Goal: Task Accomplishment & Management: Complete application form

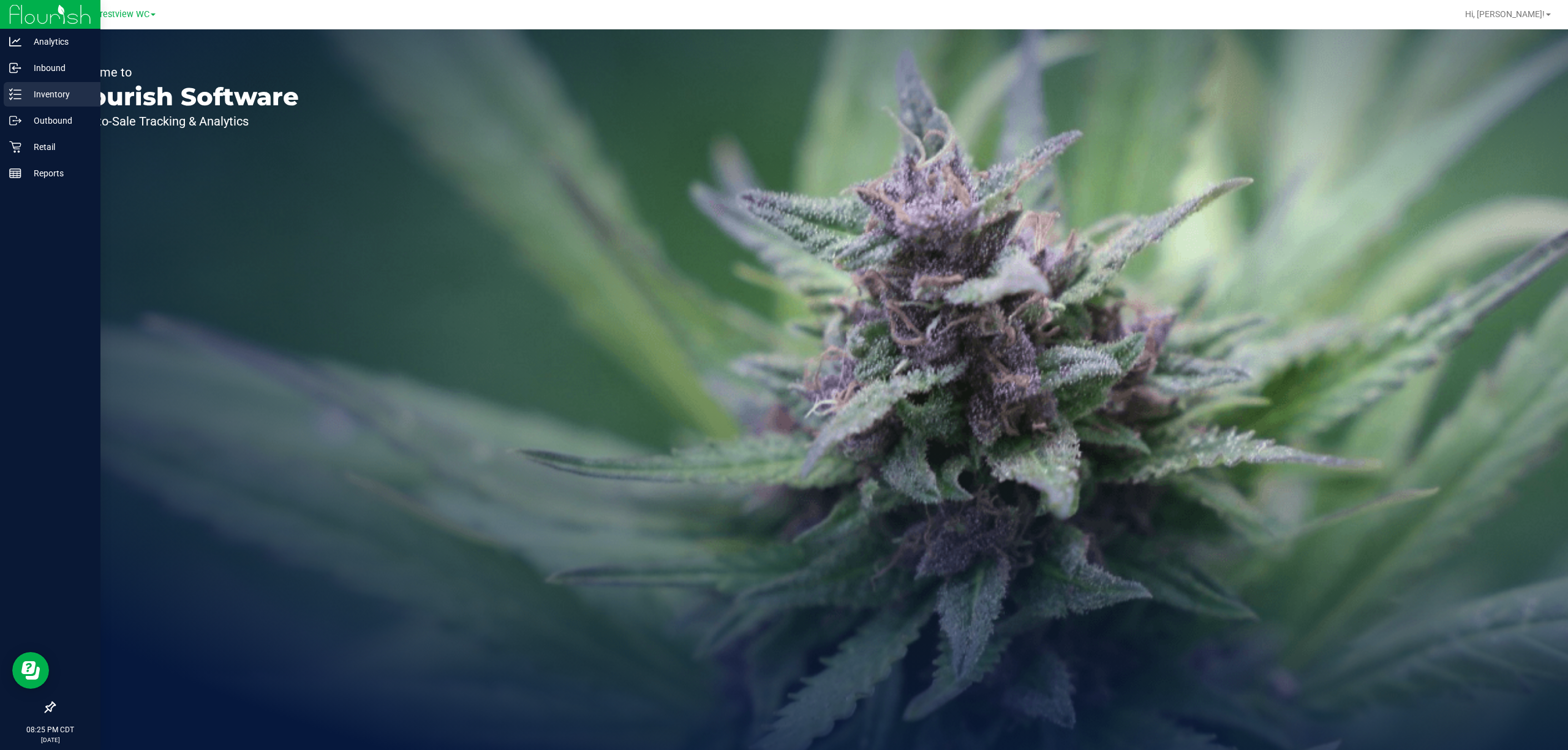
click at [54, 106] on div "Inventory" at bounding box center [52, 94] width 97 height 25
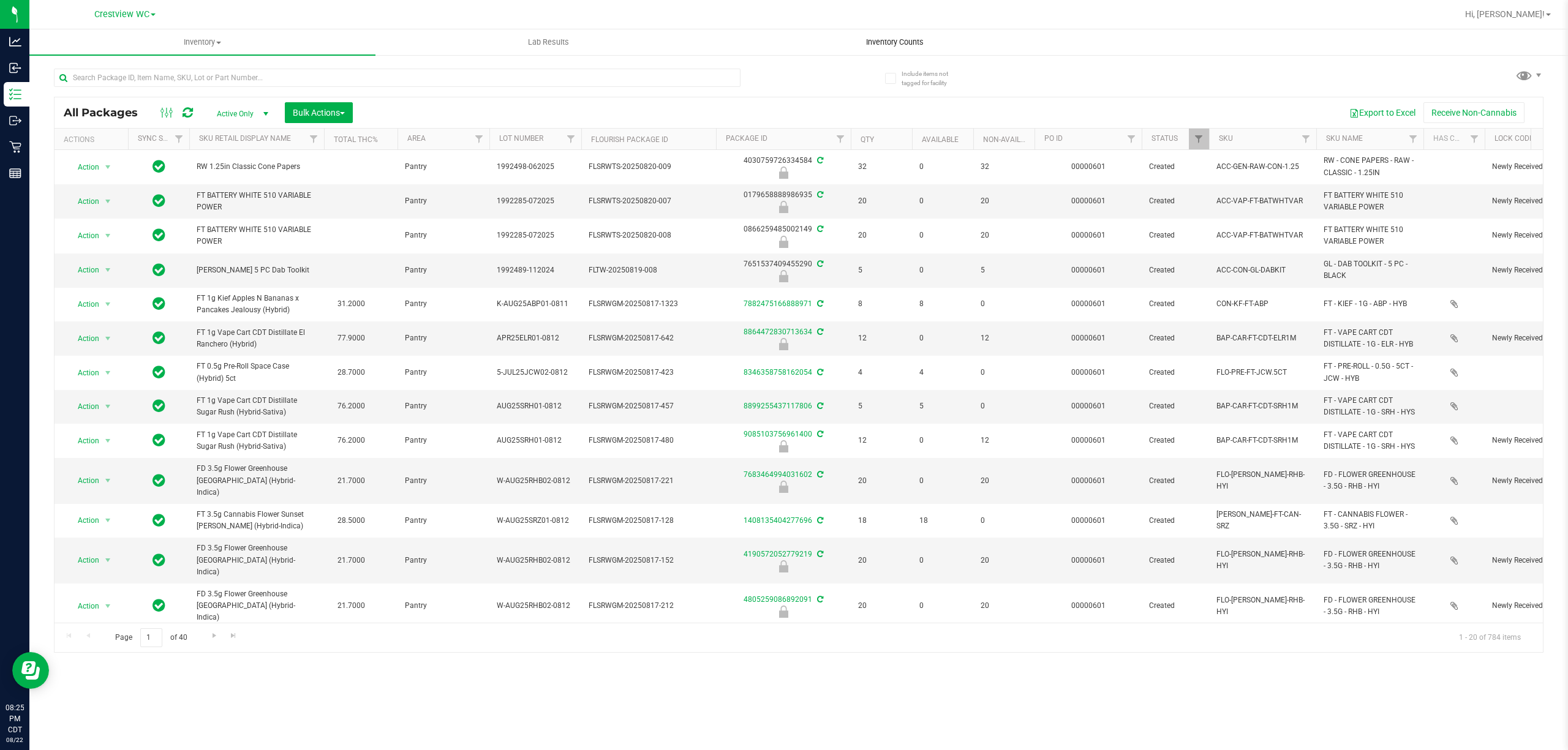
click at [871, 39] on span "Inventory Counts" at bounding box center [894, 42] width 91 height 11
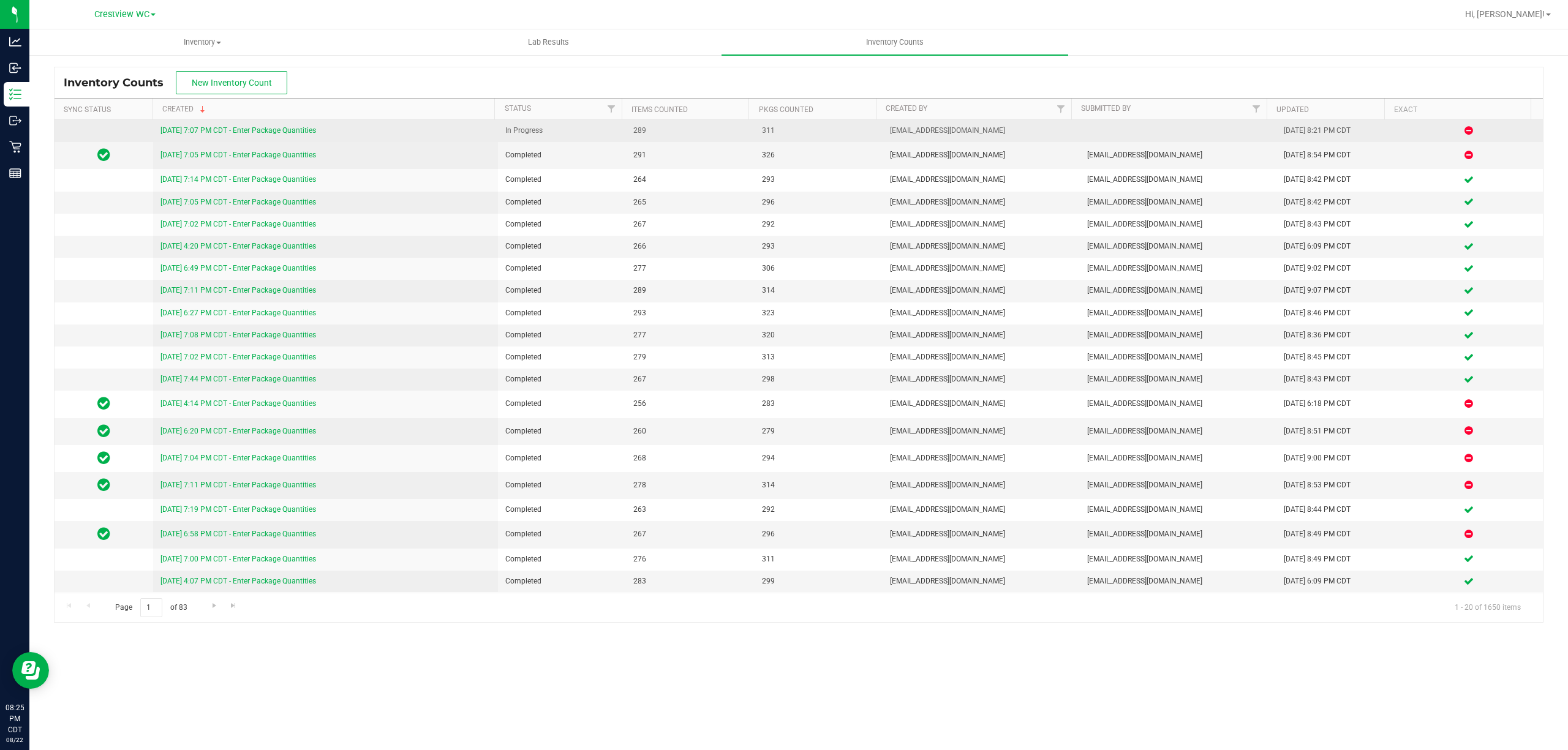
click at [173, 132] on link "[DATE] 7:07 PM CDT - Enter Package Quantities" at bounding box center [238, 130] width 156 height 8
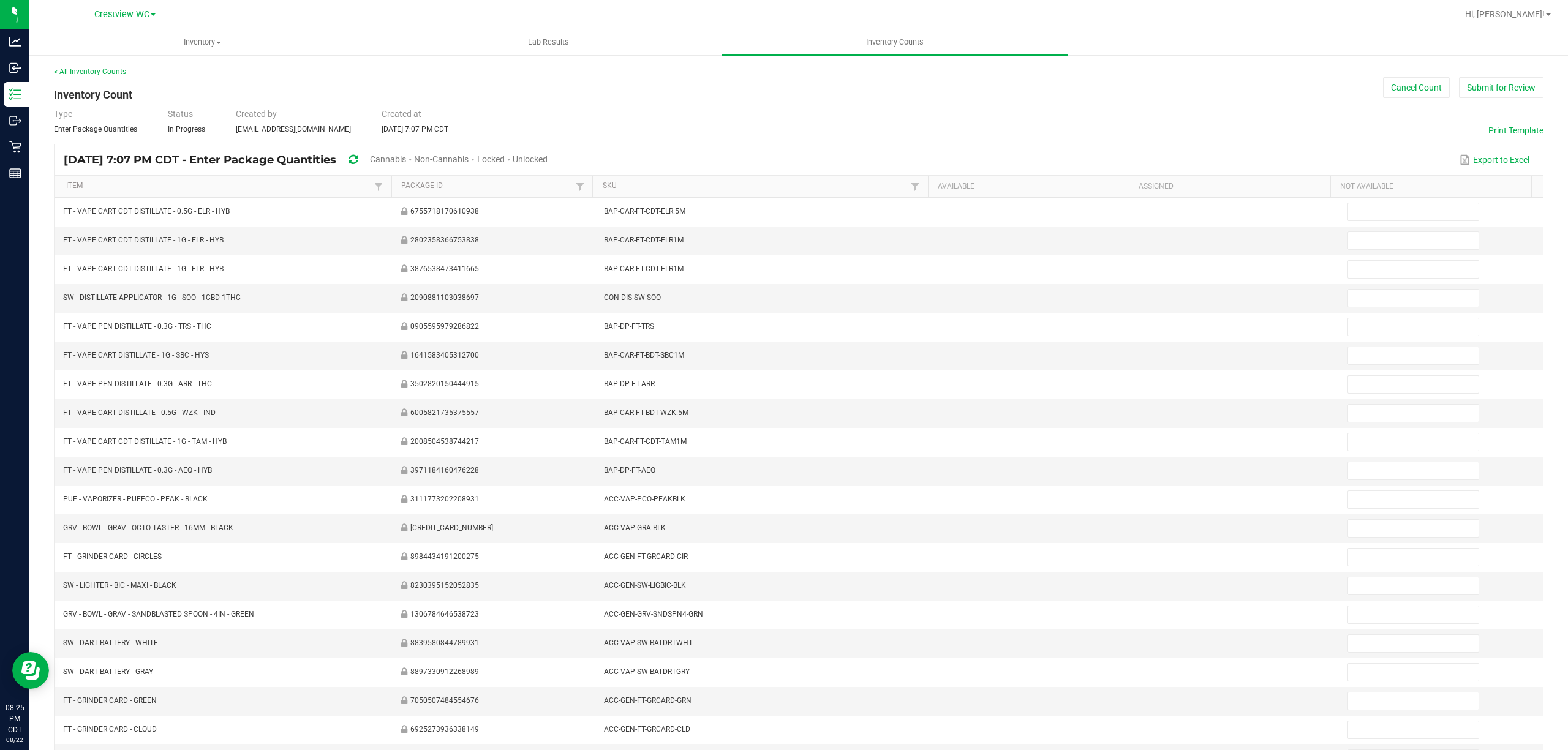
click at [548, 155] on span "Unlocked" at bounding box center [530, 159] width 35 height 10
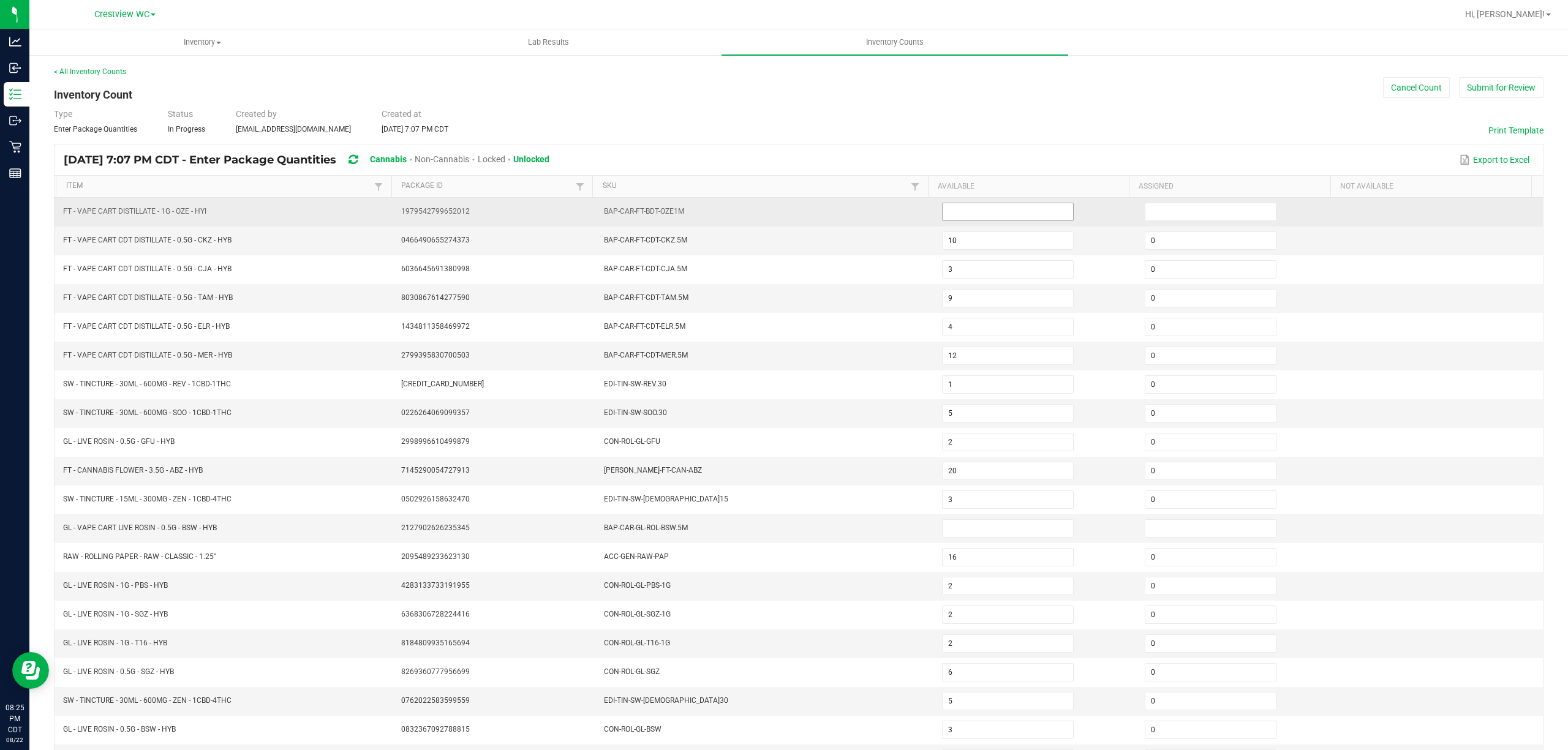
click at [955, 219] on input at bounding box center [1008, 212] width 131 height 17
type input "0"
click at [1149, 212] on input at bounding box center [1211, 212] width 131 height 17
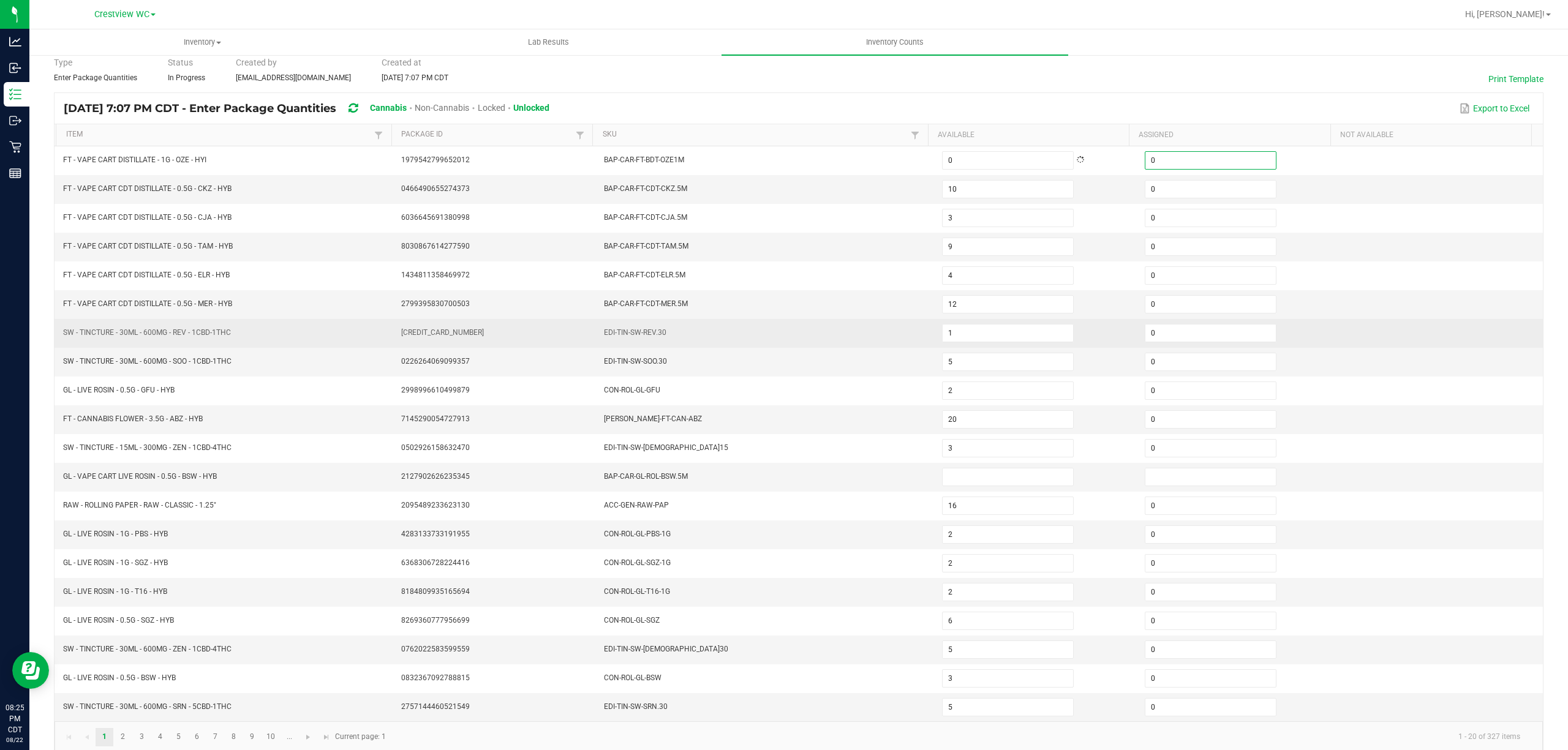
scroll to position [80, 0]
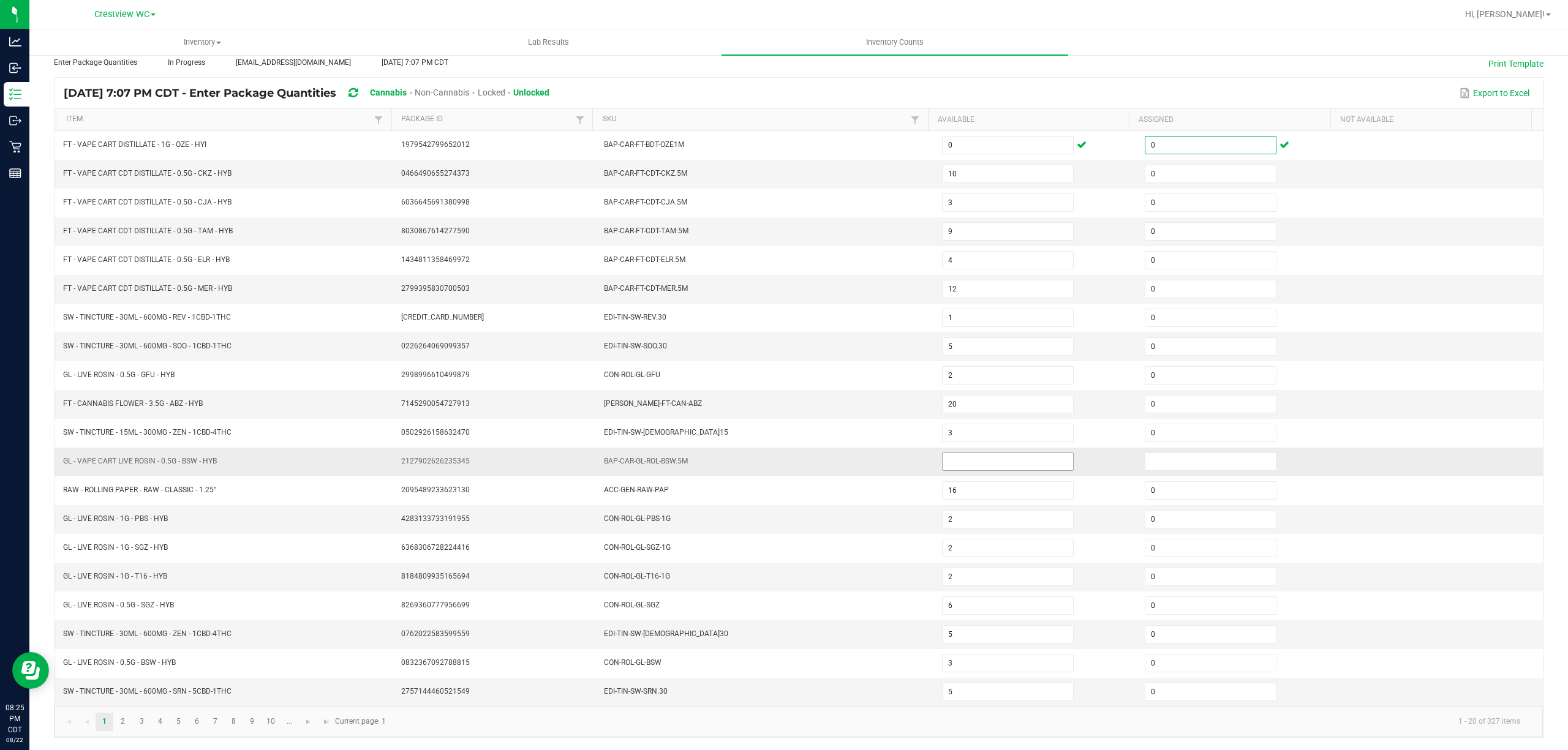
type input "0"
click at [1004, 458] on input at bounding box center [1008, 461] width 131 height 17
type input "0"
click at [1157, 461] on input at bounding box center [1211, 461] width 131 height 17
type input "0"
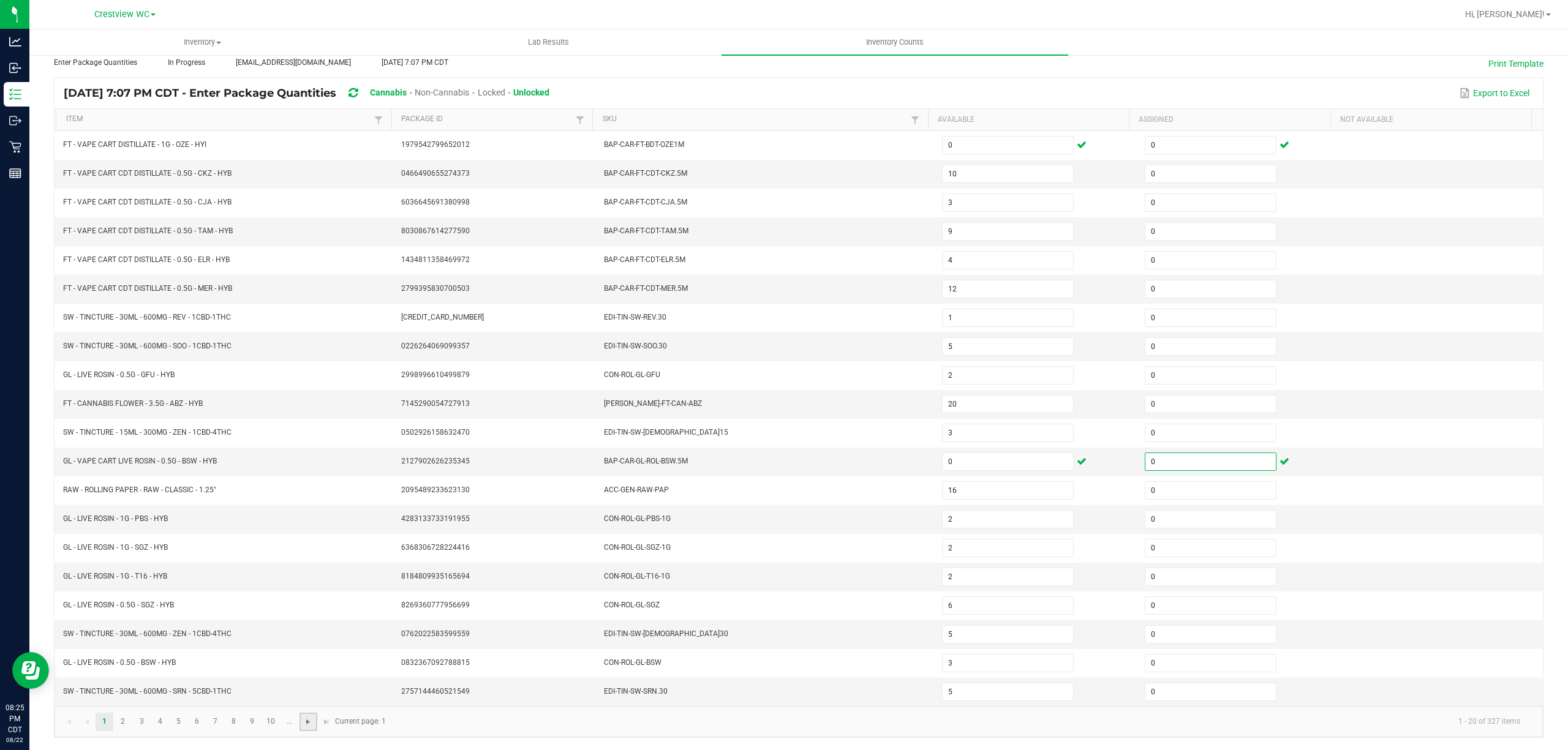
click at [313, 721] on span "Go to the next page" at bounding box center [307, 721] width 10 height 10
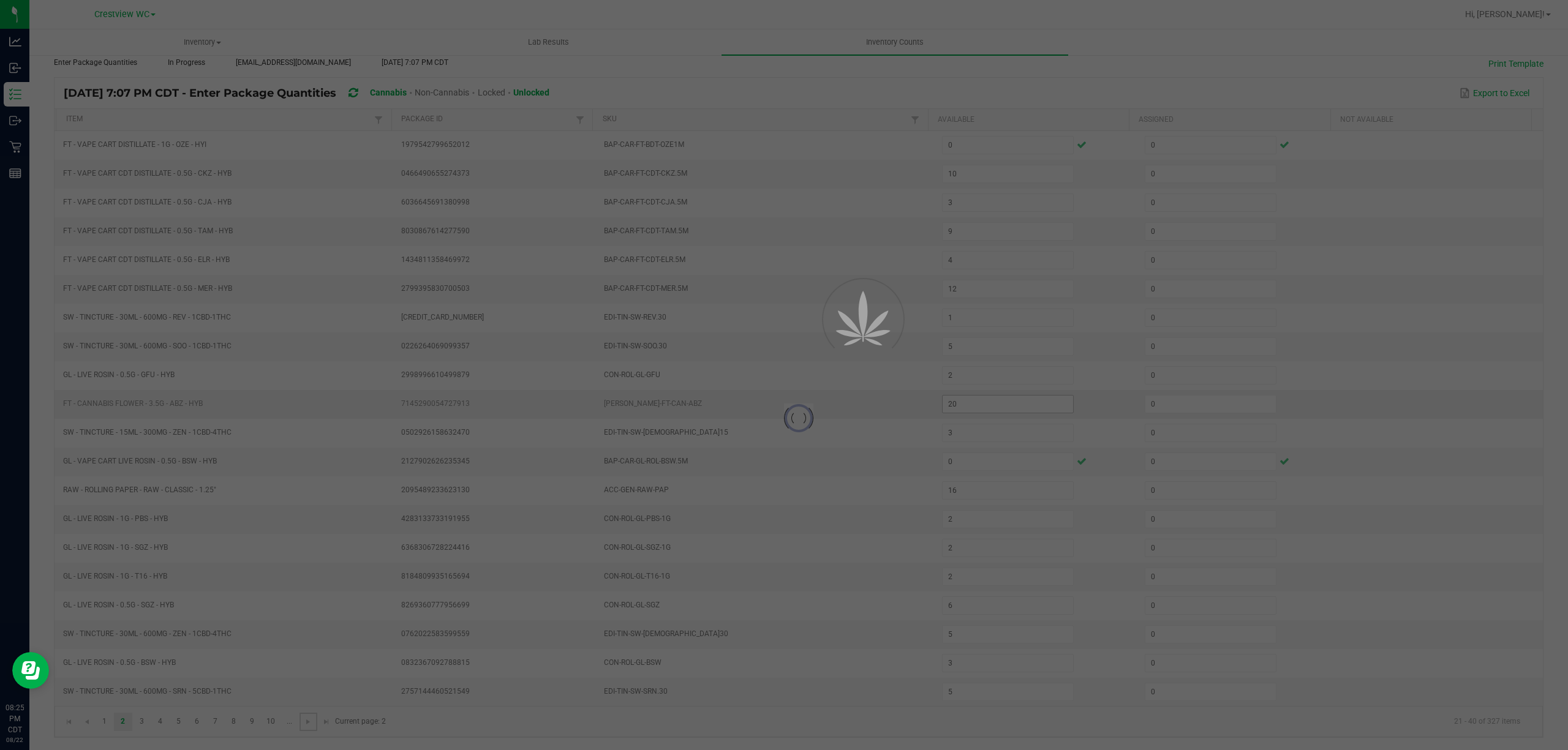
type input "12"
type input "2"
type input "4"
type input "8"
type input "3"
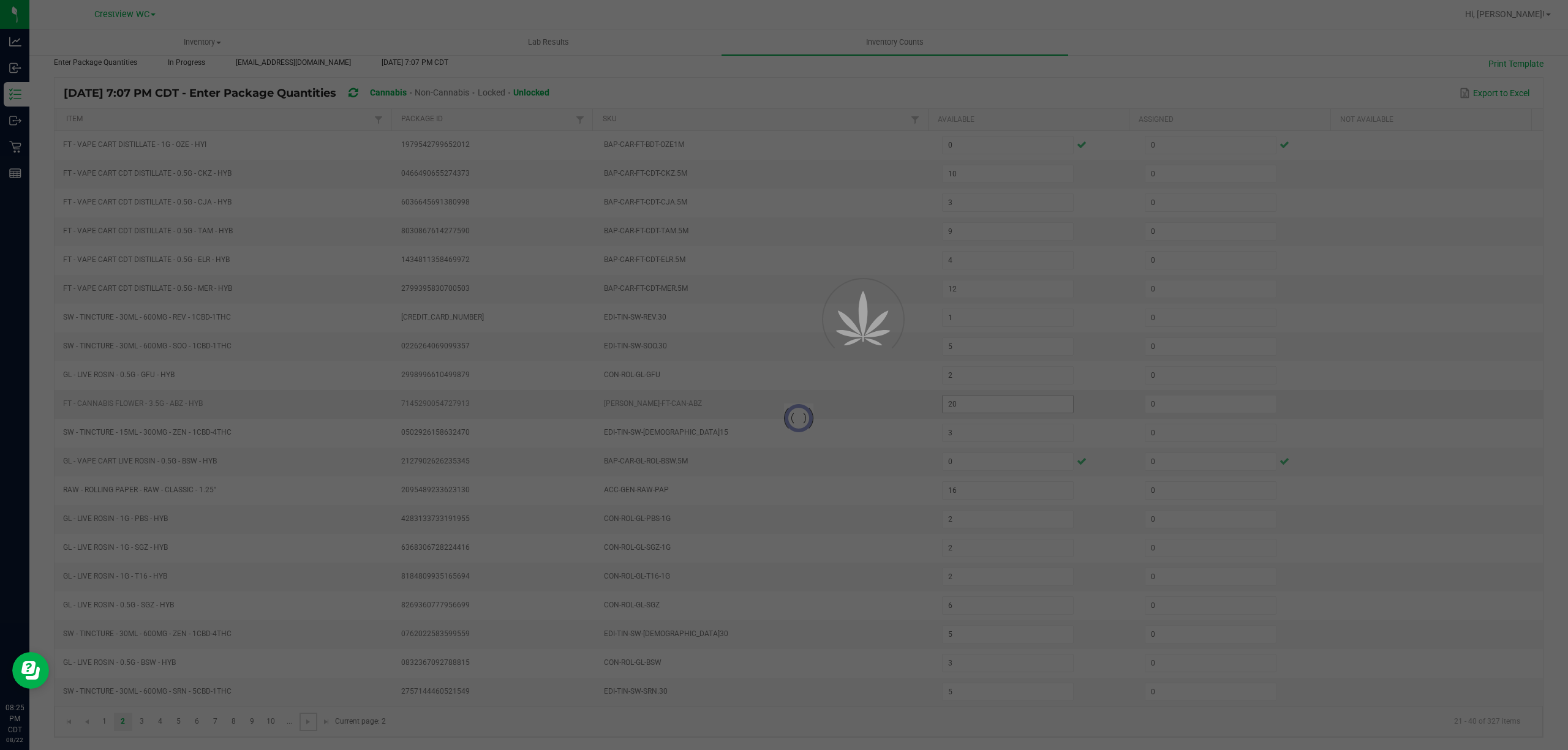
type input "8"
type input "6"
type input "3"
type input "13"
type input "17"
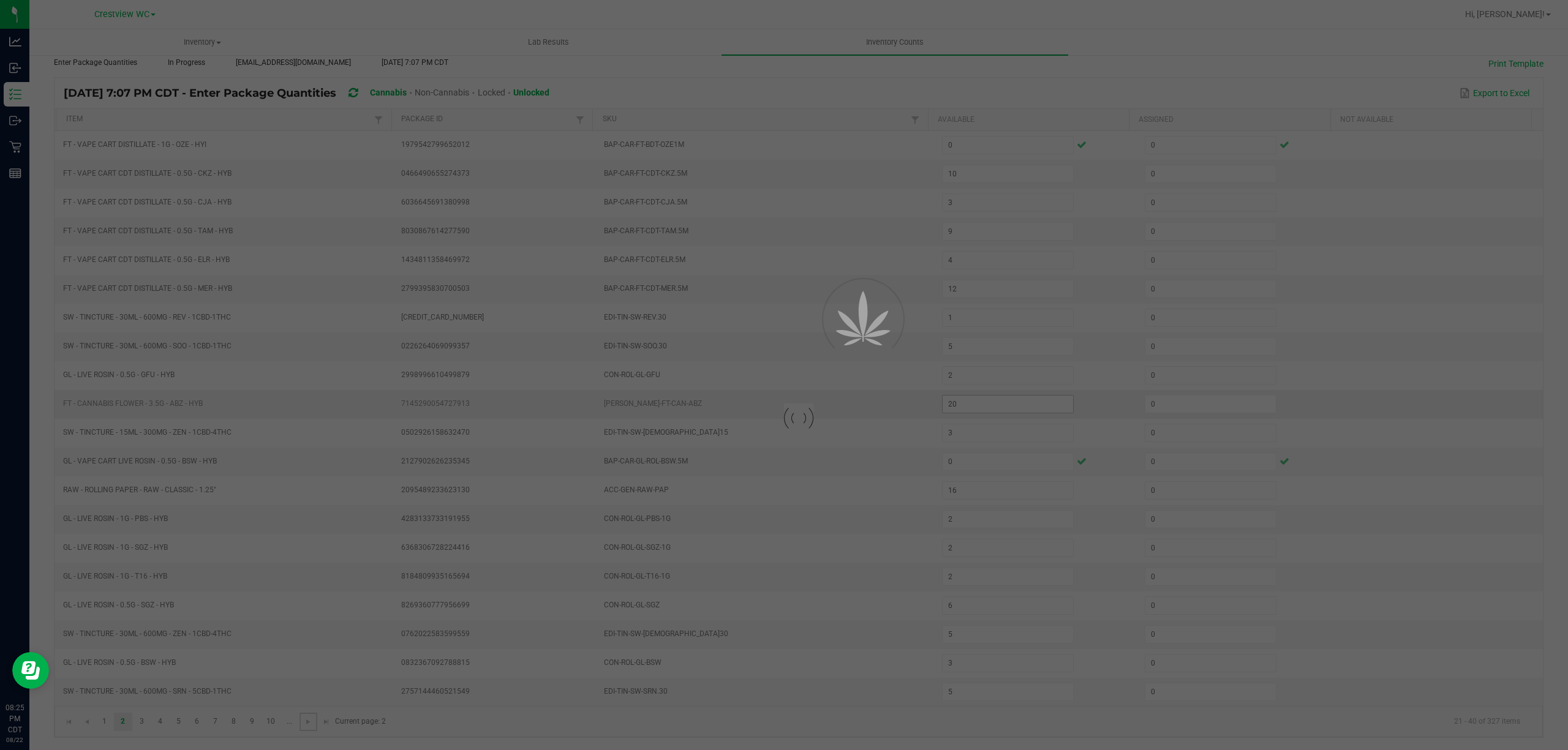
type input "2"
type input "1"
type input "7"
type input "6"
type input "7"
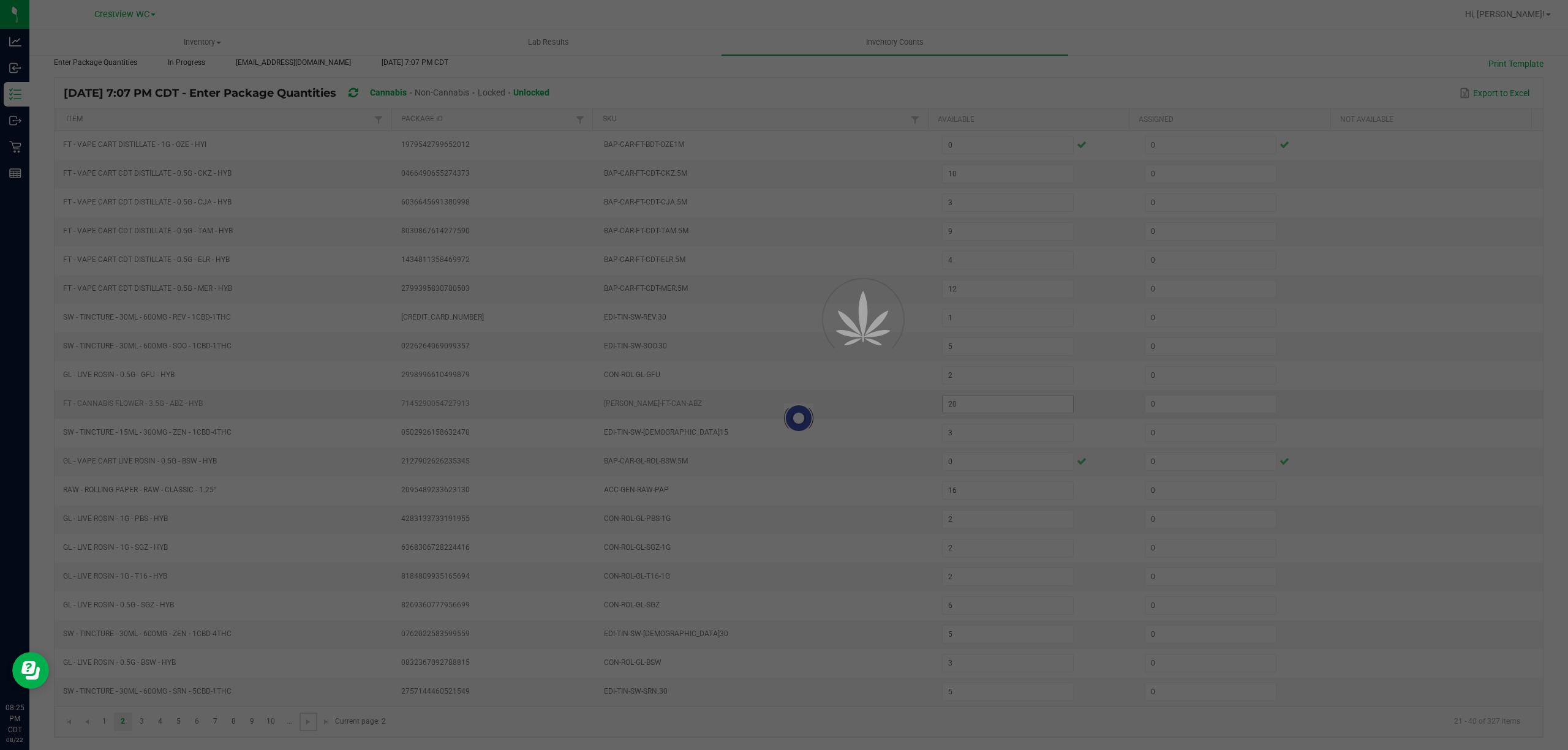
type input "3"
type input "8"
type input "2"
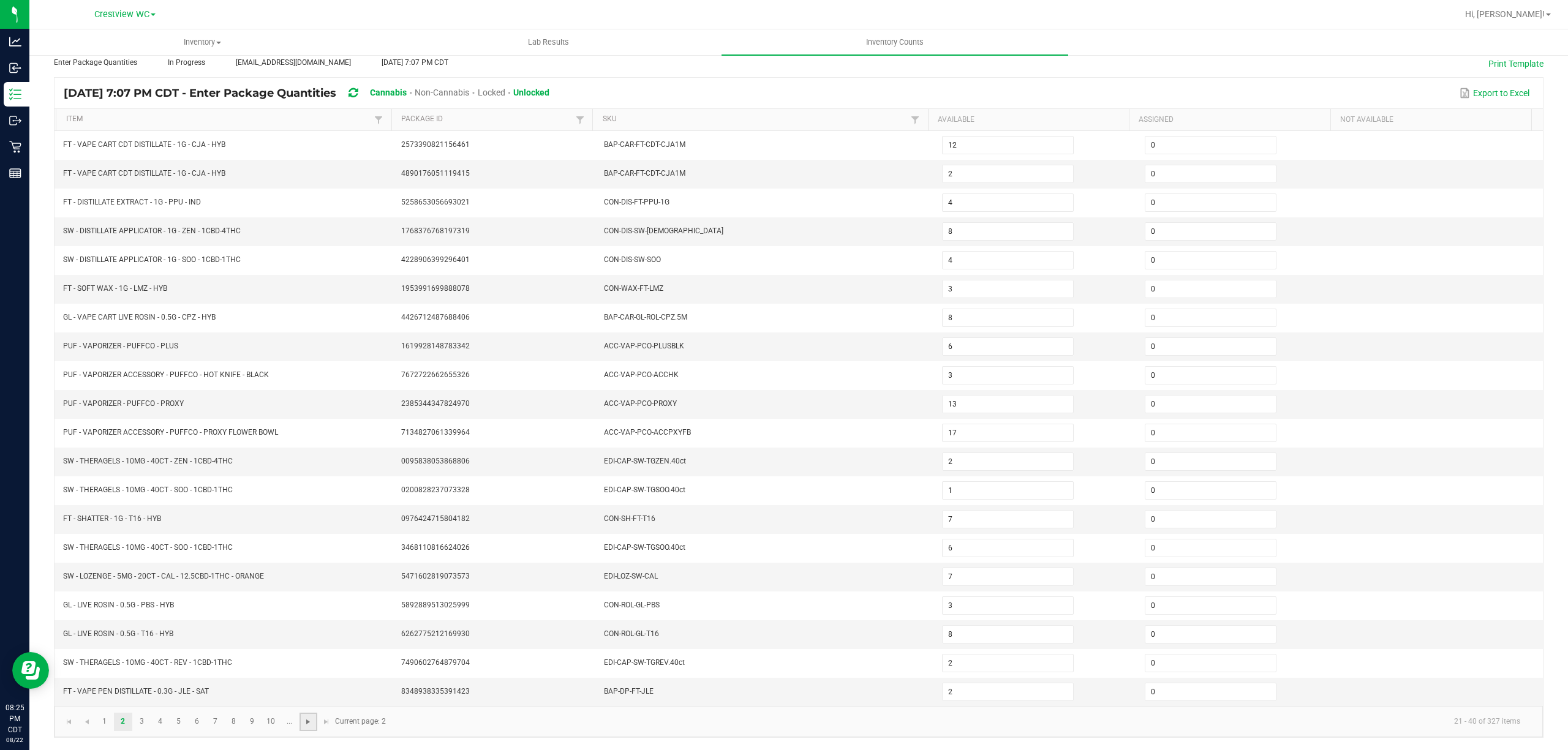
click at [313, 725] on span "Go to the next page" at bounding box center [307, 721] width 10 height 10
type input "1"
type input "12"
type input "3"
type input "8"
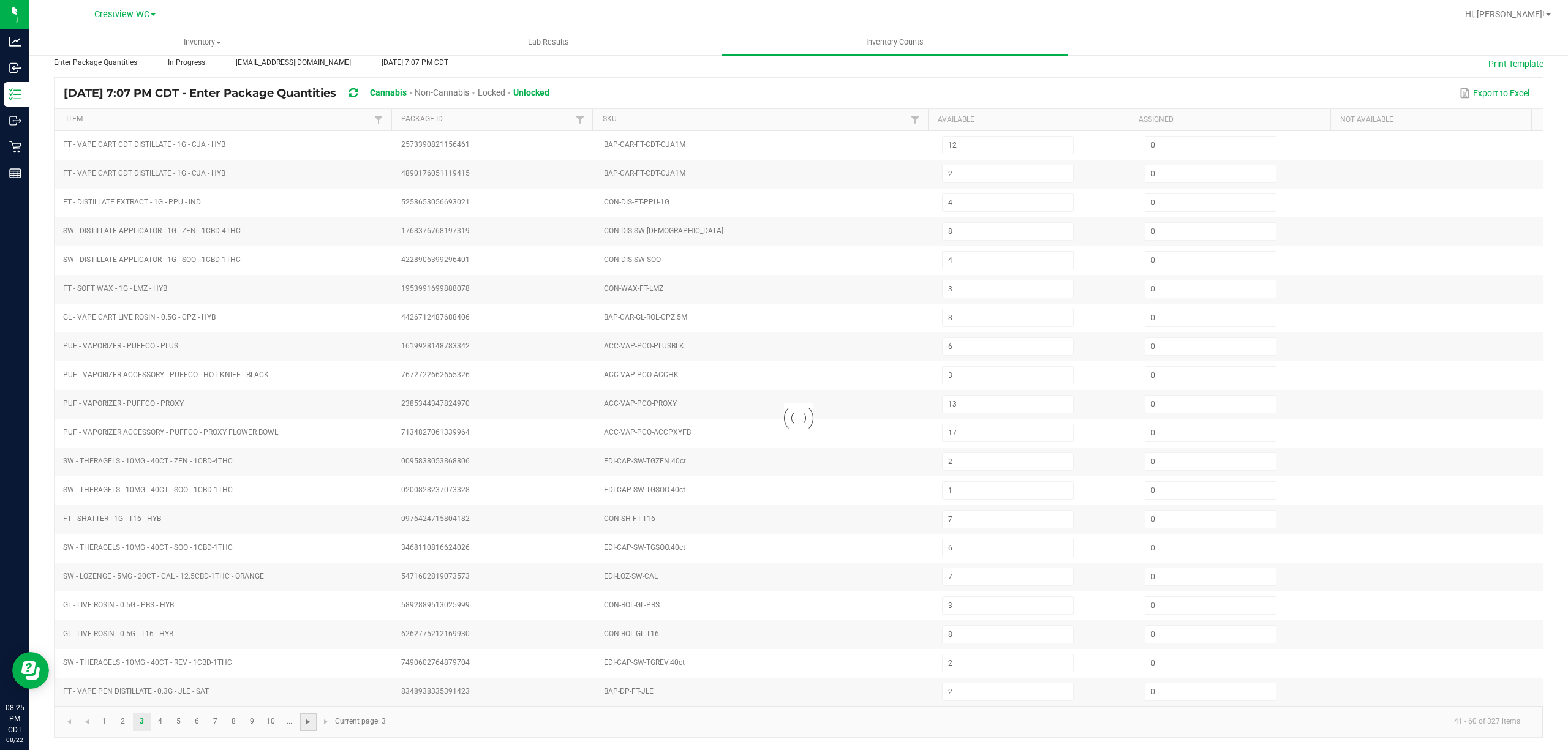
type input "7"
type input "12"
type input "2"
type input "14"
type input "1"
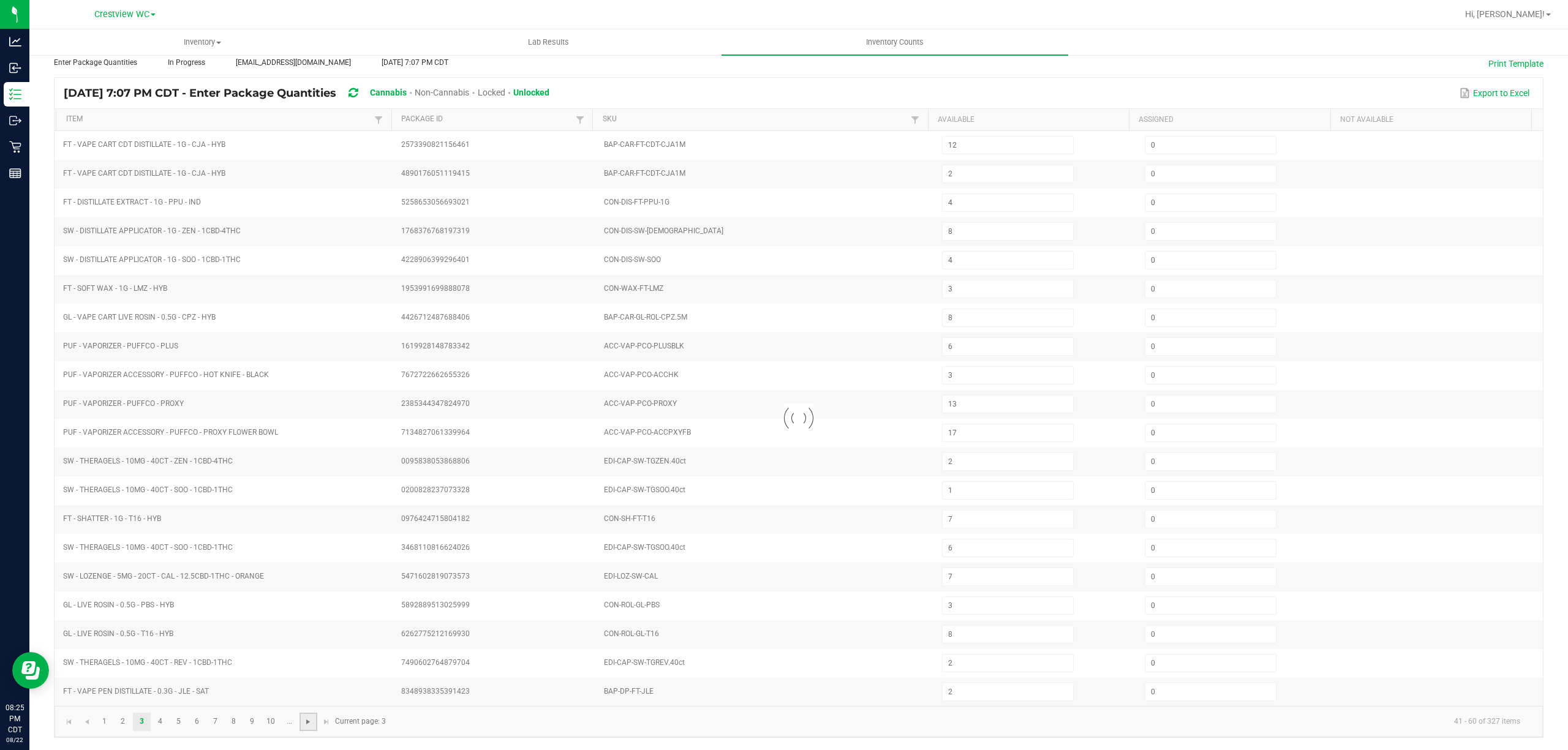
type input "10"
type input "3"
type input "2"
type input "8"
type input "37"
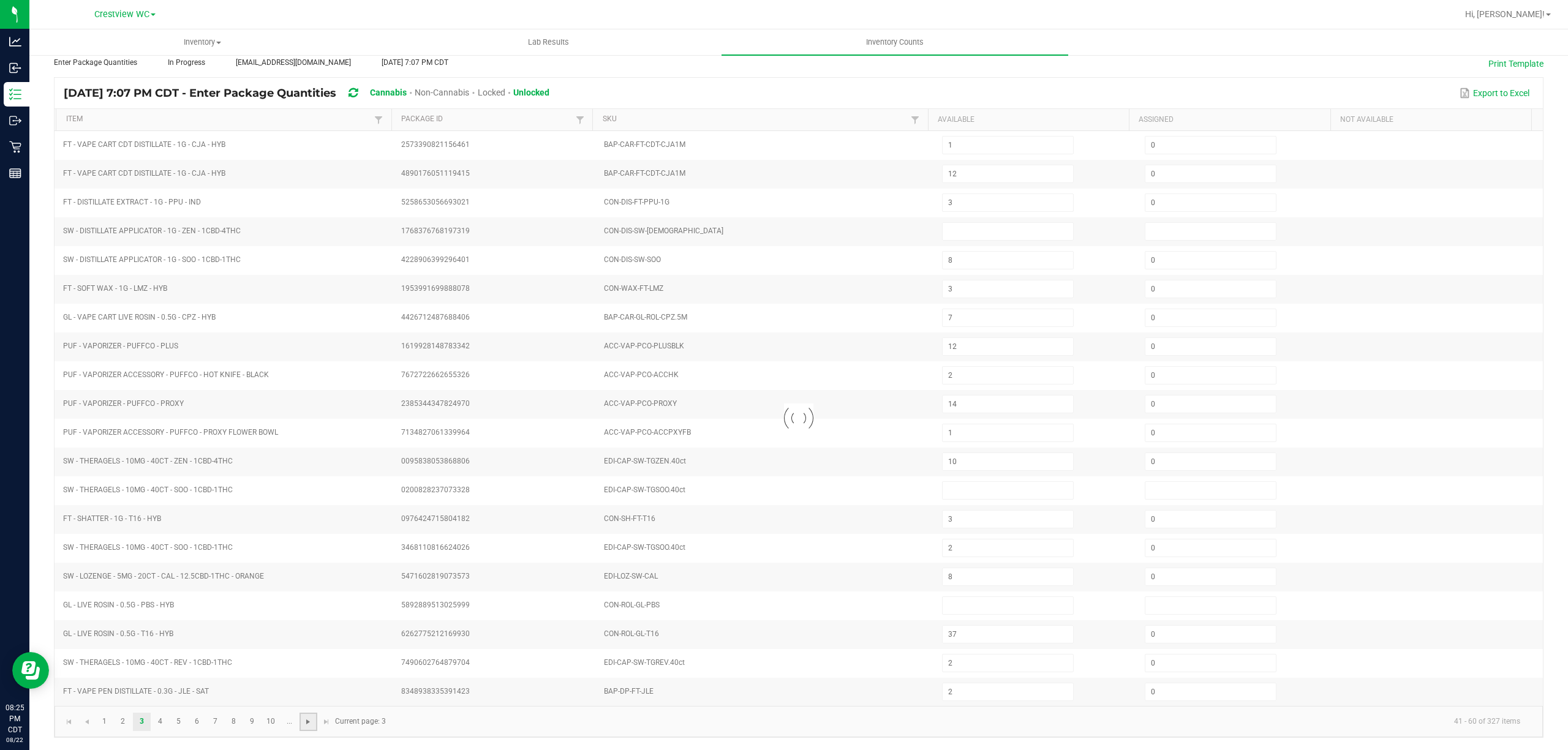
type input "6"
type input "4"
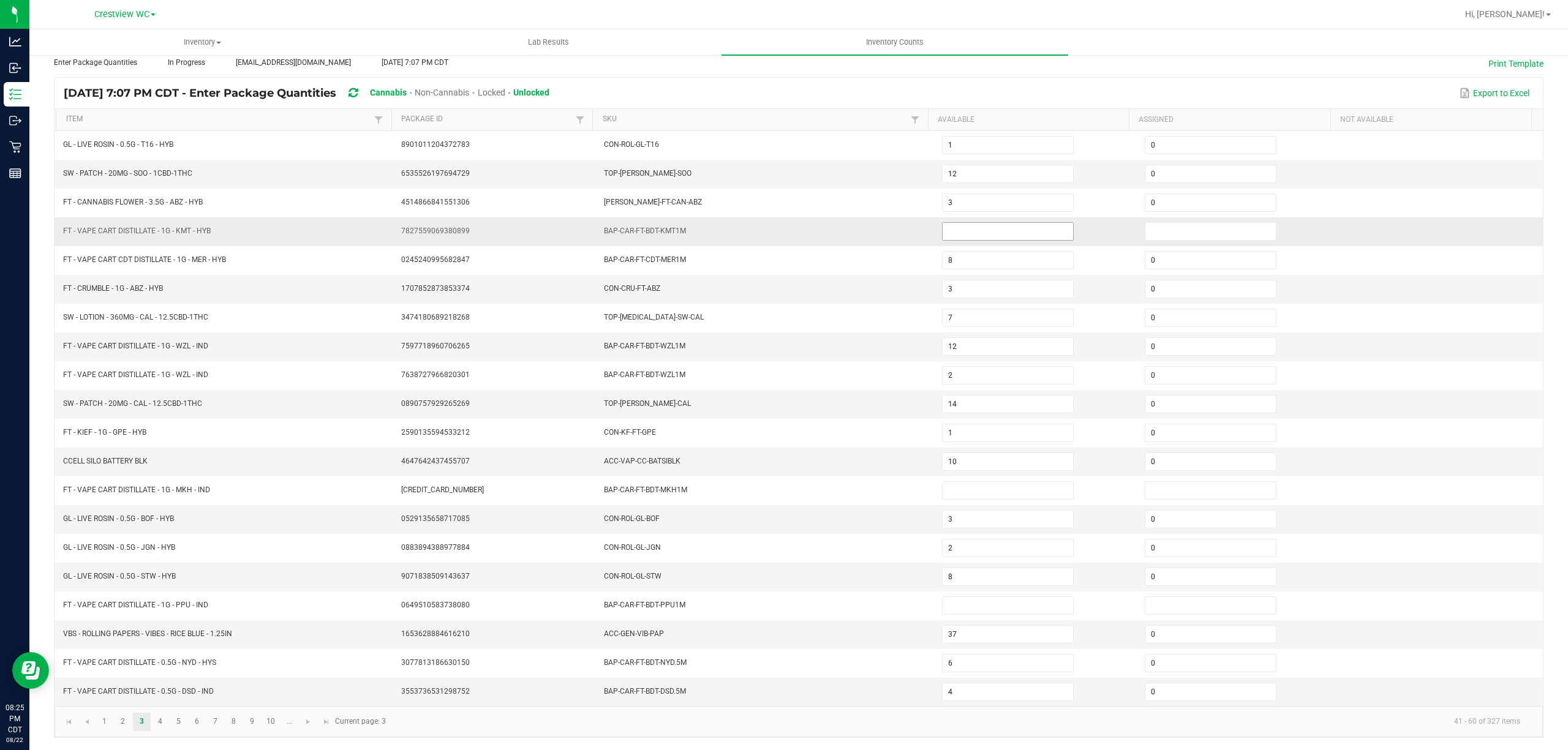
click at [997, 224] on input at bounding box center [1008, 231] width 131 height 17
type input "0"
click at [1170, 223] on input at bounding box center [1211, 231] width 131 height 17
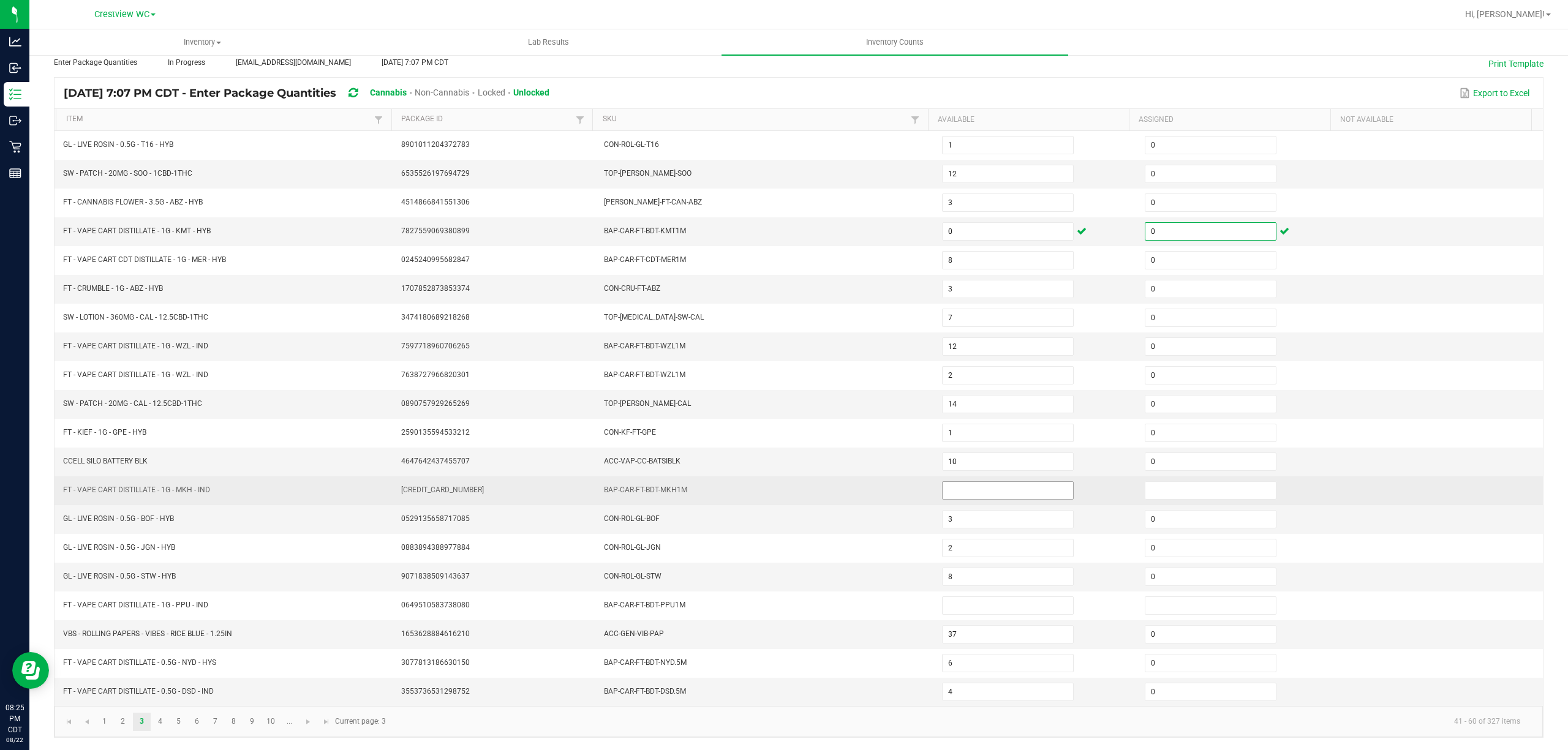
type input "0"
click at [994, 491] on input at bounding box center [1008, 490] width 131 height 17
type input "0"
click at [1167, 486] on input at bounding box center [1211, 490] width 131 height 17
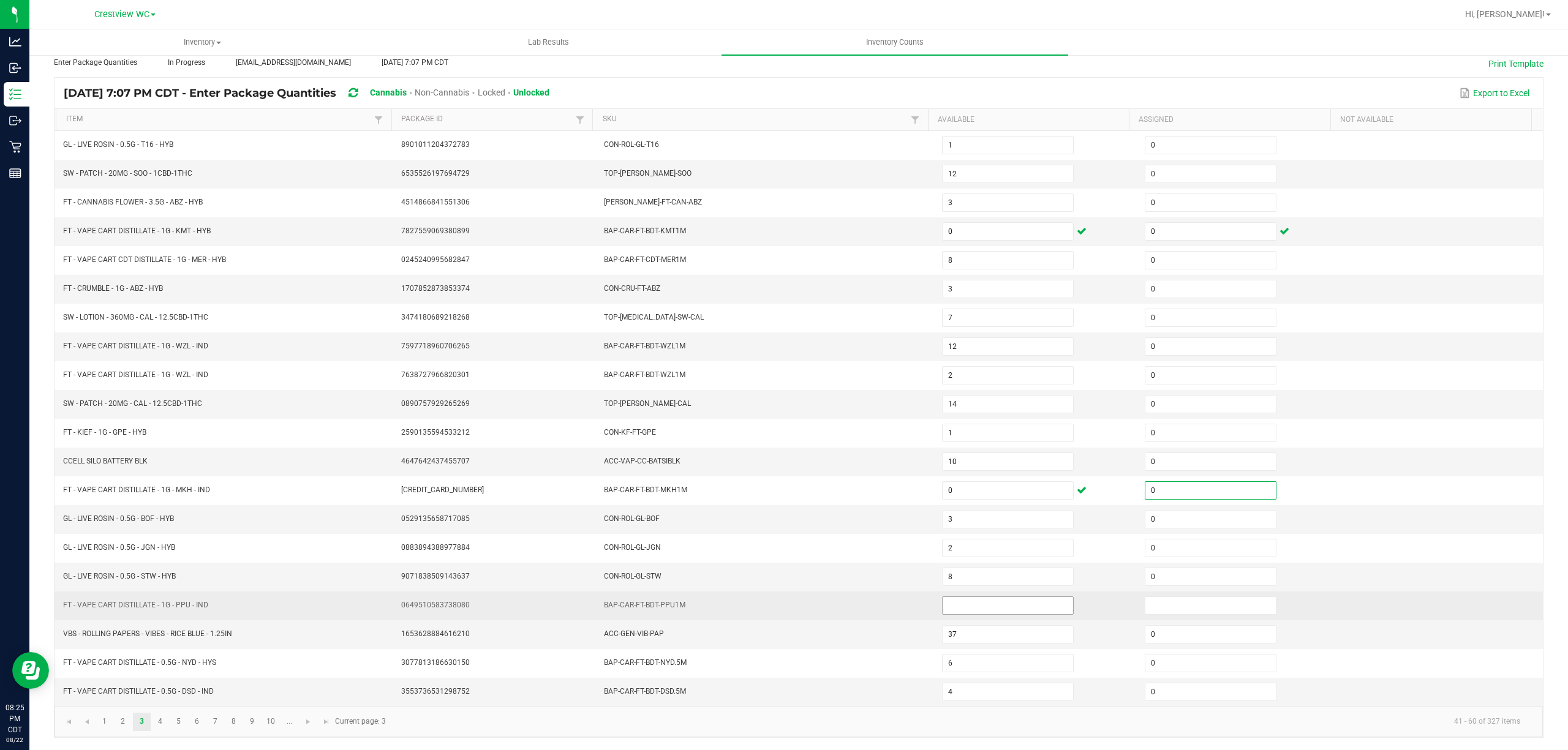
type input "0"
drag, startPoint x: 997, startPoint y: 607, endPoint x: 1014, endPoint y: 609, distance: 17.1
click at [997, 608] on input at bounding box center [1008, 606] width 131 height 17
type input "0"
click at [1170, 606] on input at bounding box center [1211, 606] width 131 height 17
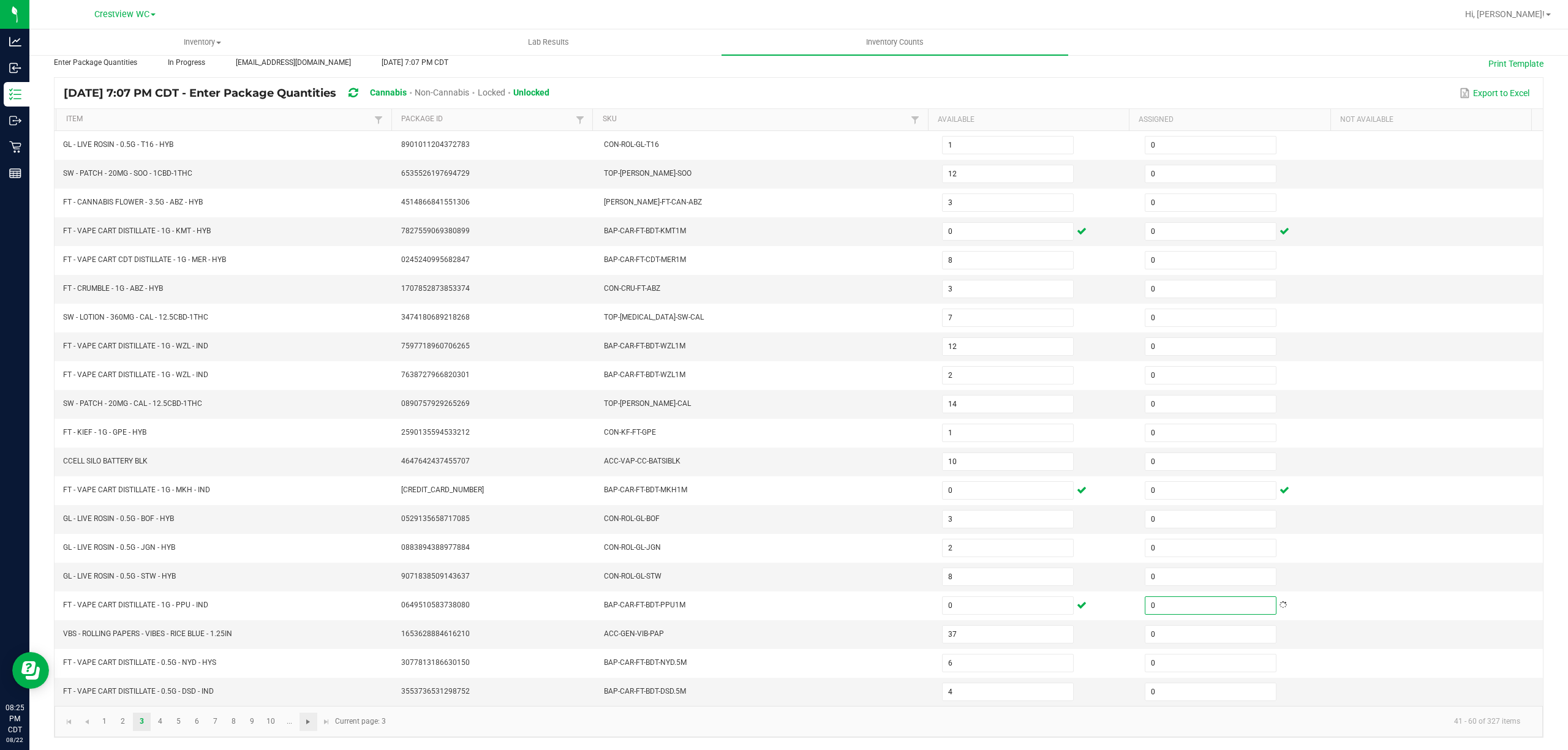
type input "0"
click at [313, 721] on span "Go to the next page" at bounding box center [307, 721] width 10 height 10
type input "17"
type input "3"
type input "11"
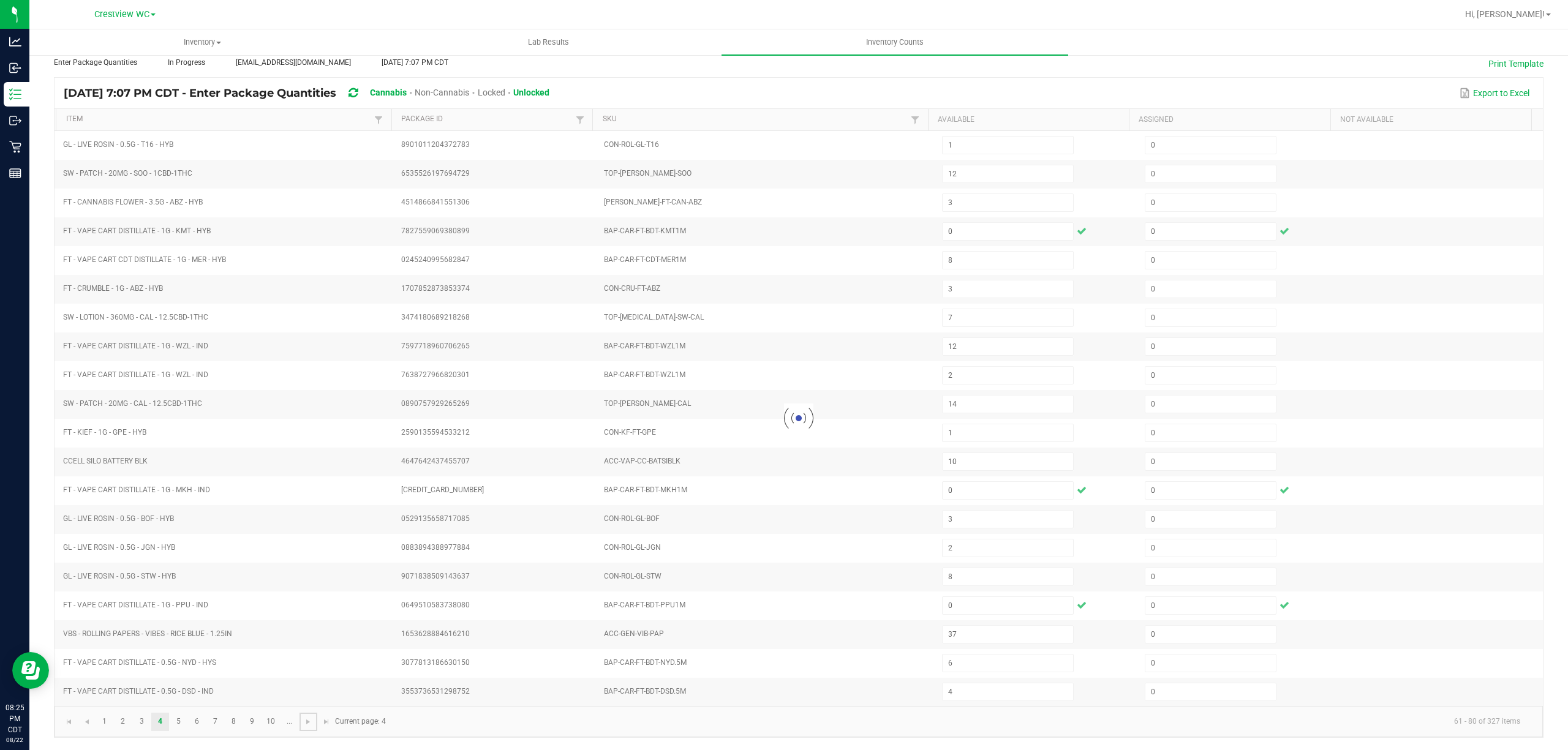
type input "9"
type input "6"
type input "14"
type input "6"
type input "1"
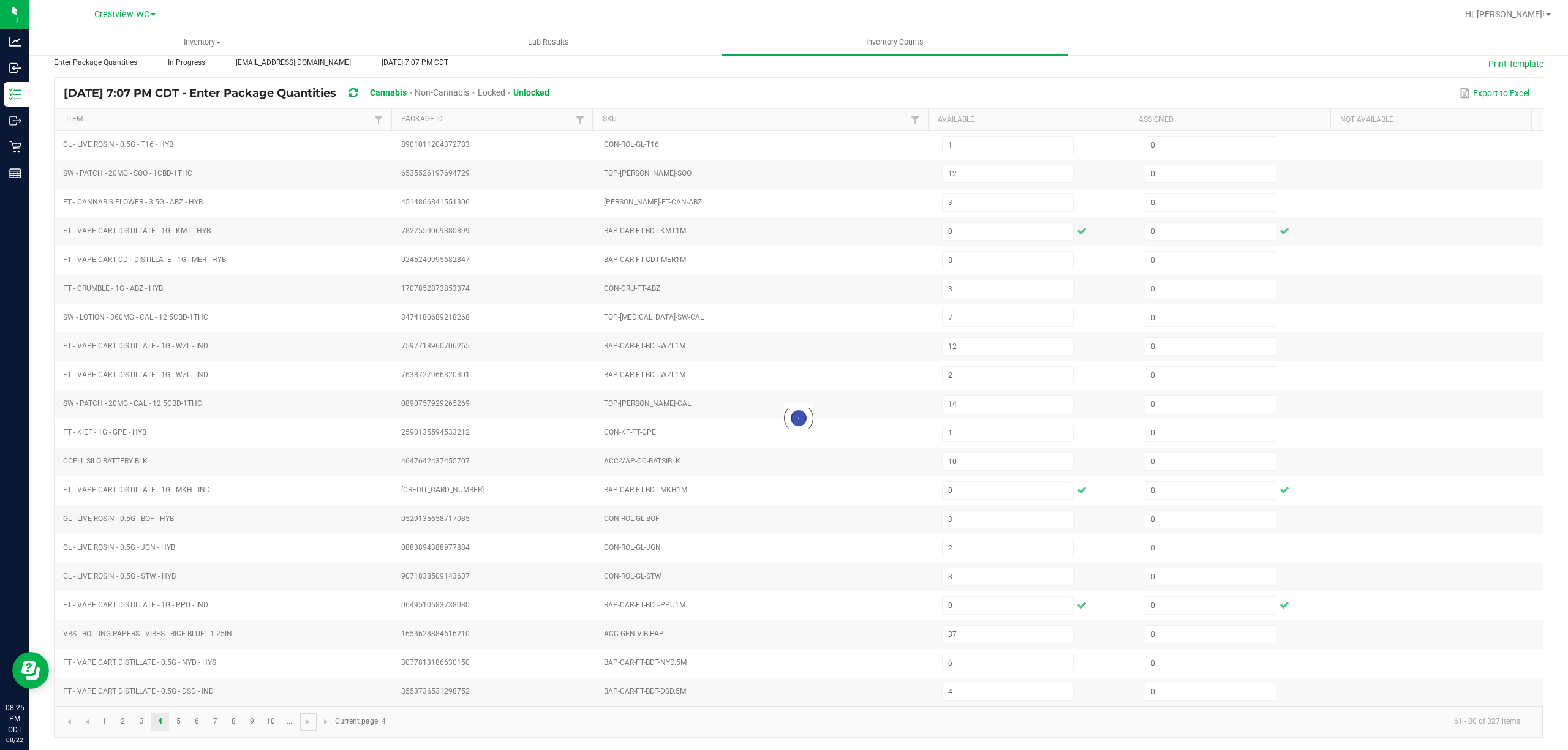
type input "4"
type input "8"
type input "11"
type input "8"
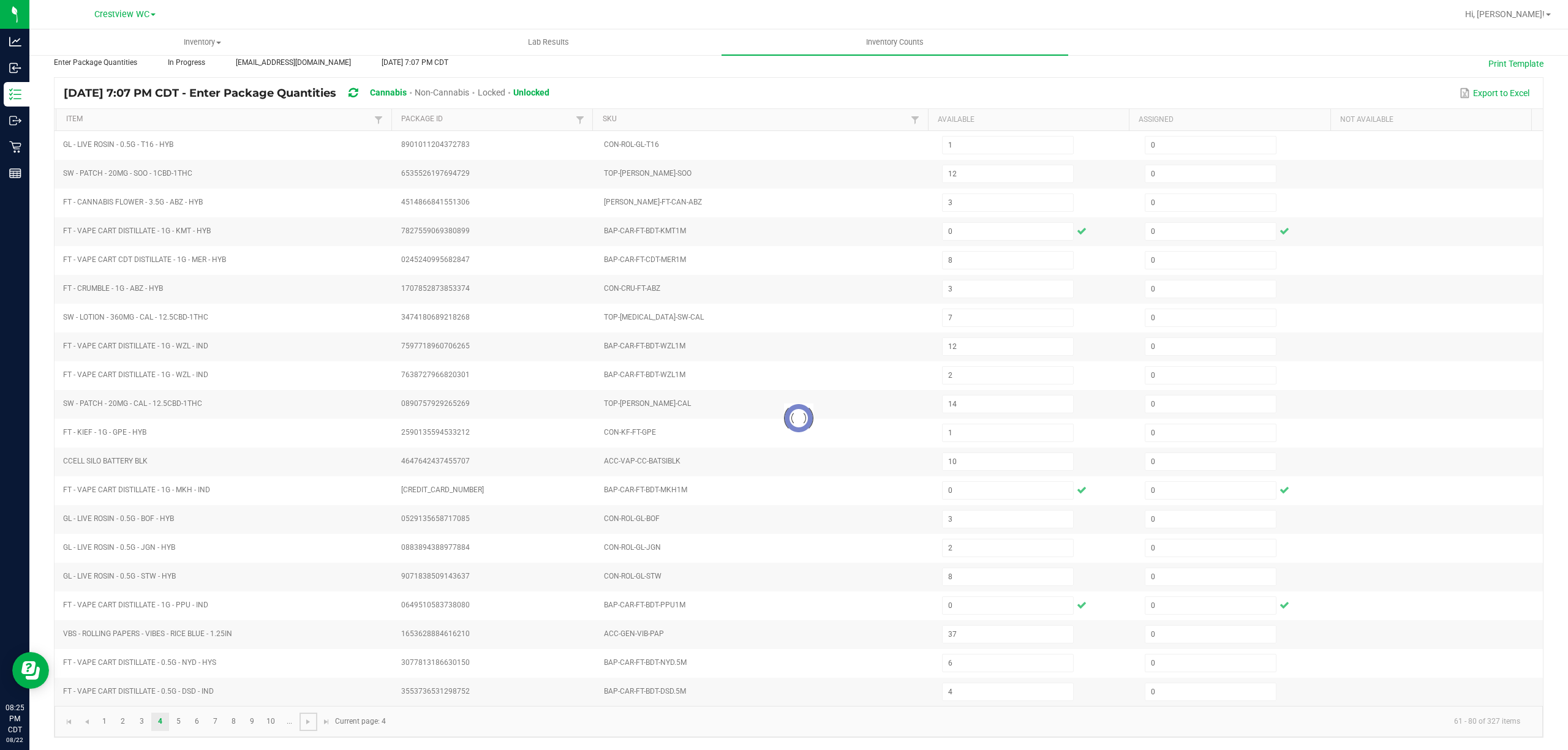
type input "3"
type input "8"
type input "2"
type input "3"
type input "12"
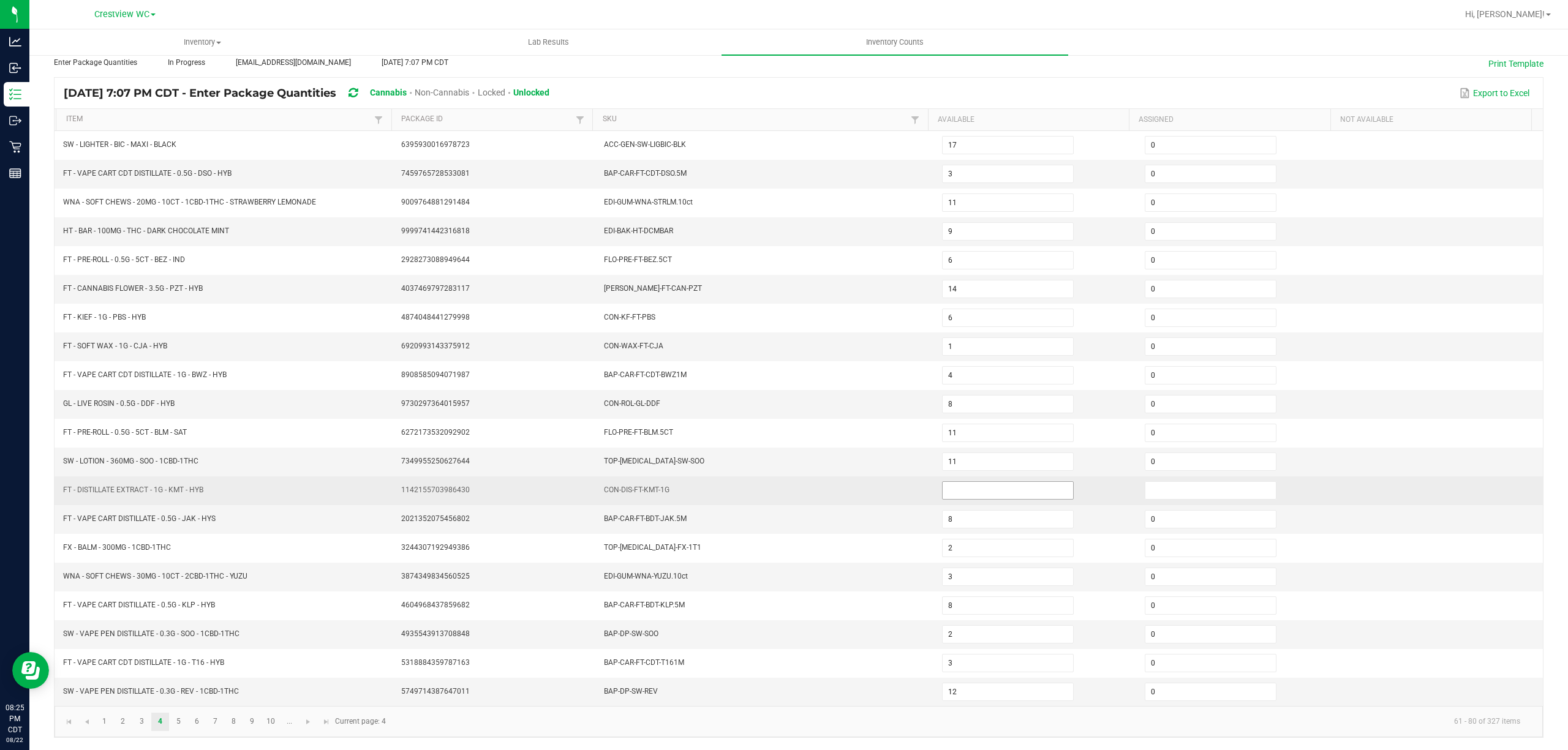
click at [988, 490] on input at bounding box center [1008, 490] width 131 height 17
type input "0"
click at [1170, 485] on input at bounding box center [1211, 490] width 131 height 17
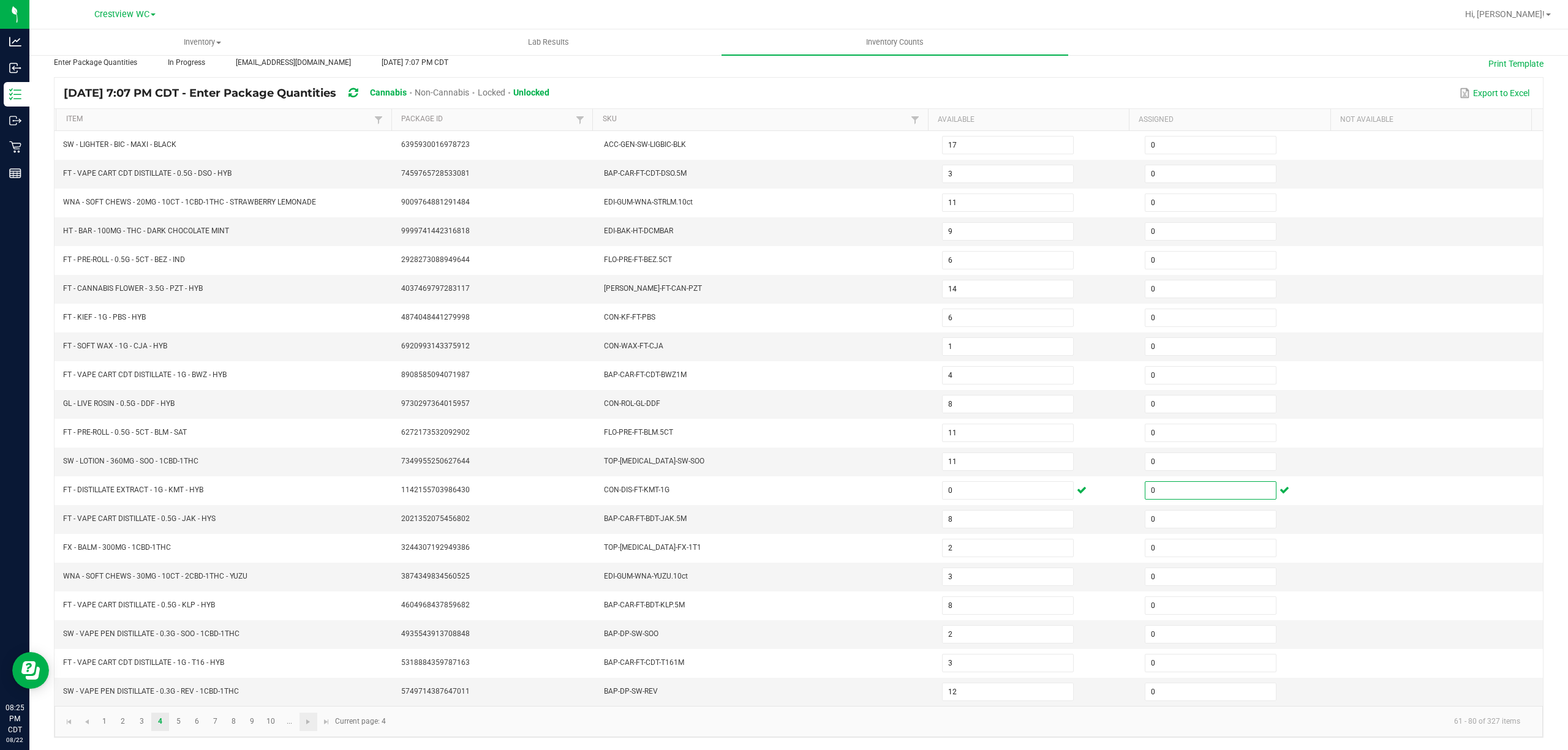
type input "0"
click at [316, 725] on link at bounding box center [308, 722] width 18 height 18
type input "5"
type input "8"
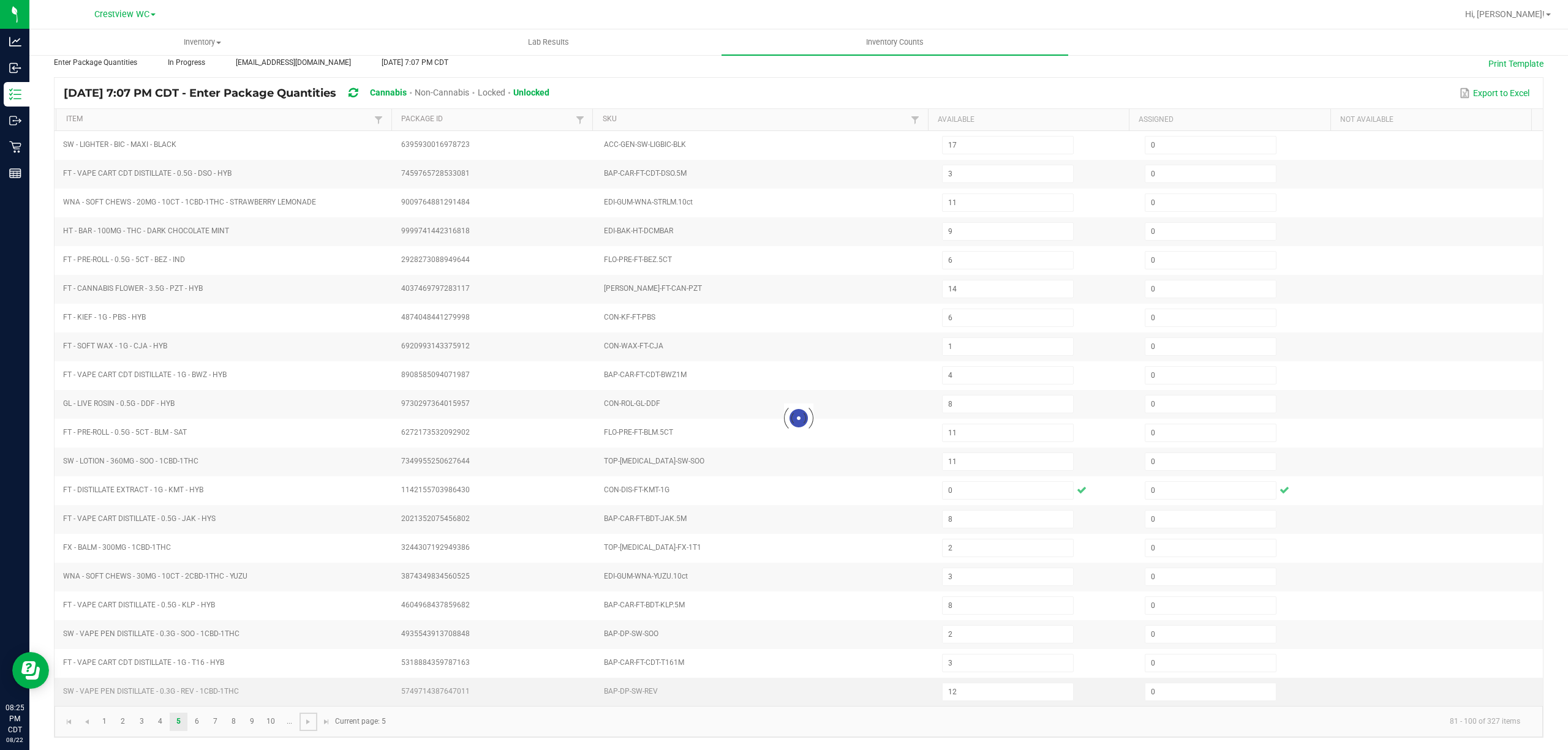
type input "3"
type input "7"
type input "4"
type input "2"
type input "1"
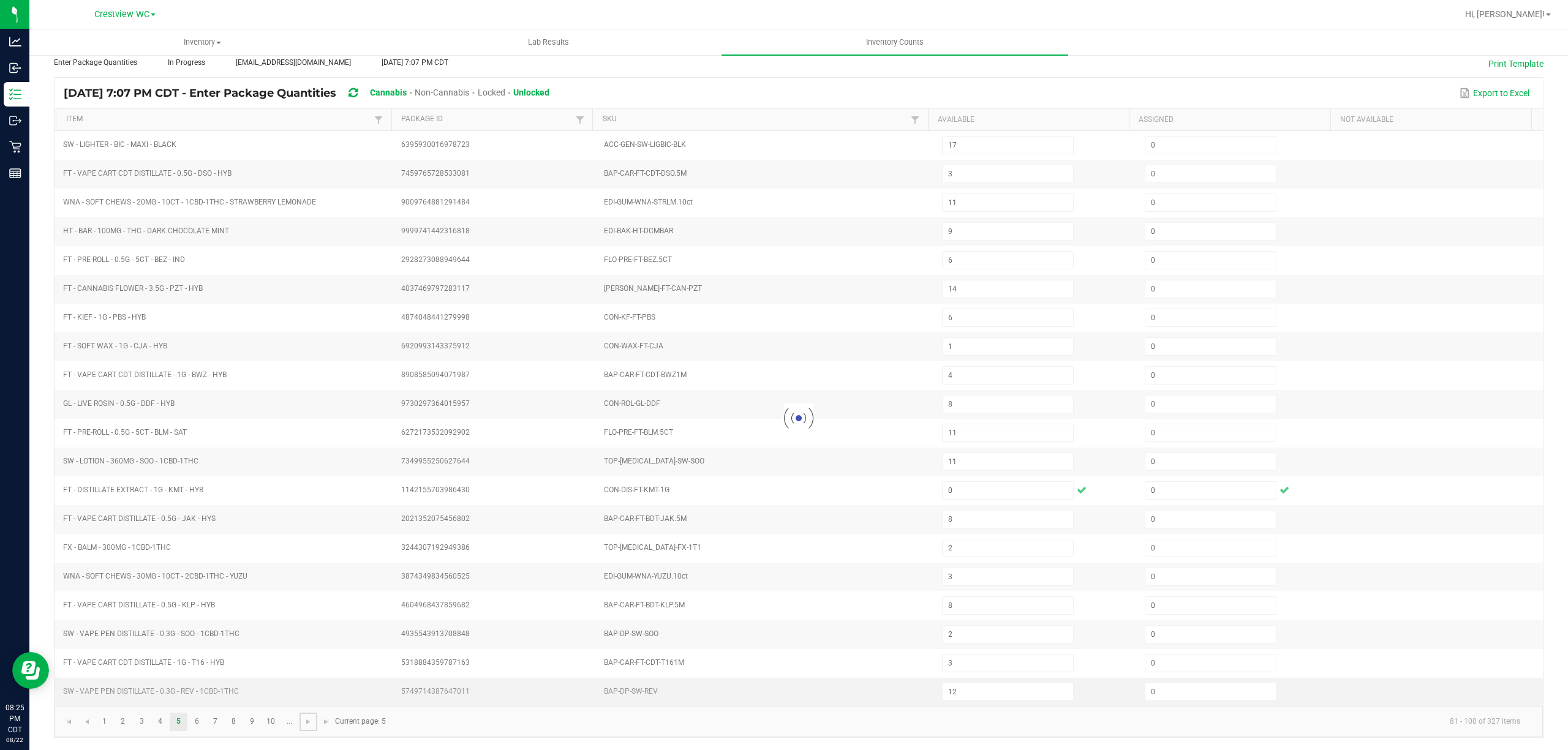
type input "1"
type input "12"
type input "3"
type input "4"
type input "11"
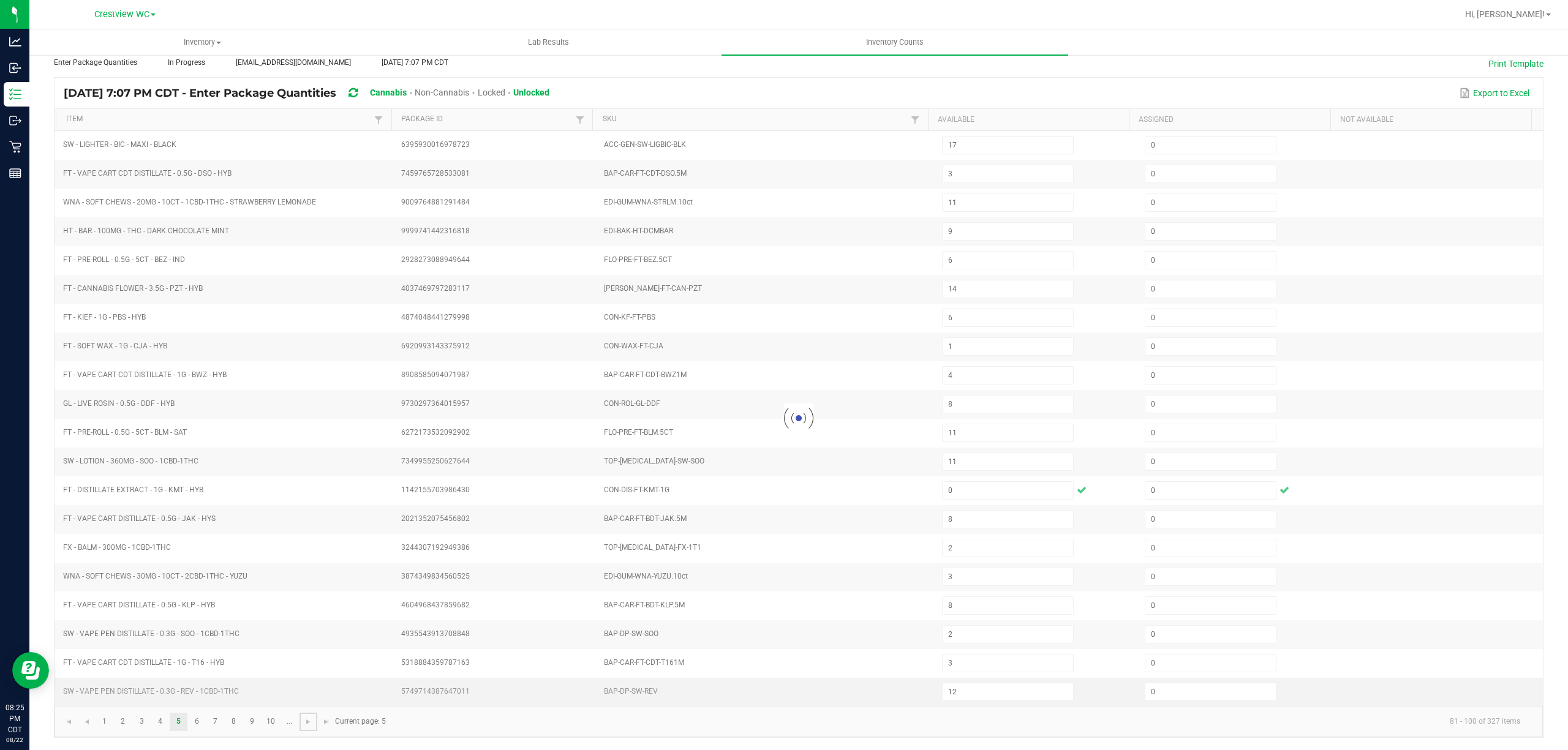
type input "11"
type input "7"
type input "1"
type input "2"
type input "5"
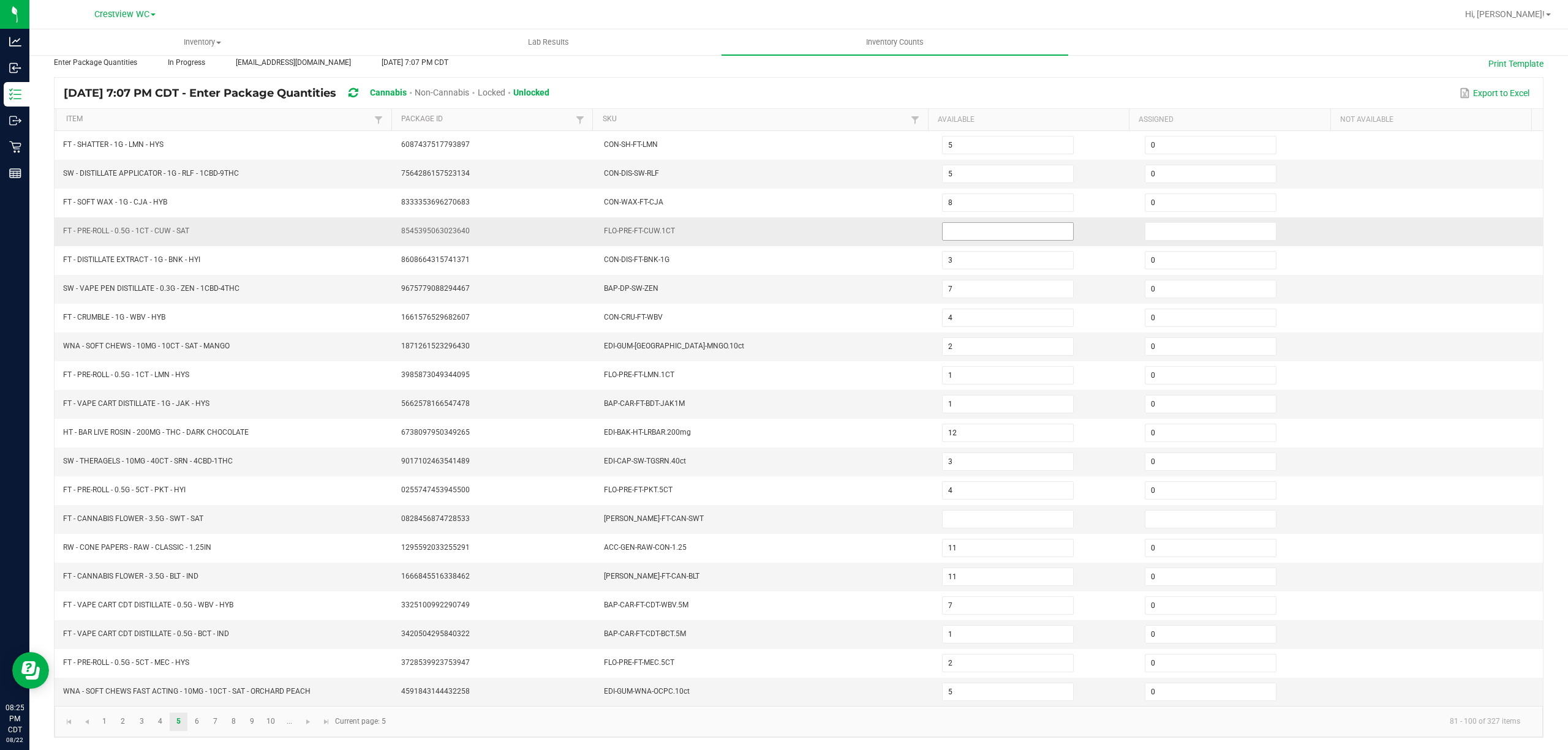
click at [968, 228] on input at bounding box center [1008, 231] width 131 height 17
type input "0"
click at [1146, 223] on input at bounding box center [1211, 231] width 131 height 17
type input "0"
click at [970, 516] on input at bounding box center [1008, 519] width 131 height 17
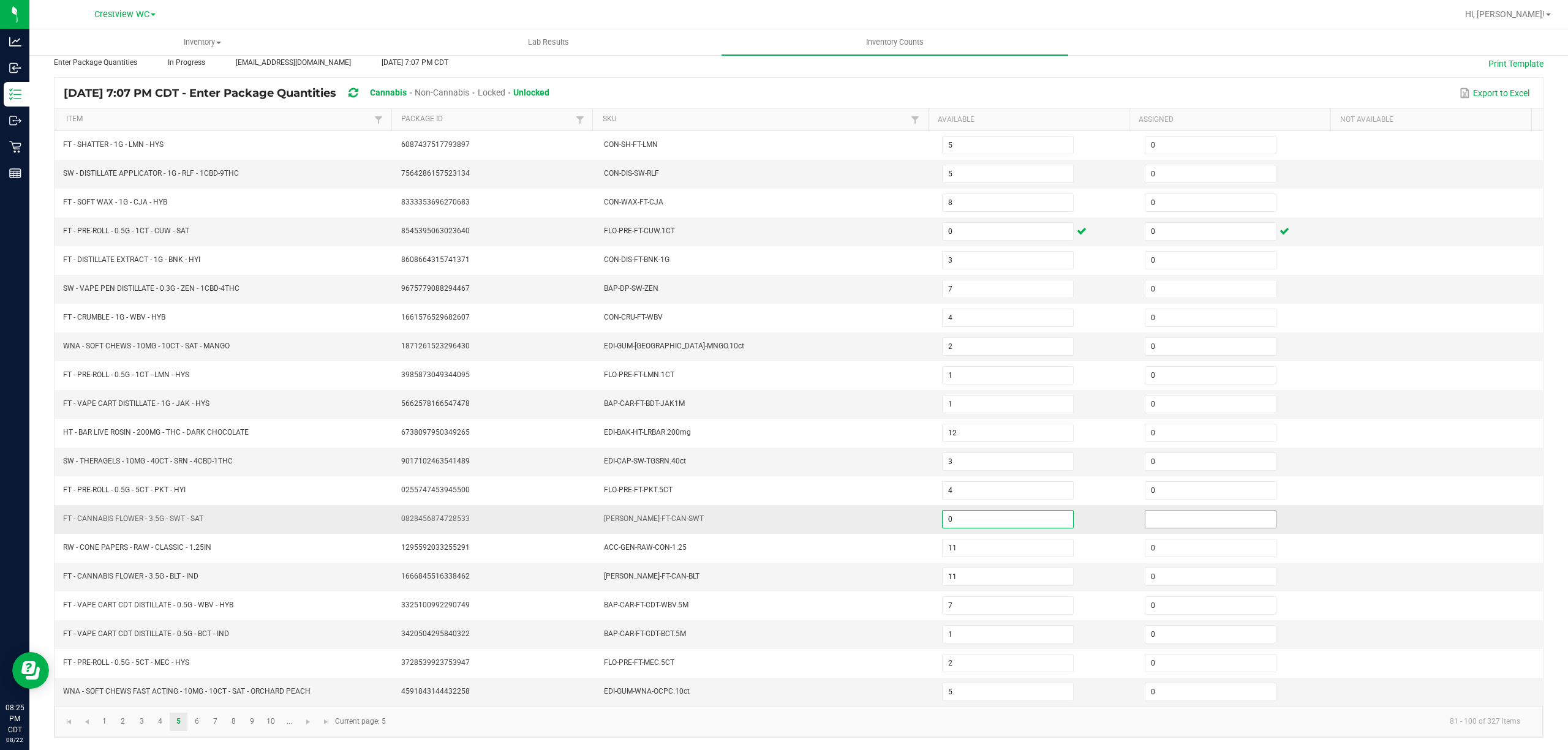
type input "0"
click at [1172, 515] on input at bounding box center [1211, 519] width 131 height 17
type input "0"
click at [310, 718] on span "Go to the next page" at bounding box center [307, 721] width 10 height 10
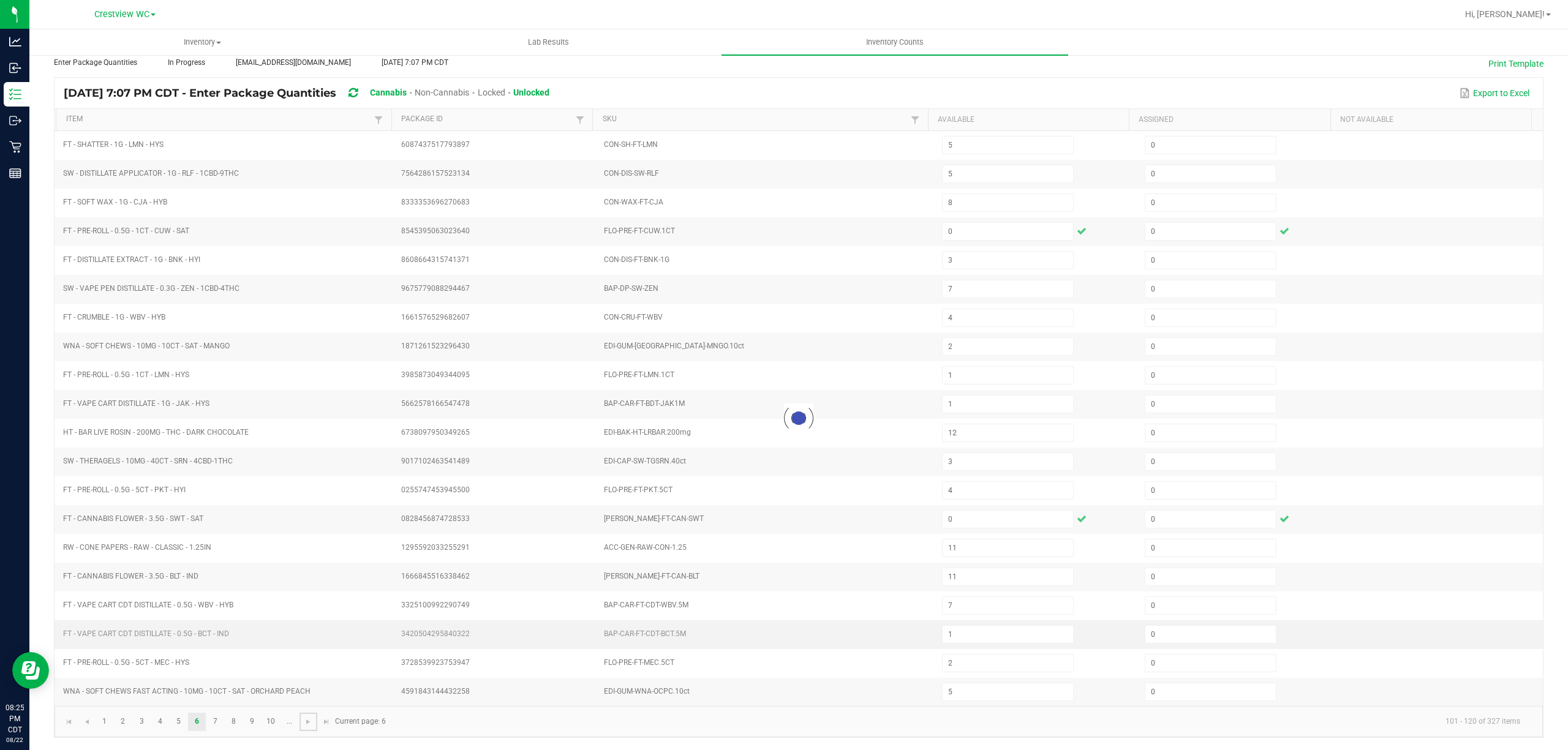
type input "11"
type input "9"
type input "6"
type input "3"
type input "9"
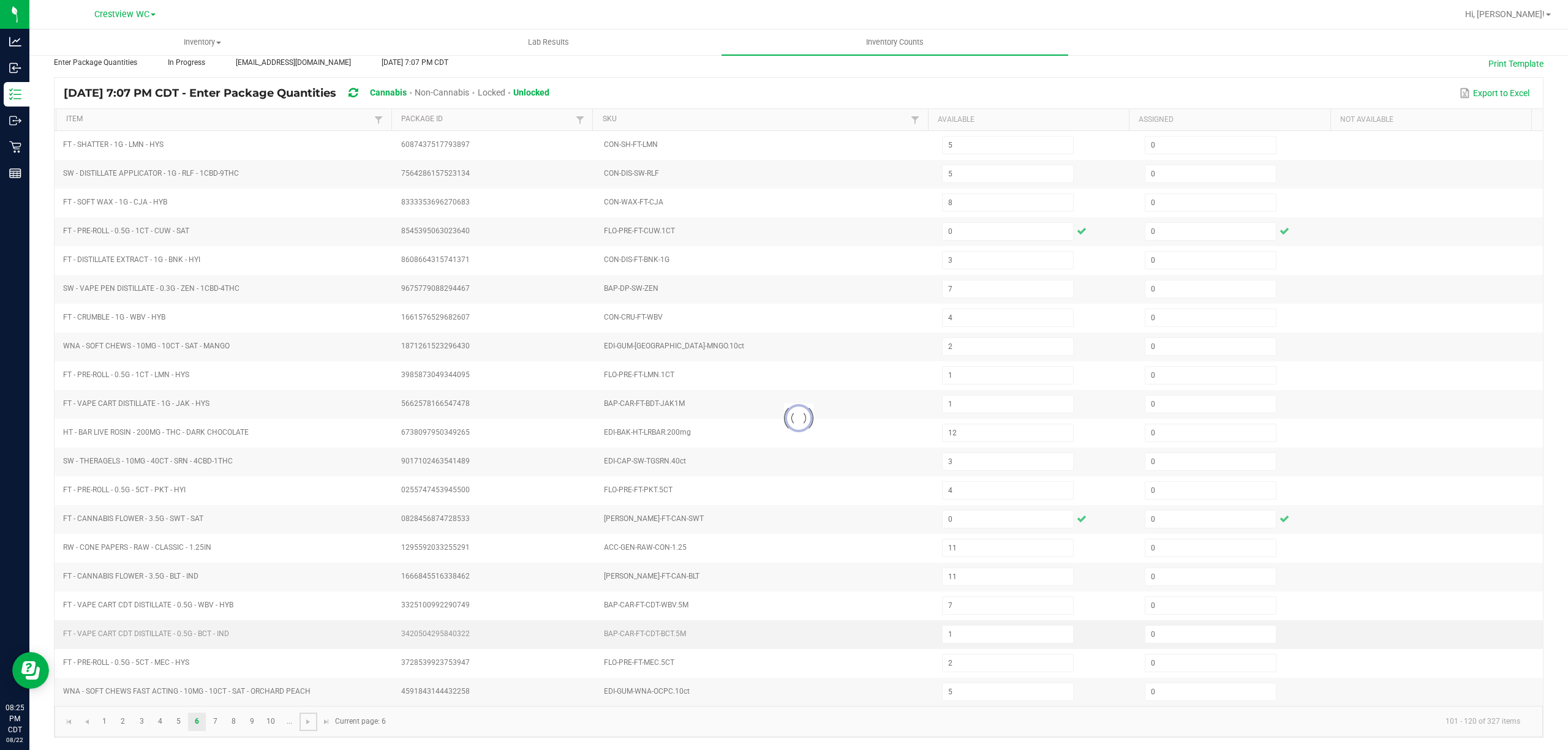
type input "5"
type input "3"
type input "10"
type input "3"
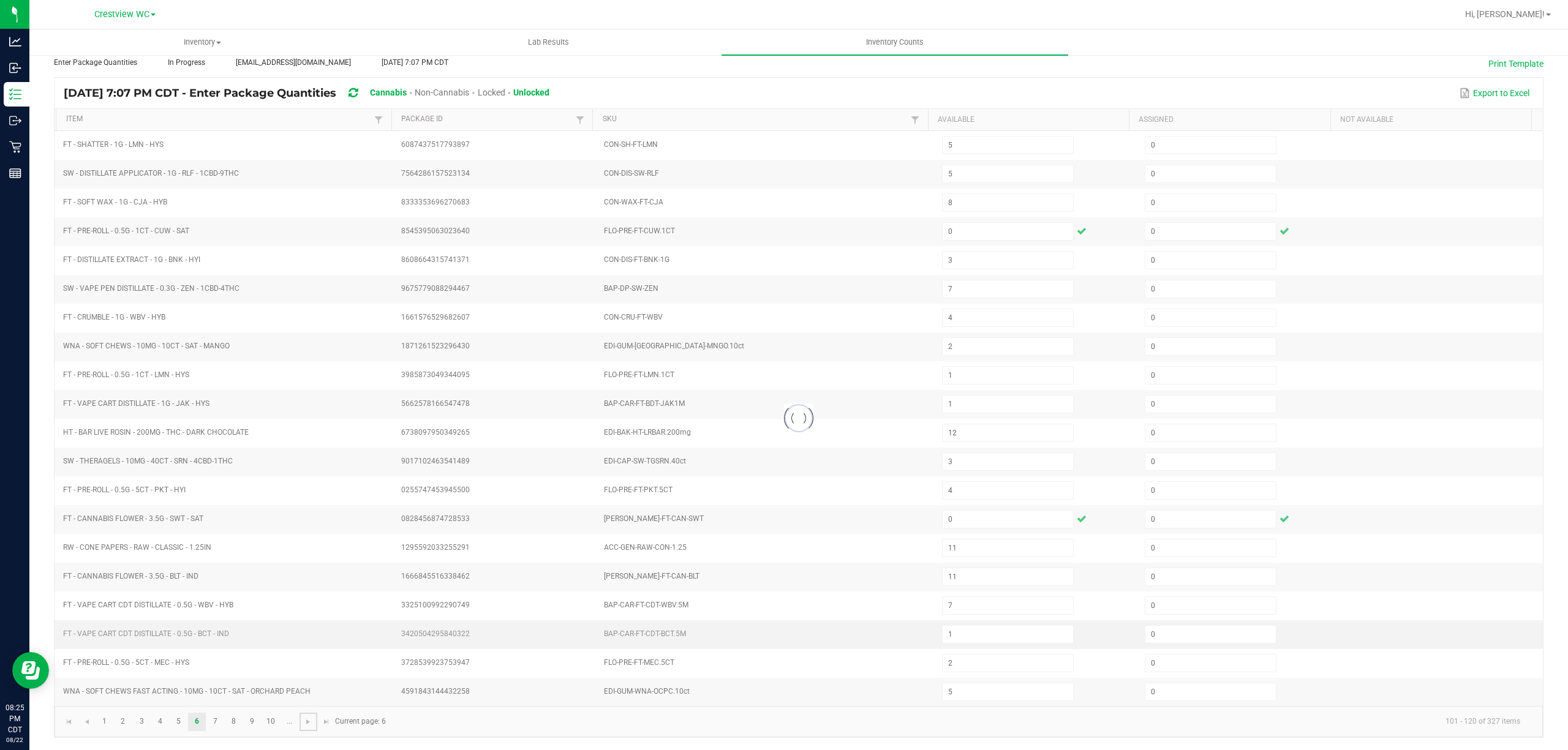
type input "1"
type input "2"
type input "5"
type input "23"
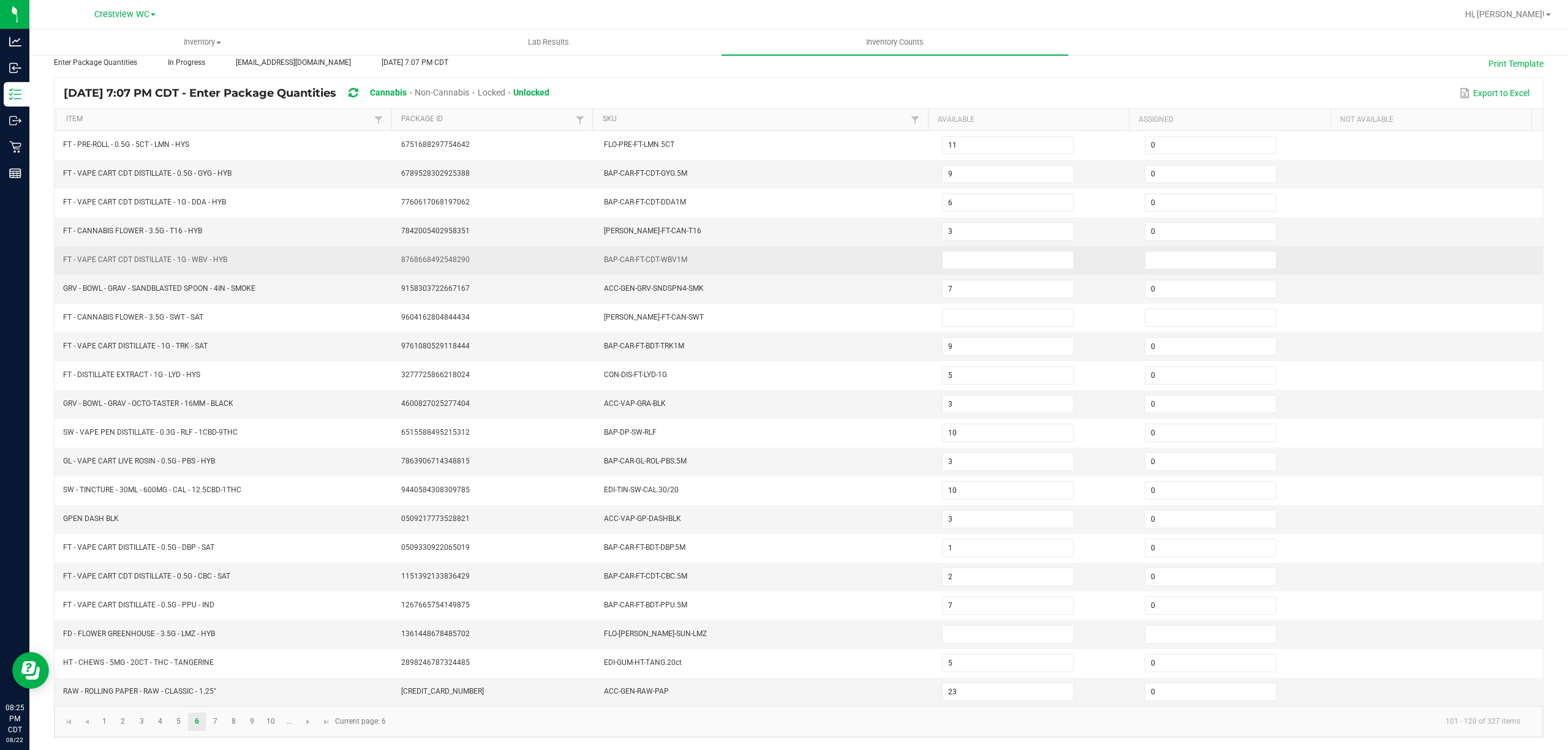
drag, startPoint x: 968, startPoint y: 245, endPoint x: 1103, endPoint y: 256, distance: 135.4
click at [968, 252] on input at bounding box center [1008, 260] width 131 height 17
type input "0"
drag, startPoint x: 1150, startPoint y: 253, endPoint x: 1072, endPoint y: 280, distance: 82.5
click at [1150, 253] on input at bounding box center [1211, 260] width 131 height 17
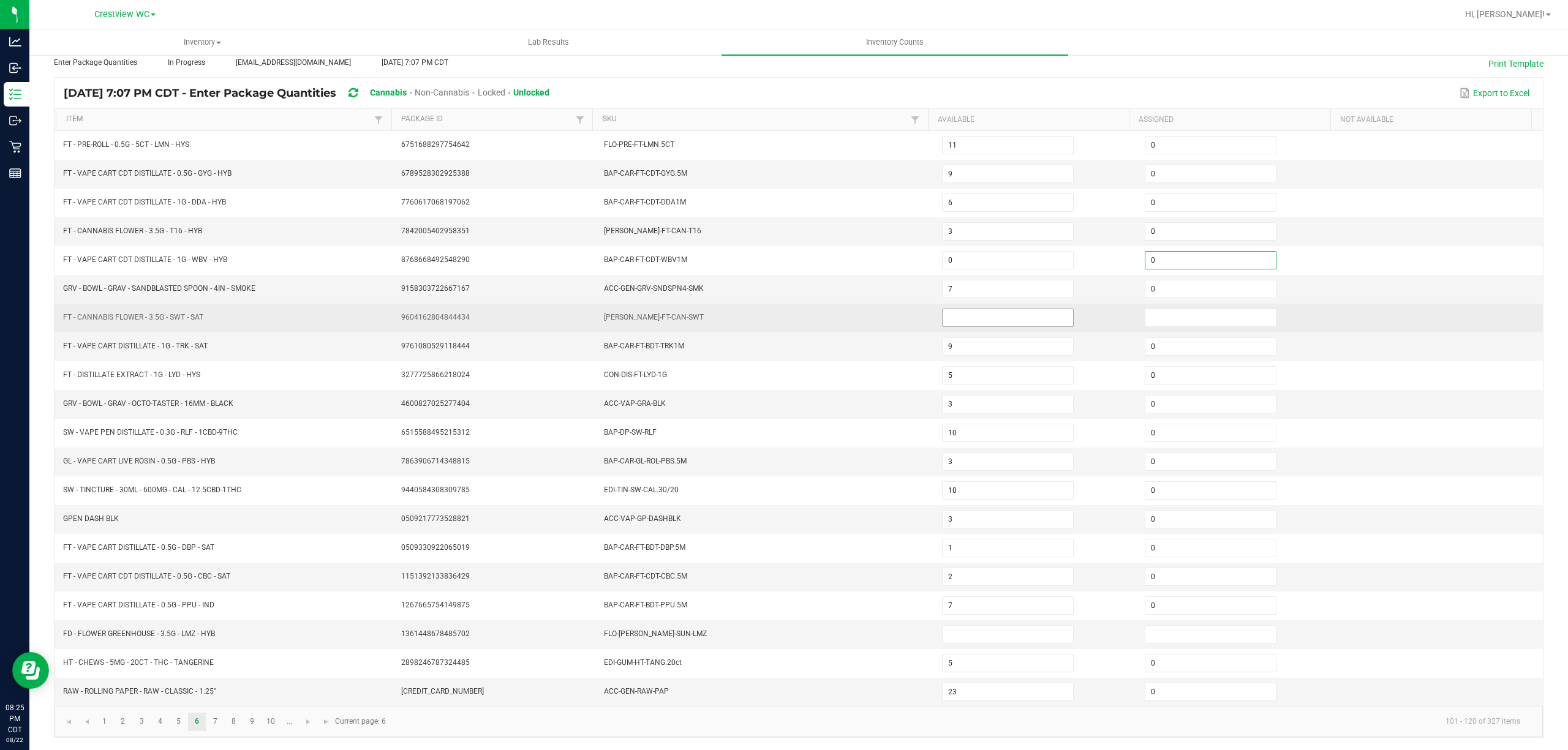
type input "0"
click at [1028, 310] on input at bounding box center [1008, 318] width 131 height 17
type input "0"
click at [1154, 310] on input at bounding box center [1211, 318] width 131 height 17
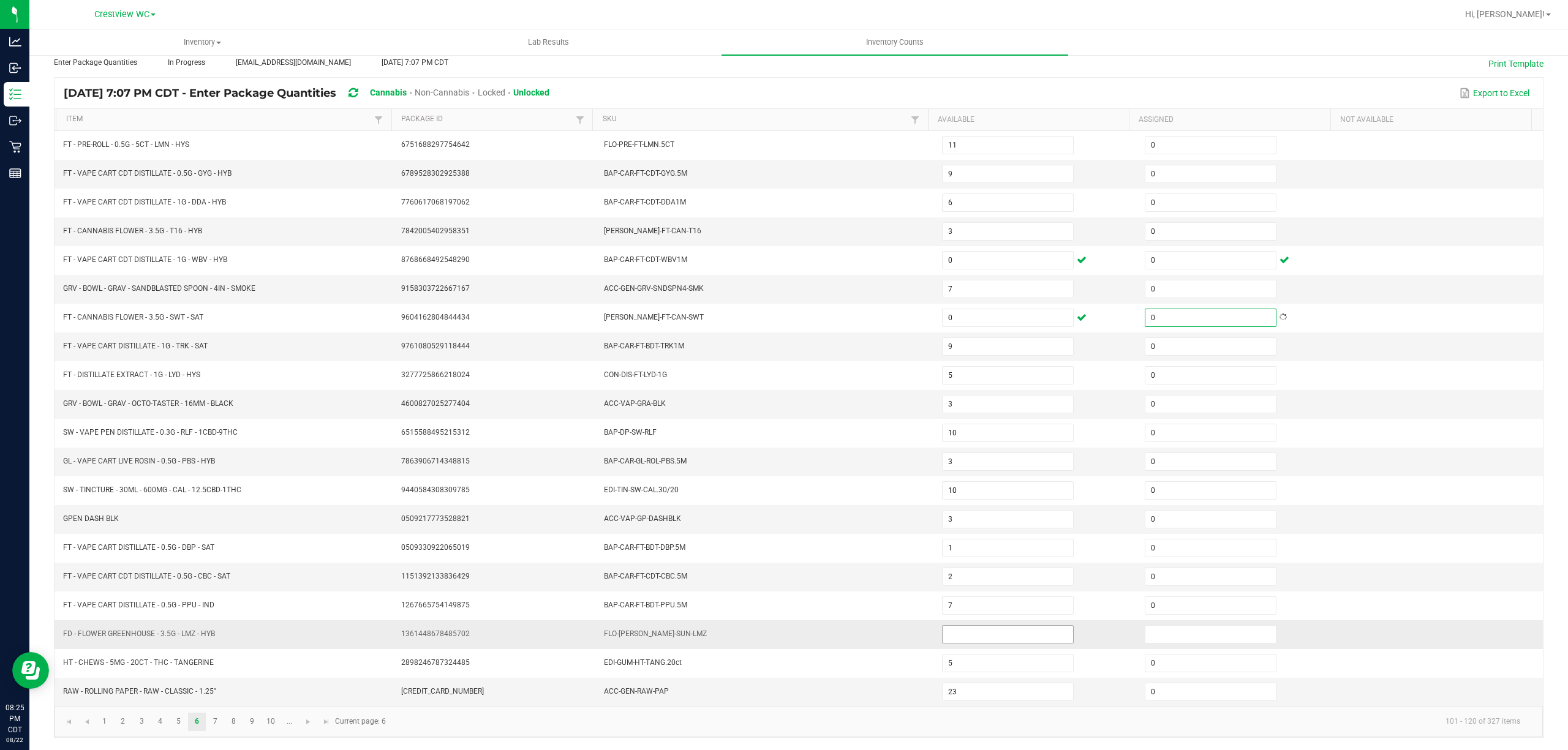
type input "0"
click at [981, 635] on input at bounding box center [1008, 634] width 131 height 17
type input "0"
click at [1181, 628] on input at bounding box center [1211, 634] width 131 height 17
type input "0"
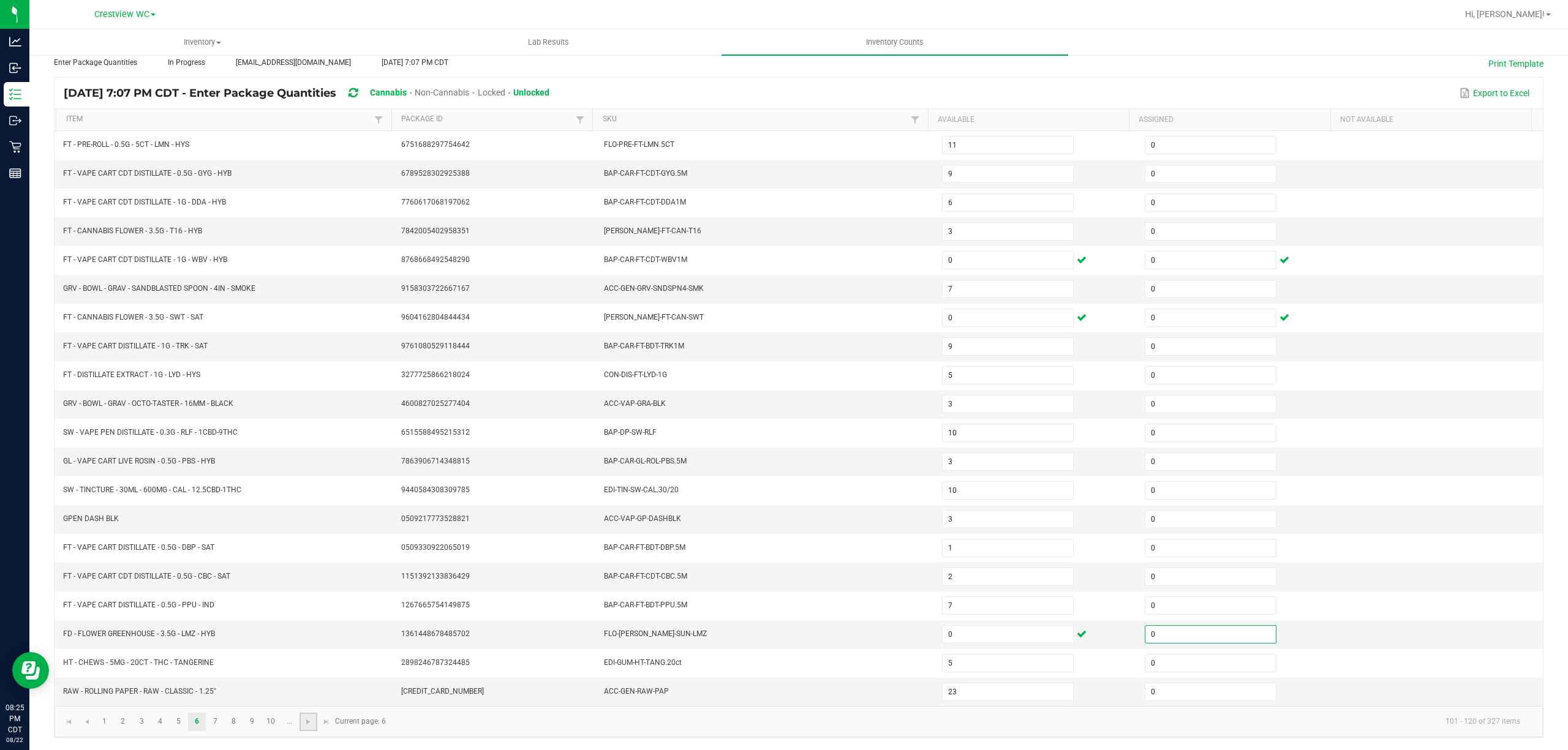
click at [314, 723] on link at bounding box center [308, 722] width 18 height 18
type input "3"
type input "4"
type input "1"
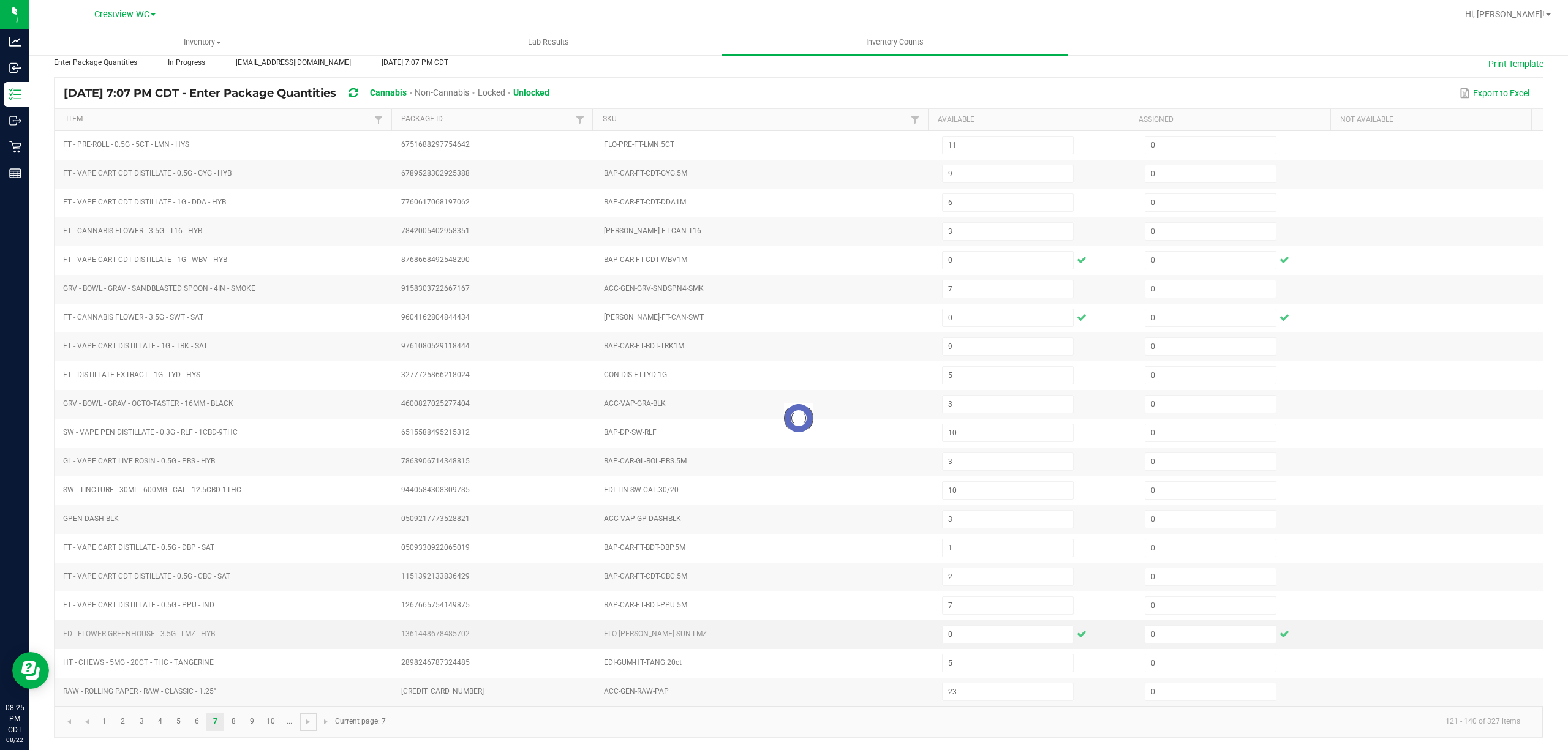
type input "2"
type input "8"
type input "5"
type input "12"
type input "6"
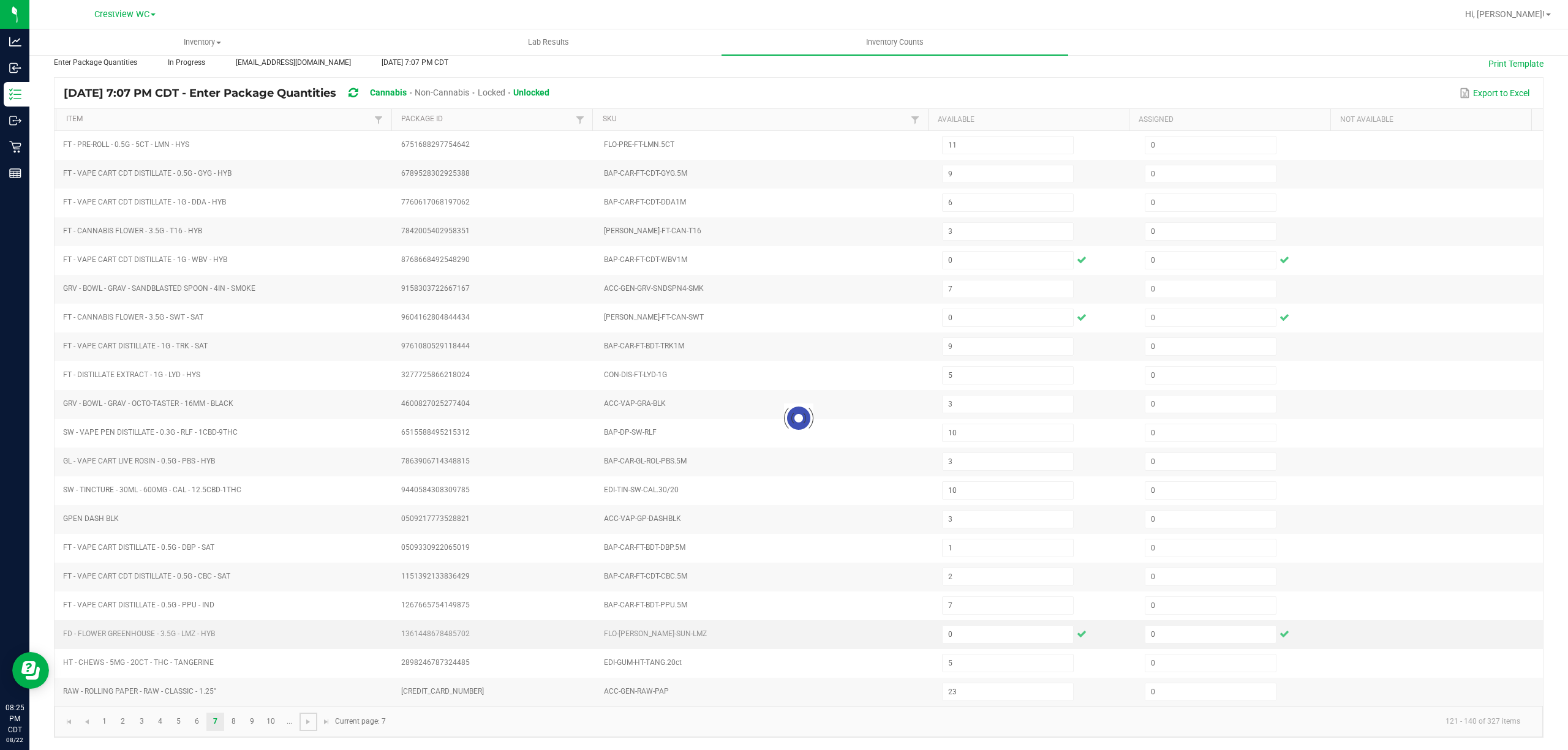
type input "1"
type input "3"
type input "8"
type input "1"
type input "32"
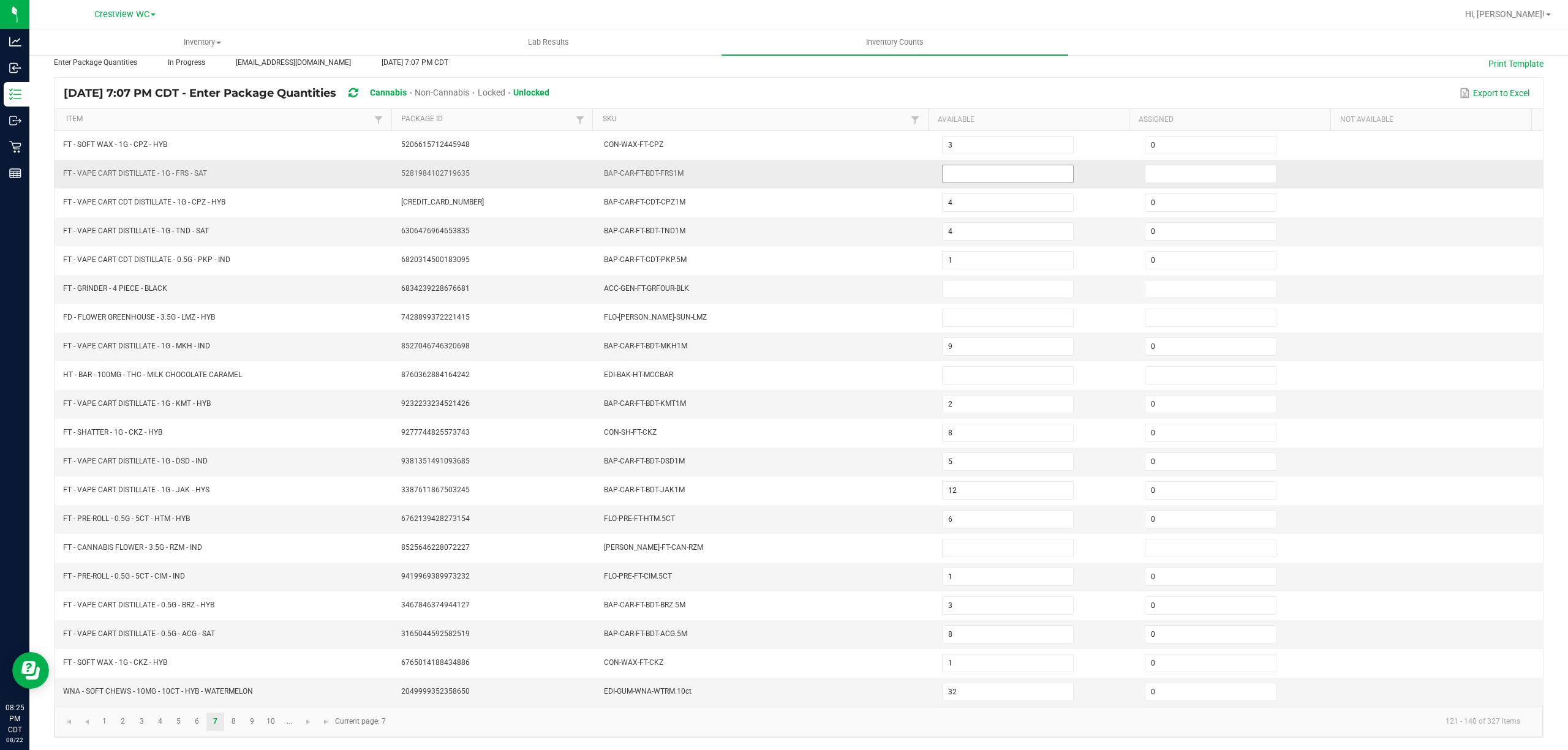
drag, startPoint x: 1004, startPoint y: 168, endPoint x: 1134, endPoint y: 168, distance: 130.0
click at [1005, 168] on input at bounding box center [1008, 174] width 131 height 17
type input "0"
click at [1146, 168] on input at bounding box center [1211, 174] width 131 height 17
type input "0"
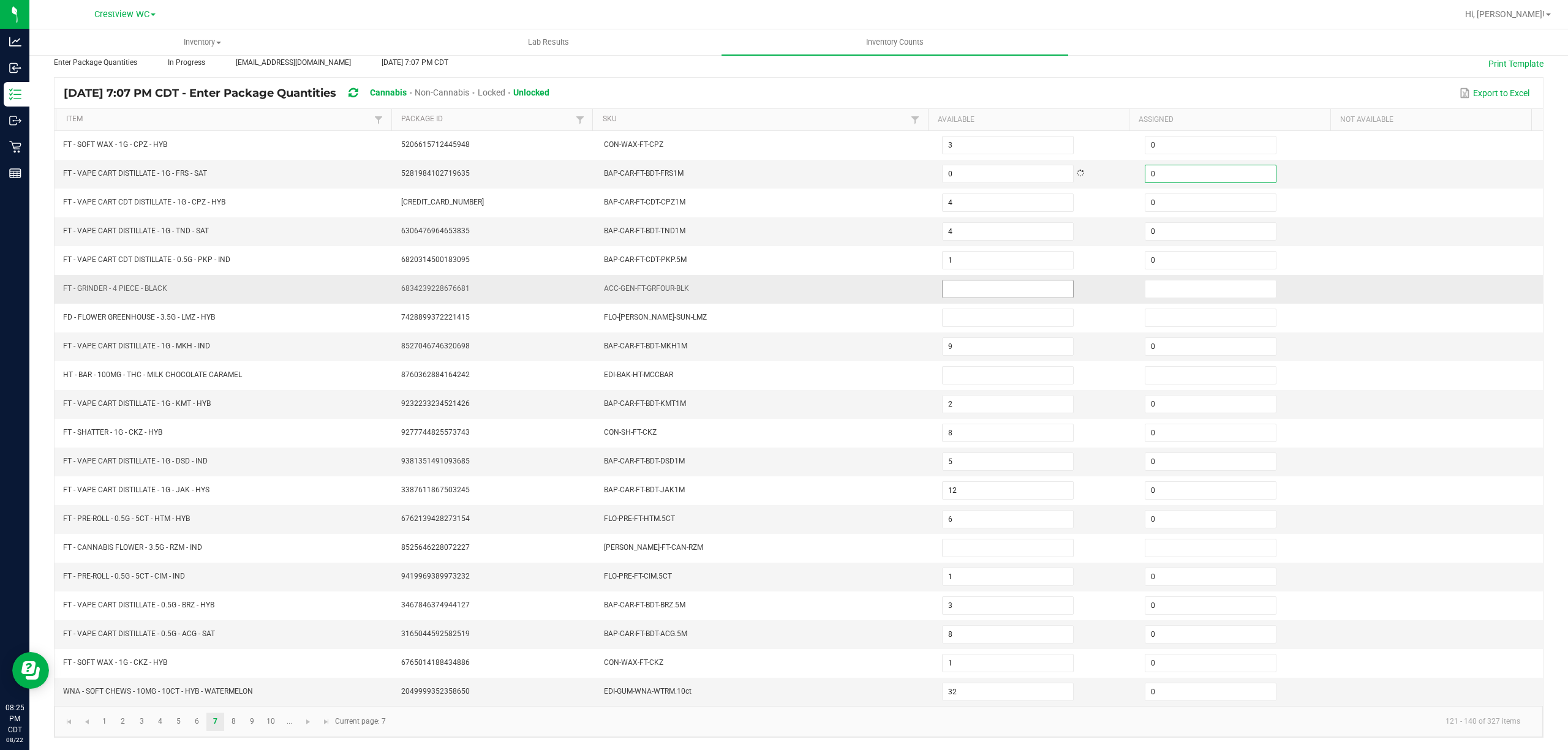
click at [994, 280] on input at bounding box center [1008, 289] width 131 height 17
type input "0"
click at [1194, 283] on input at bounding box center [1211, 289] width 131 height 17
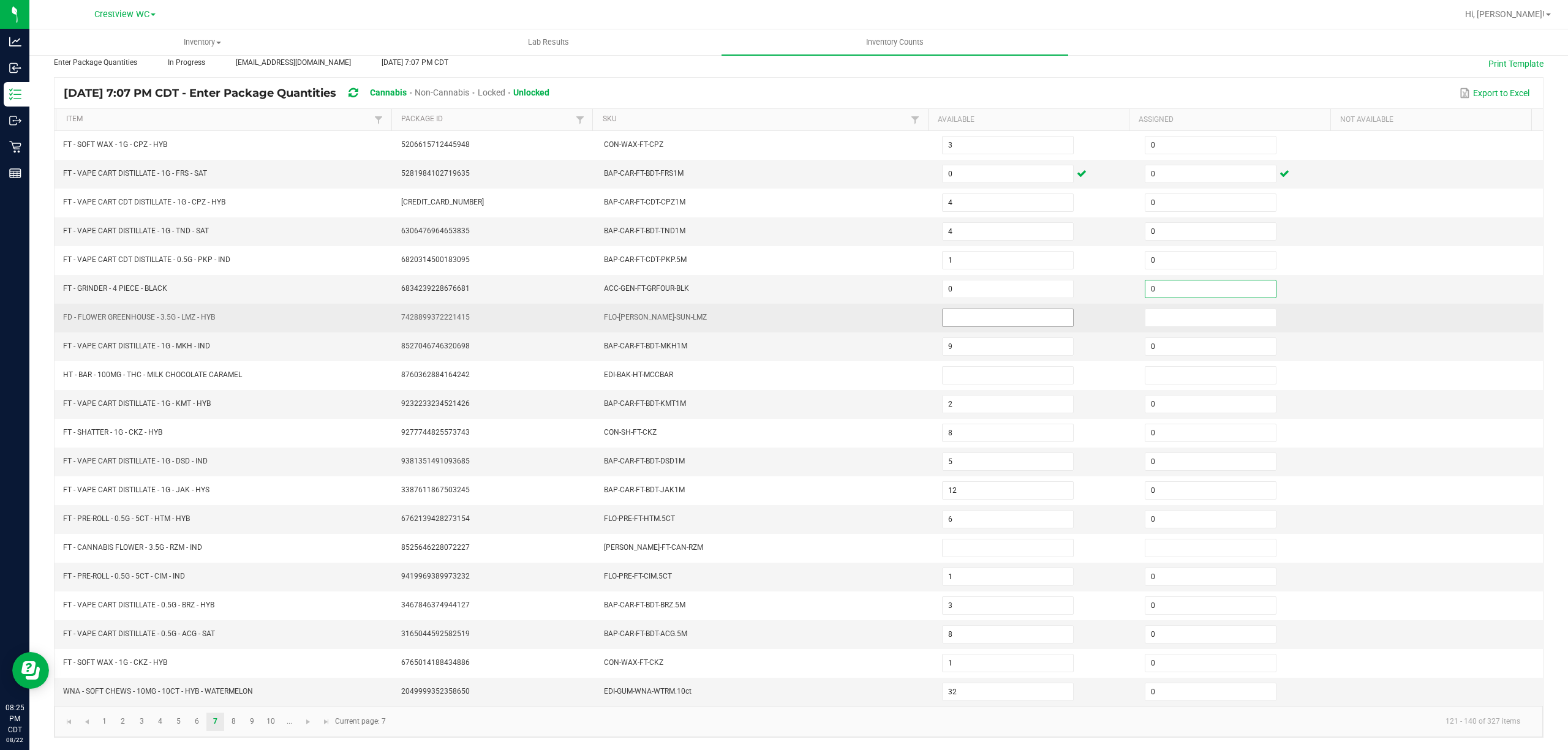
type input "0"
click at [1022, 313] on input at bounding box center [1008, 318] width 131 height 17
type input "0"
click at [1174, 310] on input at bounding box center [1211, 318] width 131 height 17
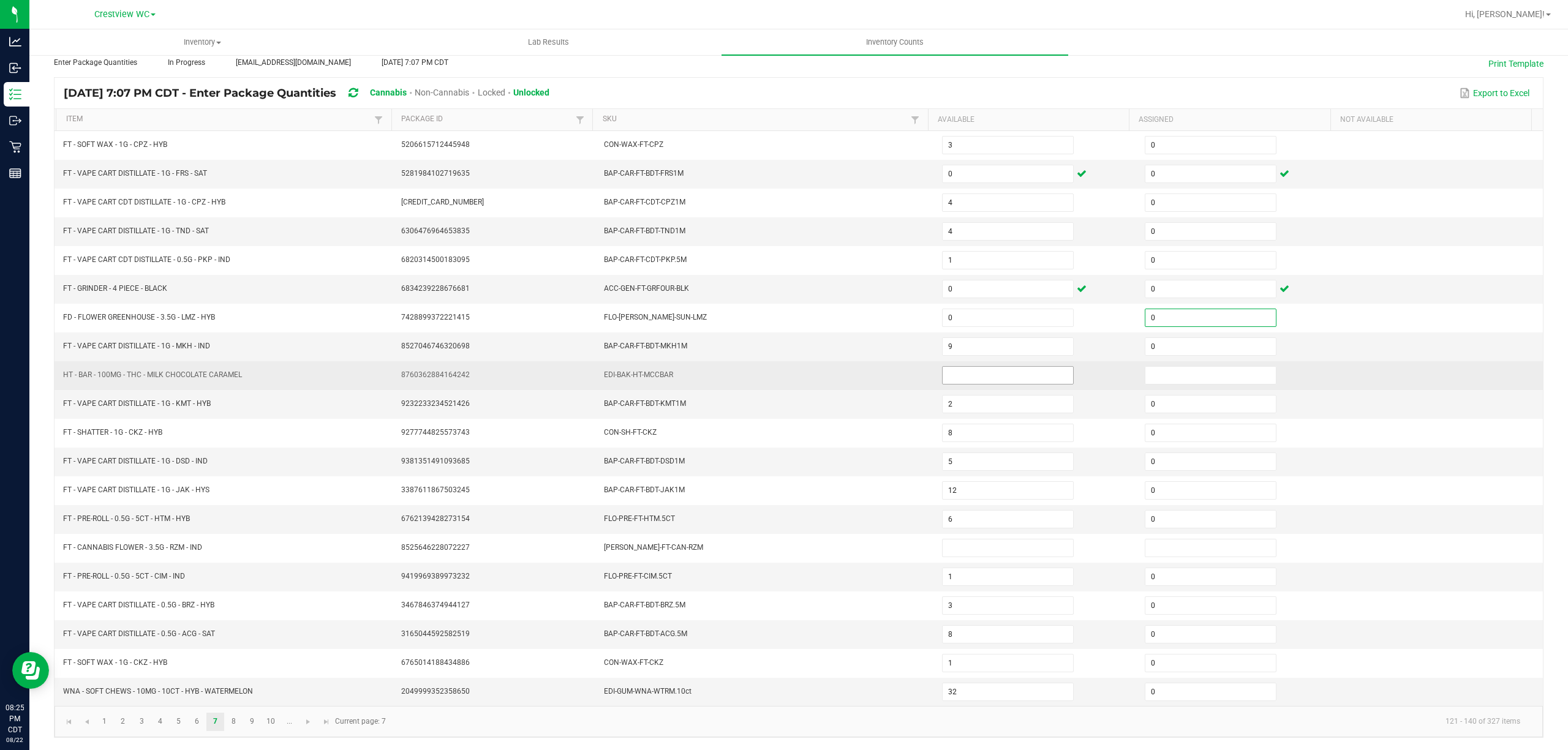
type input "0"
click at [1018, 367] on input at bounding box center [1008, 375] width 131 height 17
type input "0"
click at [1152, 367] on input at bounding box center [1211, 375] width 131 height 17
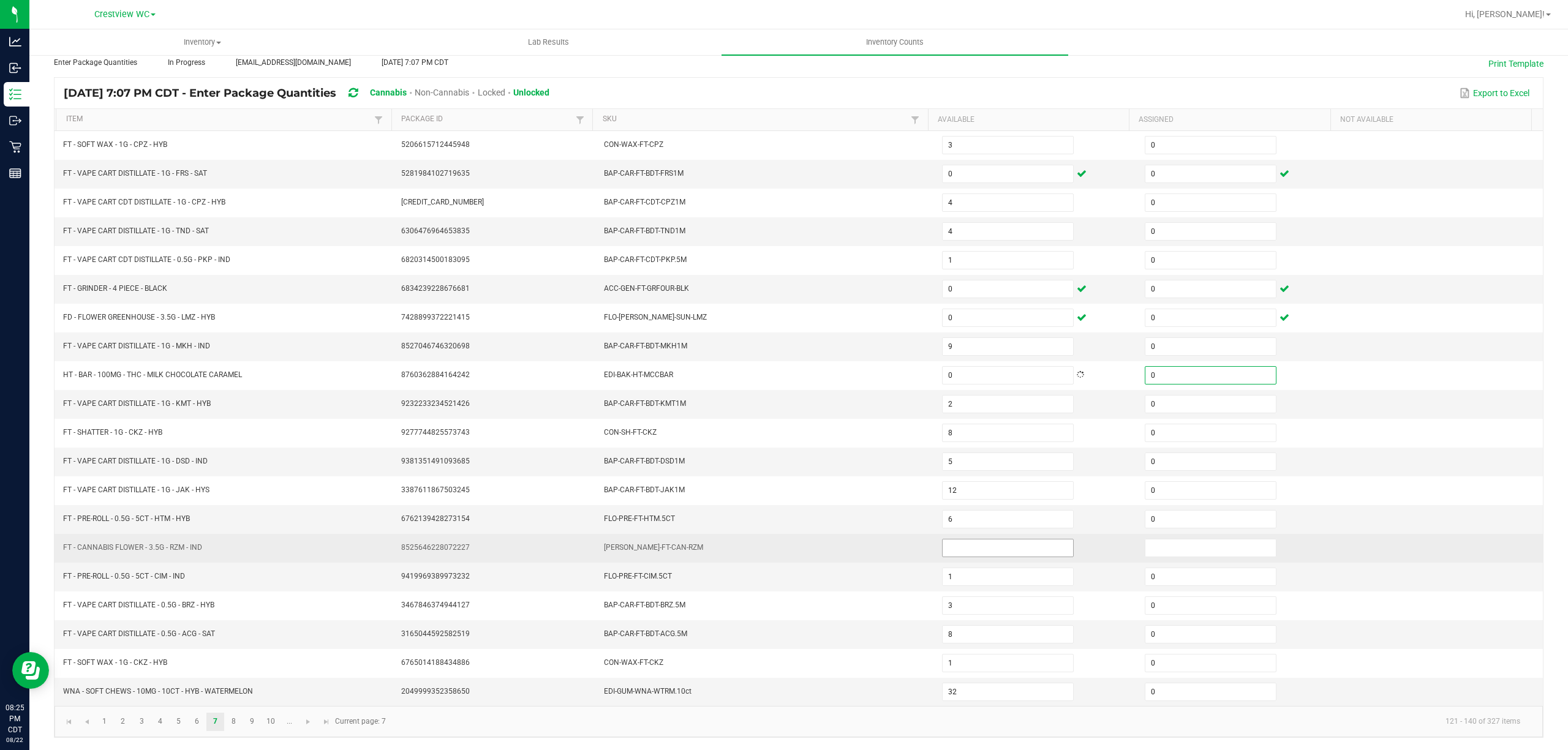
type input "0"
click at [991, 545] on input at bounding box center [1008, 548] width 131 height 17
type input "0"
click at [1179, 542] on input at bounding box center [1211, 548] width 131 height 17
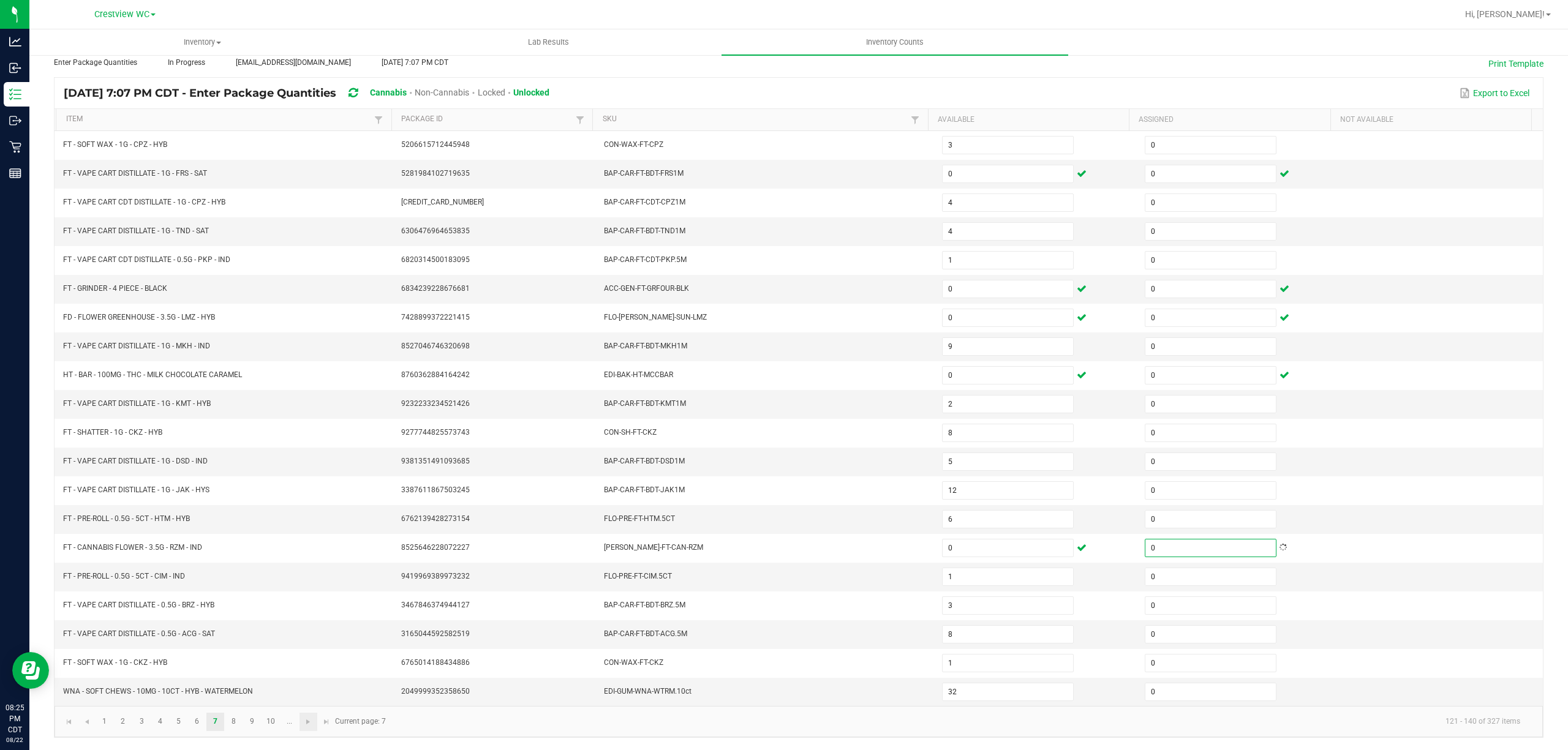
type input "0"
click at [302, 726] on link at bounding box center [308, 722] width 18 height 18
type input "8"
type input "11"
type input "3"
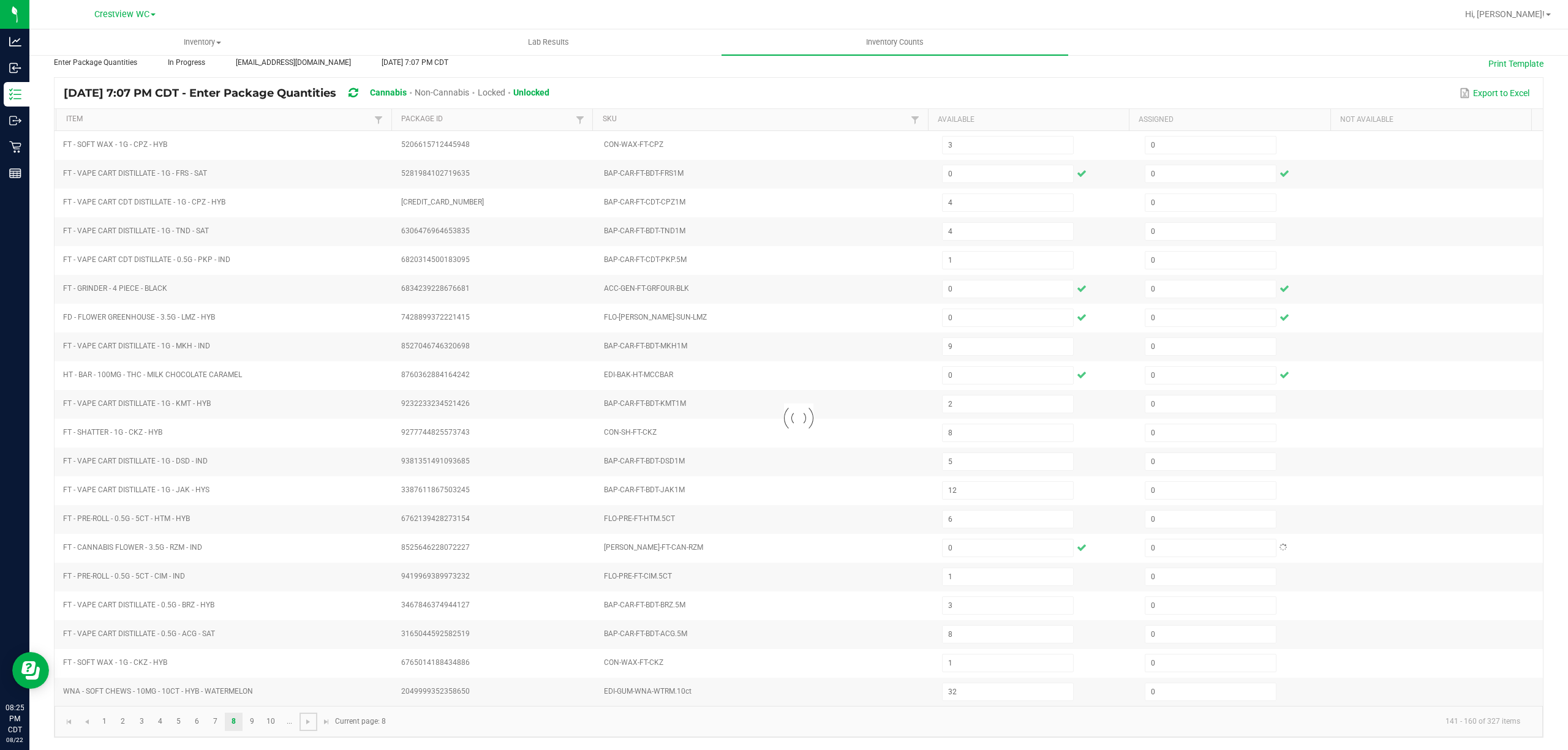
type input "3"
type input "12"
type input "3"
type input "40"
type input "8"
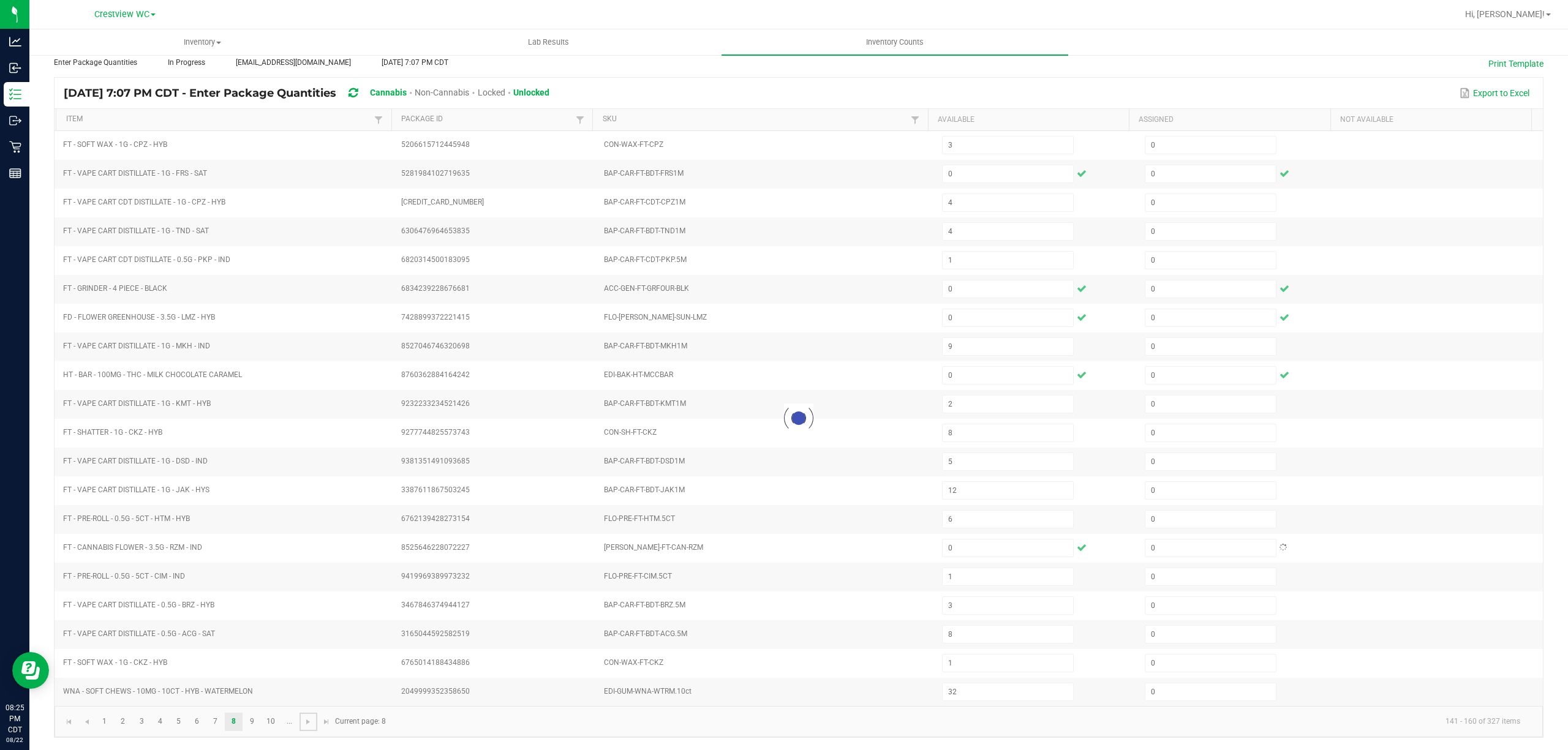
type input "10"
type input "1"
type input "7"
type input "2"
type input "5"
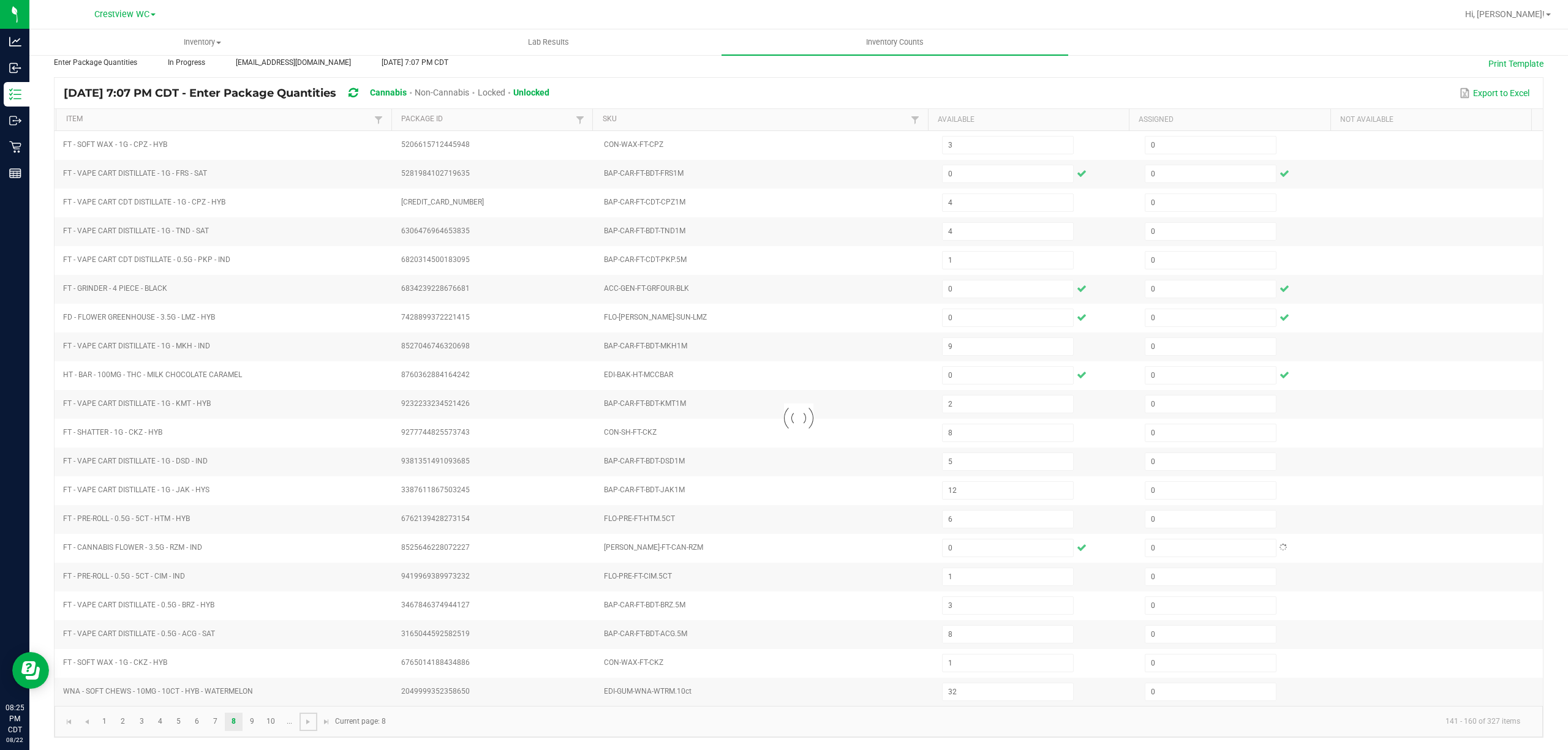
type input "12"
type input "1"
type input "6"
type input "8"
type input "6"
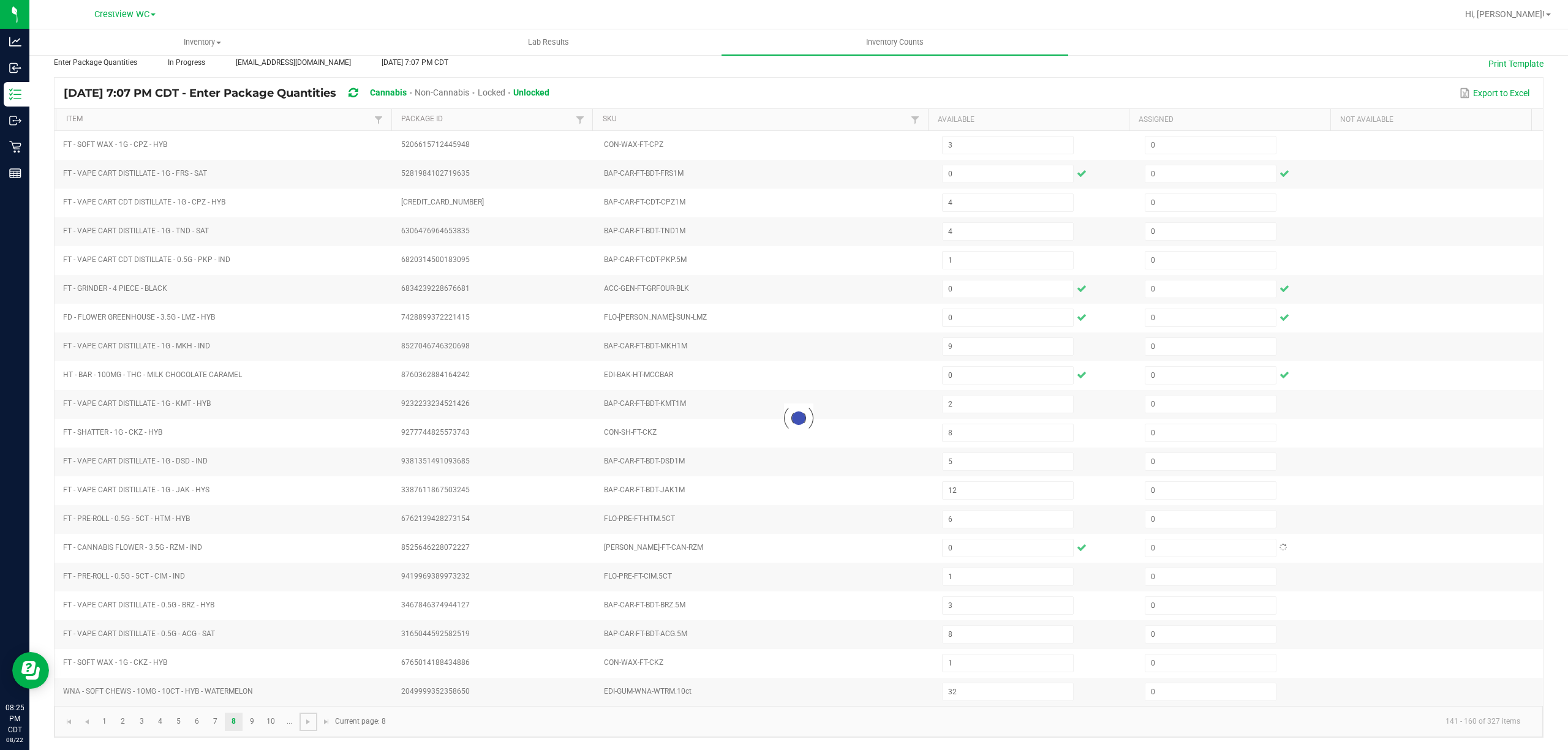
type input "12"
type input "9"
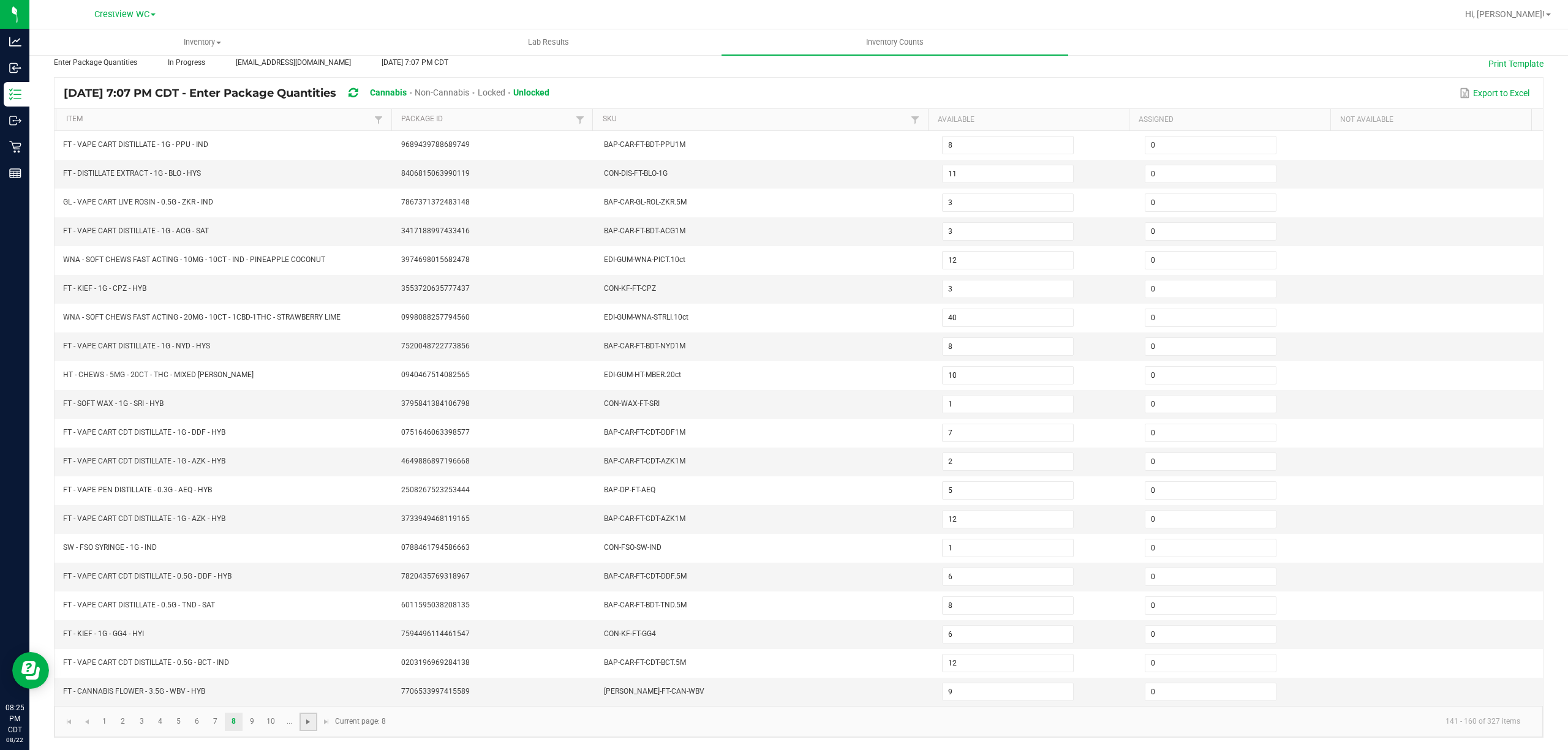
click at [307, 718] on span "Go to the next page" at bounding box center [307, 721] width 10 height 10
type input "3"
type input "10"
type input "12"
type input "15"
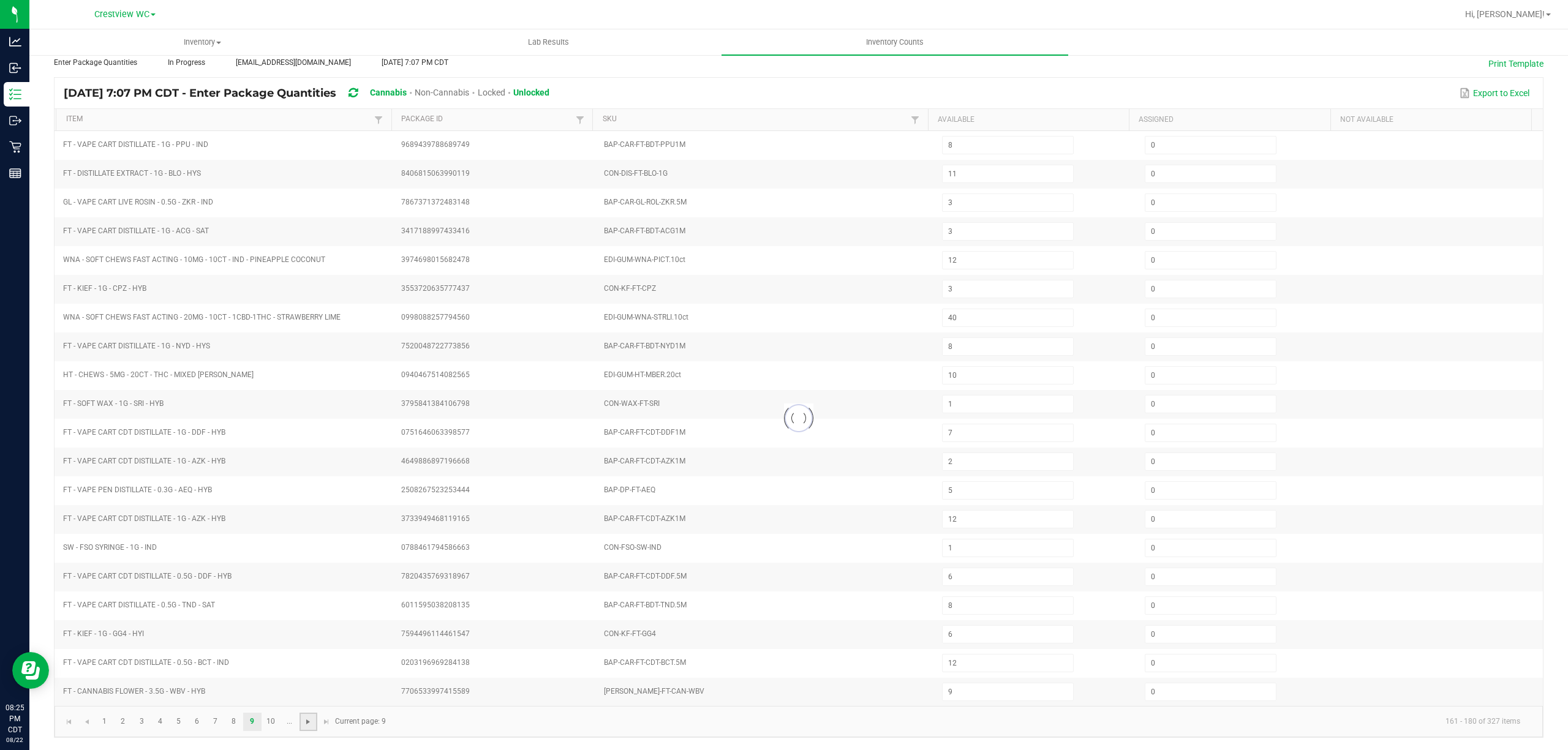
type input "8"
type input "10"
type input "15"
type input "11"
type input "9"
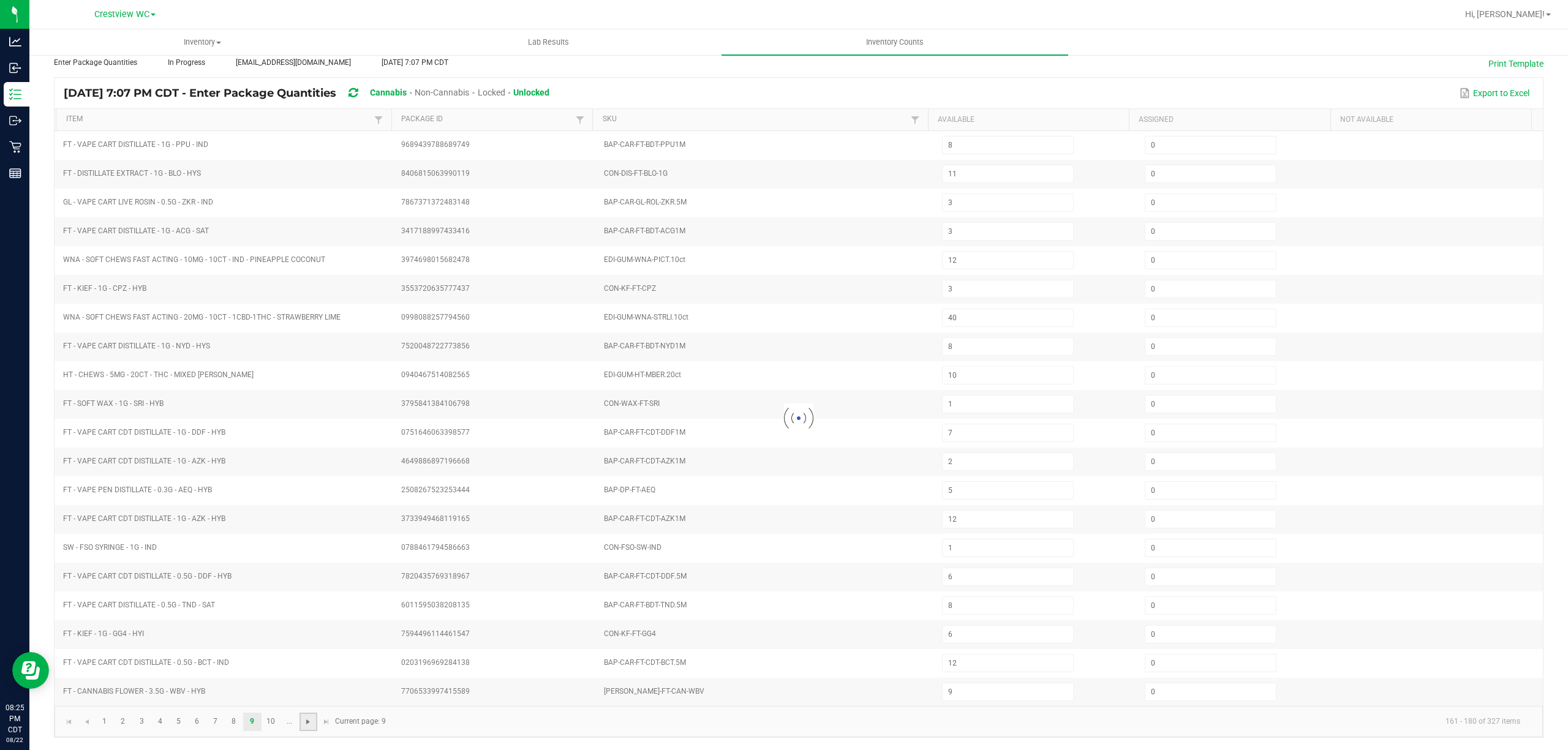
type input "5"
type input "8"
type input "1"
type input "11"
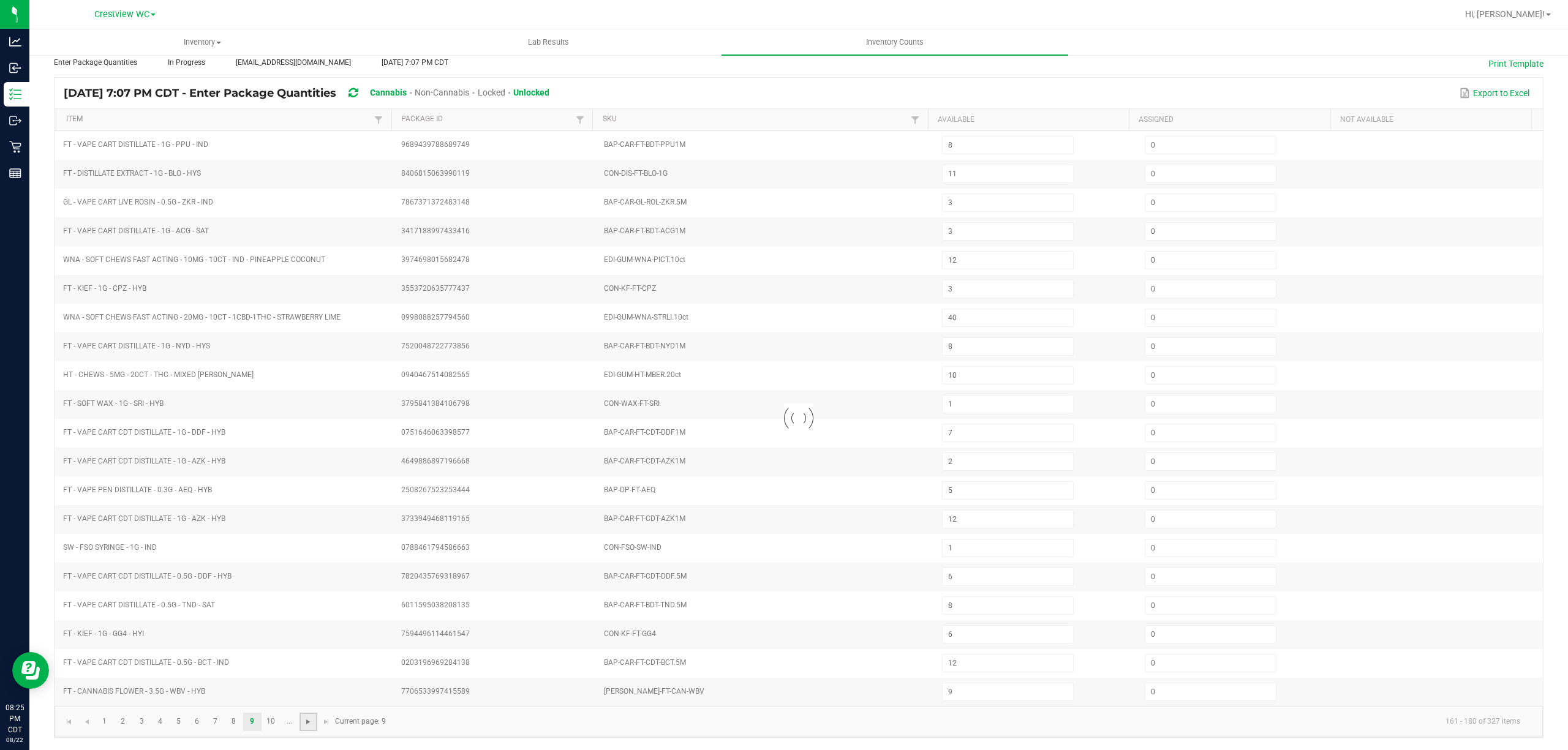
type input "4"
type input "3"
type input "8"
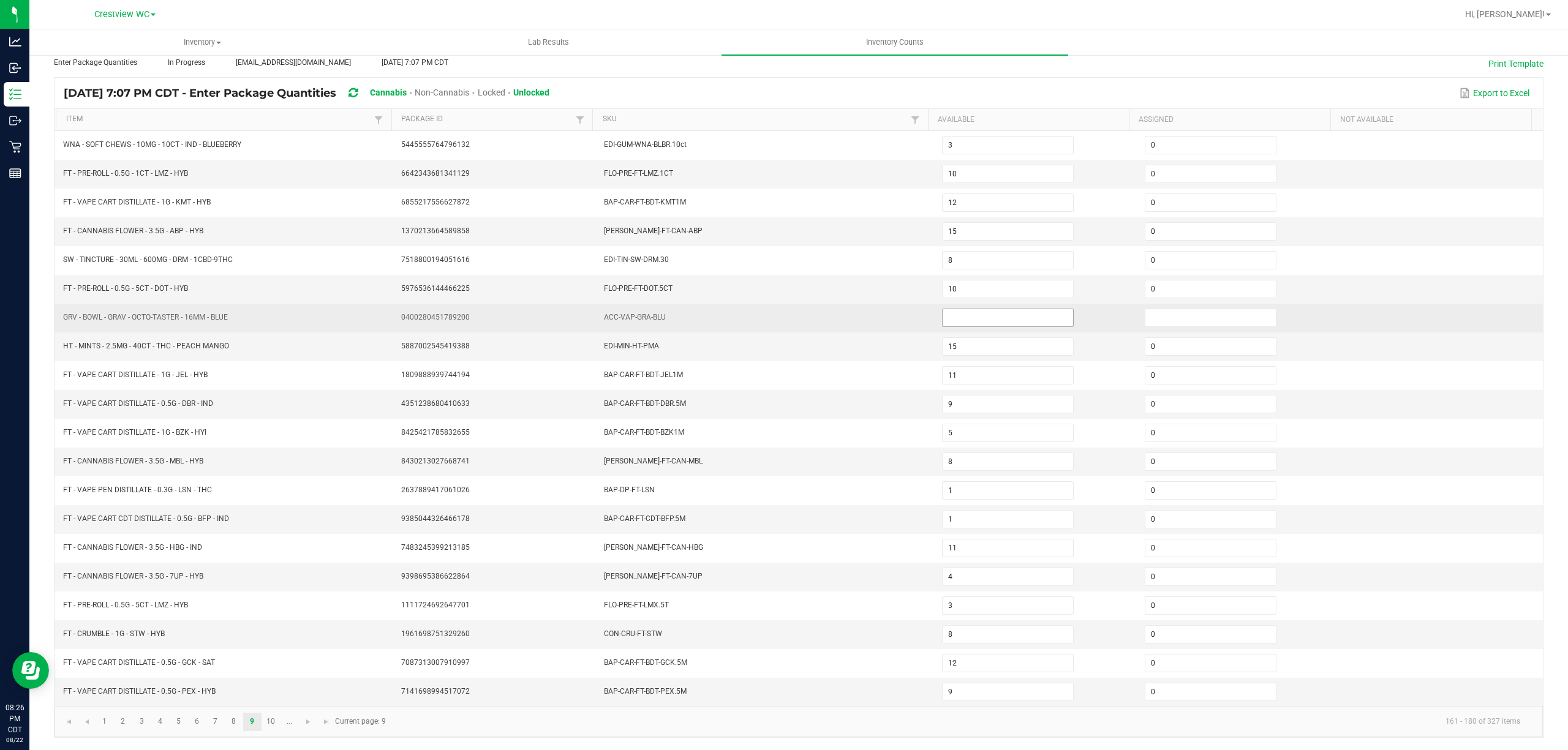
click at [1013, 310] on input at bounding box center [1008, 318] width 131 height 17
type input "0"
click at [1154, 310] on input at bounding box center [1211, 318] width 131 height 17
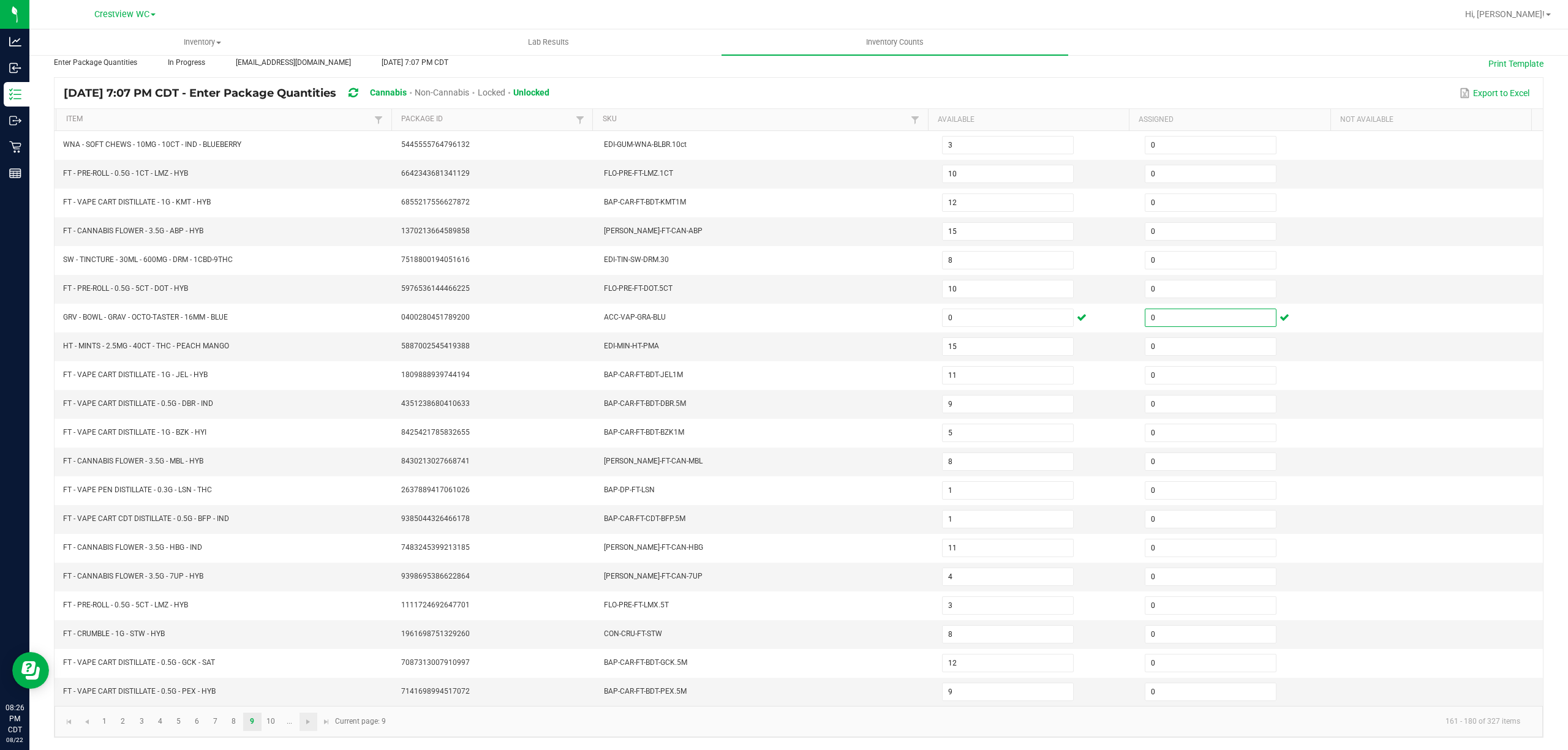
type input "0"
click at [315, 720] on link at bounding box center [308, 722] width 18 height 18
click at [310, 721] on span "Go to the next page" at bounding box center [307, 721] width 10 height 10
click at [310, 721] on kendo-pager "... 11 12 13 14 15 16 17 201 - 220 of 327 items Current page: 11" at bounding box center [799, 722] width 1488 height 32
click at [259, 721] on link at bounding box center [253, 722] width 18 height 18
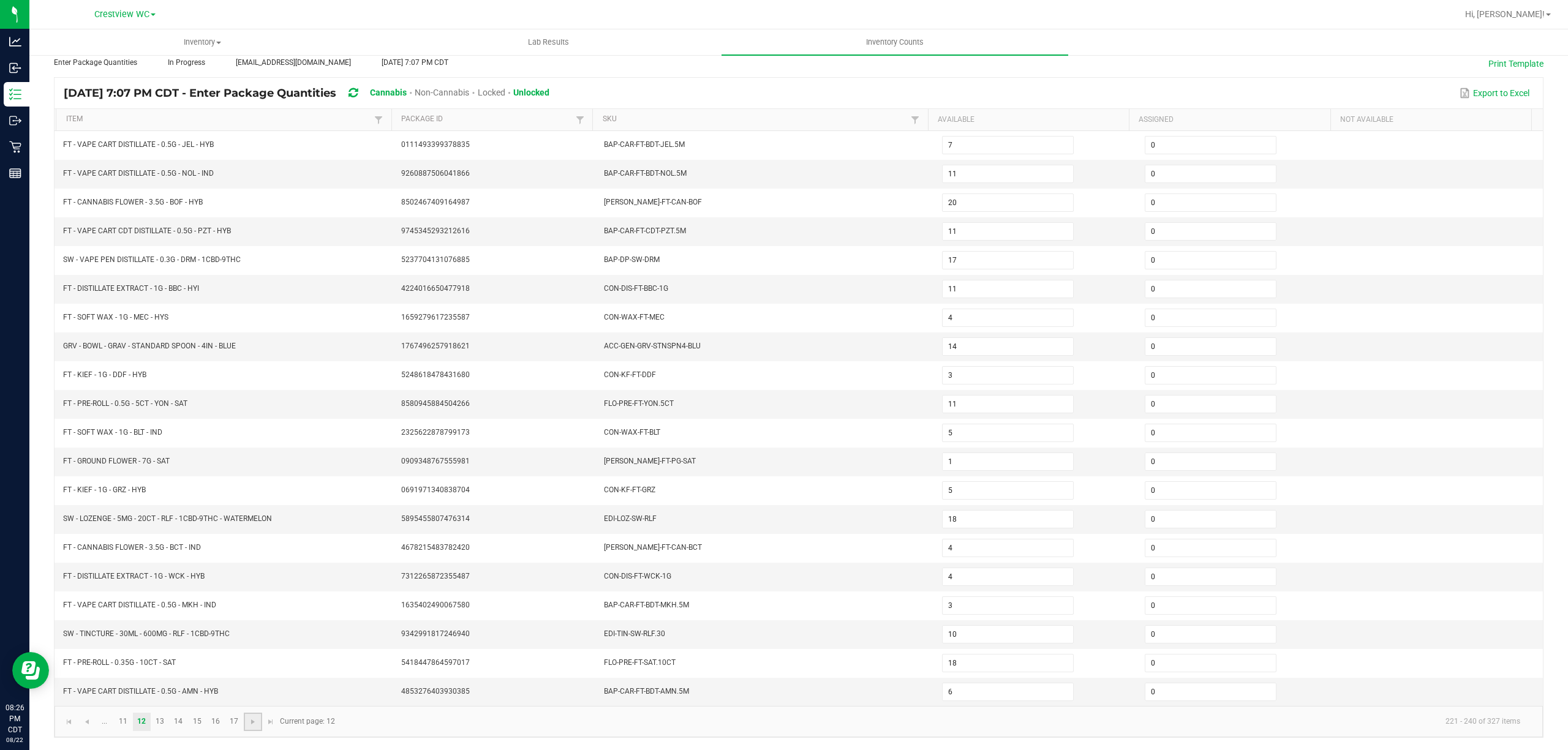
click at [259, 721] on link at bounding box center [253, 722] width 18 height 18
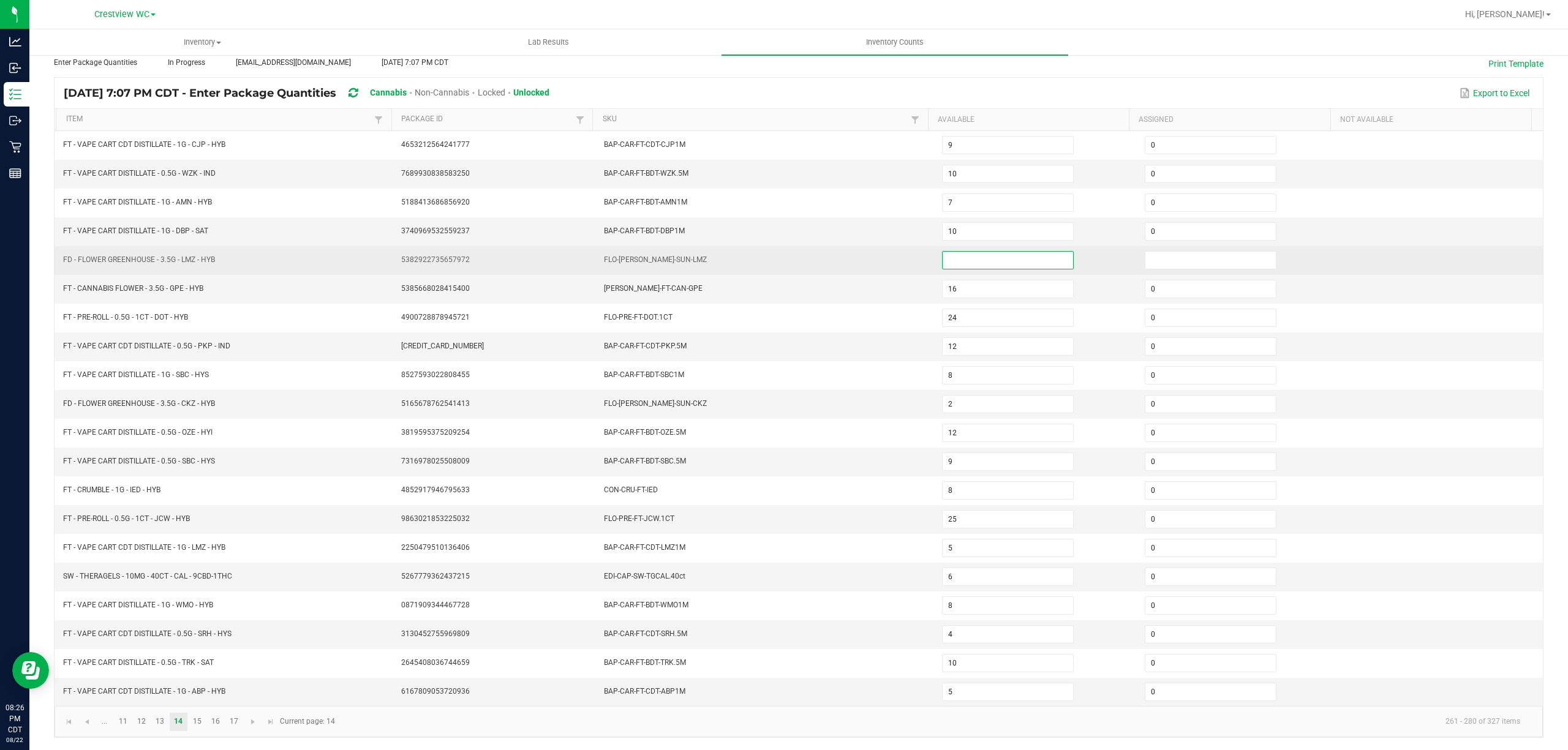
click at [973, 253] on input at bounding box center [1008, 260] width 131 height 17
click at [1146, 253] on input at bounding box center [1211, 260] width 131 height 17
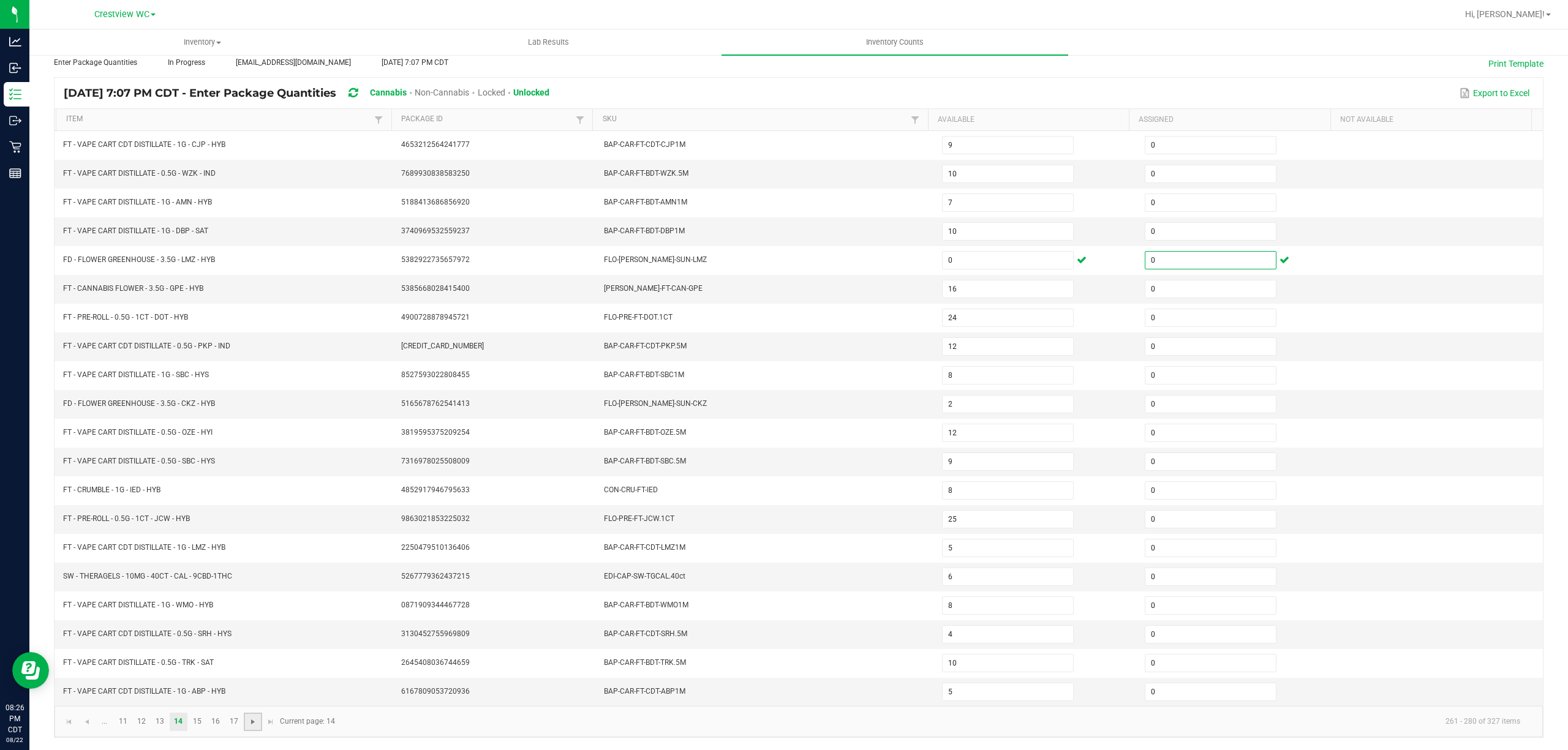
click at [256, 721] on span "Go to the next page" at bounding box center [253, 721] width 10 height 10
click at [255, 723] on span "Go to the next page" at bounding box center [253, 721] width 10 height 10
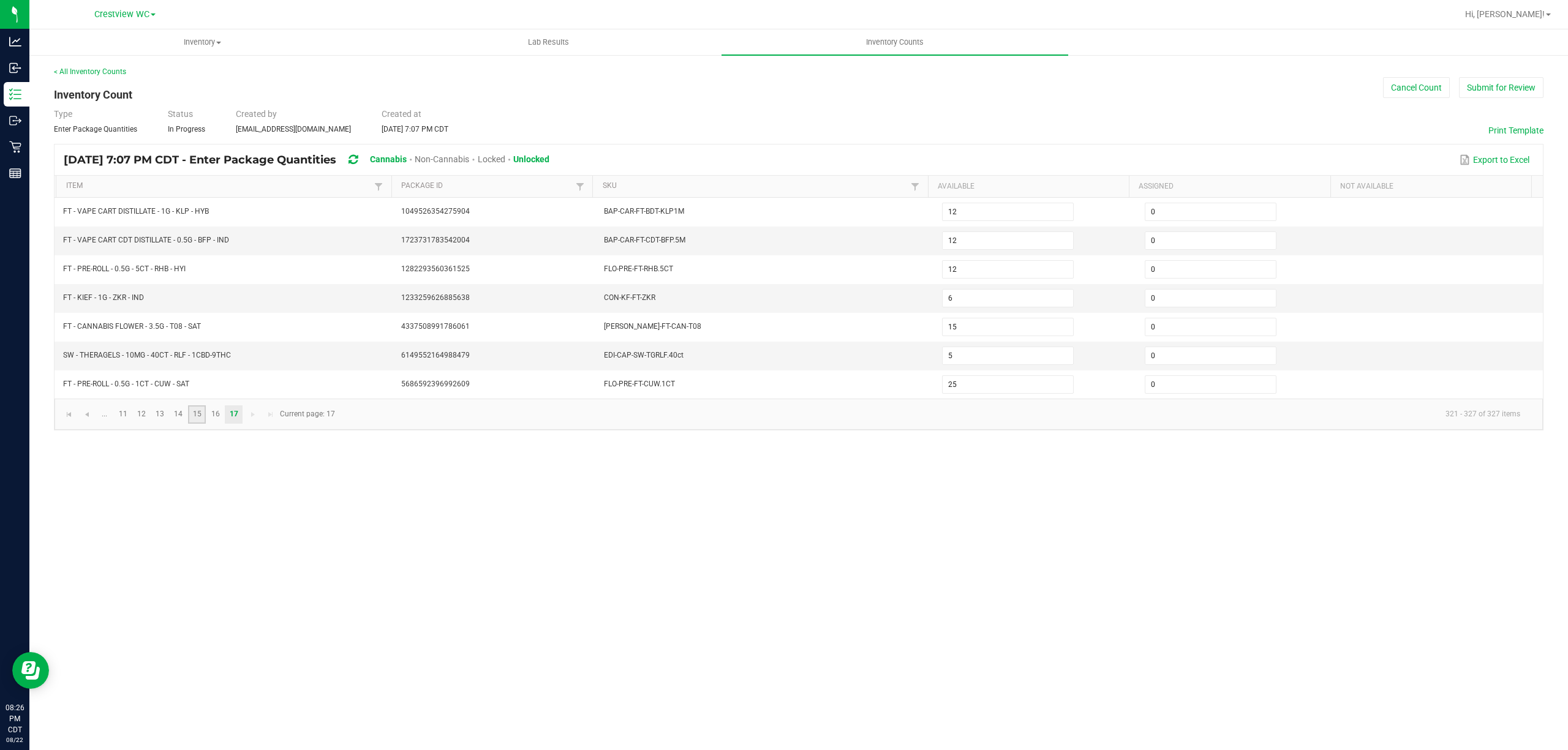
click at [198, 419] on link "15" at bounding box center [197, 414] width 18 height 18
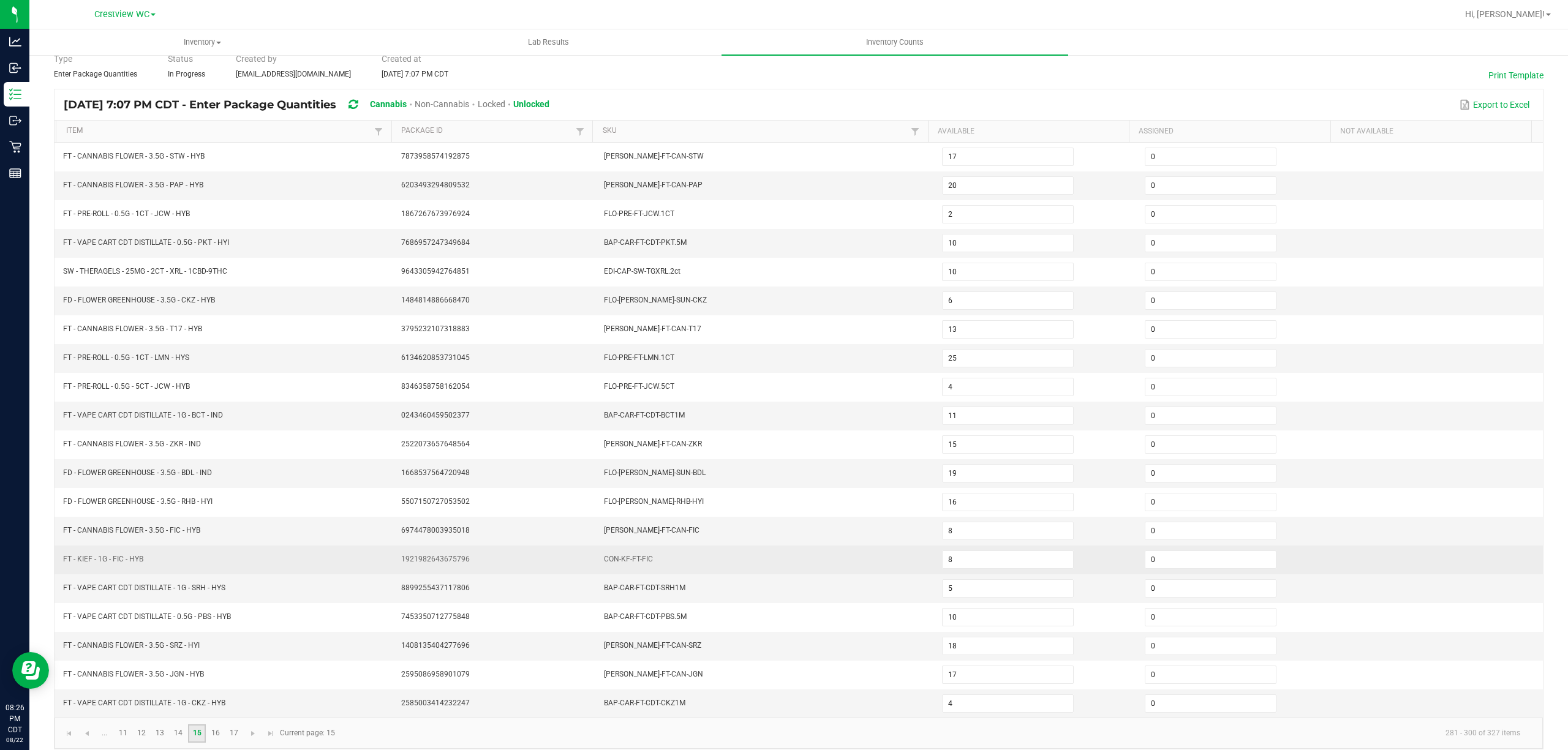
scroll to position [80, 0]
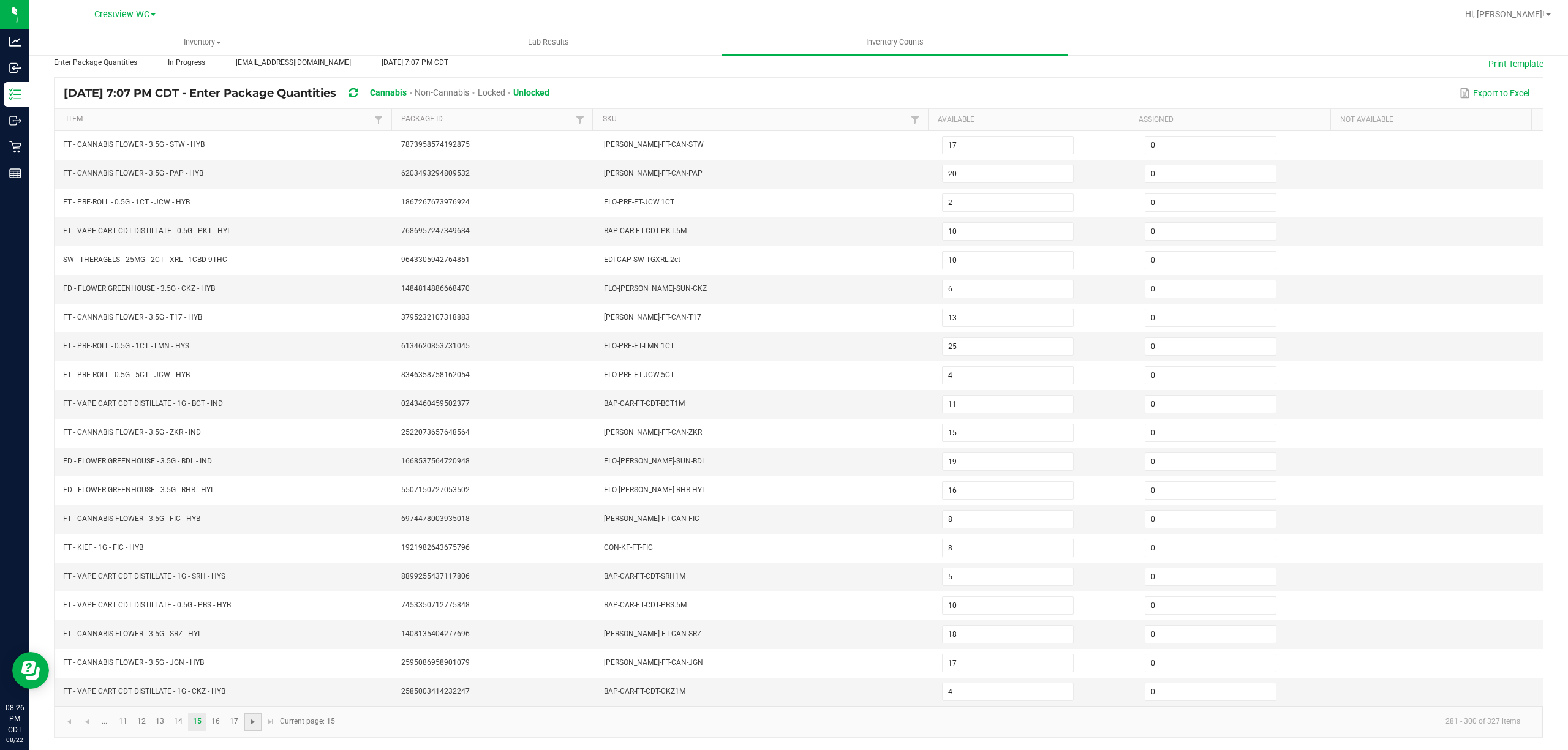
click at [250, 723] on span "Go to the next page" at bounding box center [253, 721] width 10 height 10
click at [253, 721] on span "Go to the next page" at bounding box center [253, 721] width 10 height 10
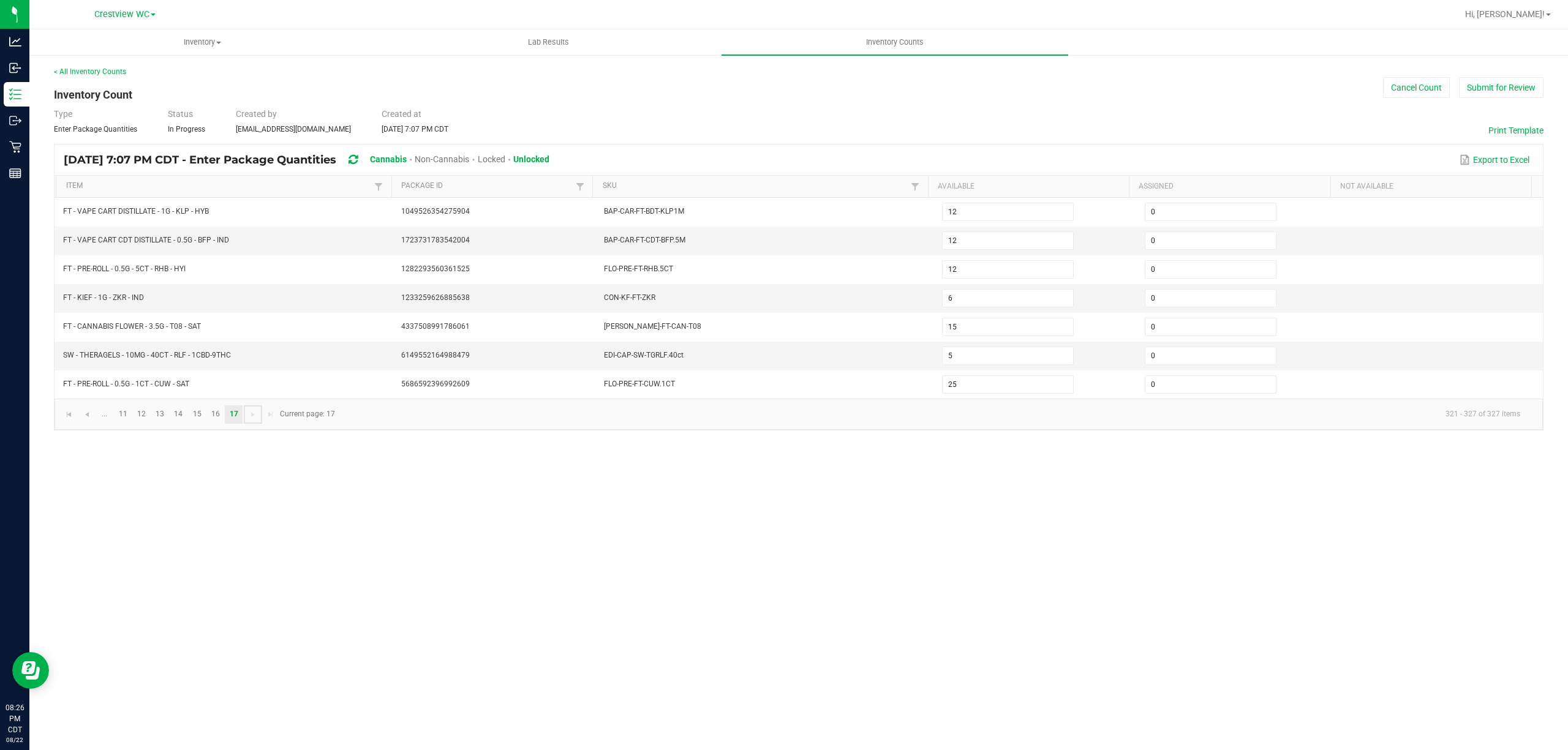
scroll to position [0, 0]
click at [1502, 96] on button "Submit for Review" at bounding box center [1501, 88] width 84 height 21
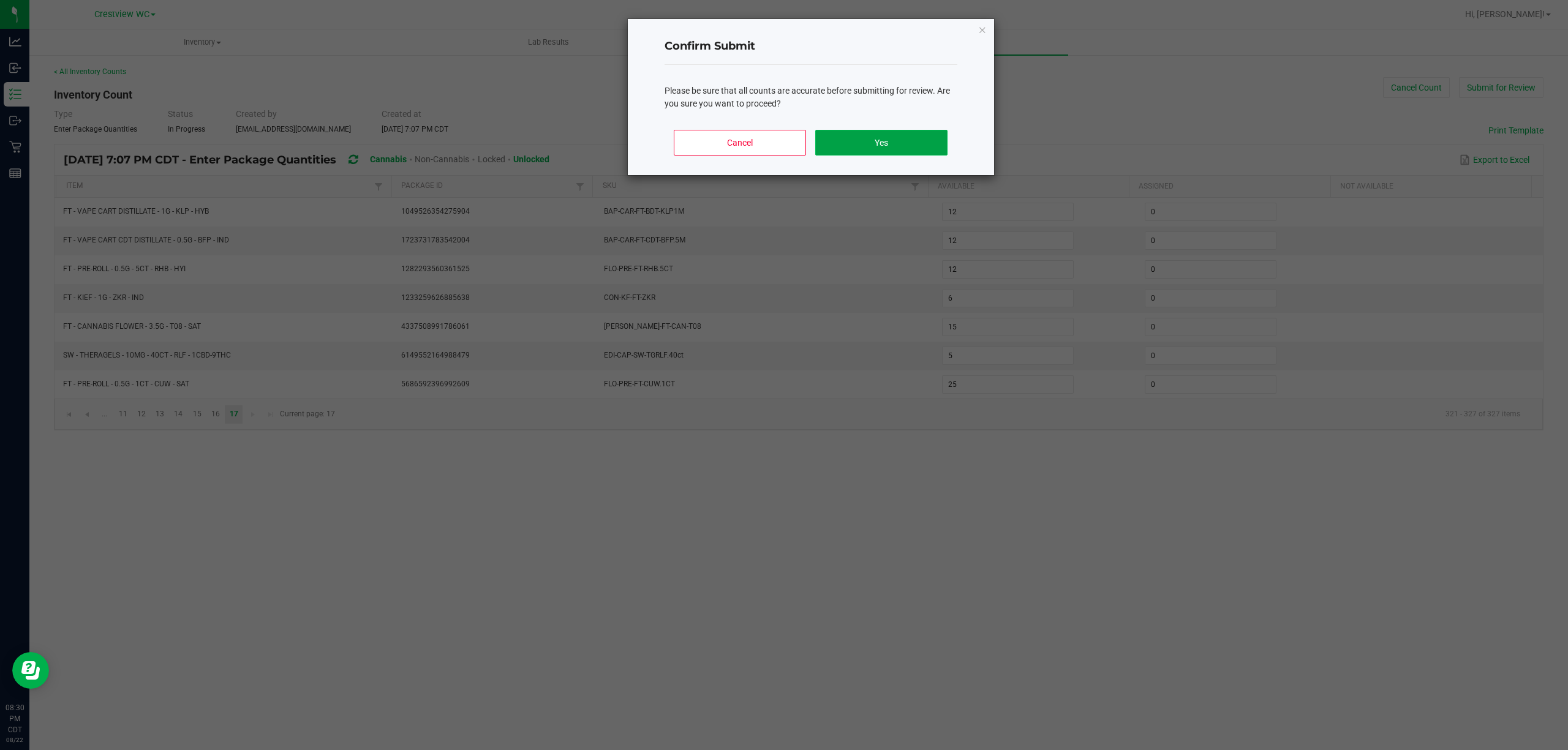
click at [862, 136] on button "Yes" at bounding box center [881, 143] width 132 height 26
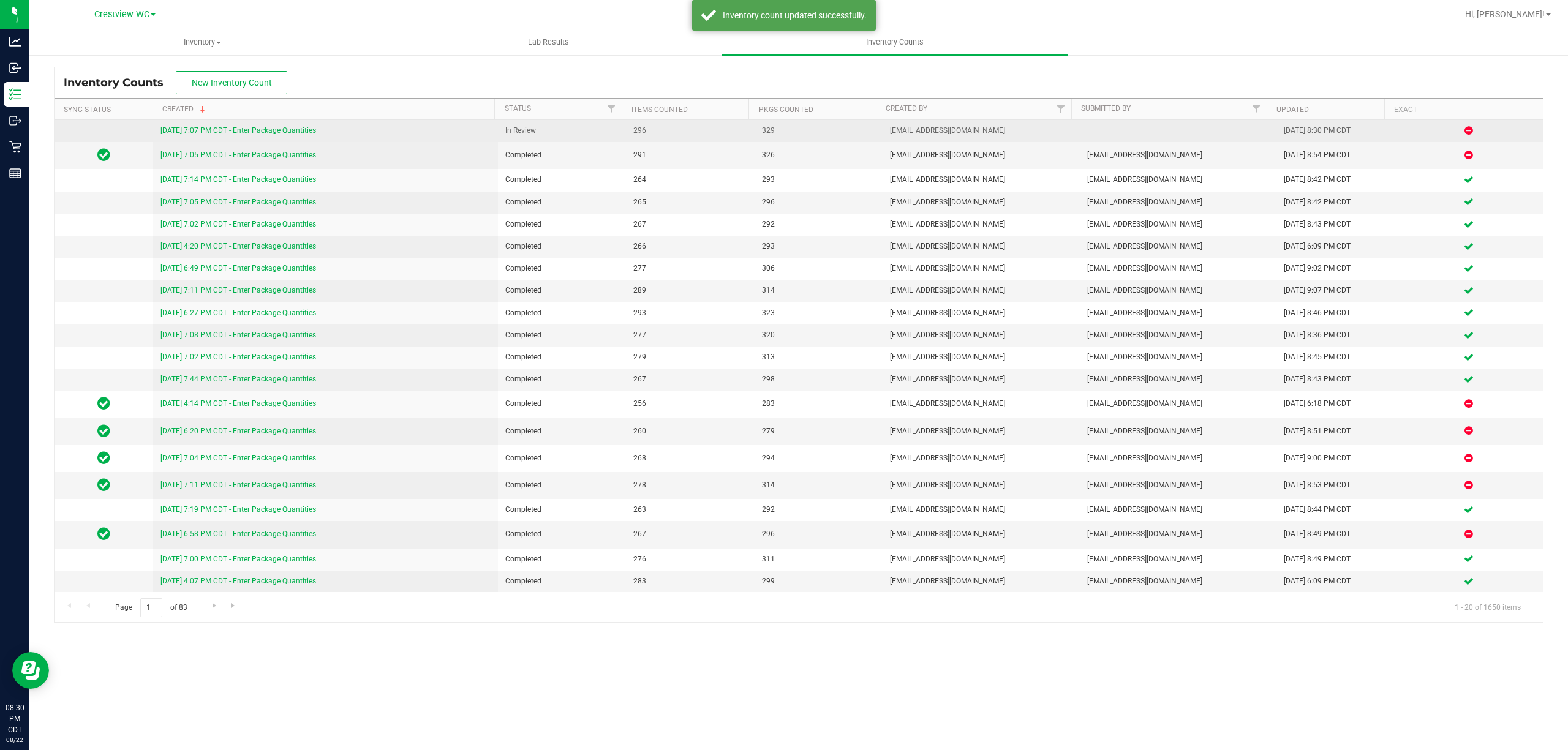
click at [179, 128] on link "[DATE] 7:07 PM CDT - Enter Package Quantities" at bounding box center [238, 130] width 156 height 8
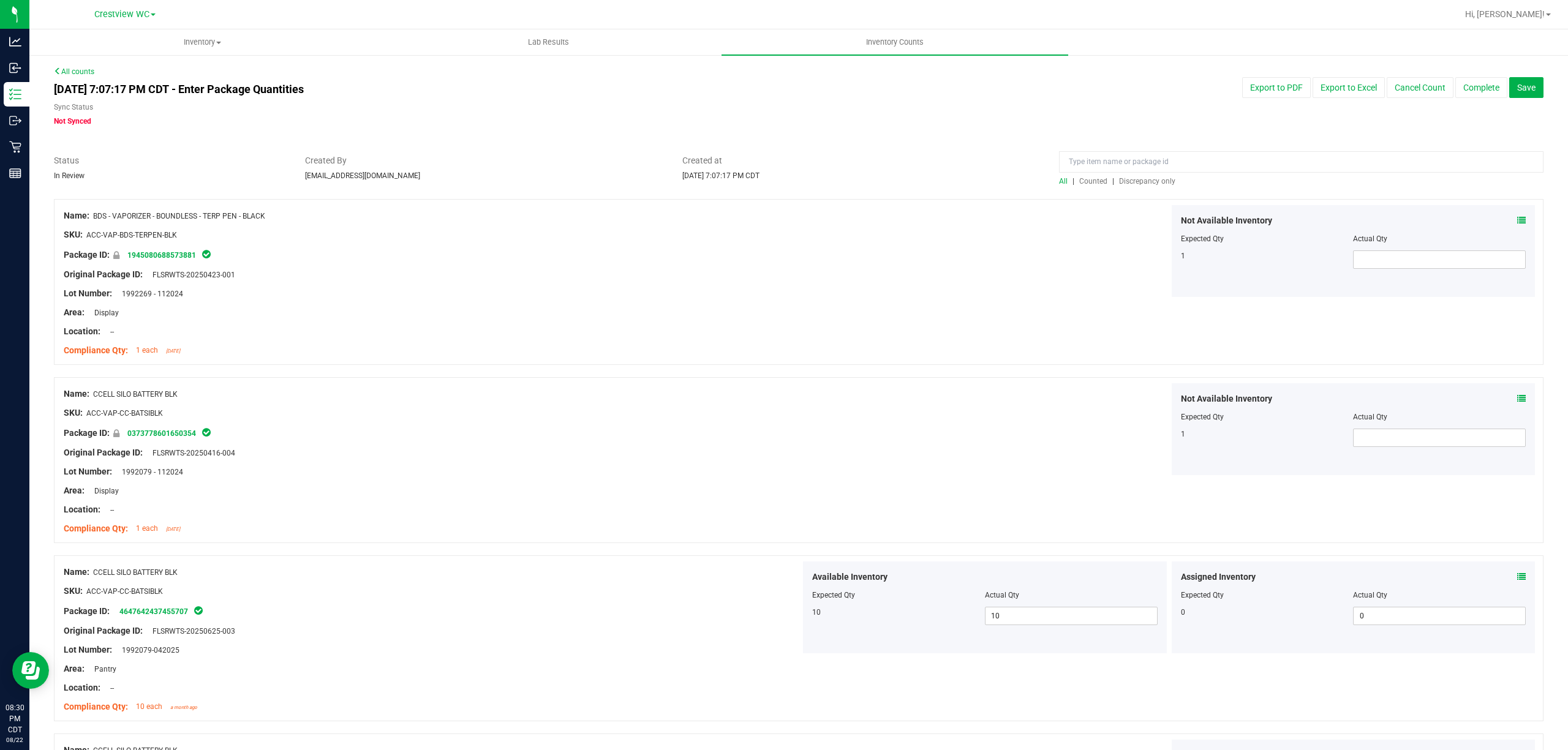
click at [1143, 180] on span "Discrepancy only" at bounding box center [1147, 181] width 56 height 8
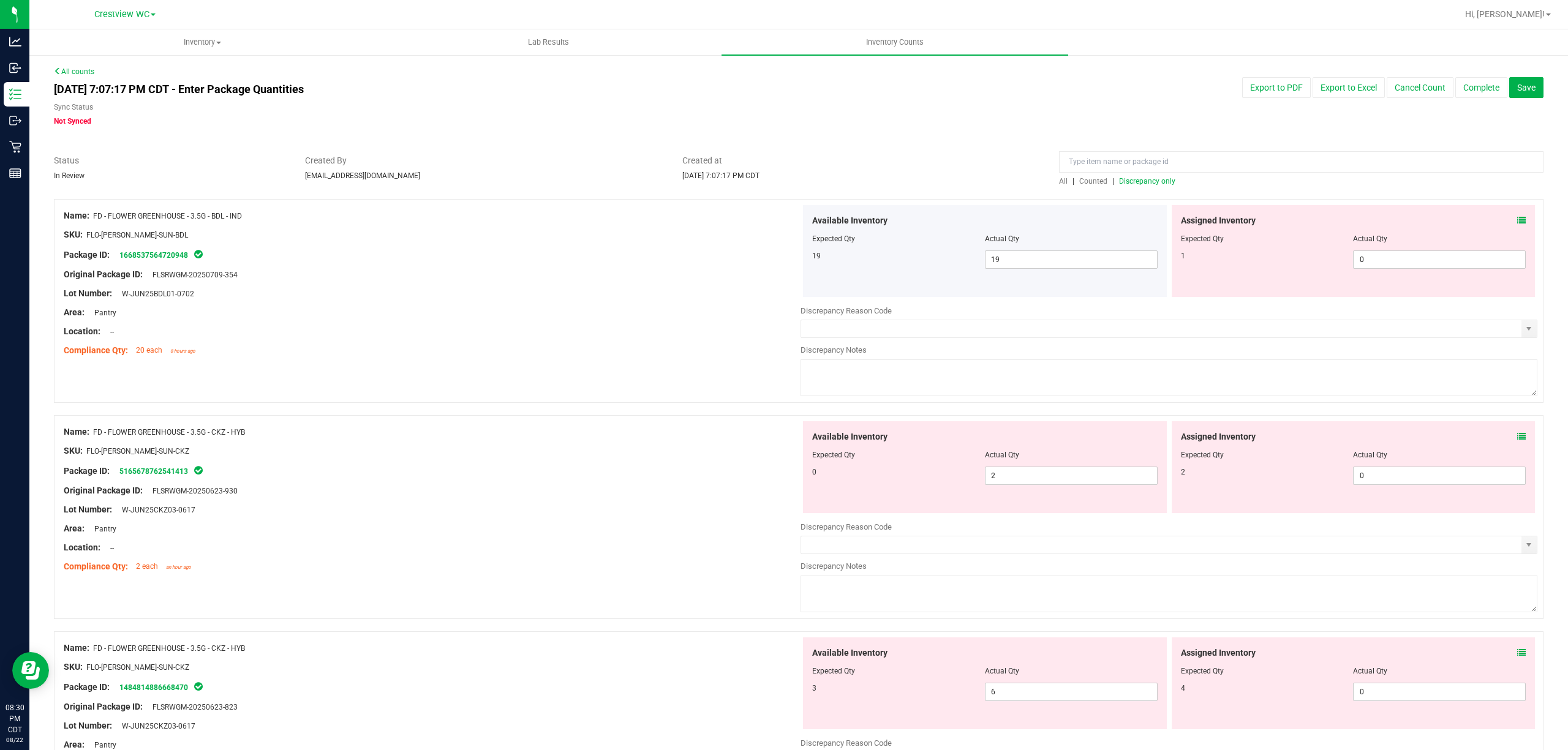
click at [1514, 213] on div "Assigned Inventory Expected Qty Actual Qty 1 0 0" at bounding box center [1354, 251] width 364 height 92
click at [1517, 216] on icon at bounding box center [1521, 220] width 8 height 8
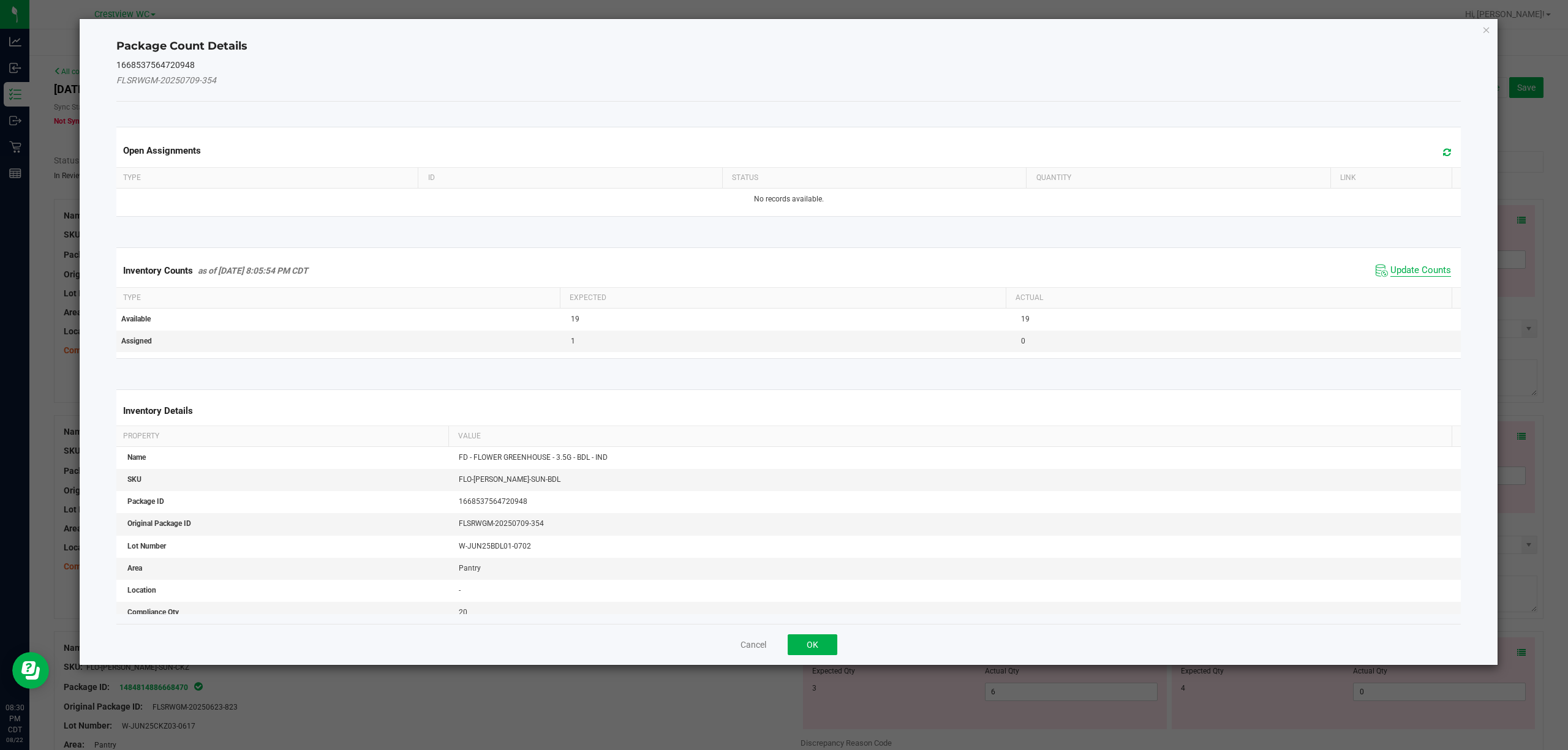
click at [1397, 270] on span "Update Counts" at bounding box center [1421, 271] width 61 height 12
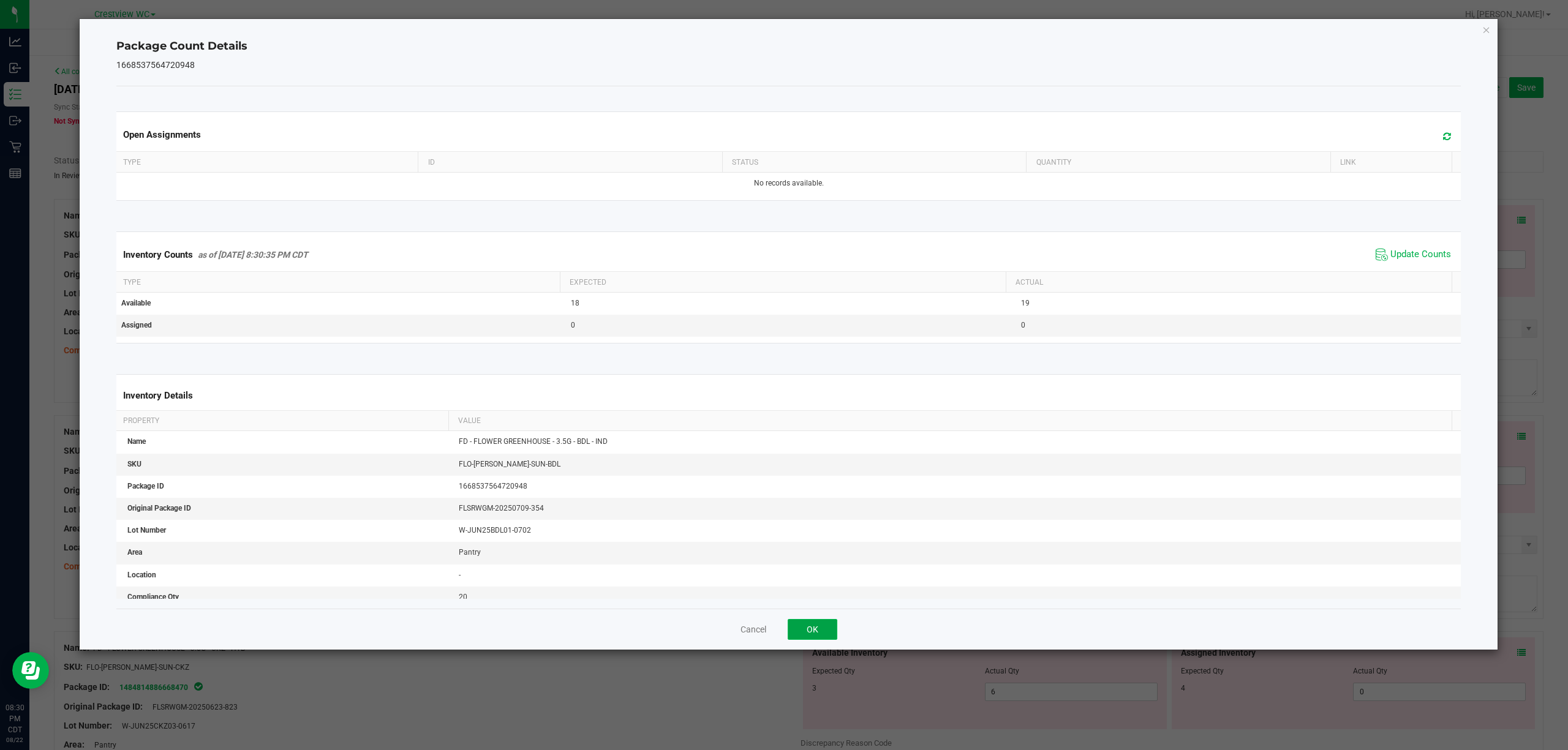
click at [828, 630] on button "OK" at bounding box center [813, 630] width 50 height 21
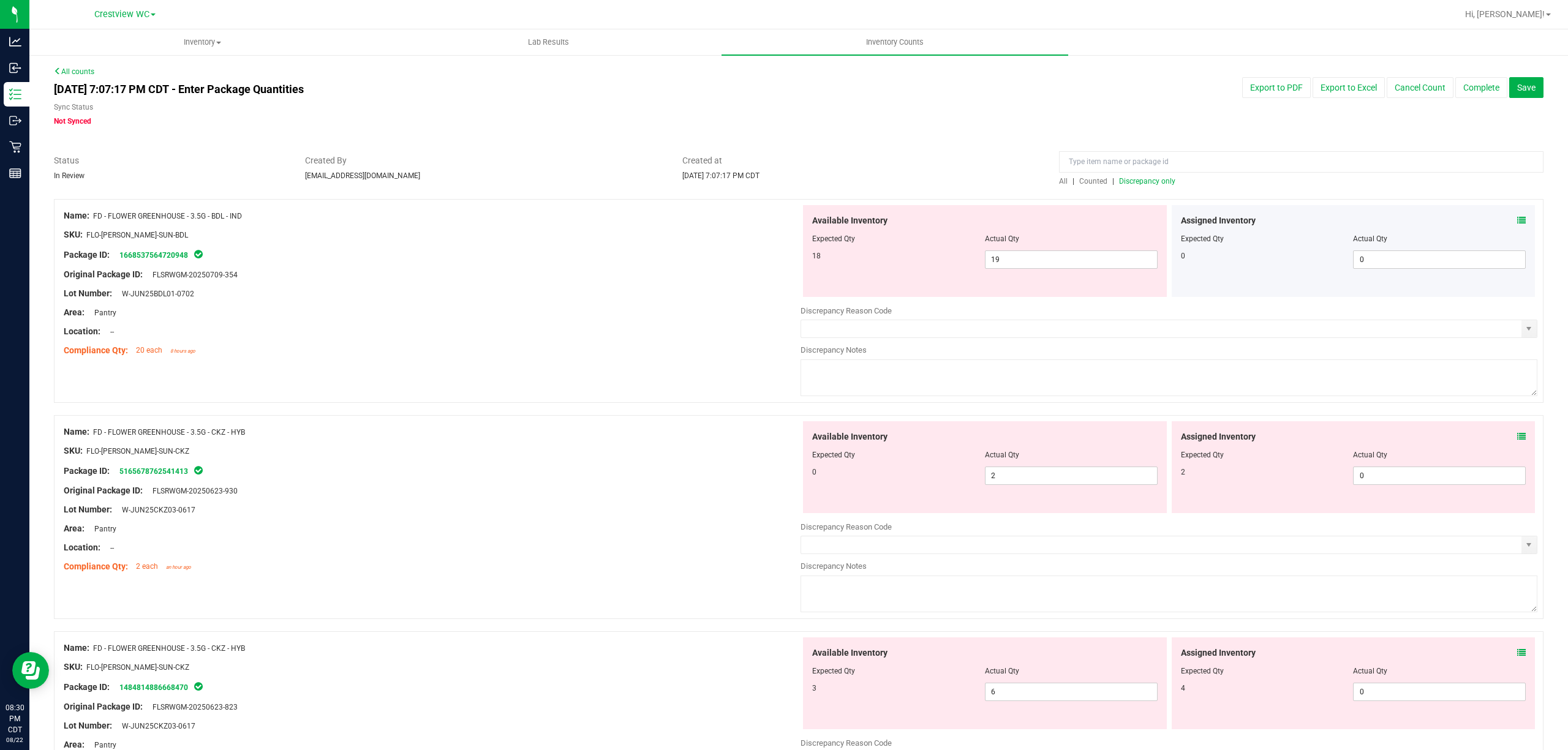
click at [1500, 437] on div "Assigned Inventory" at bounding box center [1354, 437] width 346 height 13
click at [1520, 439] on div "Assigned Inventory Expected Qty Actual Qty 2 0 0" at bounding box center [1354, 467] width 364 height 92
click at [1513, 437] on div "Assigned Inventory Expected Qty Actual Qty 2 0 0" at bounding box center [1354, 467] width 364 height 92
click at [1517, 438] on icon at bounding box center [1521, 436] width 8 height 8
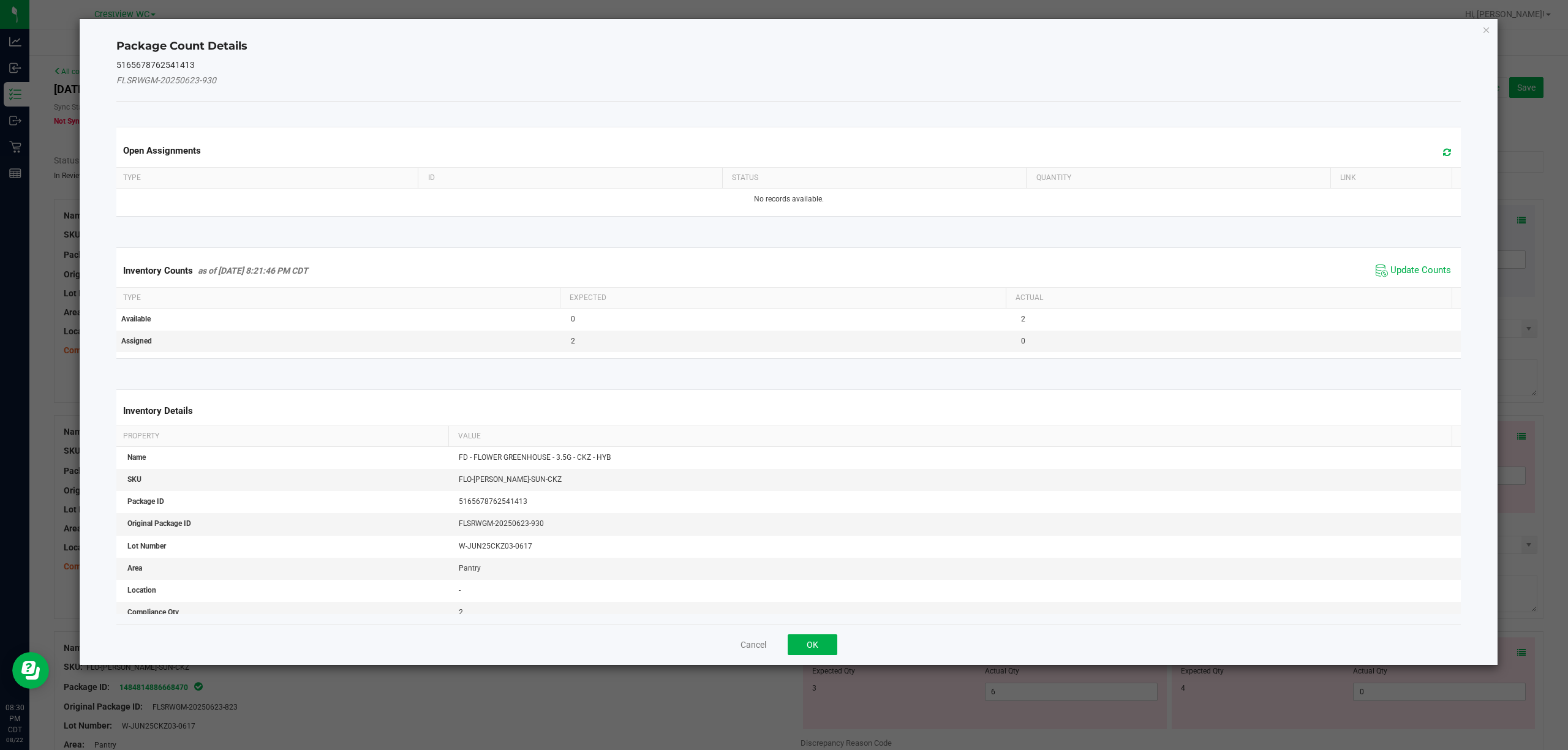
click at [1394, 278] on span "Update Counts" at bounding box center [1413, 271] width 81 height 18
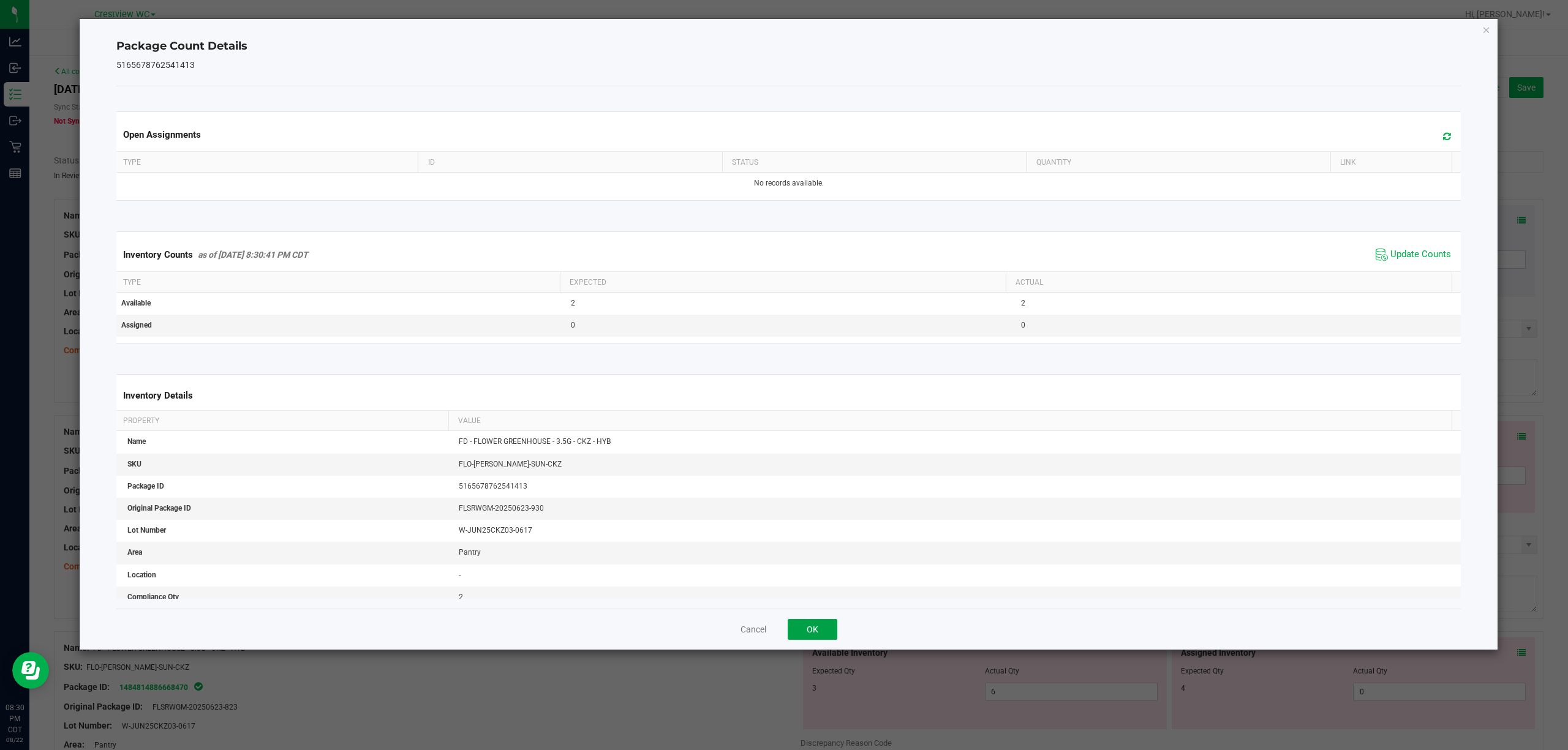
click at [813, 627] on button "OK" at bounding box center [813, 630] width 50 height 21
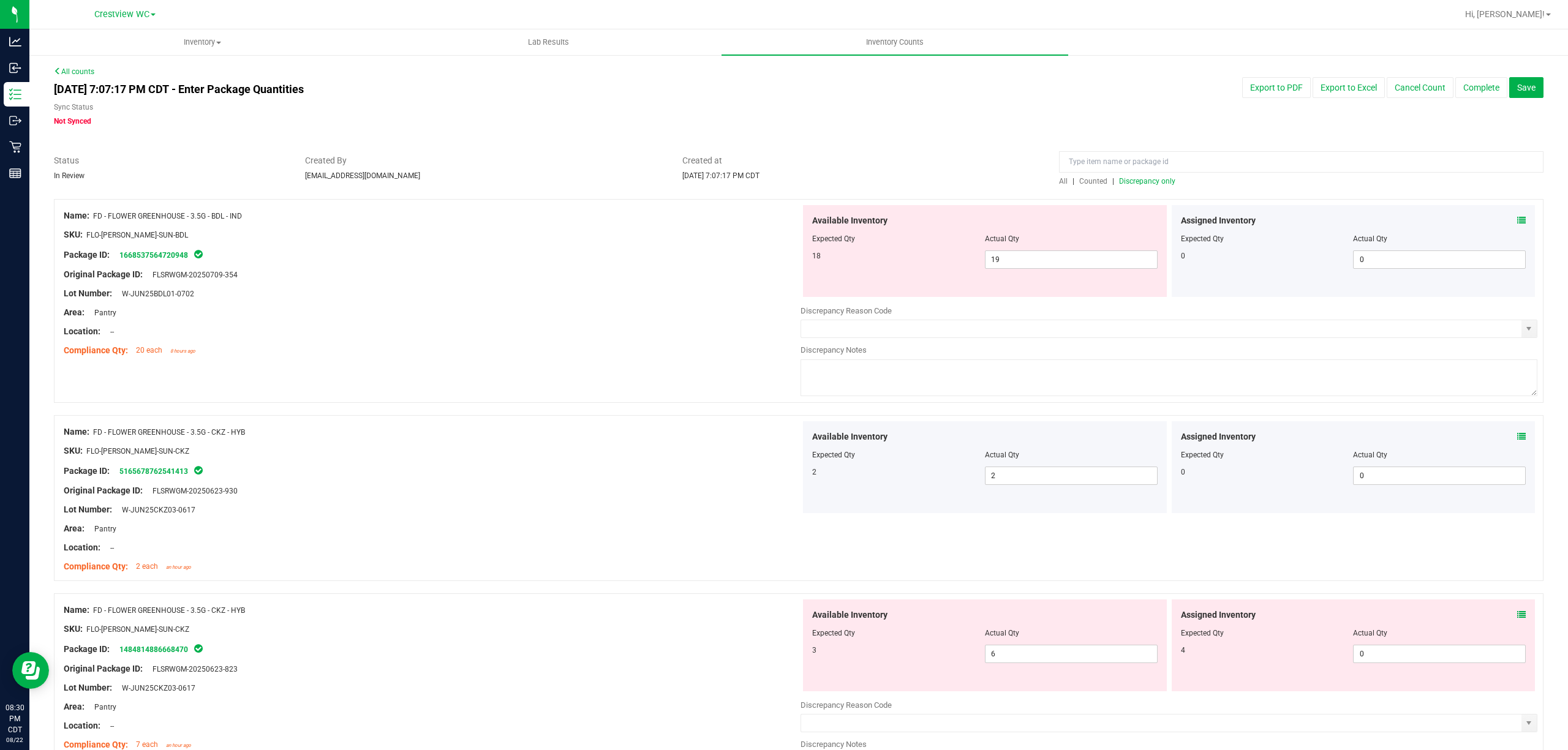
scroll to position [163, 0]
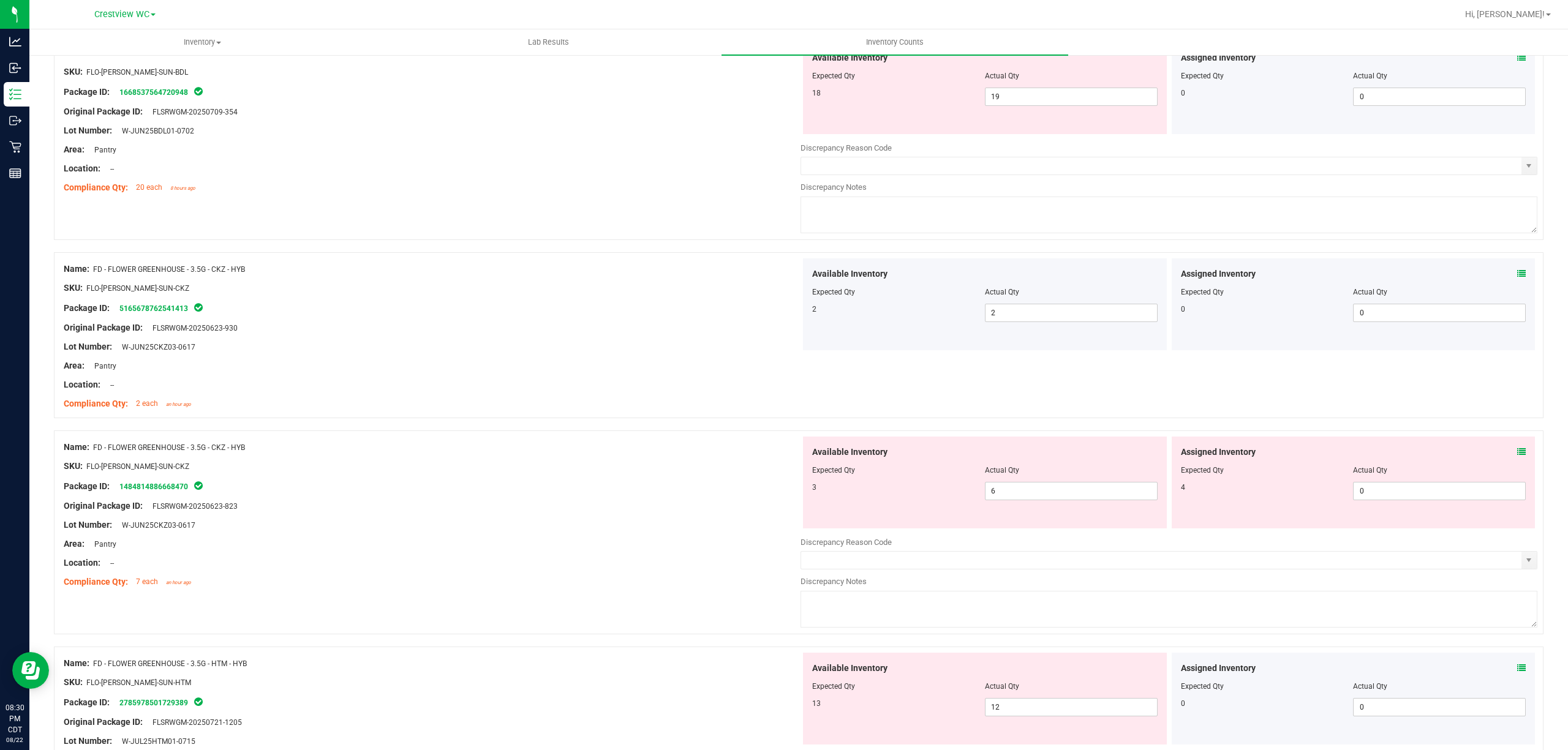
click at [1517, 454] on icon at bounding box center [1521, 452] width 8 height 8
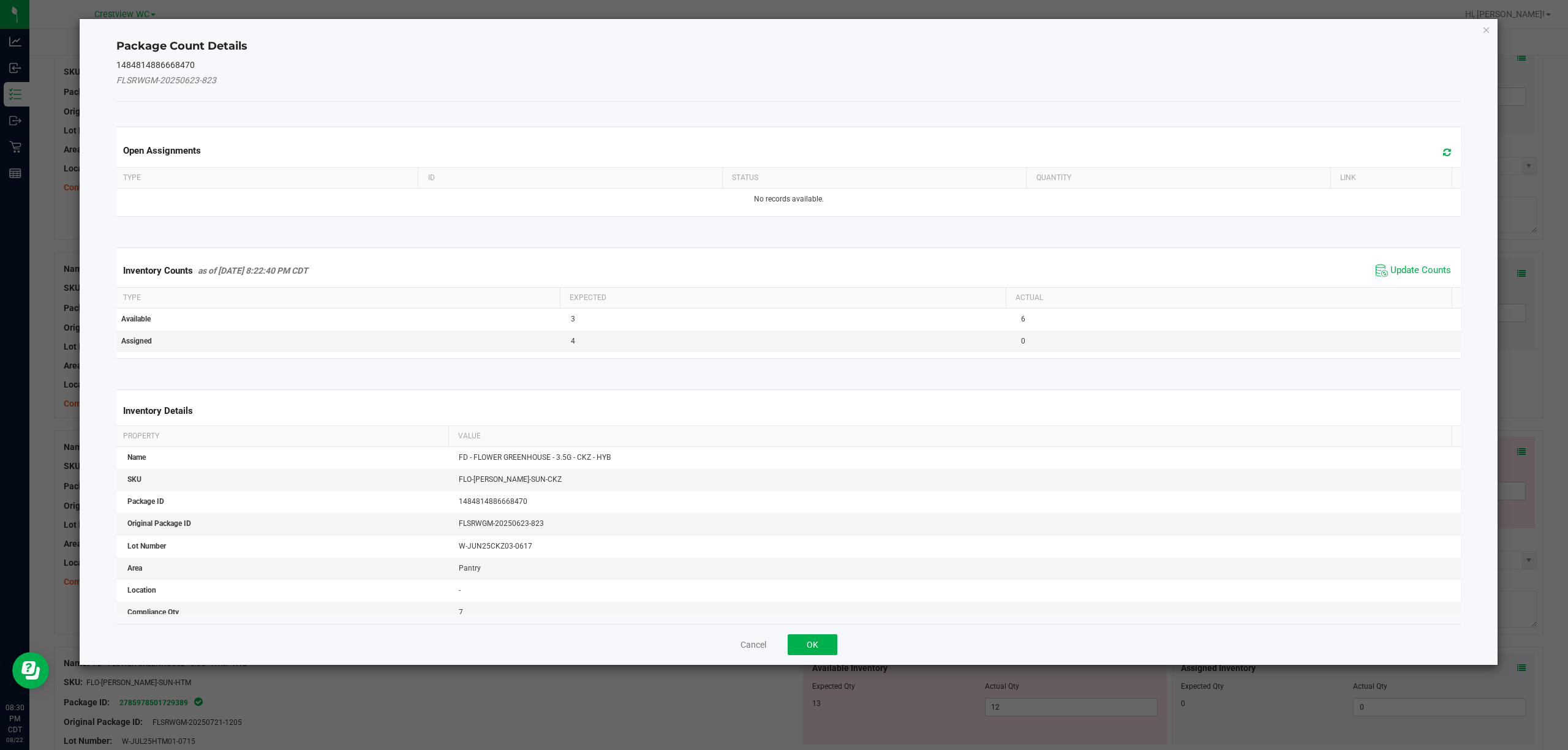
click at [1383, 263] on span "Update Counts" at bounding box center [1413, 271] width 81 height 18
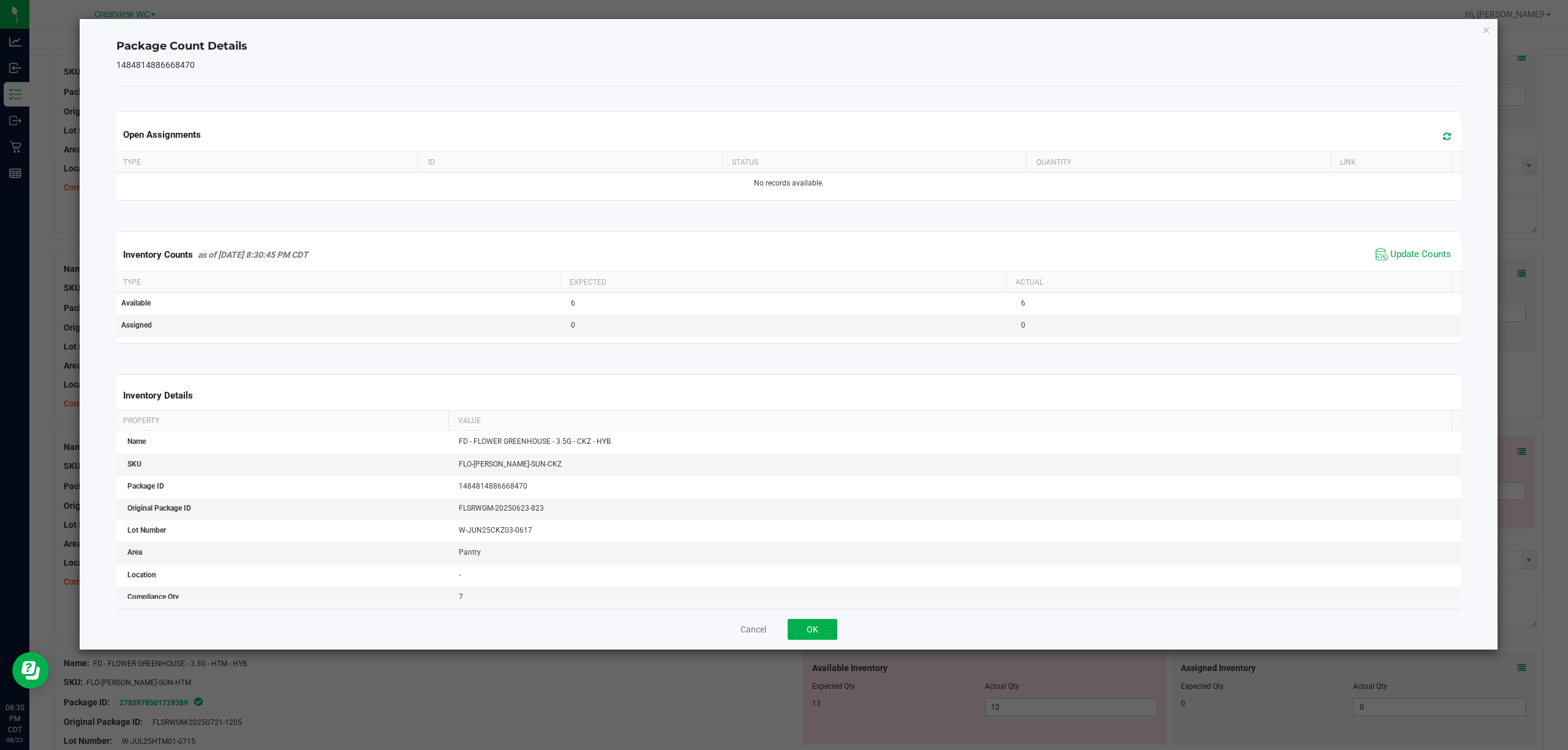
click at [840, 634] on div "Cancel OK" at bounding box center [789, 629] width 1345 height 41
click at [831, 628] on button "OK" at bounding box center [813, 630] width 50 height 21
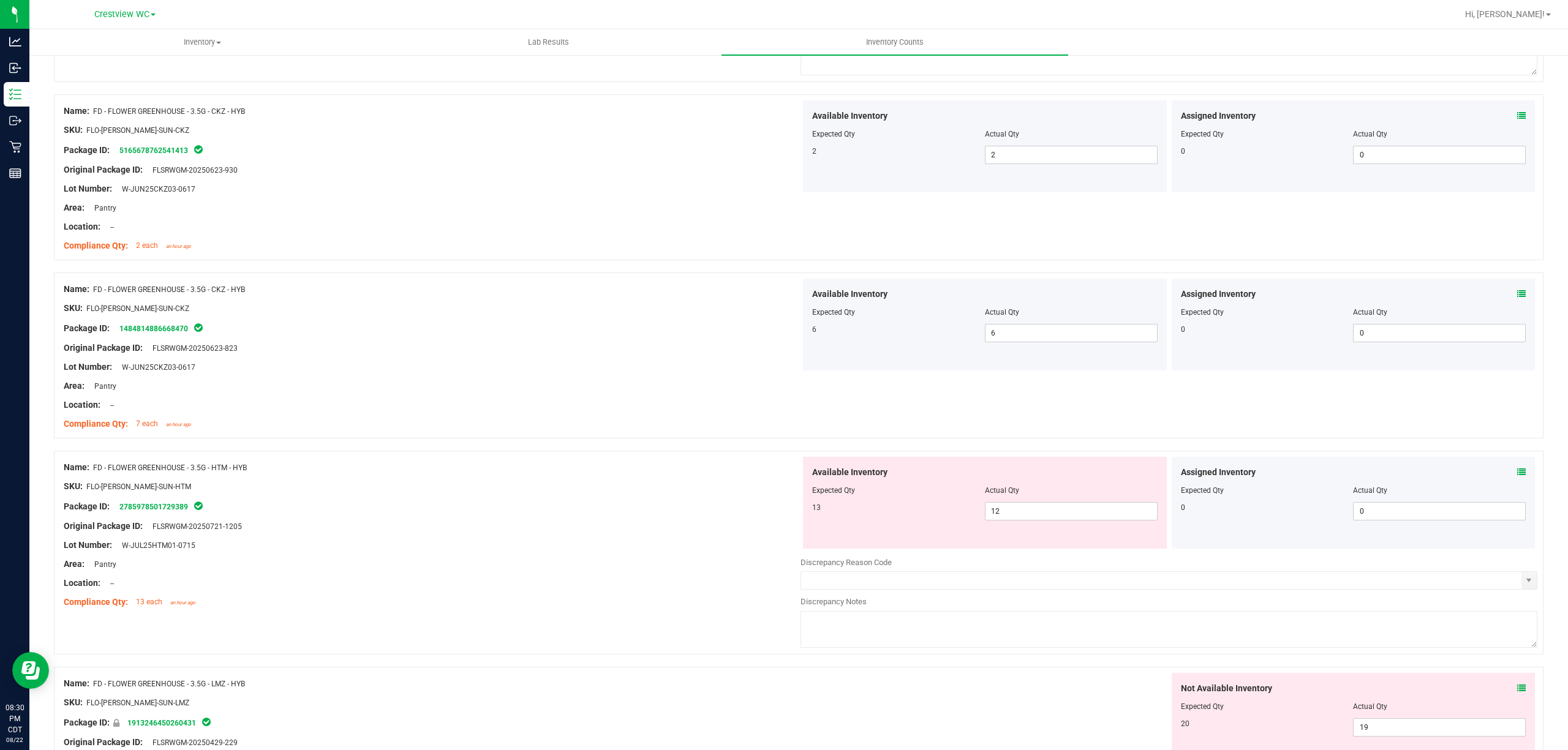
scroll to position [326, 0]
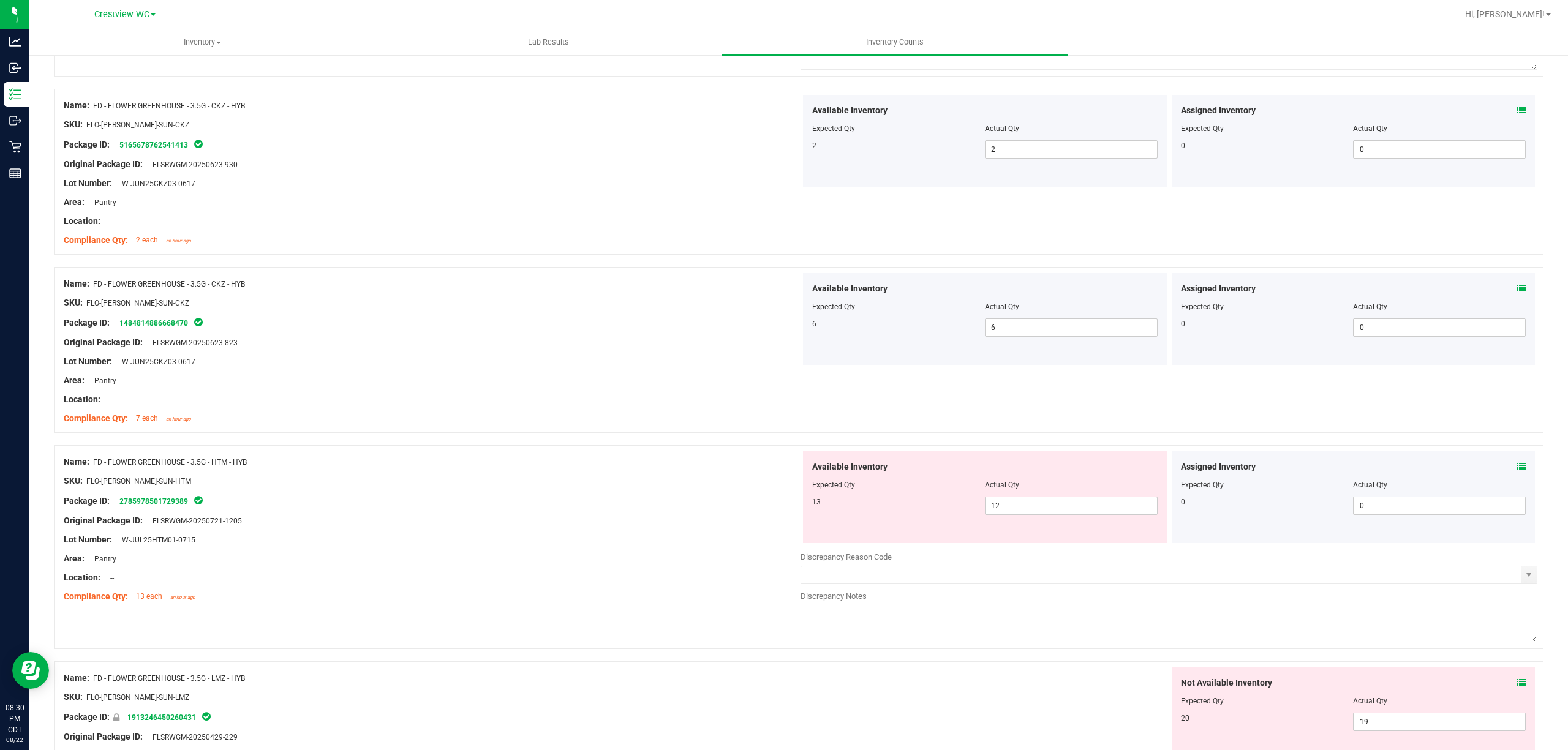
click at [1524, 471] on div "Assigned Inventory Expected Qty Actual Qty 0 0 0" at bounding box center [1354, 497] width 369 height 92
click at [1517, 471] on icon at bounding box center [1521, 466] width 8 height 8
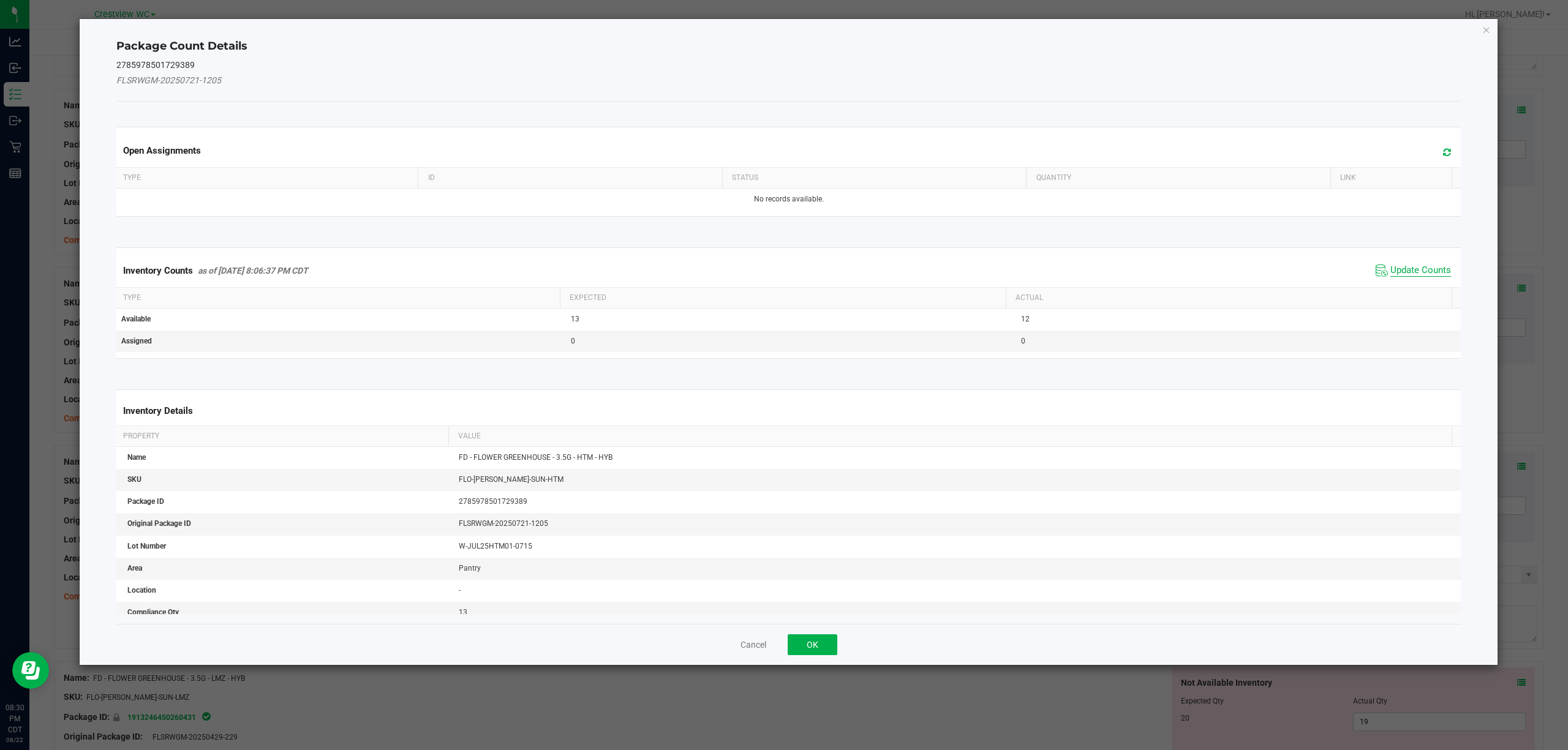
click at [1391, 266] on span "Update Counts" at bounding box center [1421, 271] width 61 height 12
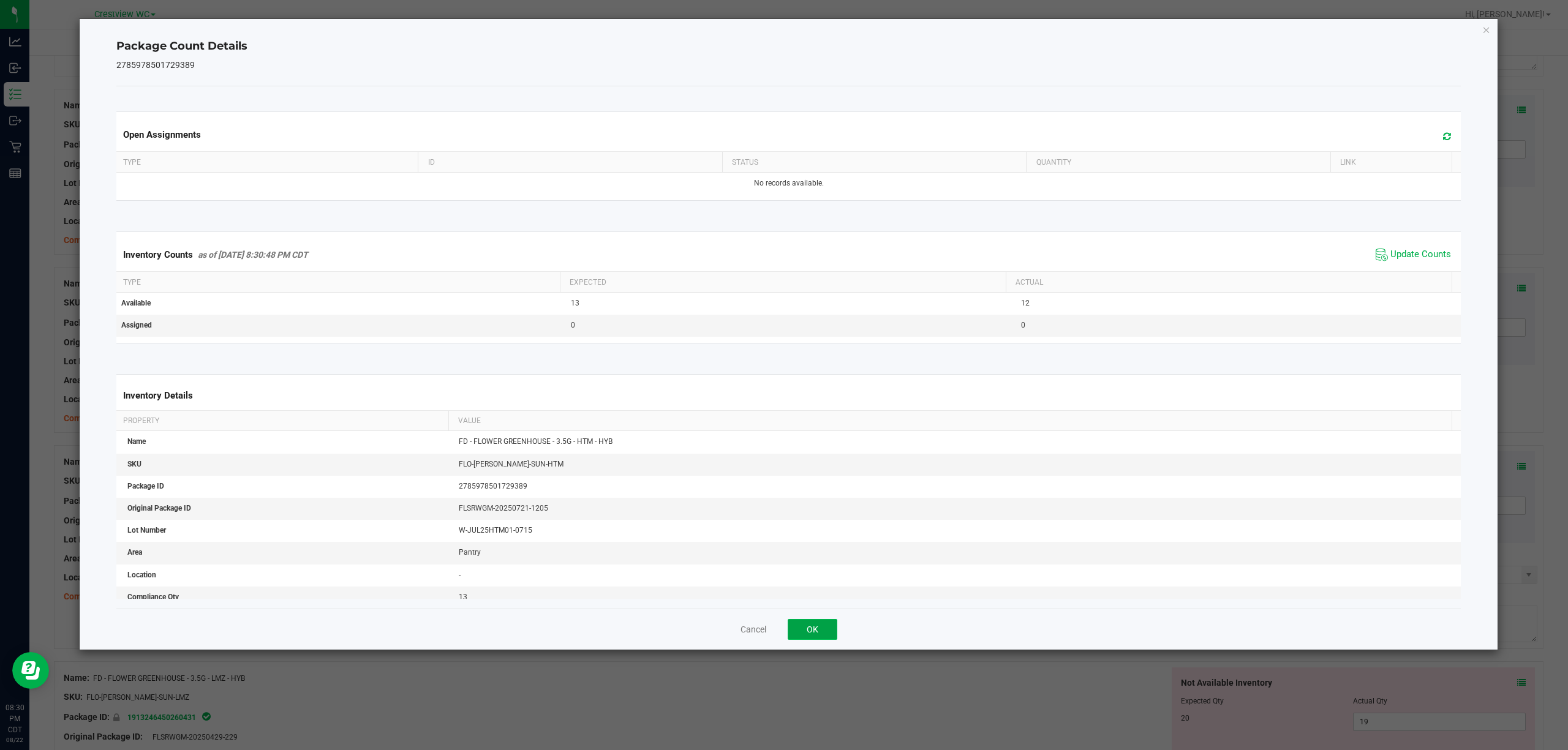
click at [811, 624] on button "OK" at bounding box center [813, 630] width 50 height 21
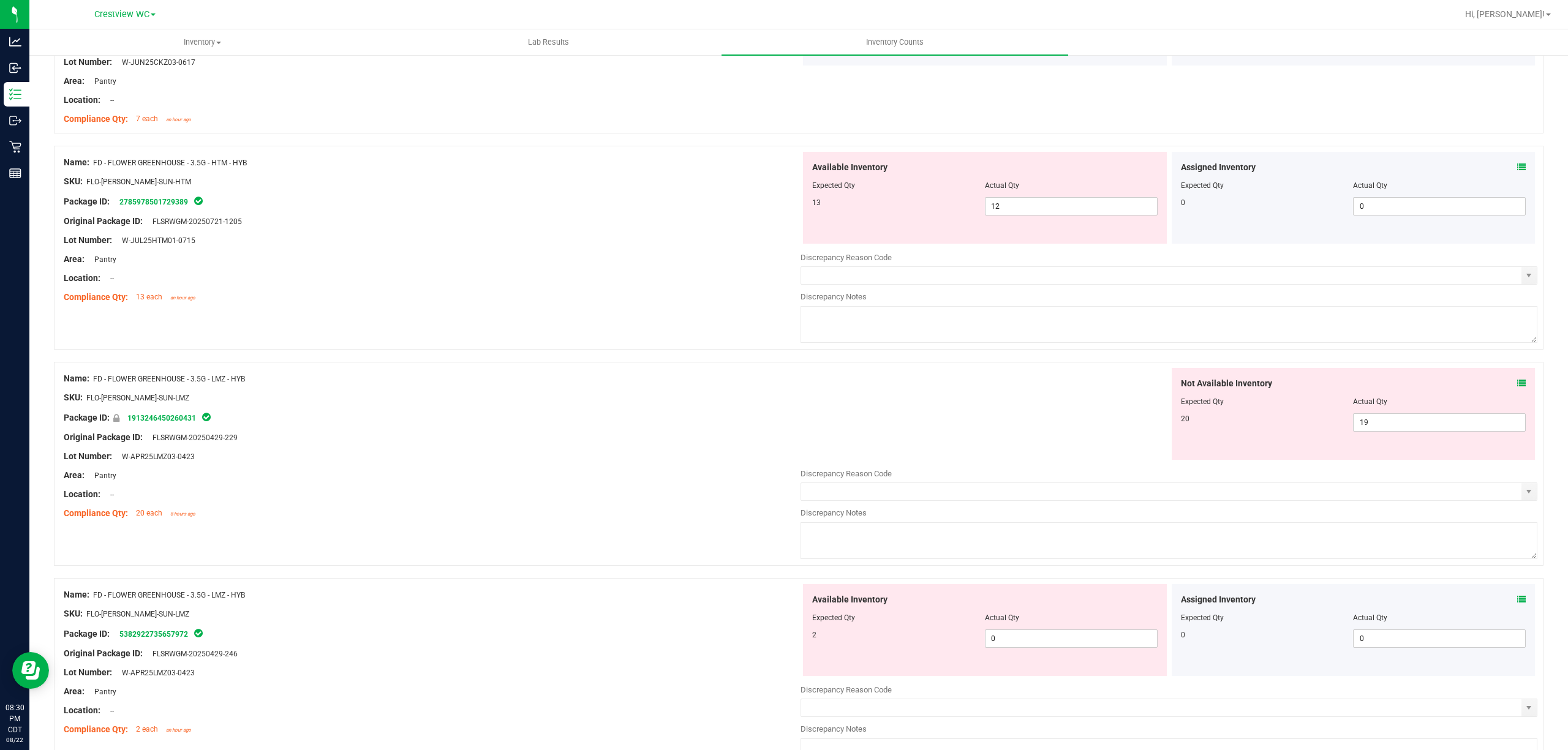
scroll to position [735, 0]
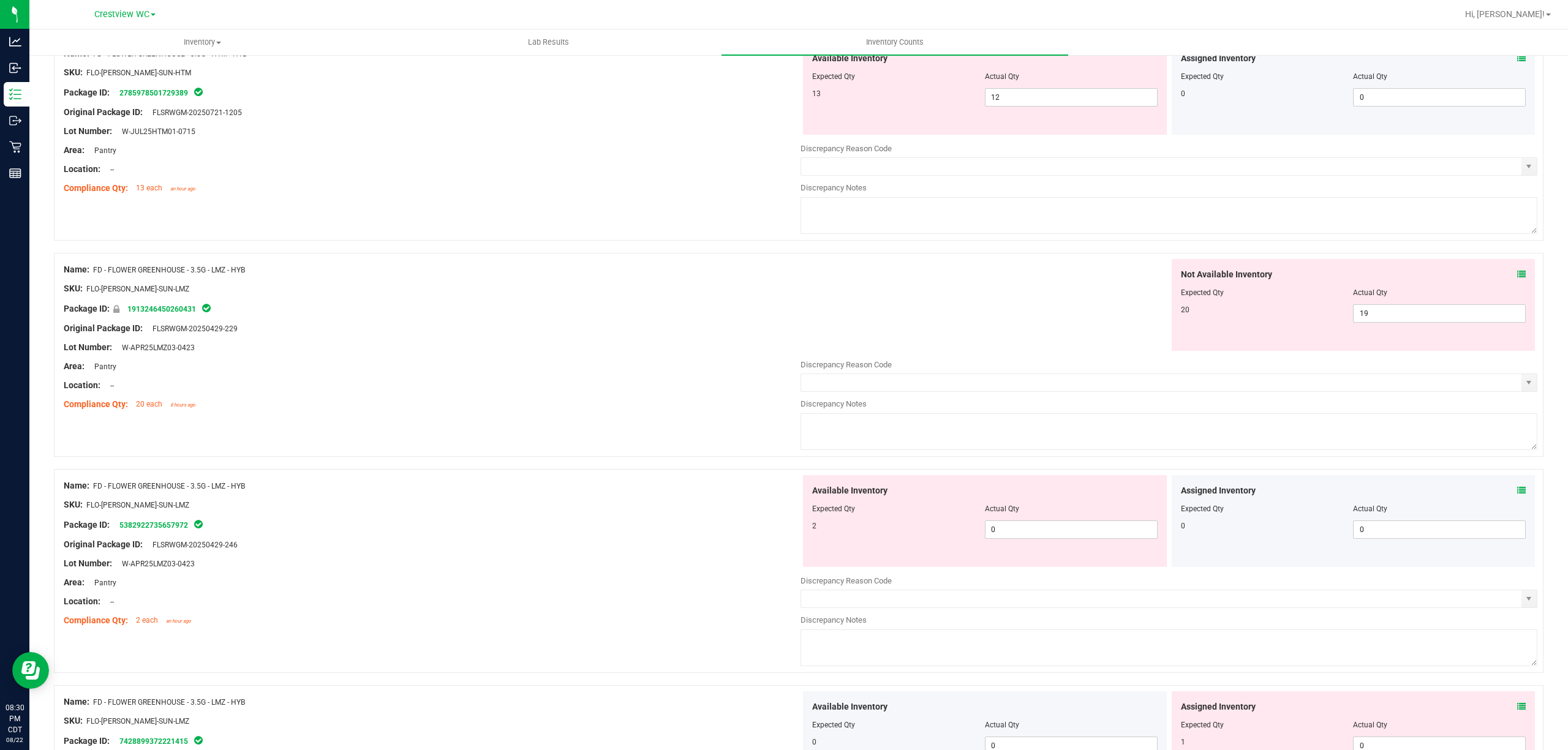
click at [1517, 273] on icon at bounding box center [1521, 274] width 8 height 8
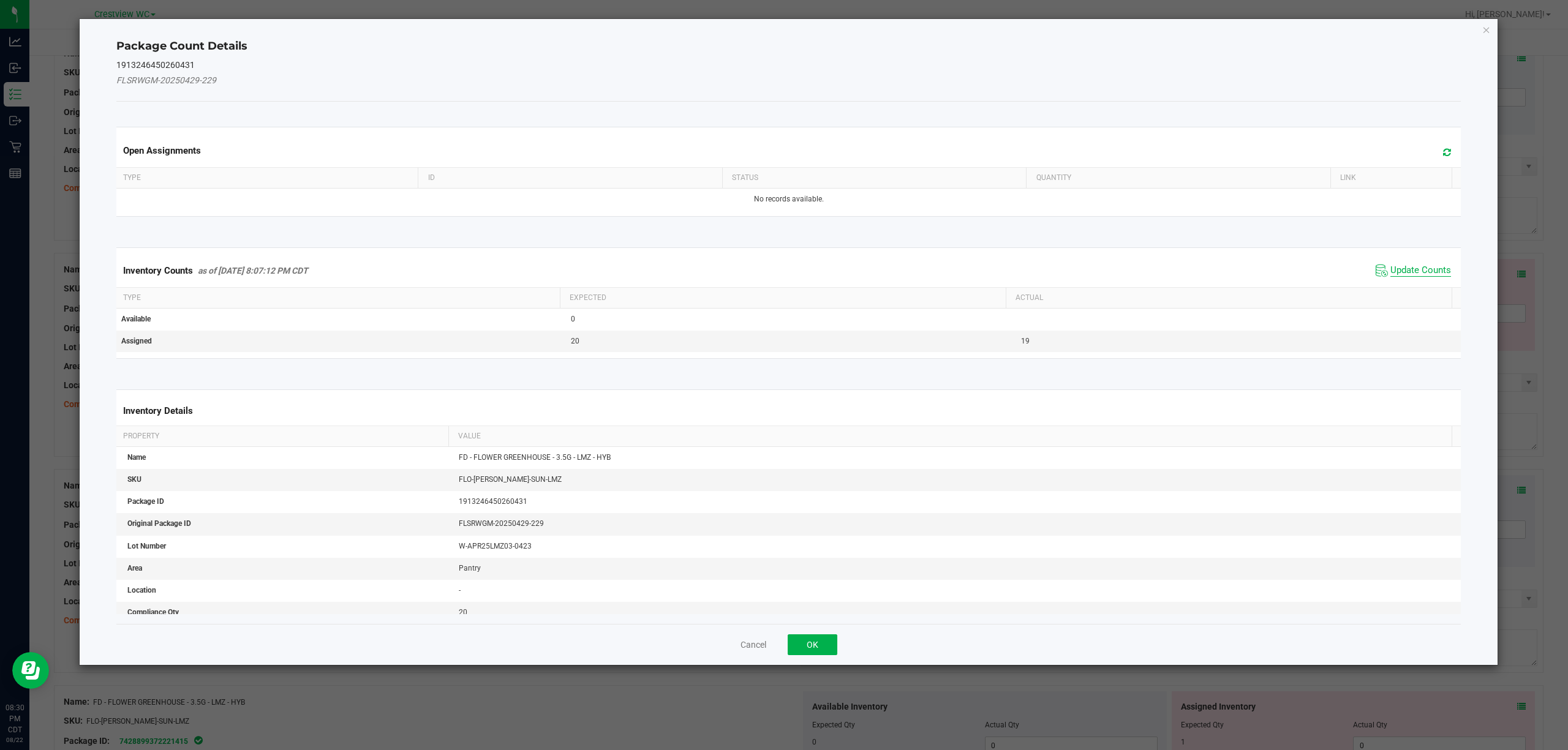
click at [1391, 276] on span "Update Counts" at bounding box center [1421, 271] width 61 height 12
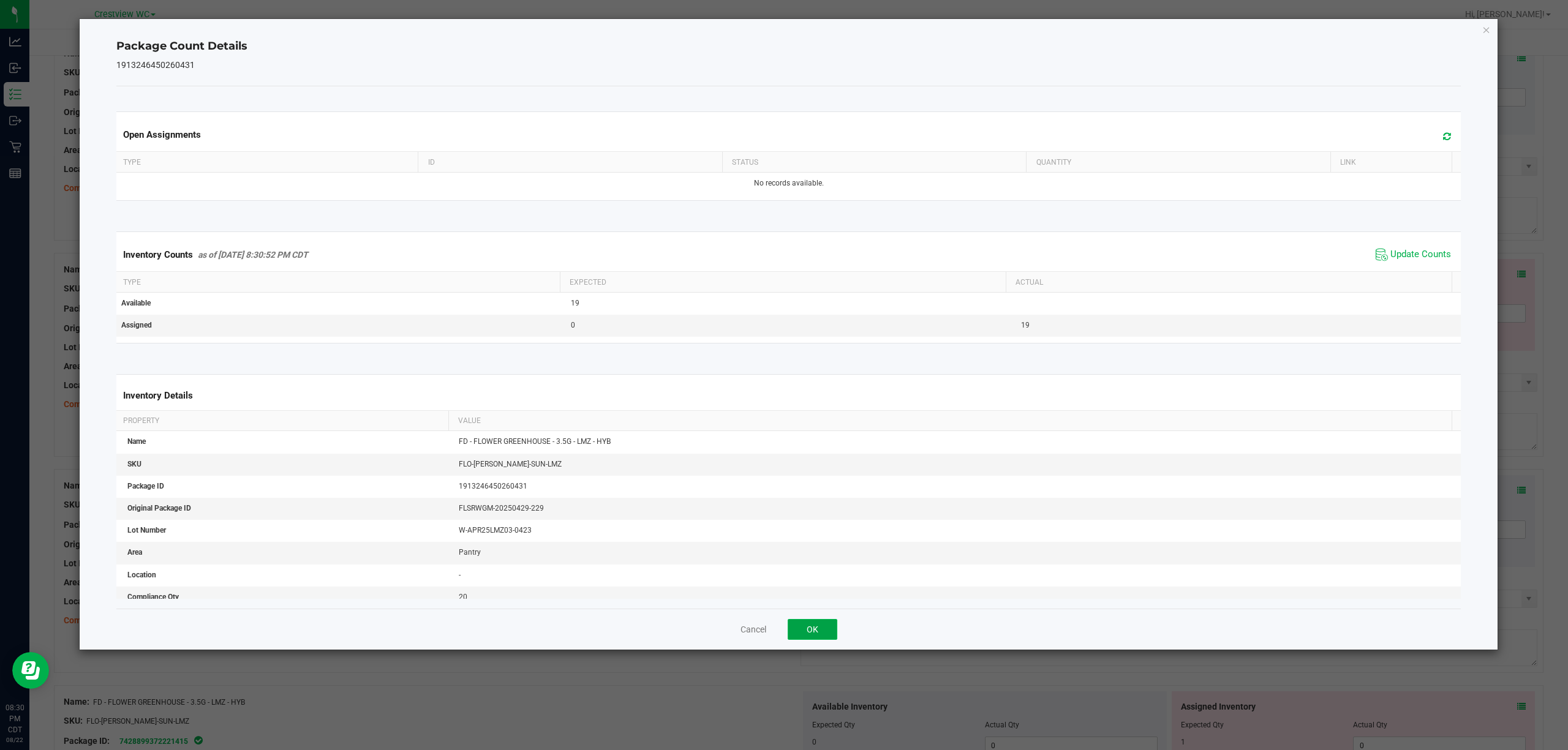
click at [816, 637] on button "OK" at bounding box center [813, 630] width 50 height 21
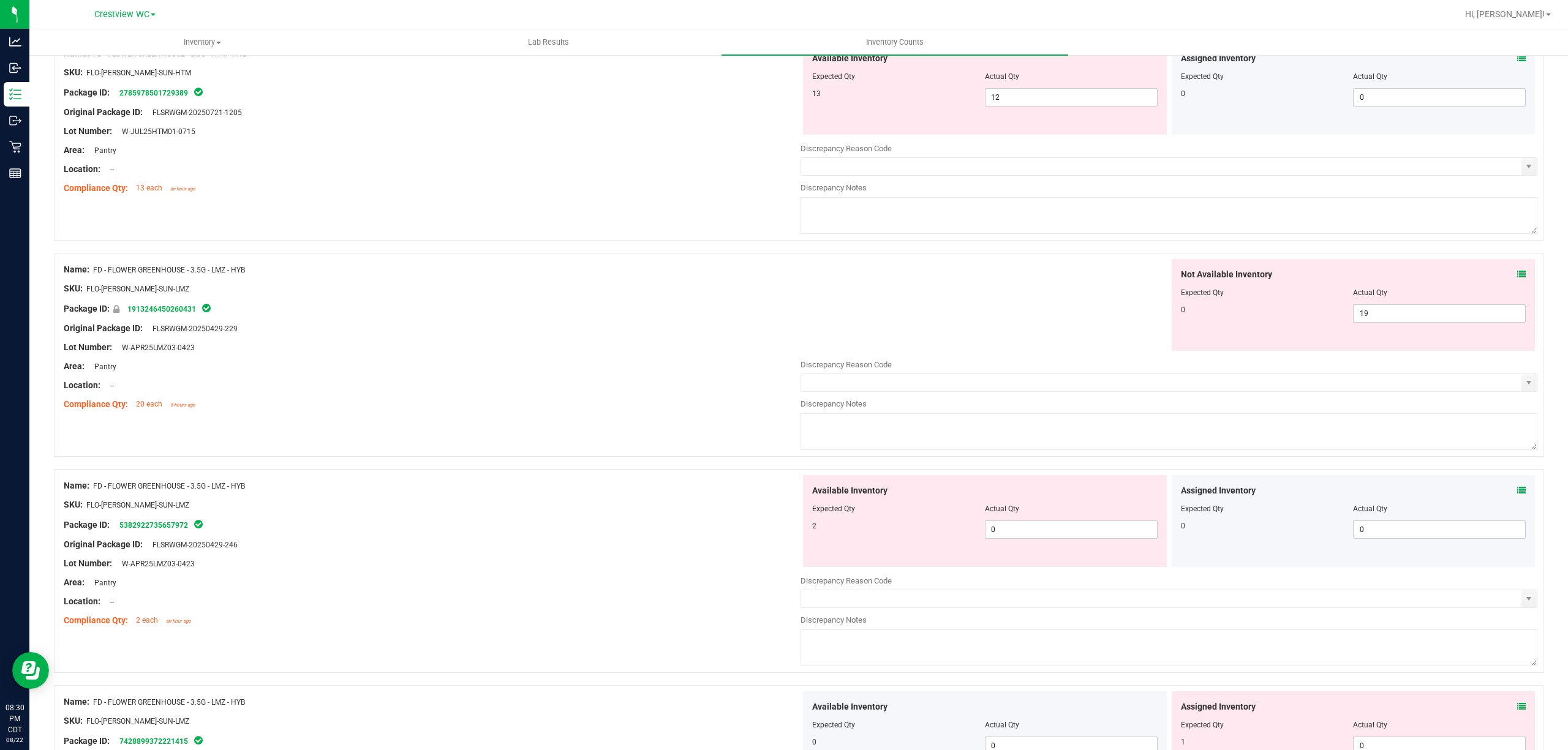
click at [1517, 488] on icon at bounding box center [1521, 490] width 8 height 8
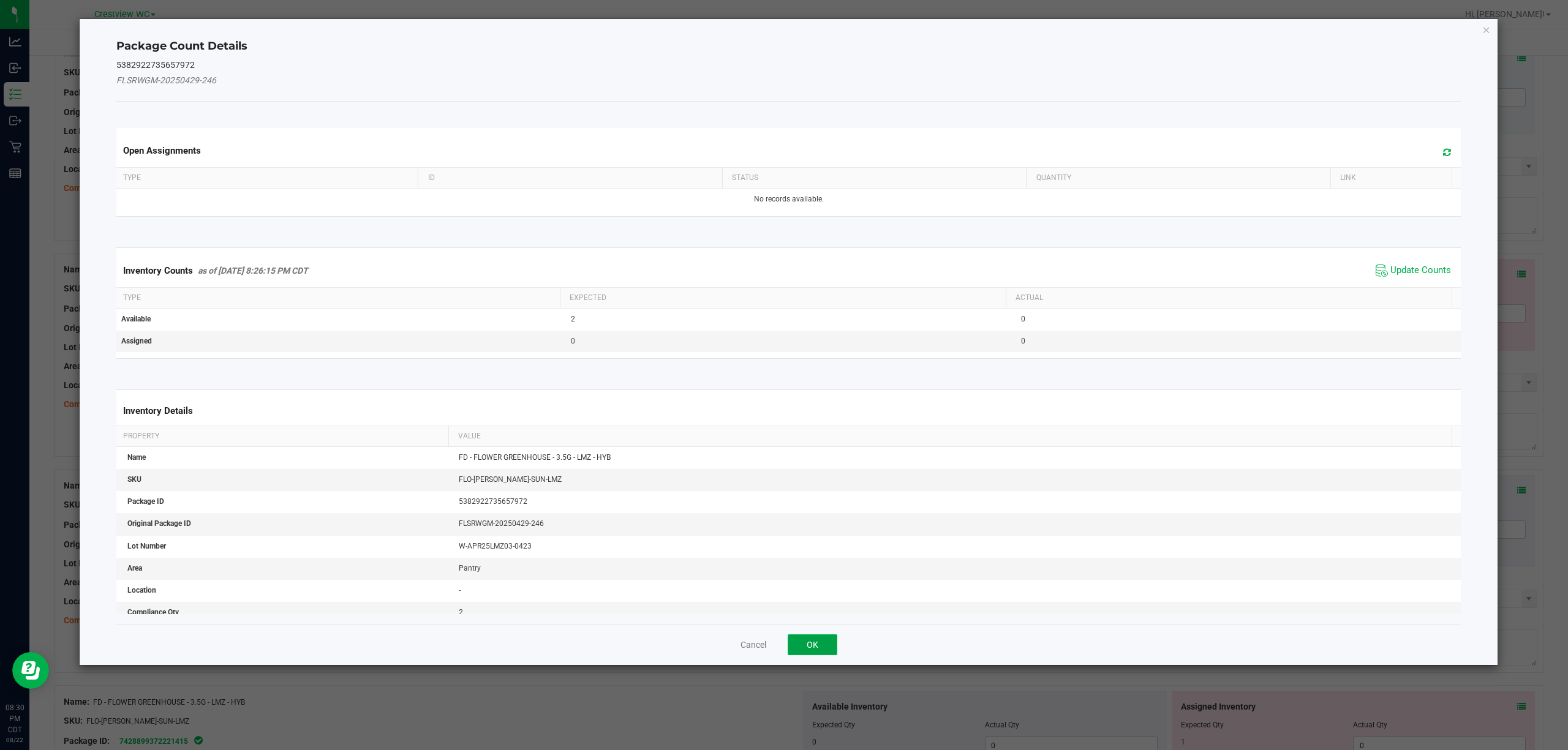
click at [807, 648] on button "OK" at bounding box center [813, 645] width 50 height 21
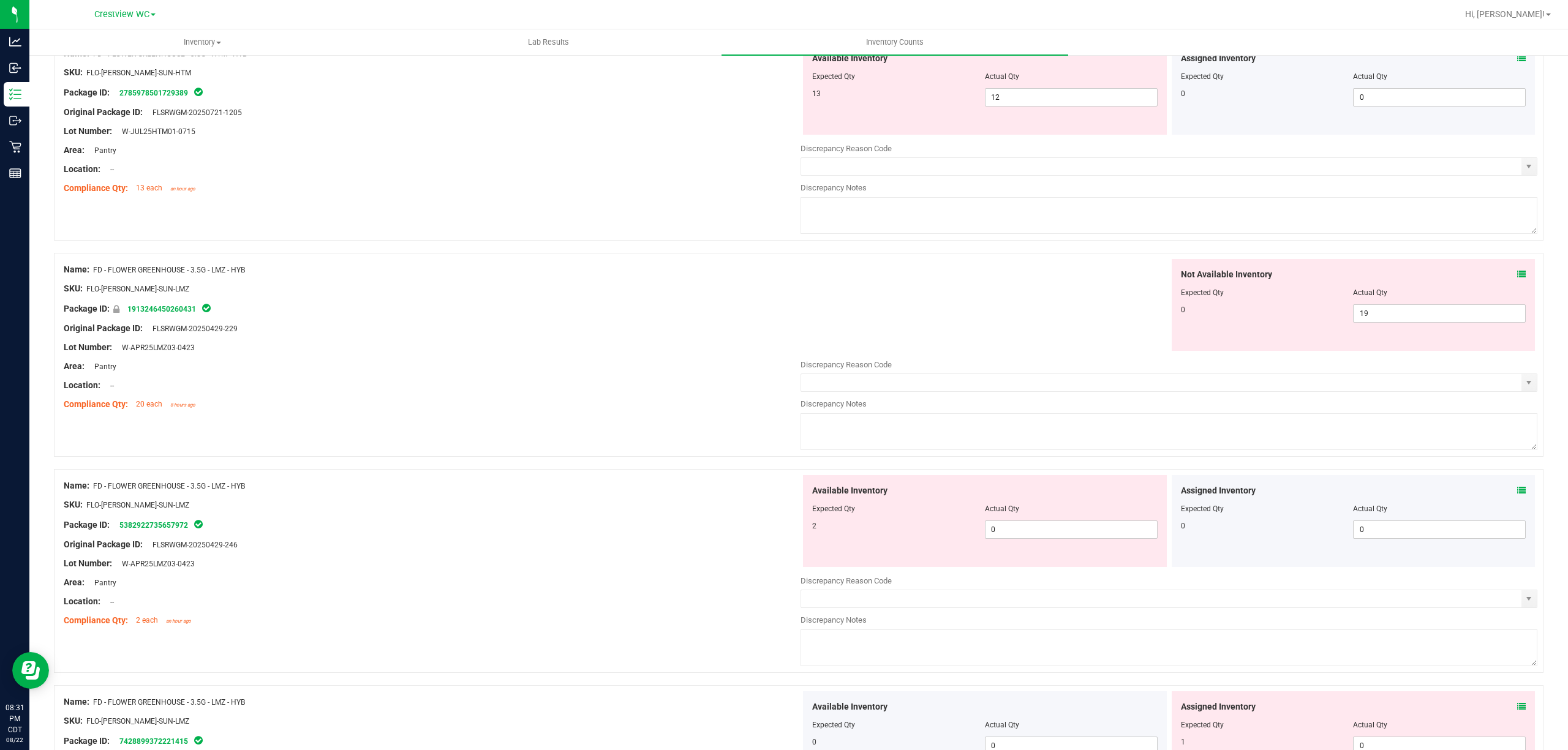
click at [1517, 493] on icon at bounding box center [1521, 490] width 8 height 8
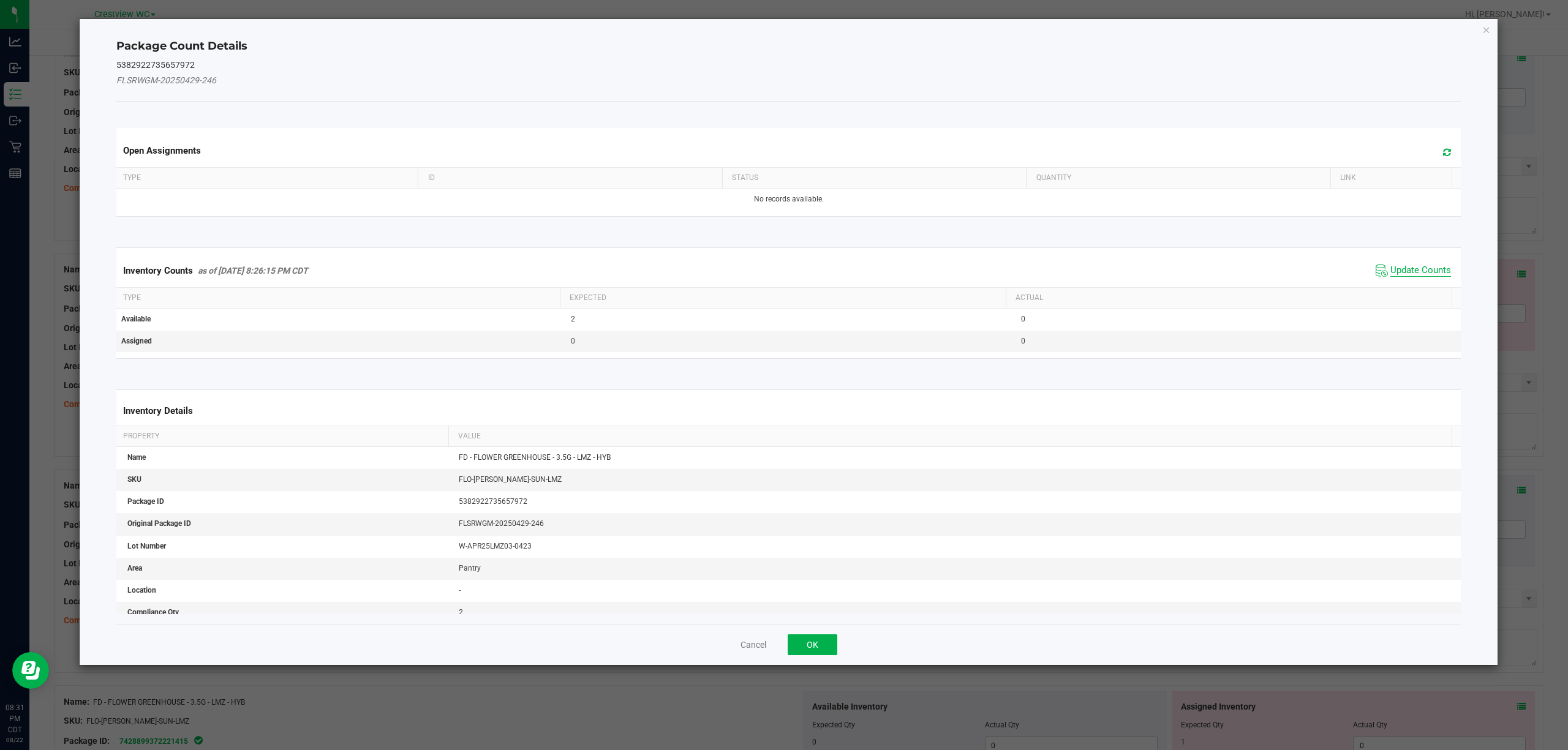
click at [1394, 277] on span "Update Counts" at bounding box center [1421, 271] width 61 height 12
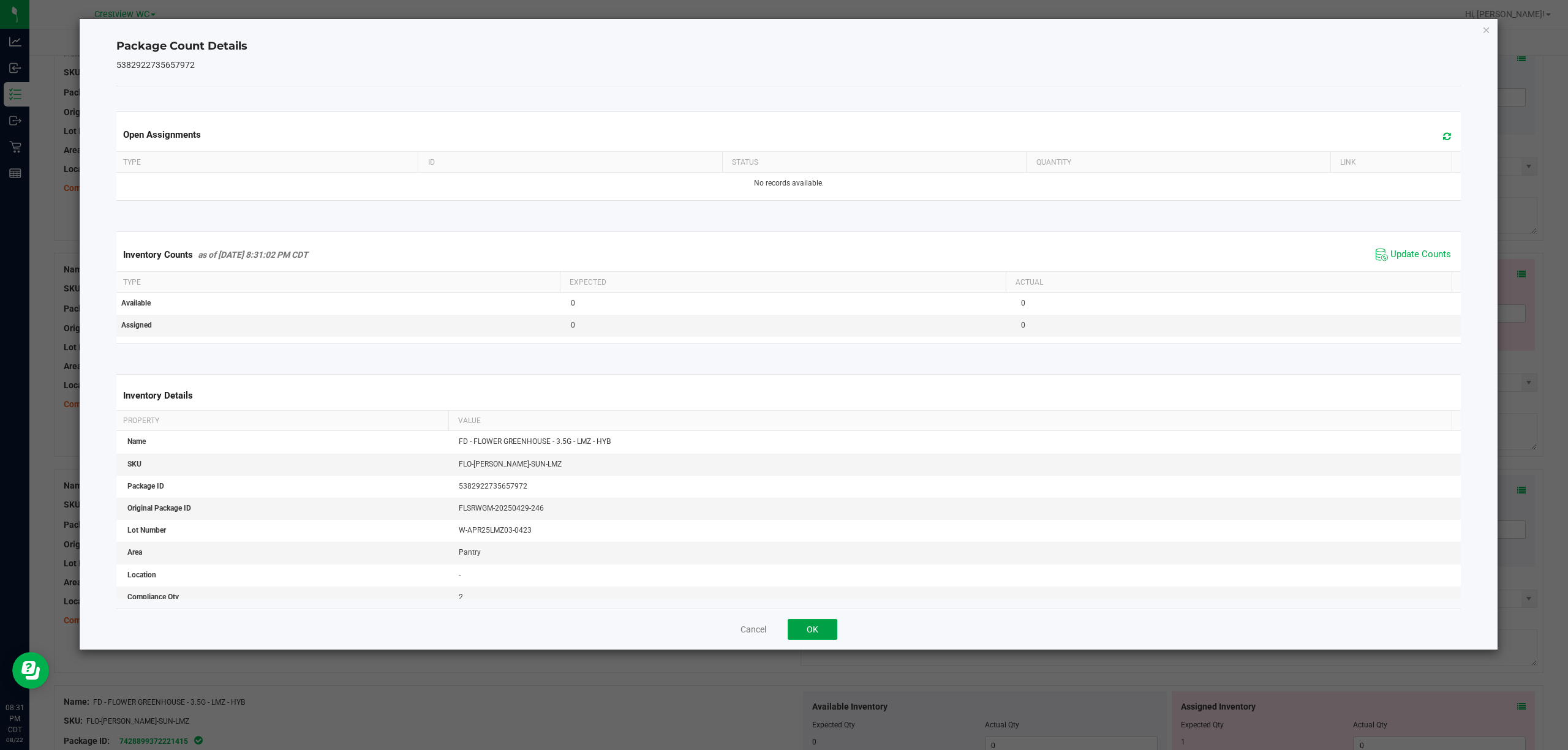
click at [829, 631] on button "OK" at bounding box center [813, 630] width 50 height 21
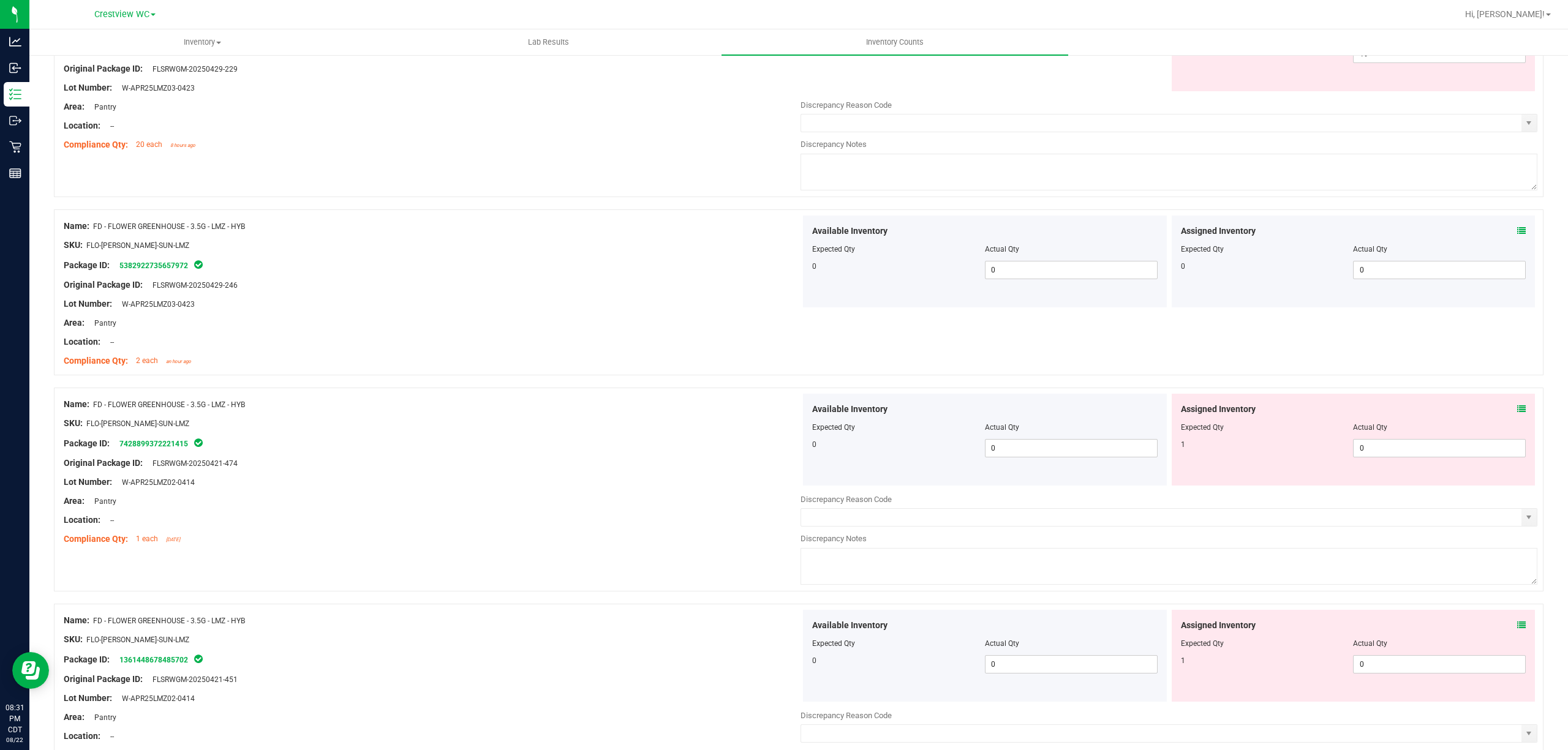
scroll to position [1061, 0]
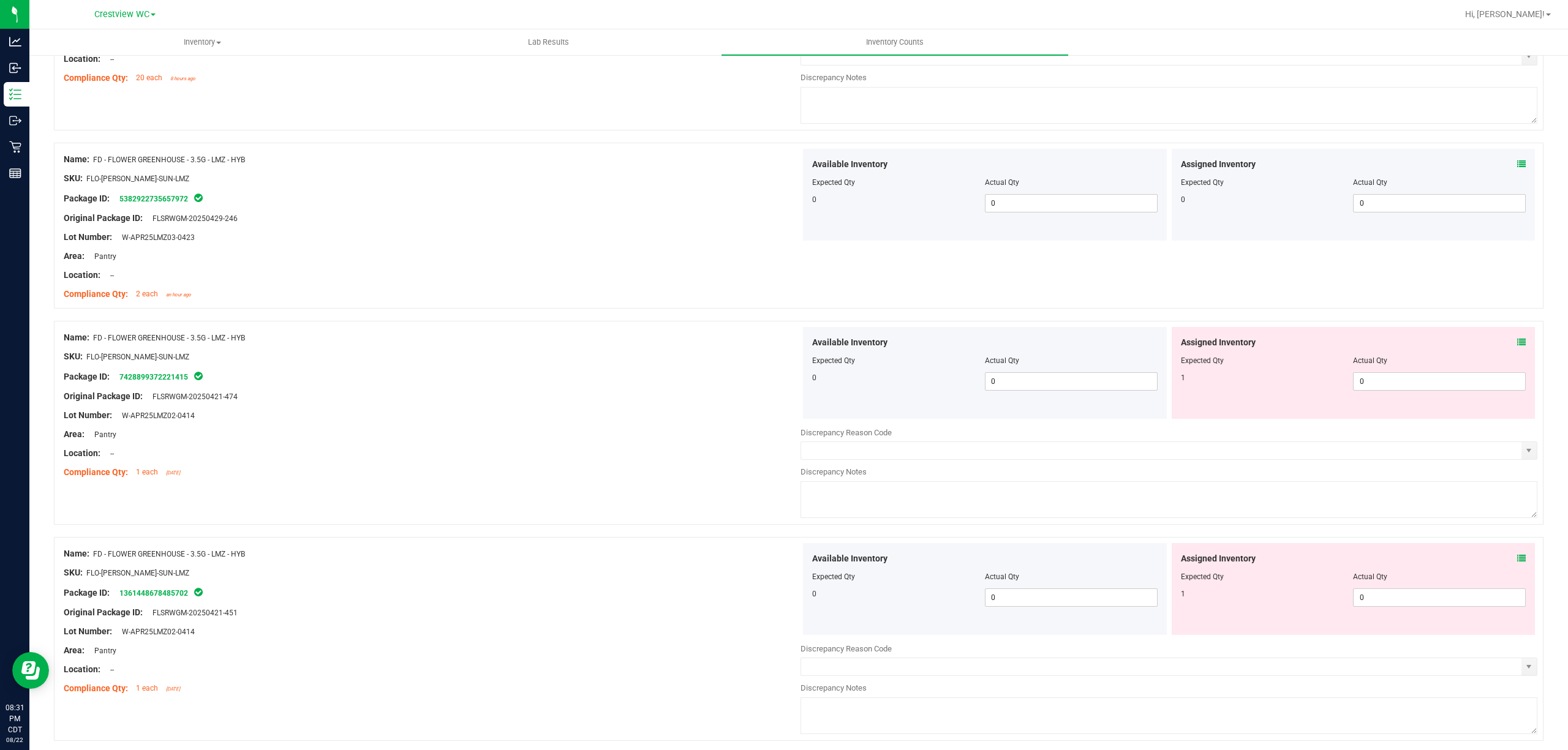
click at [1497, 346] on div "Assigned Inventory" at bounding box center [1354, 342] width 346 height 13
click at [1517, 341] on div "Assigned Inventory Expected Qty Actual Qty 1 0 0" at bounding box center [1354, 373] width 364 height 92
click at [1517, 342] on icon at bounding box center [1521, 342] width 8 height 8
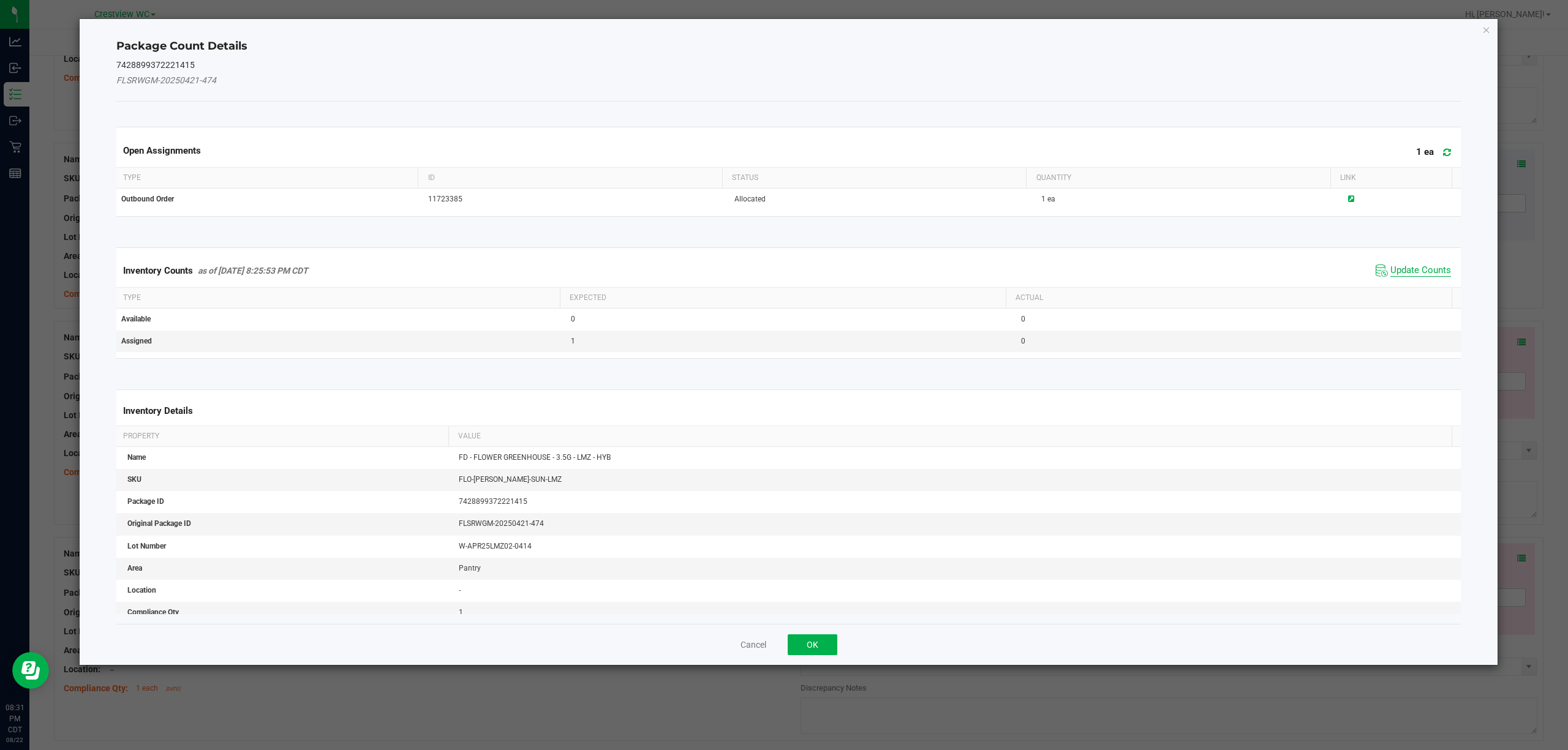
click at [1411, 270] on span "Update Counts" at bounding box center [1421, 271] width 61 height 12
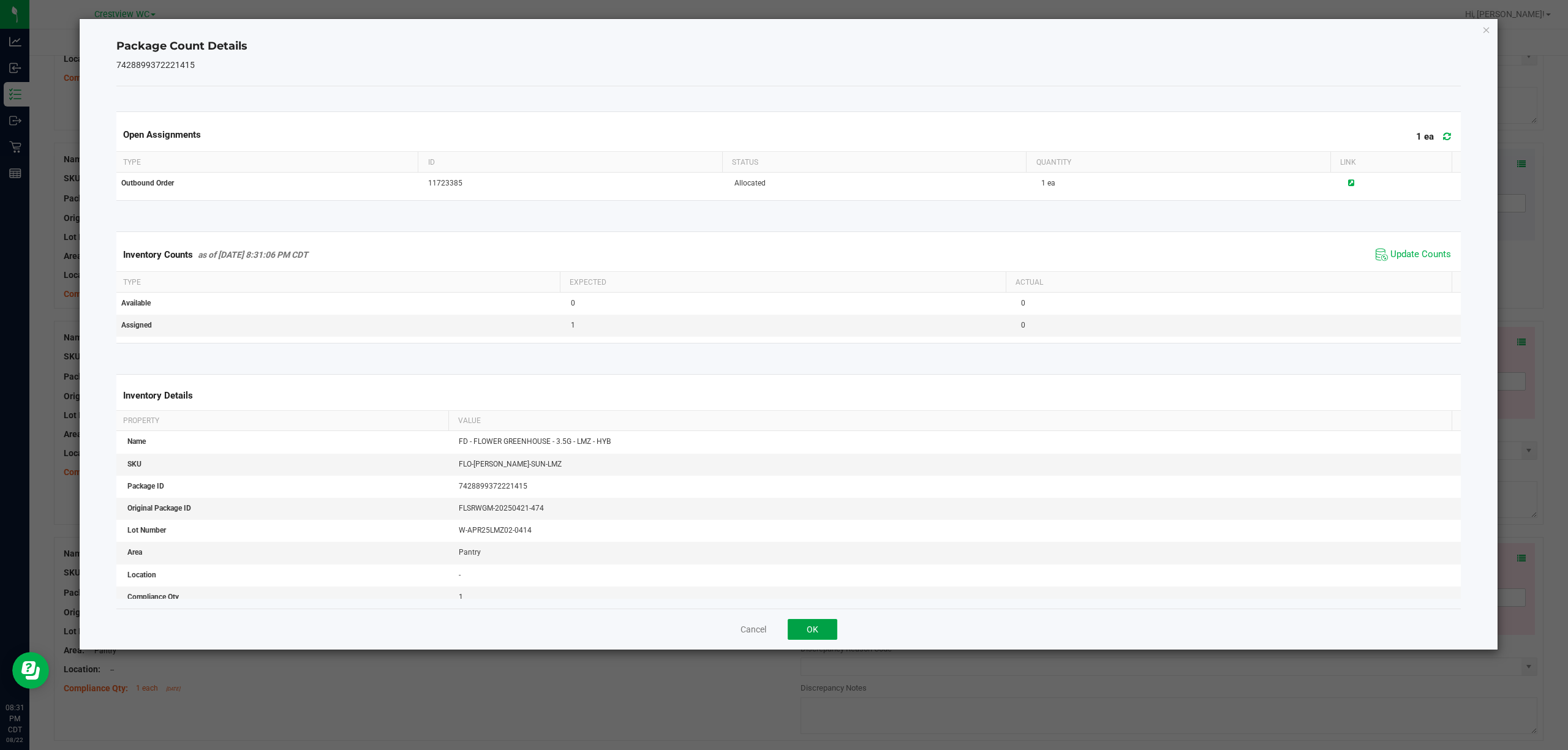
drag, startPoint x: 822, startPoint y: 628, endPoint x: 833, endPoint y: 632, distance: 11.7
click at [822, 630] on button "OK" at bounding box center [813, 630] width 50 height 21
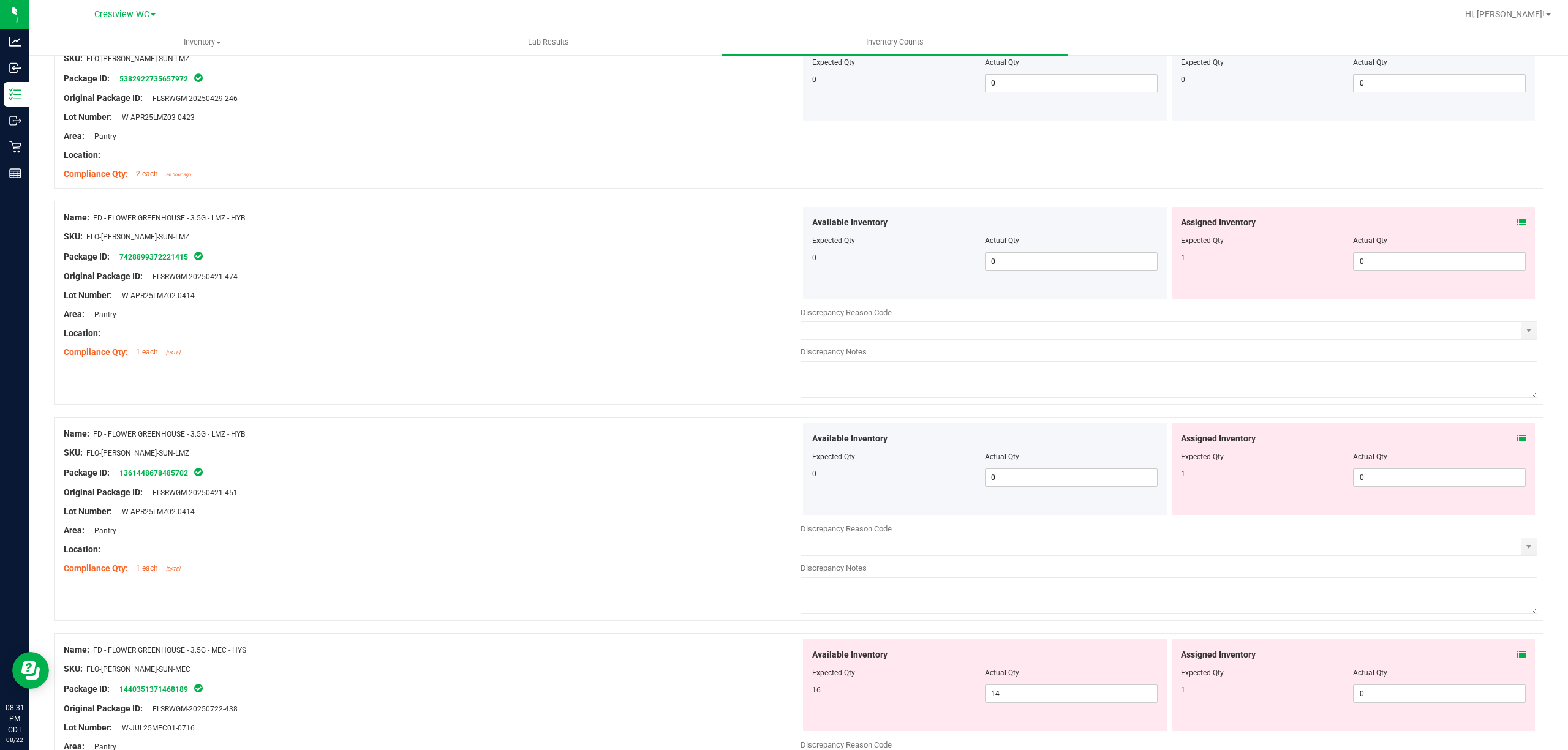
scroll to position [1306, 0]
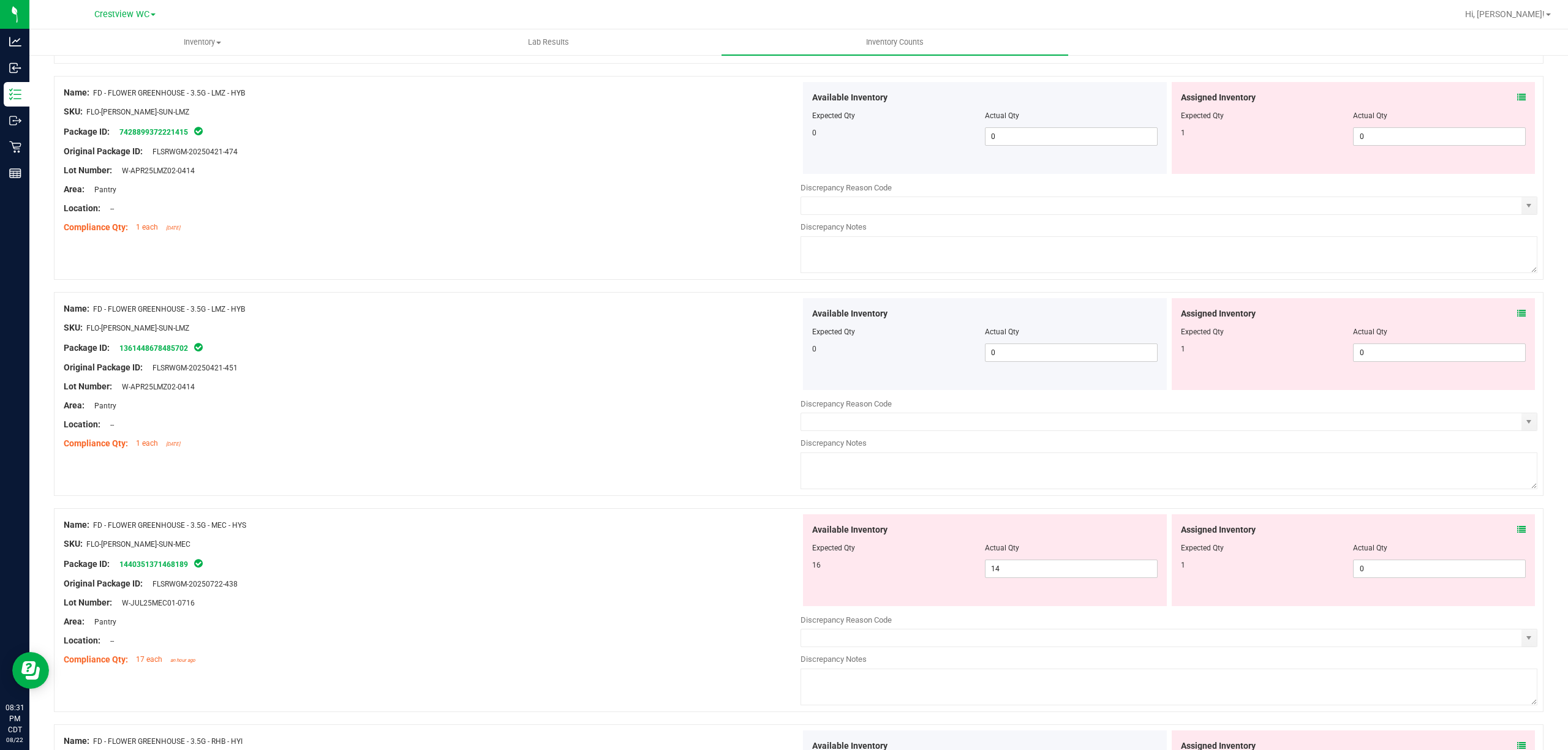
click at [1517, 316] on icon at bounding box center [1521, 313] width 8 height 8
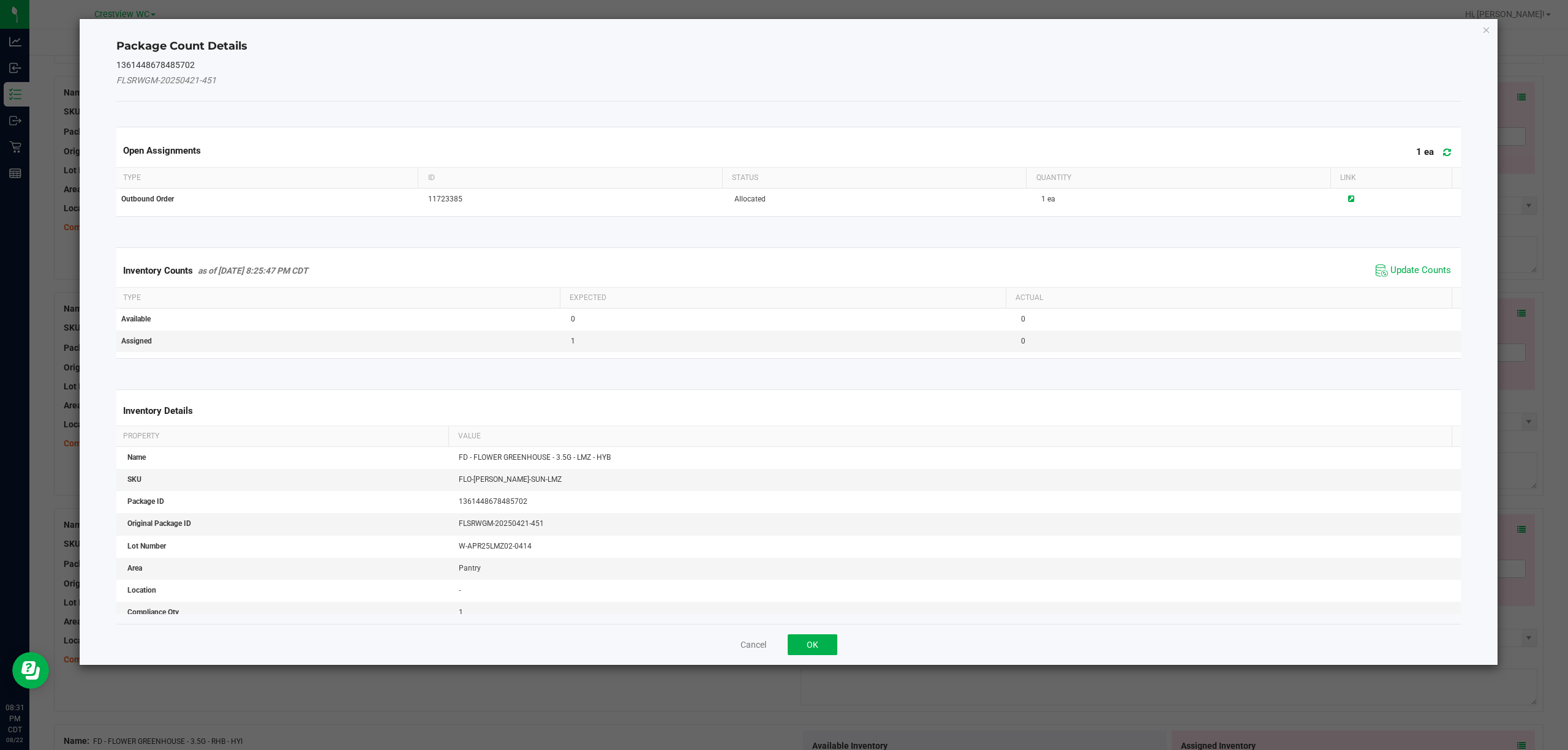
click at [1415, 261] on div "Inventory Counts as of [DATE] 8:25:47 PM CDT Update Counts" at bounding box center [789, 271] width 1350 height 33
click at [831, 652] on button "OK" at bounding box center [813, 645] width 50 height 21
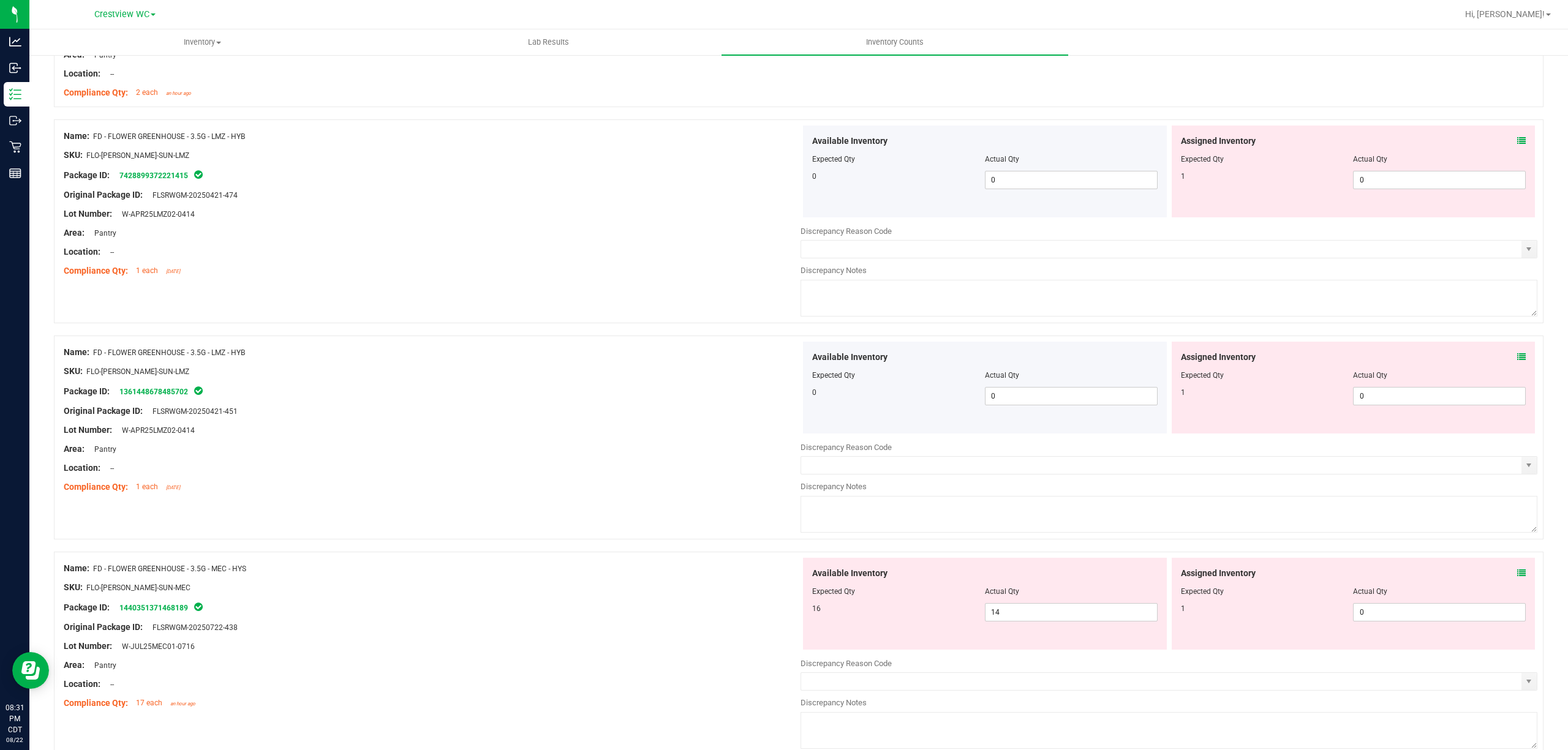
scroll to position [1263, 0]
click at [1517, 364] on span at bounding box center [1521, 357] width 8 height 13
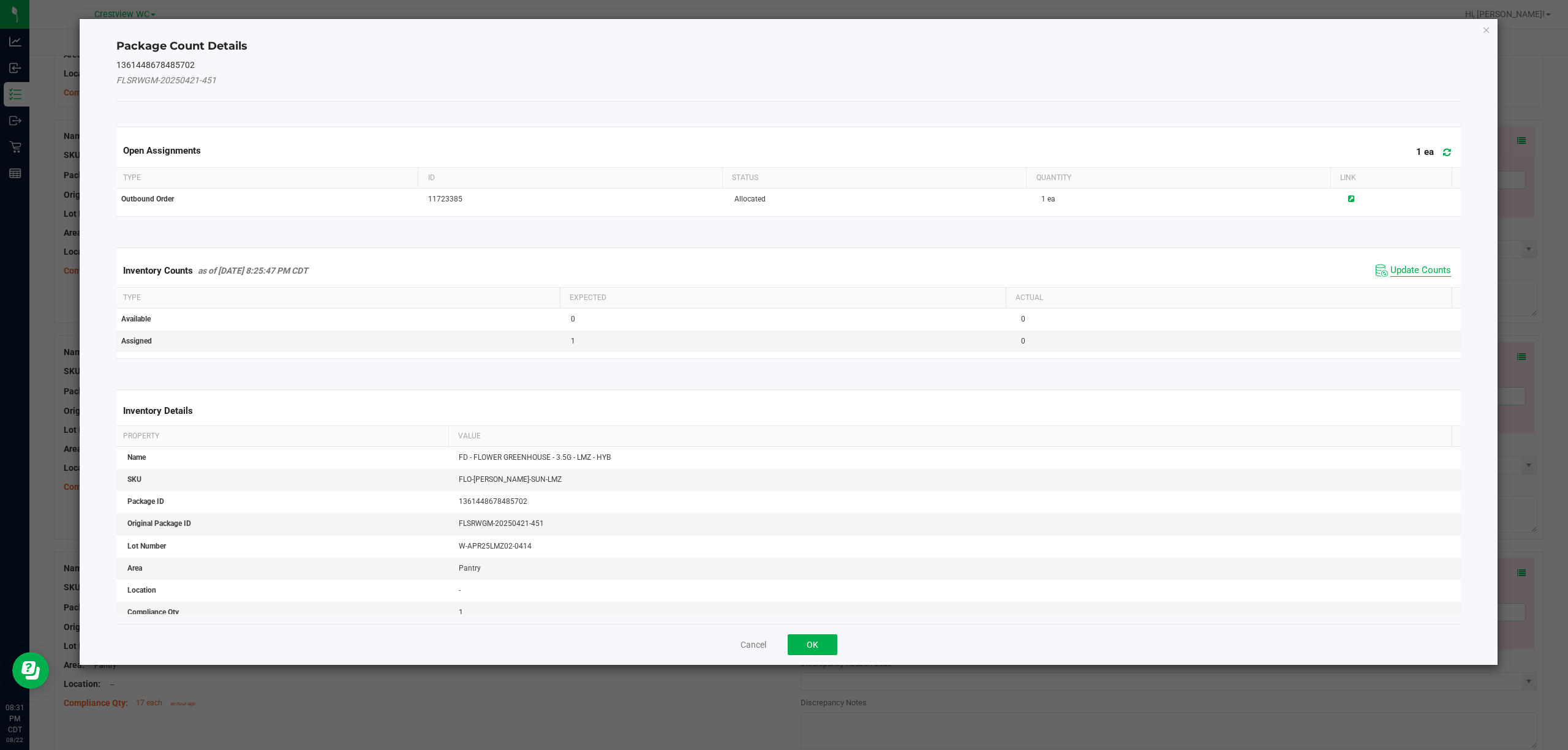
click at [1416, 277] on span "Update Counts" at bounding box center [1421, 271] width 61 height 12
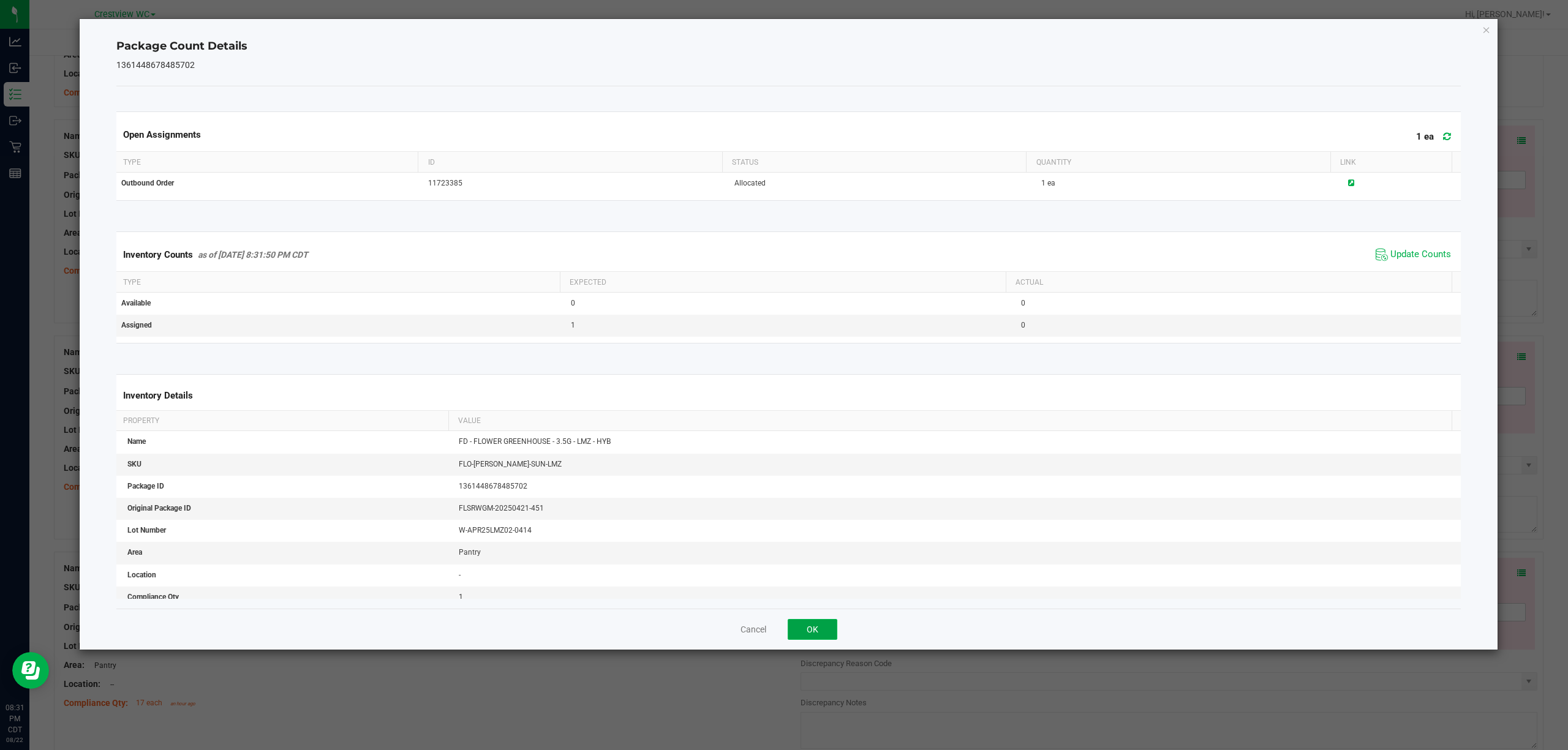
click at [814, 623] on button "OK" at bounding box center [813, 630] width 50 height 21
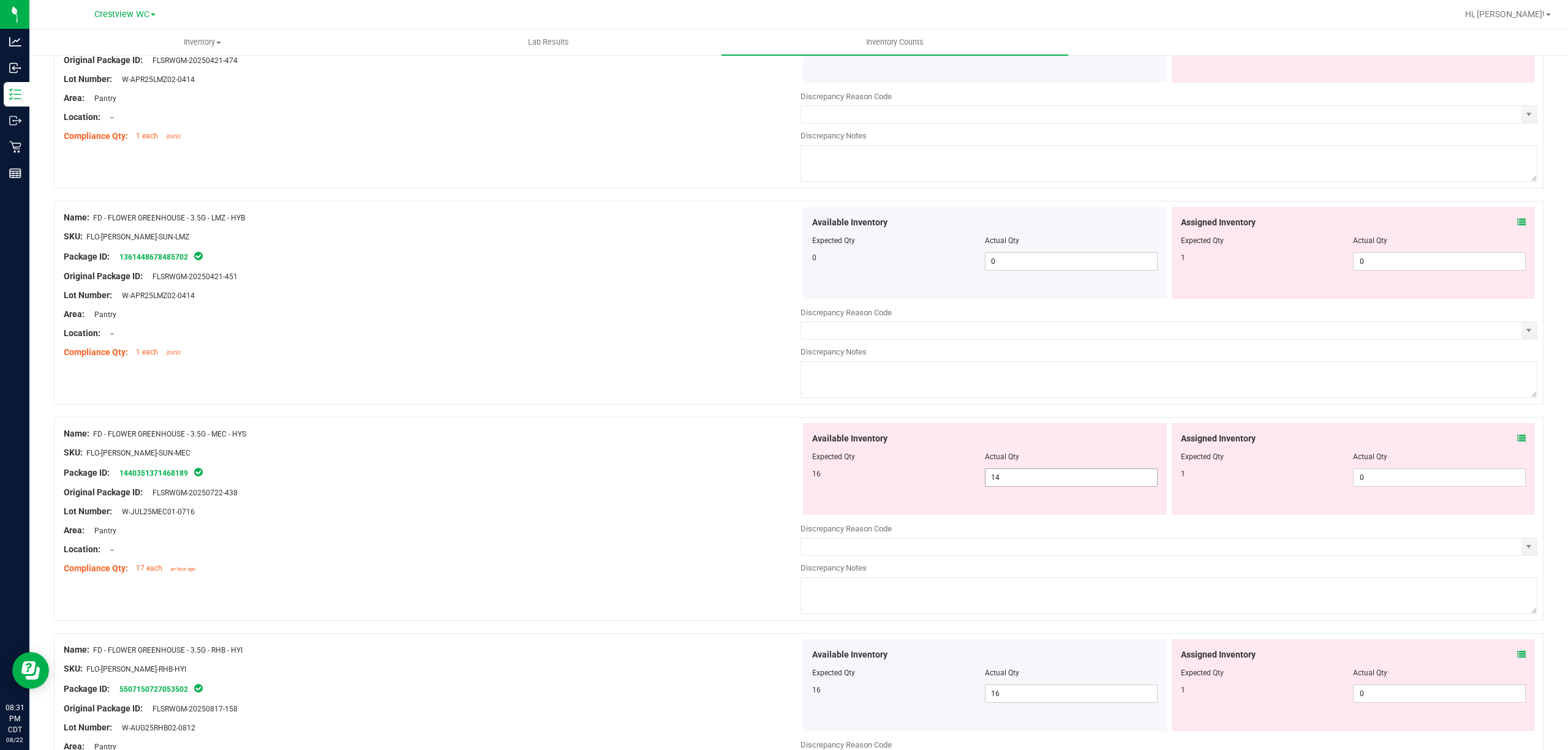
scroll to position [1426, 0]
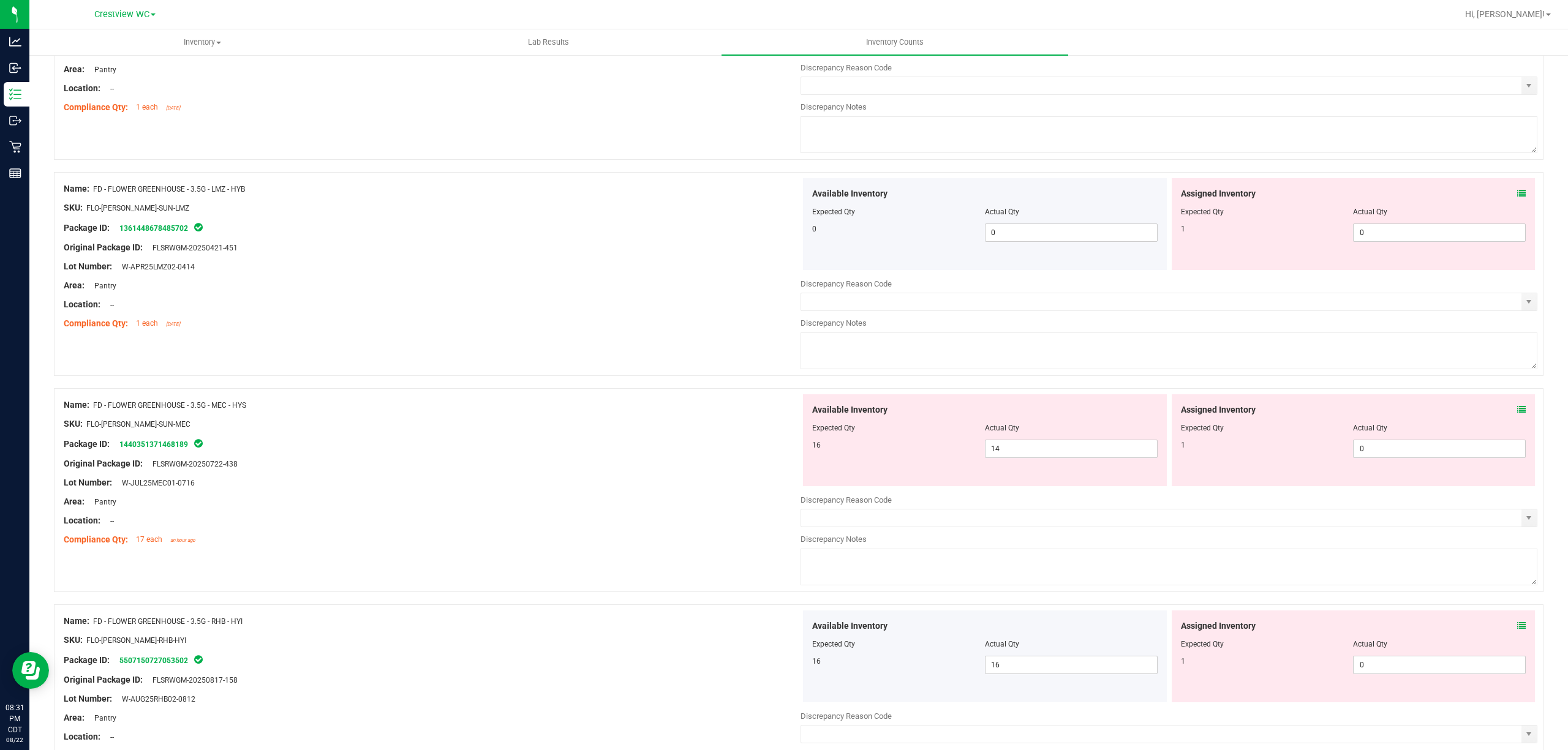
click at [1517, 414] on icon at bounding box center [1521, 409] width 8 height 8
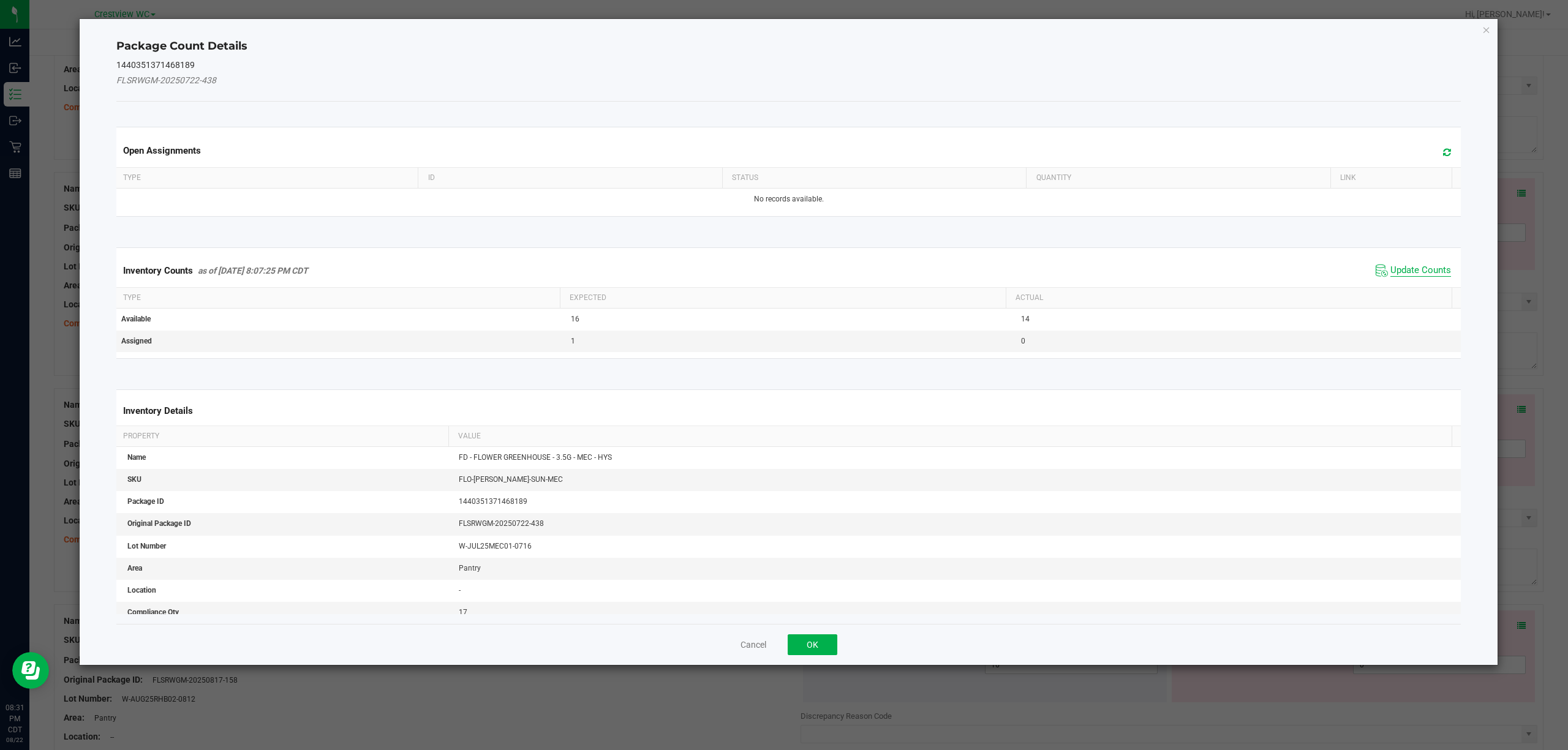
click at [1391, 274] on span "Update Counts" at bounding box center [1421, 271] width 61 height 12
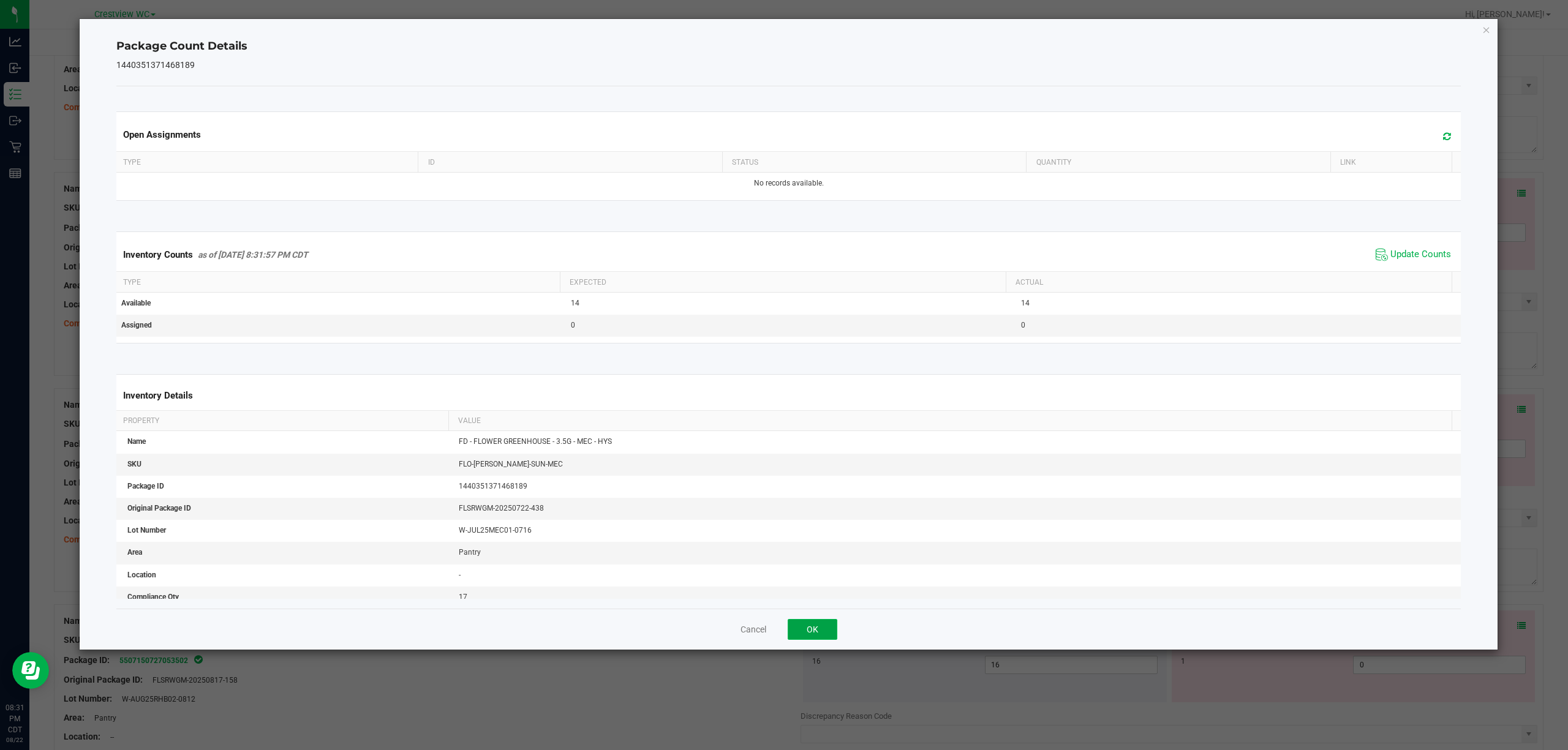
click at [833, 633] on button "OK" at bounding box center [813, 630] width 50 height 21
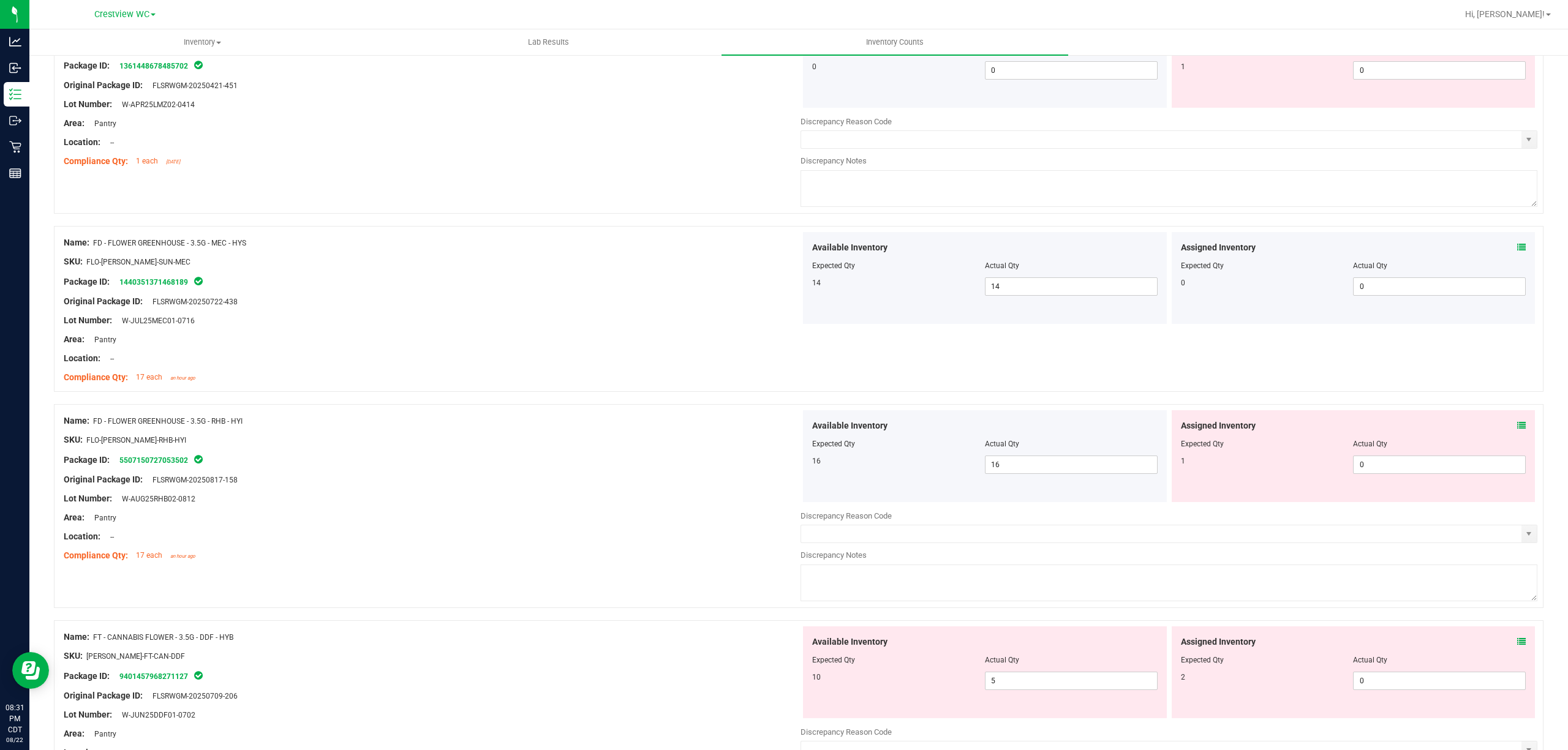
scroll to position [1589, 0]
click at [1517, 426] on icon at bounding box center [1521, 424] width 8 height 8
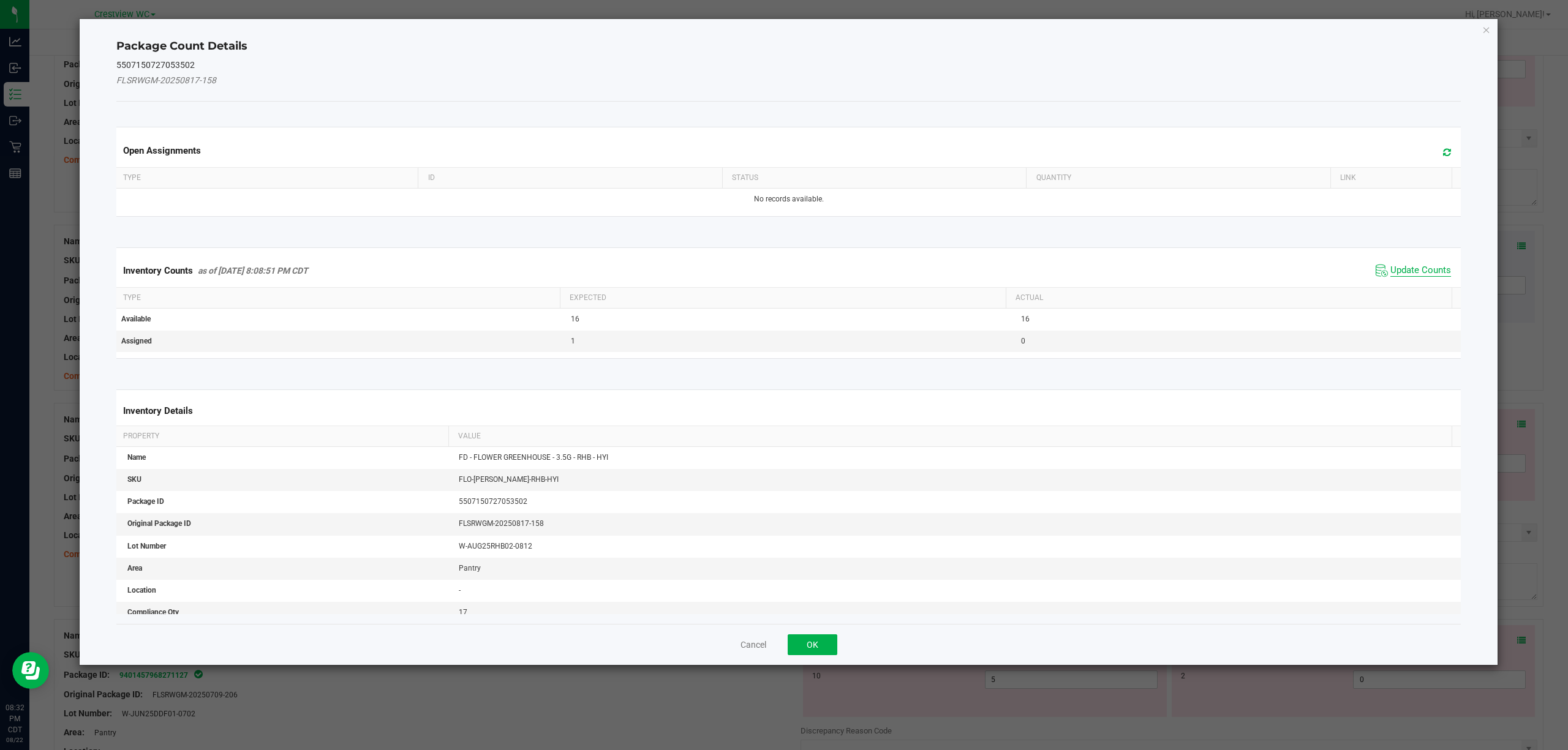
click at [1398, 274] on span "Update Counts" at bounding box center [1421, 271] width 61 height 12
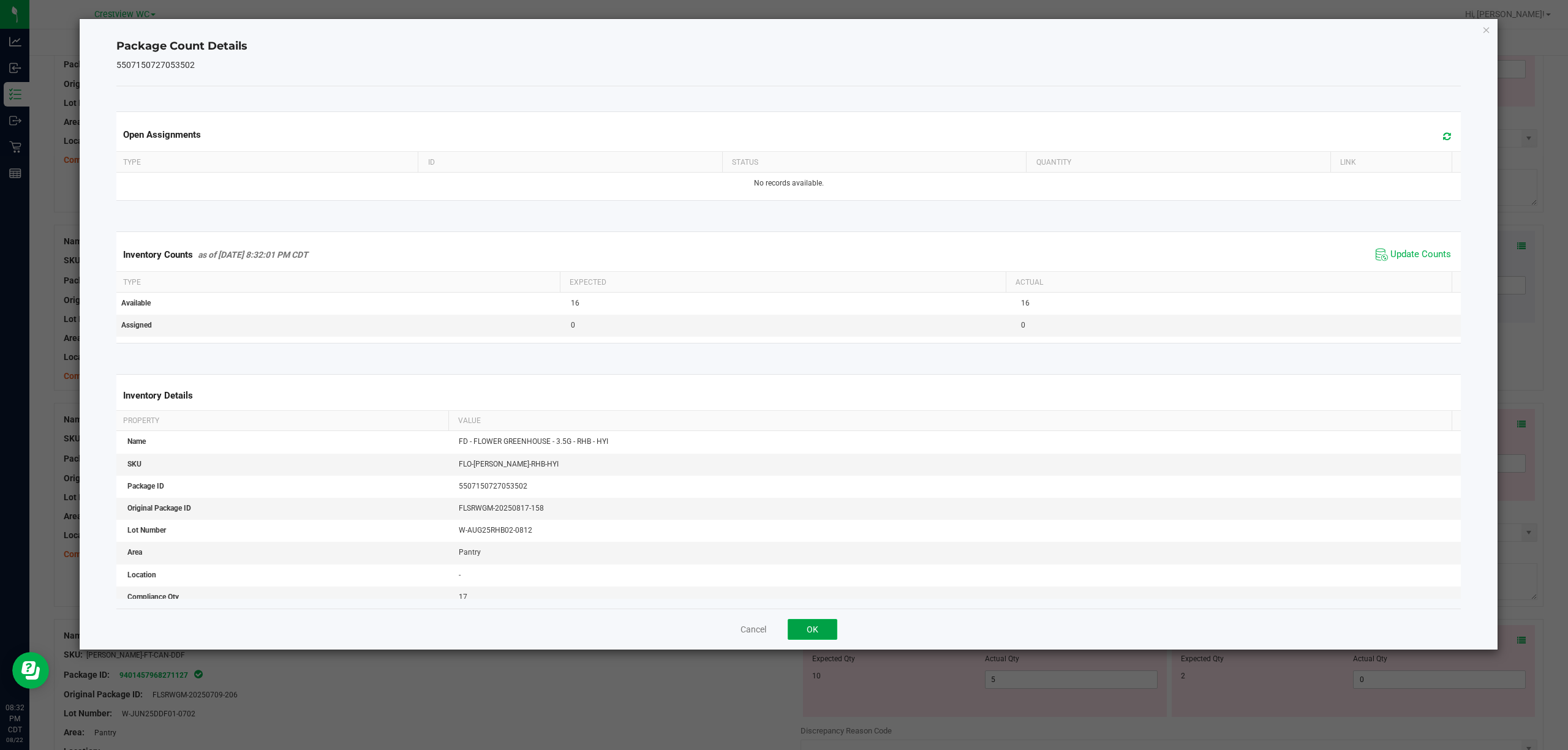
click at [821, 624] on button "OK" at bounding box center [813, 630] width 50 height 21
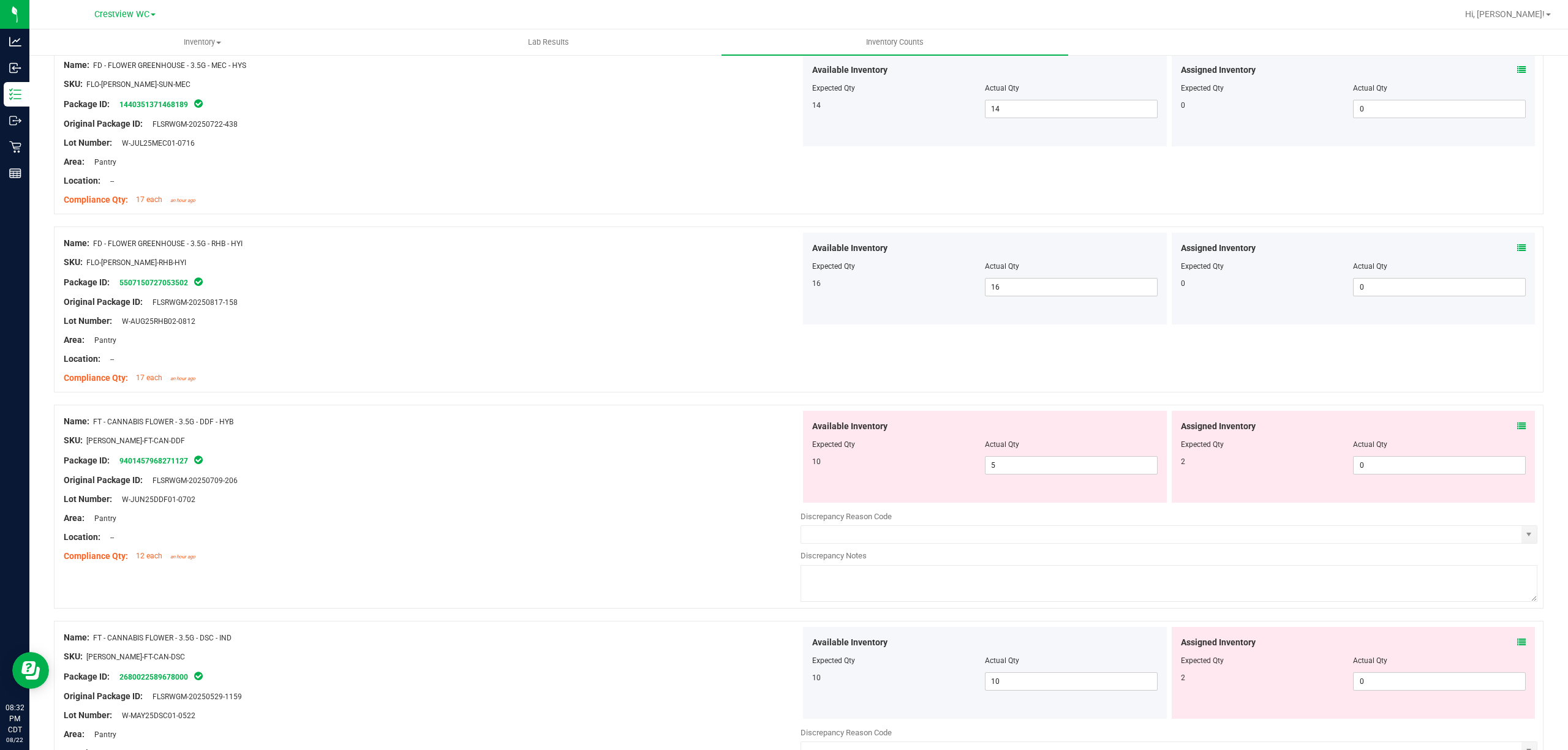
scroll to position [1676, 0]
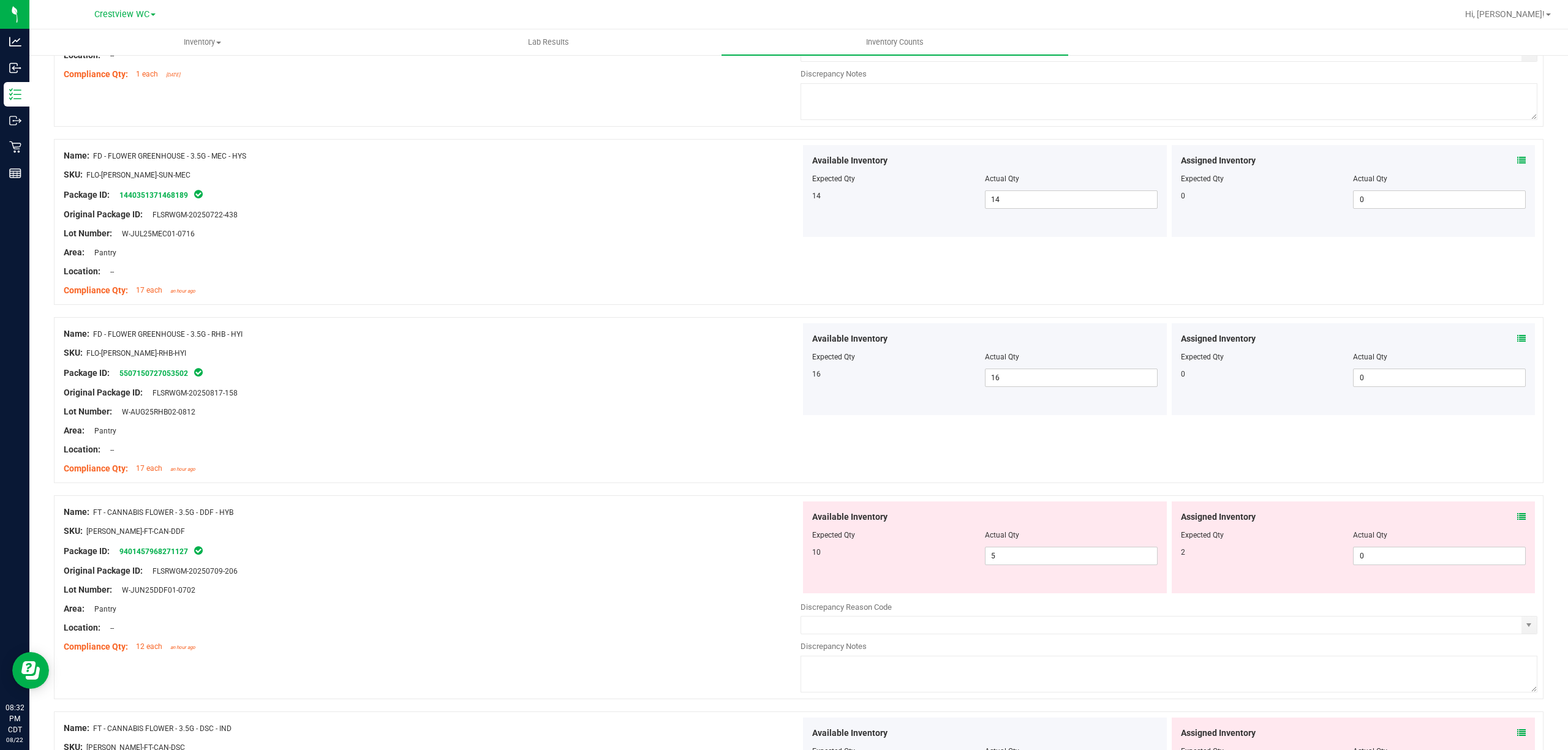
click at [1517, 521] on icon at bounding box center [1521, 516] width 8 height 8
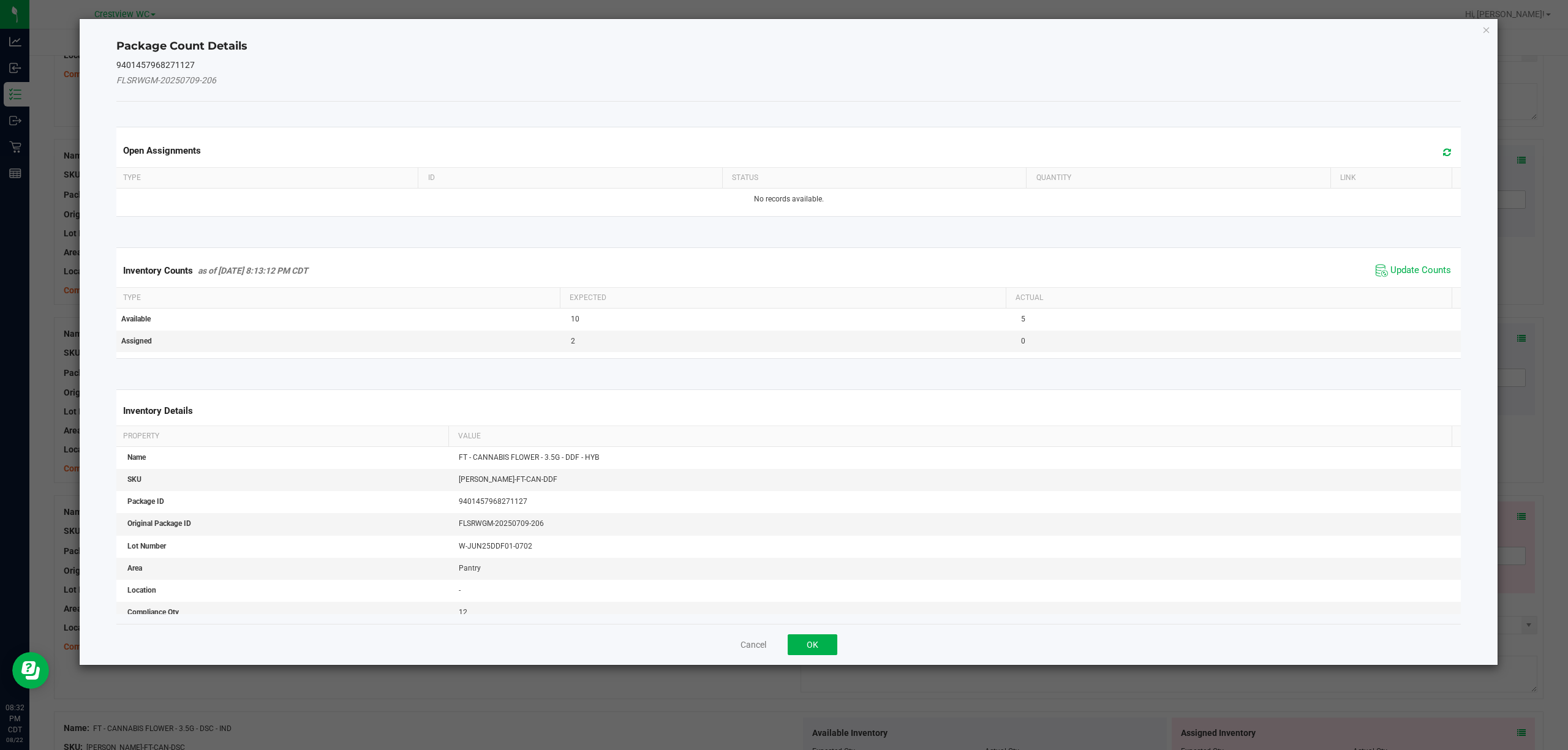
click at [1381, 260] on div "Inventory Counts as of [DATE] 8:13:12 PM CDT Update Counts" at bounding box center [789, 271] width 1350 height 33
click at [1391, 274] on span "Update Counts" at bounding box center [1421, 271] width 61 height 12
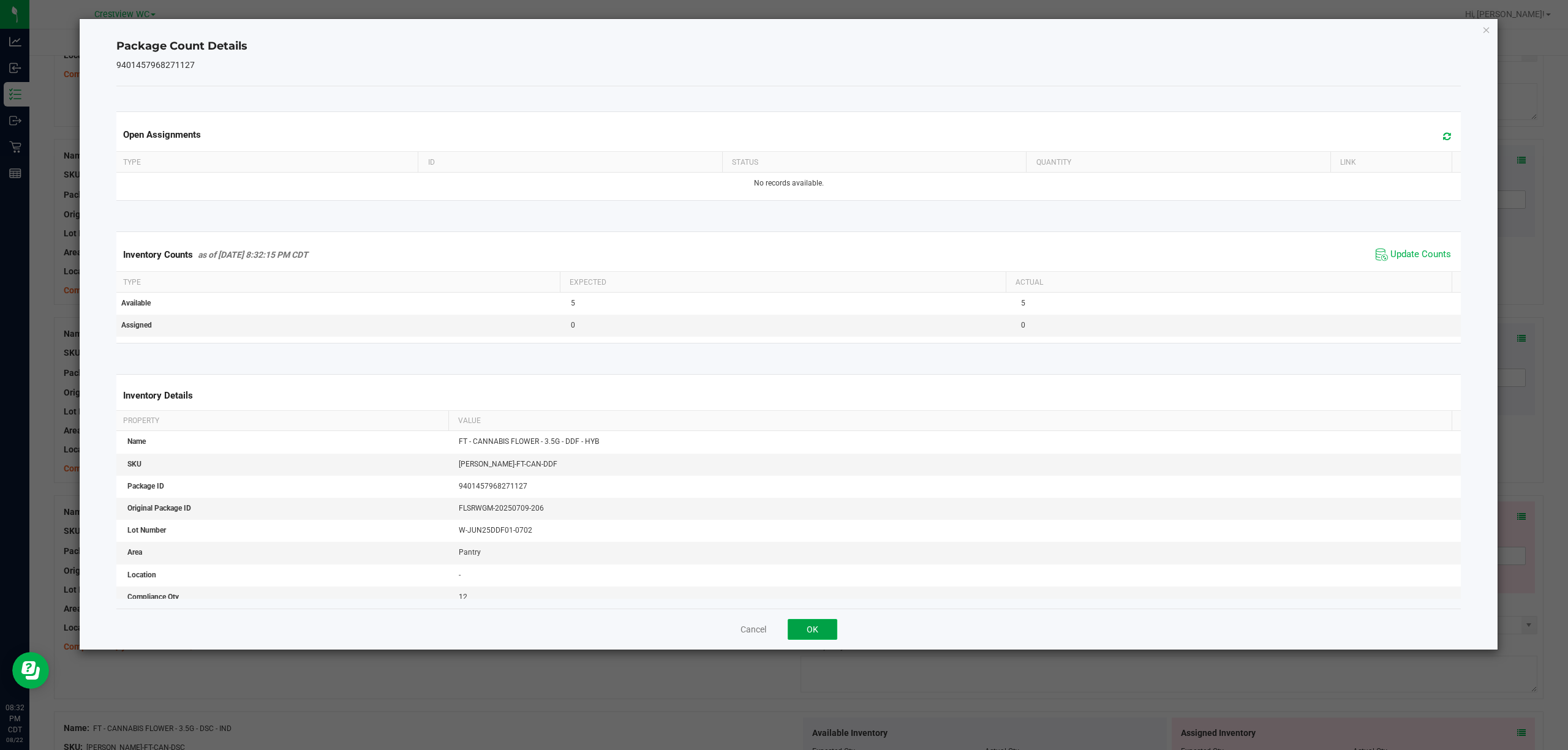
click at [813, 634] on button "OK" at bounding box center [813, 630] width 50 height 21
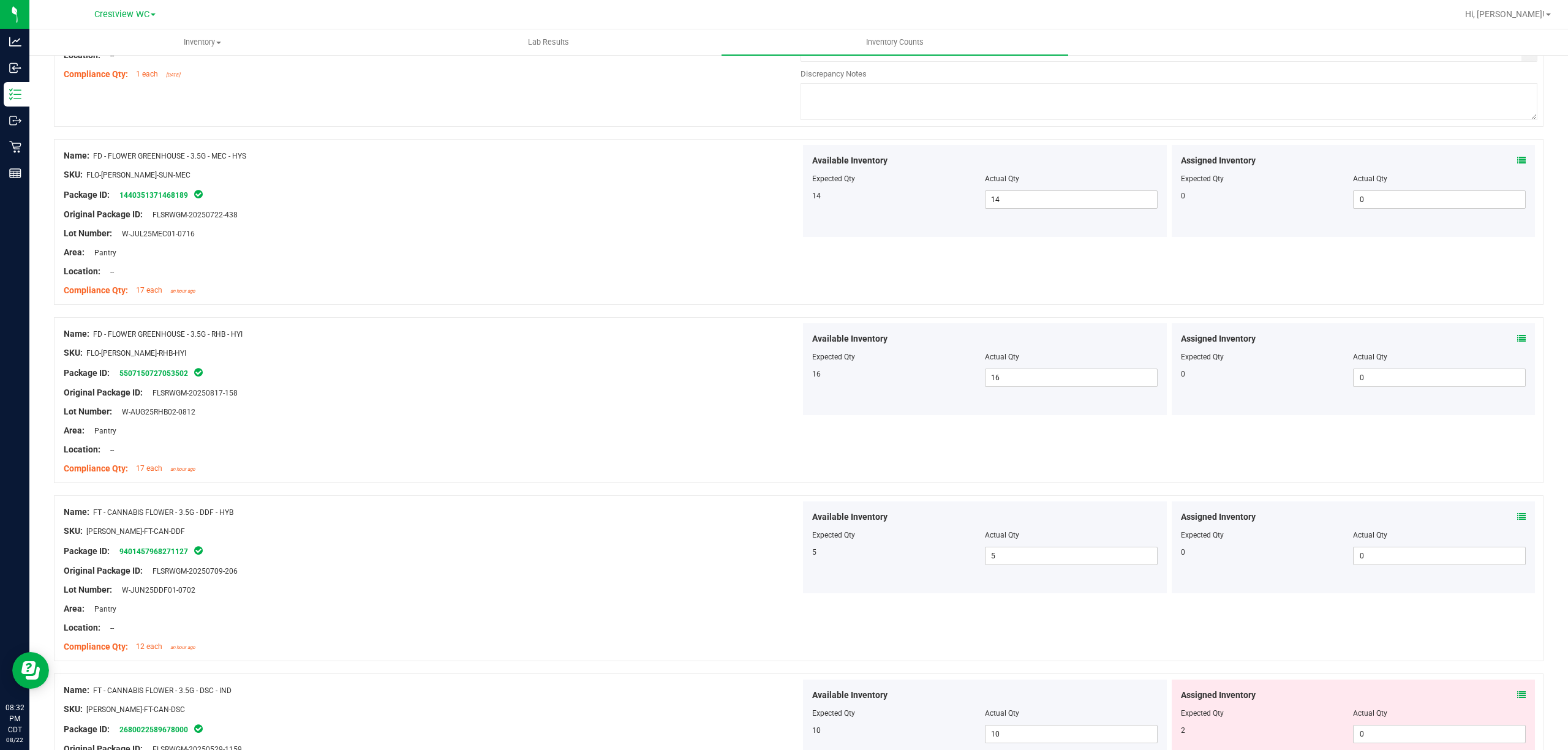
click at [1517, 700] on icon at bounding box center [1521, 694] width 8 height 8
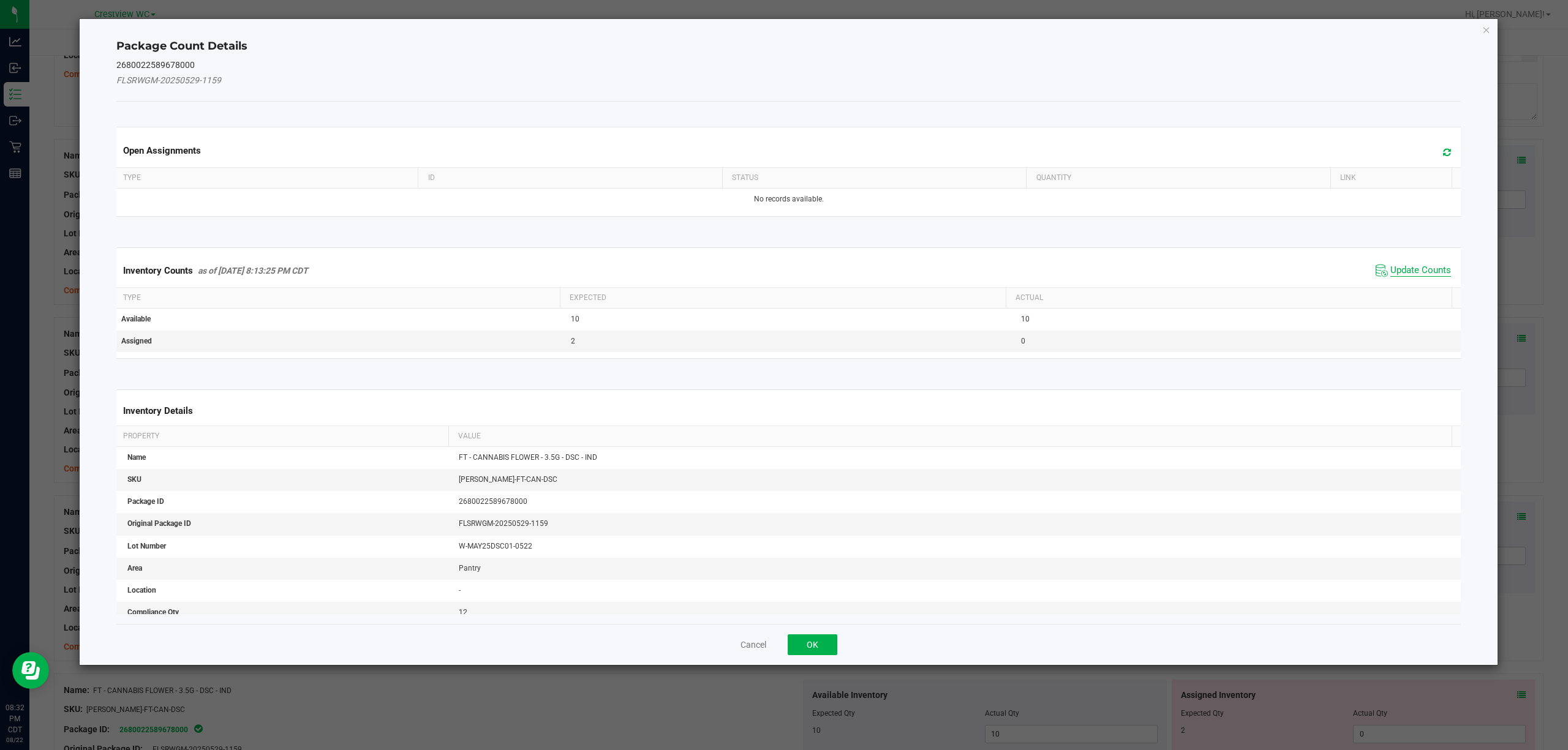
click at [1415, 275] on span "Update Counts" at bounding box center [1421, 271] width 61 height 12
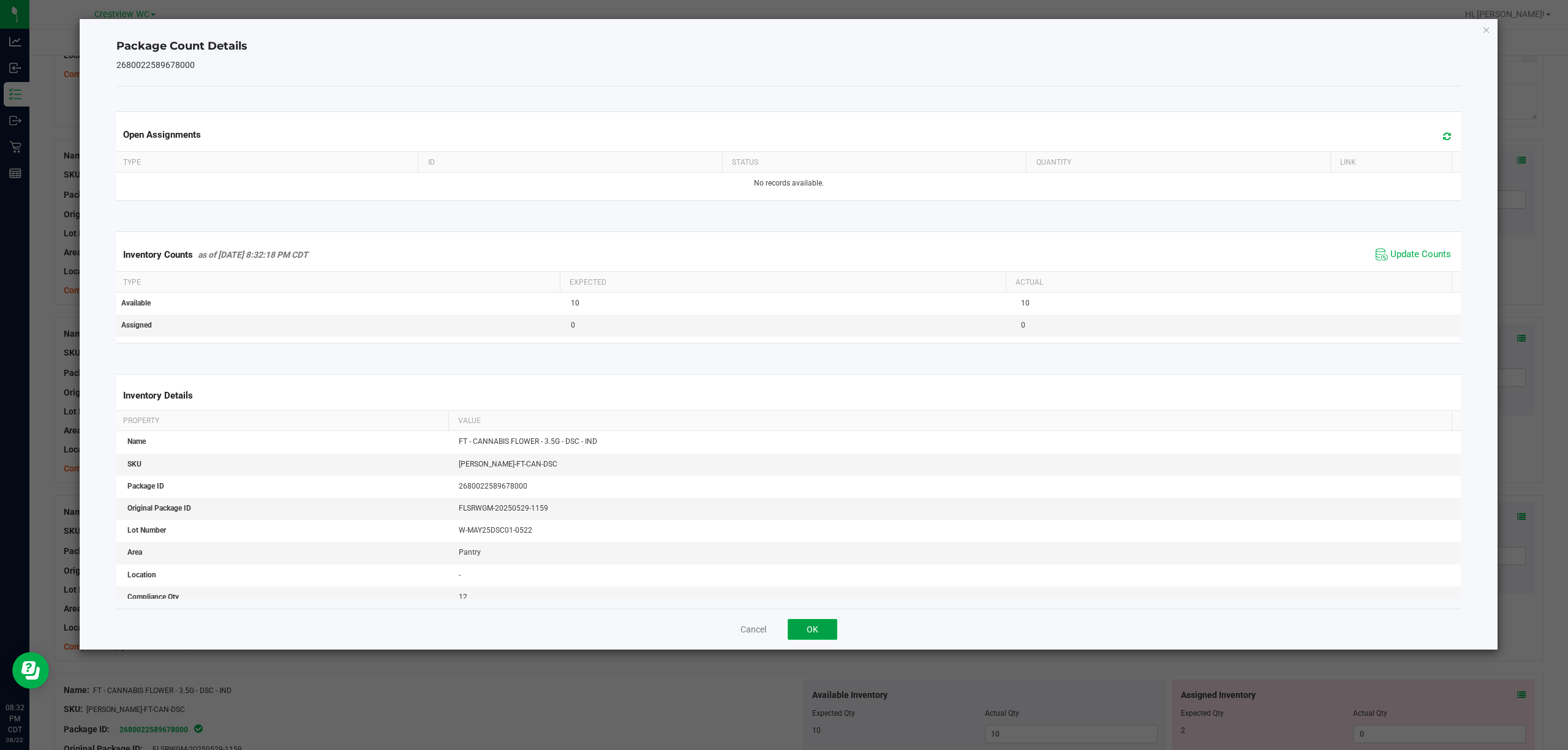
click at [817, 634] on button "OK" at bounding box center [813, 630] width 50 height 21
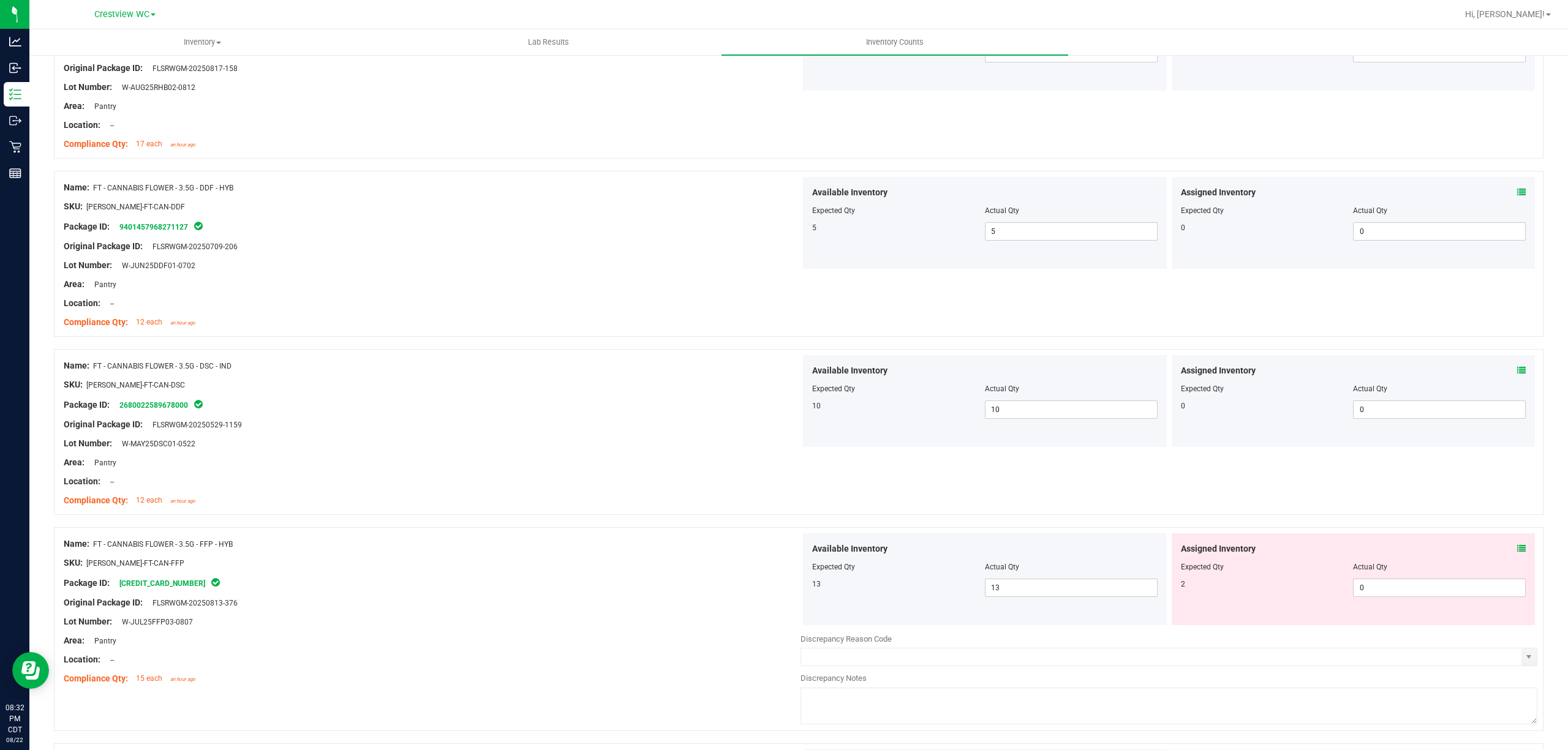
scroll to position [2002, 0]
click at [1517, 548] on icon at bounding box center [1521, 546] width 8 height 8
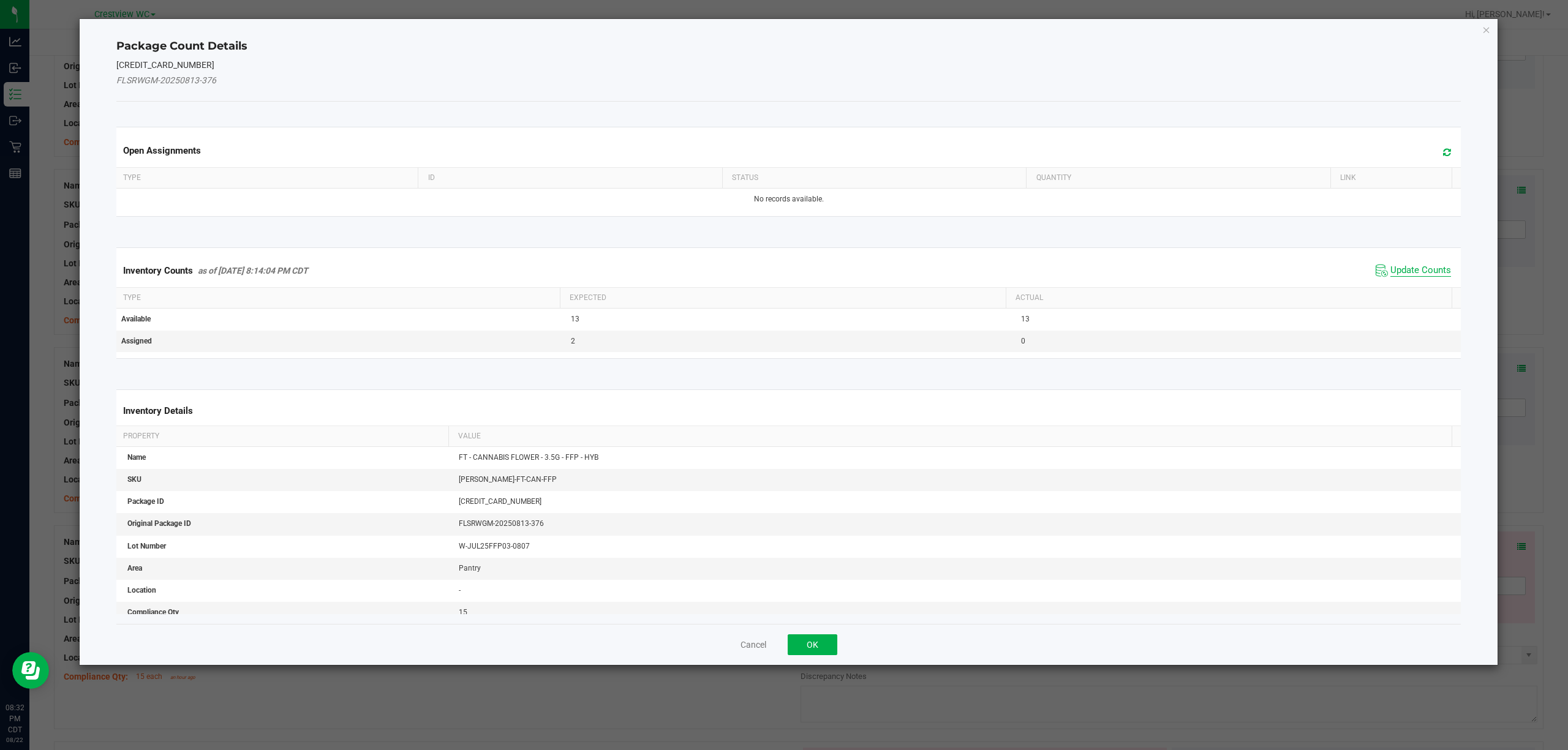
click at [1391, 276] on span "Update Counts" at bounding box center [1421, 271] width 61 height 12
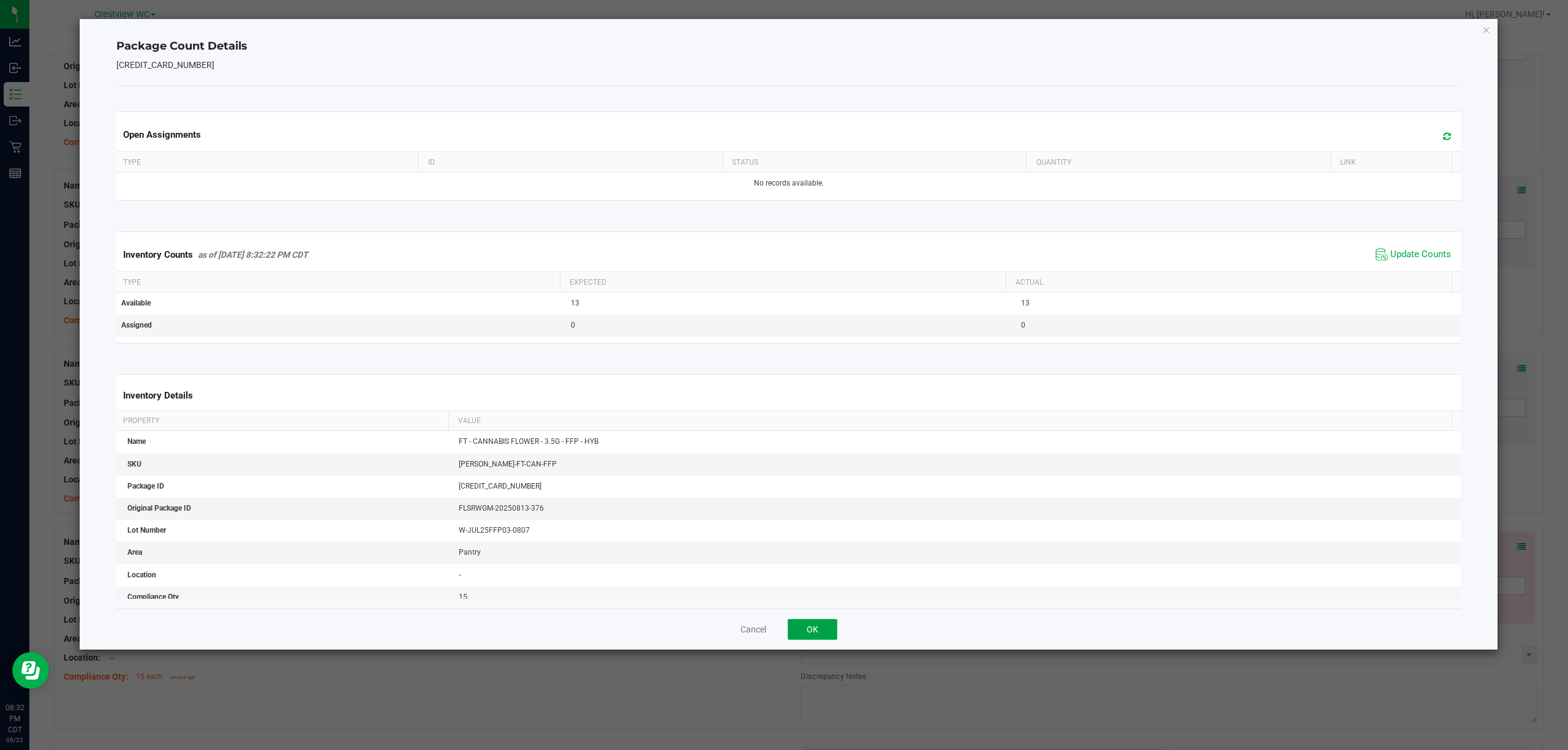
click at [823, 634] on button "OK" at bounding box center [813, 630] width 50 height 21
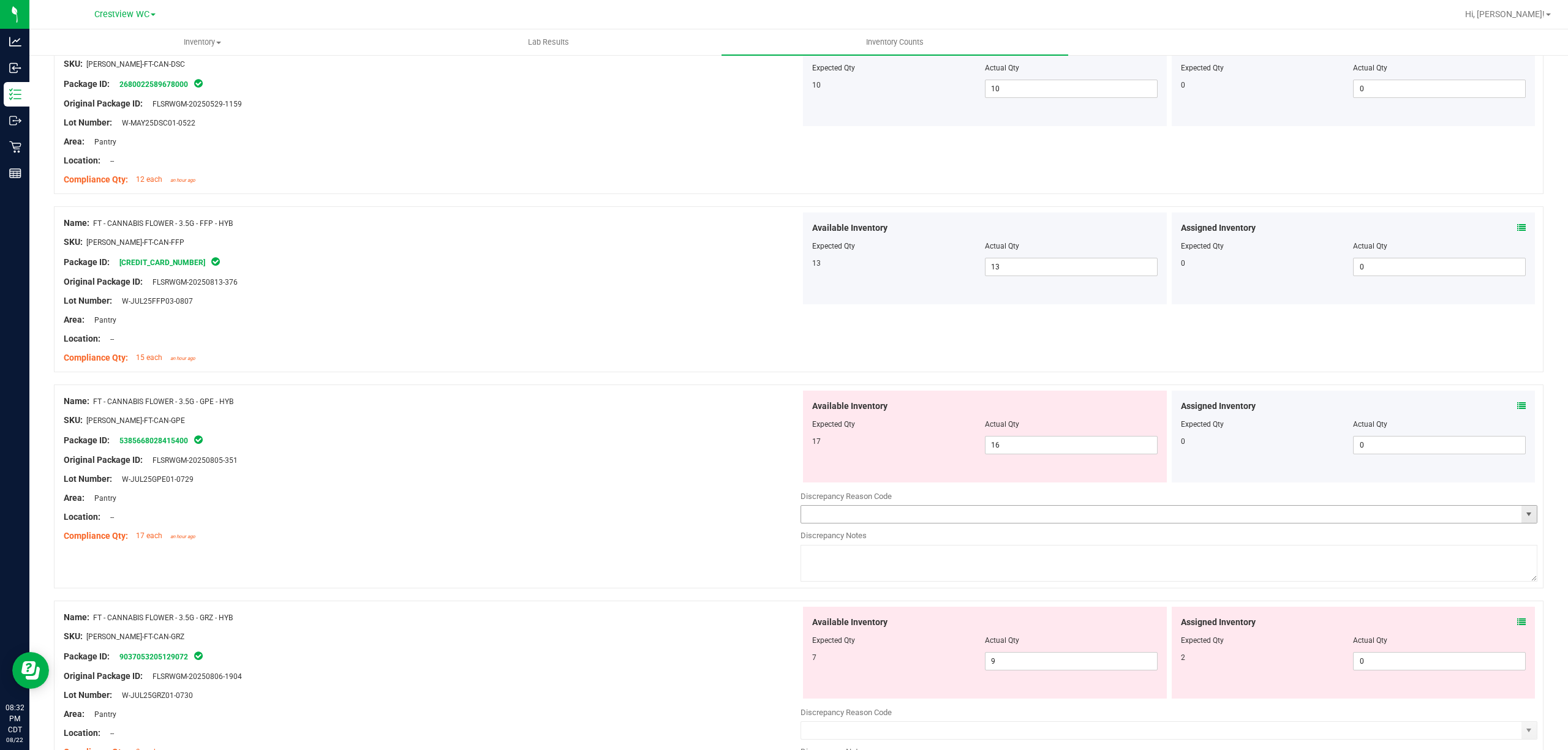
scroll to position [2328, 0]
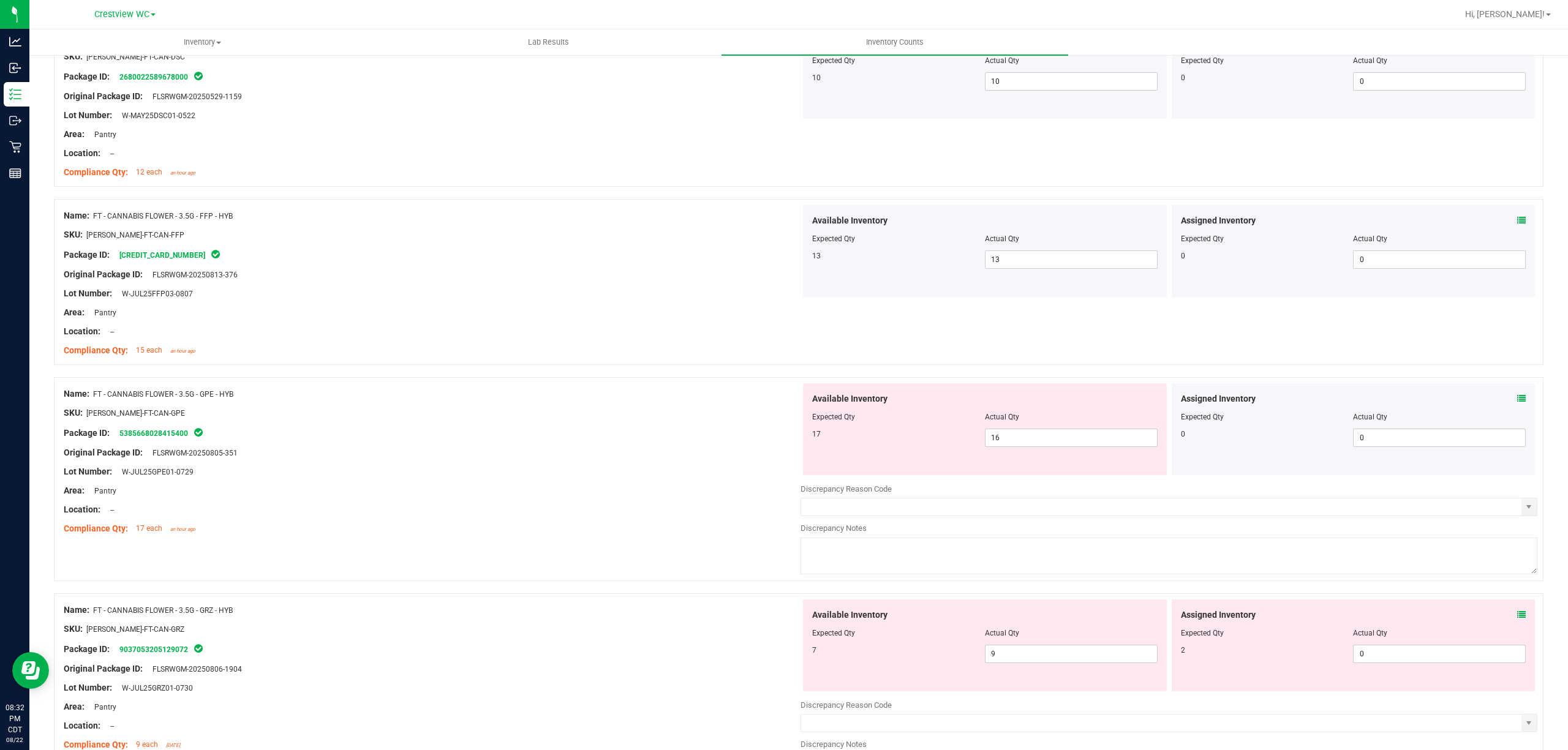
click at [1517, 403] on icon at bounding box center [1521, 398] width 8 height 8
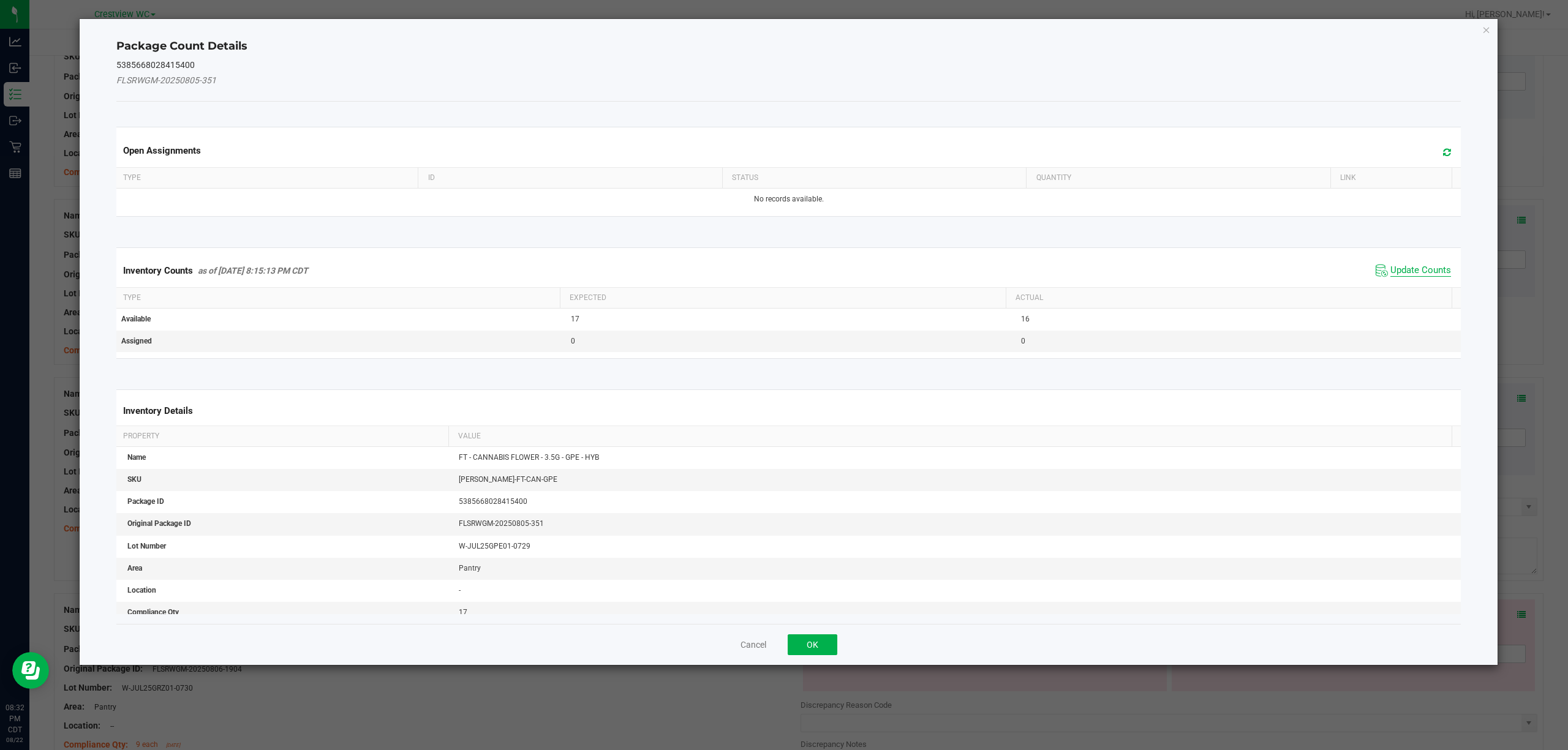
click at [1409, 275] on span "Update Counts" at bounding box center [1421, 271] width 61 height 12
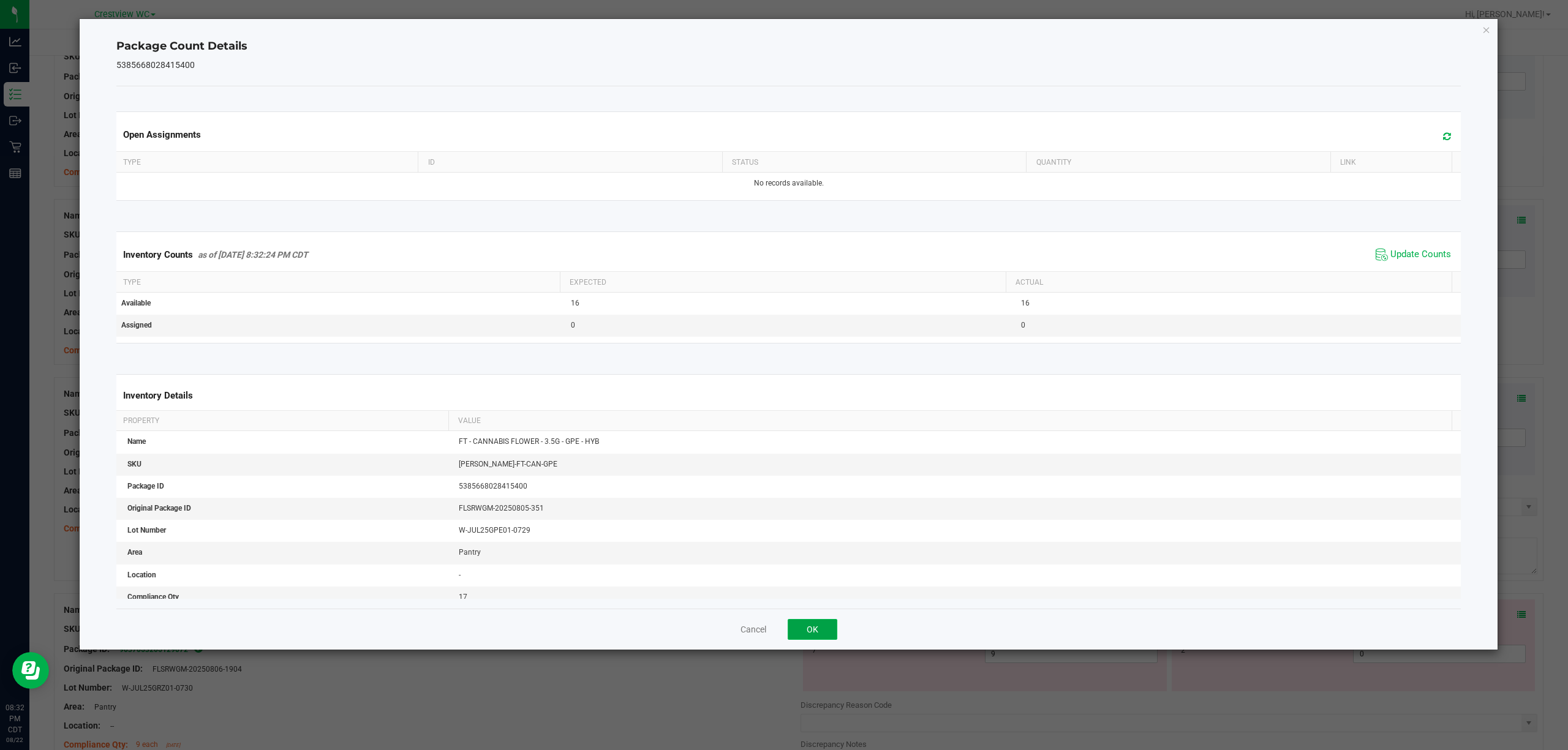
click at [831, 635] on button "OK" at bounding box center [813, 630] width 50 height 21
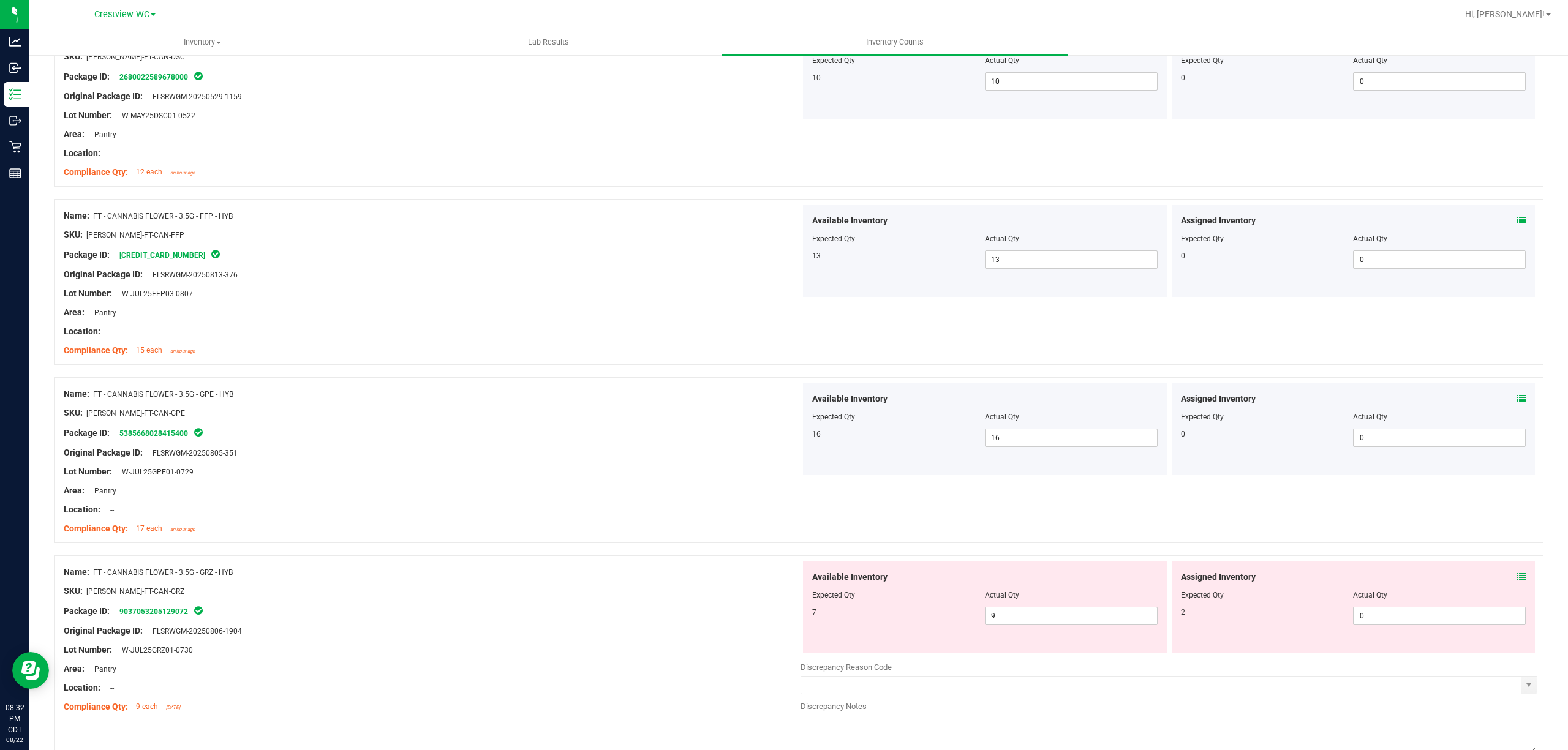
scroll to position [2492, 0]
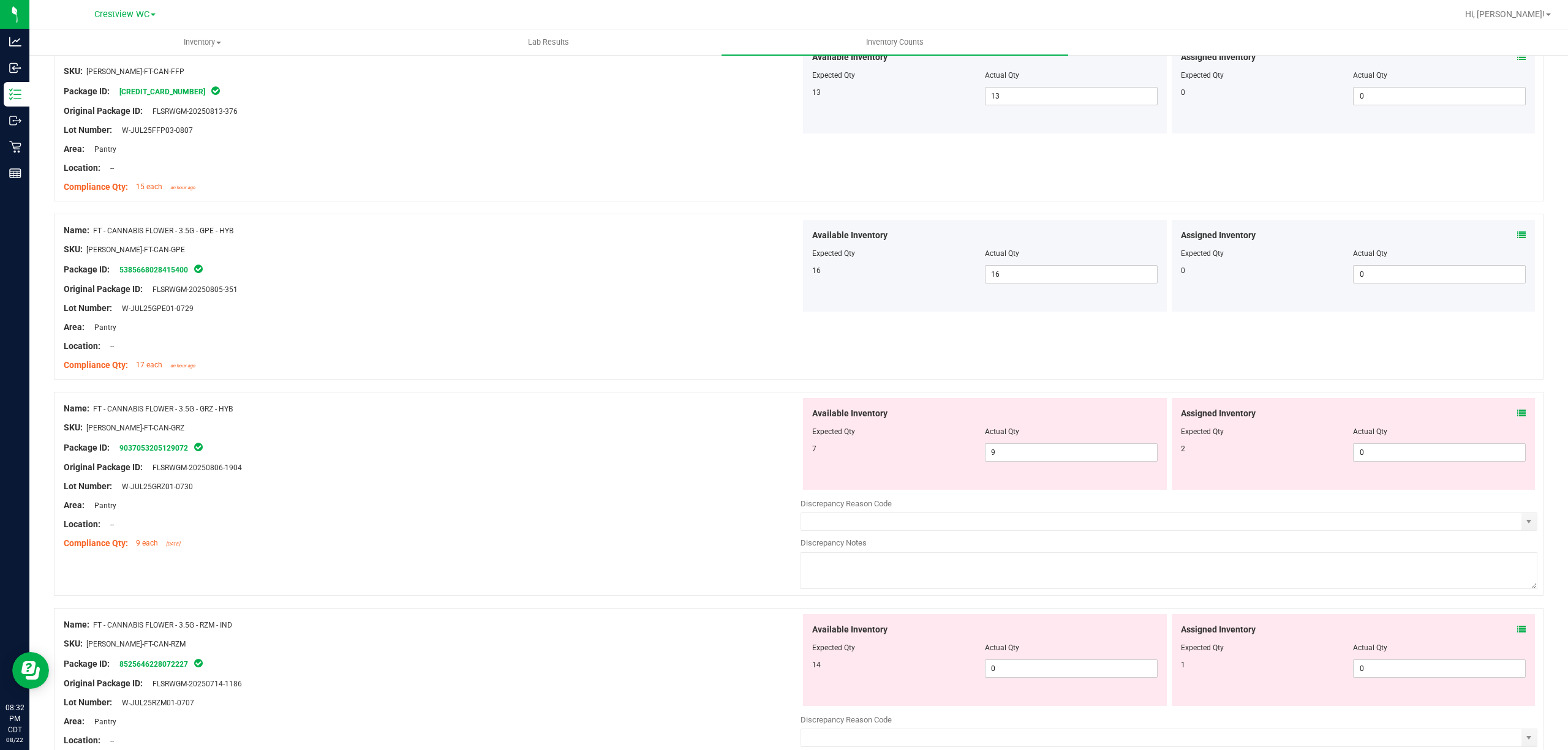
click at [1517, 418] on icon at bounding box center [1521, 413] width 8 height 8
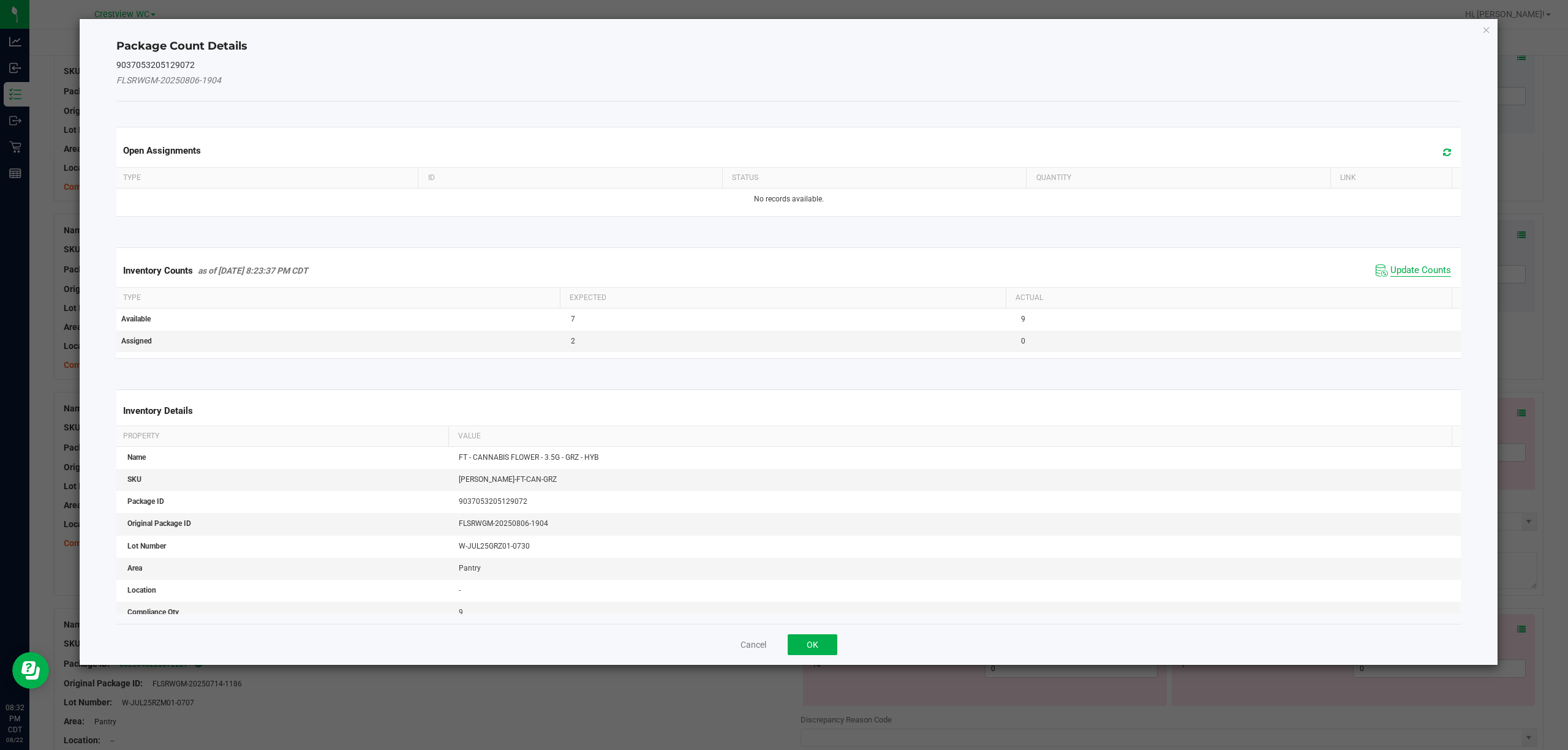
click at [1391, 265] on span "Update Counts" at bounding box center [1421, 271] width 61 height 12
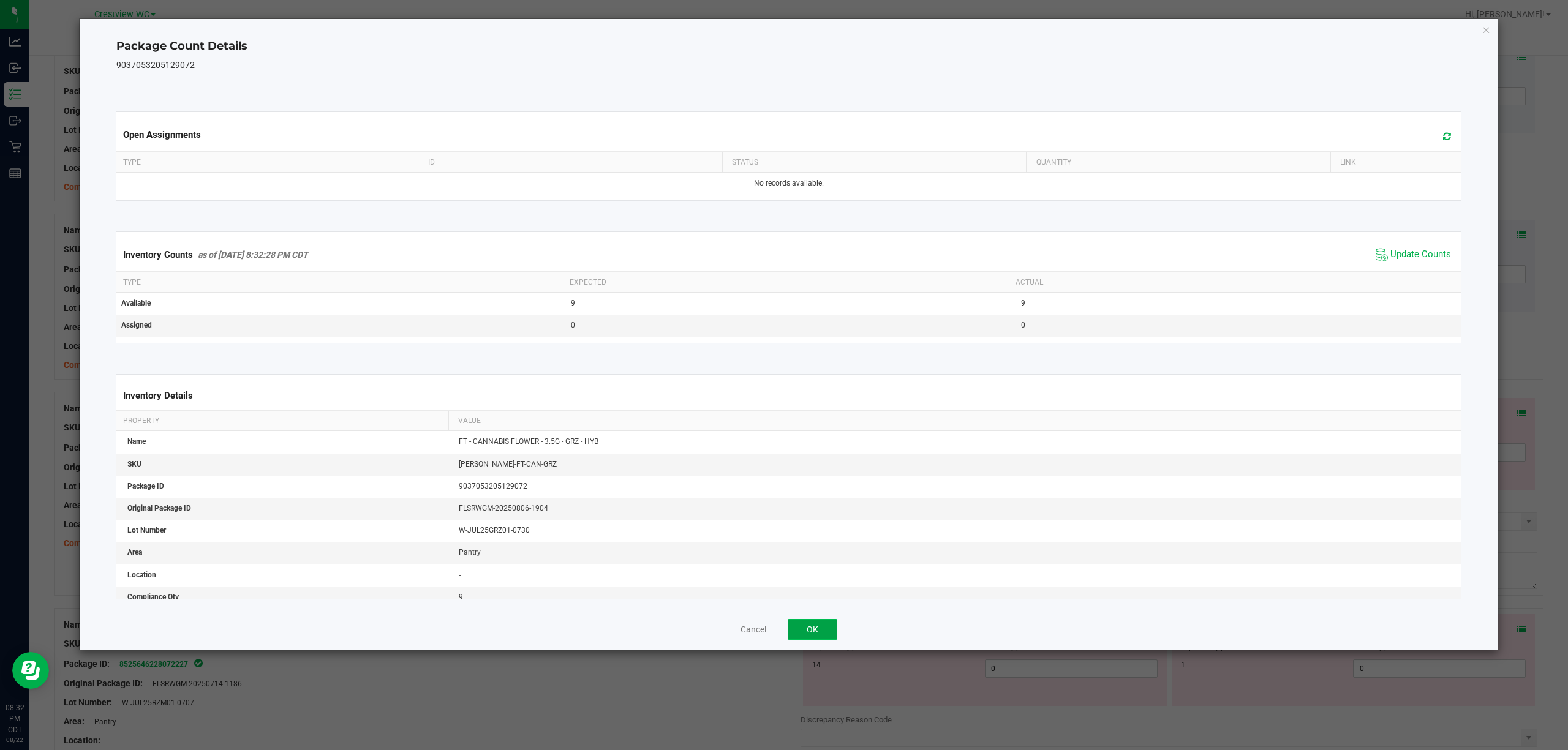
click at [795, 635] on button "OK" at bounding box center [813, 630] width 50 height 21
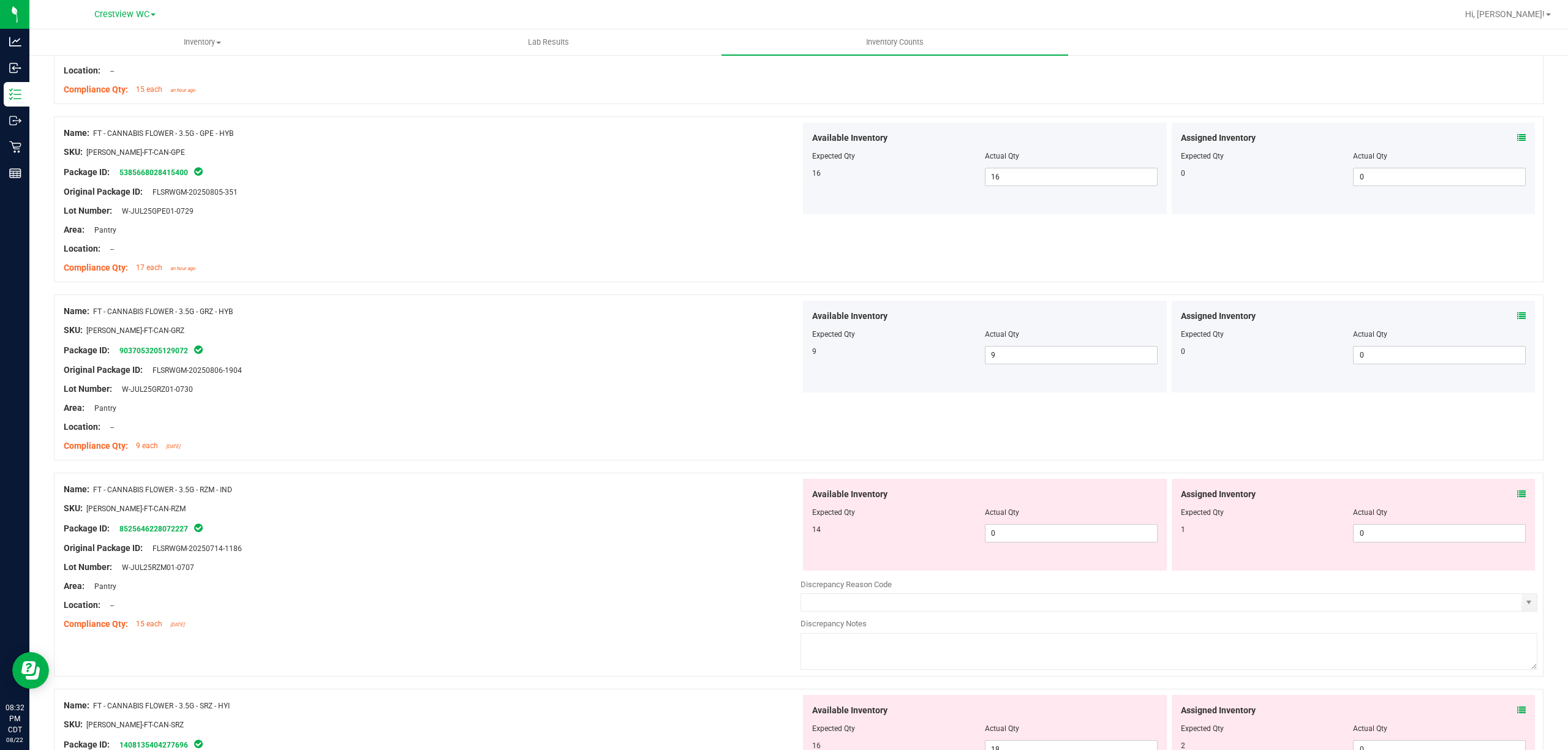
scroll to position [2818, 0]
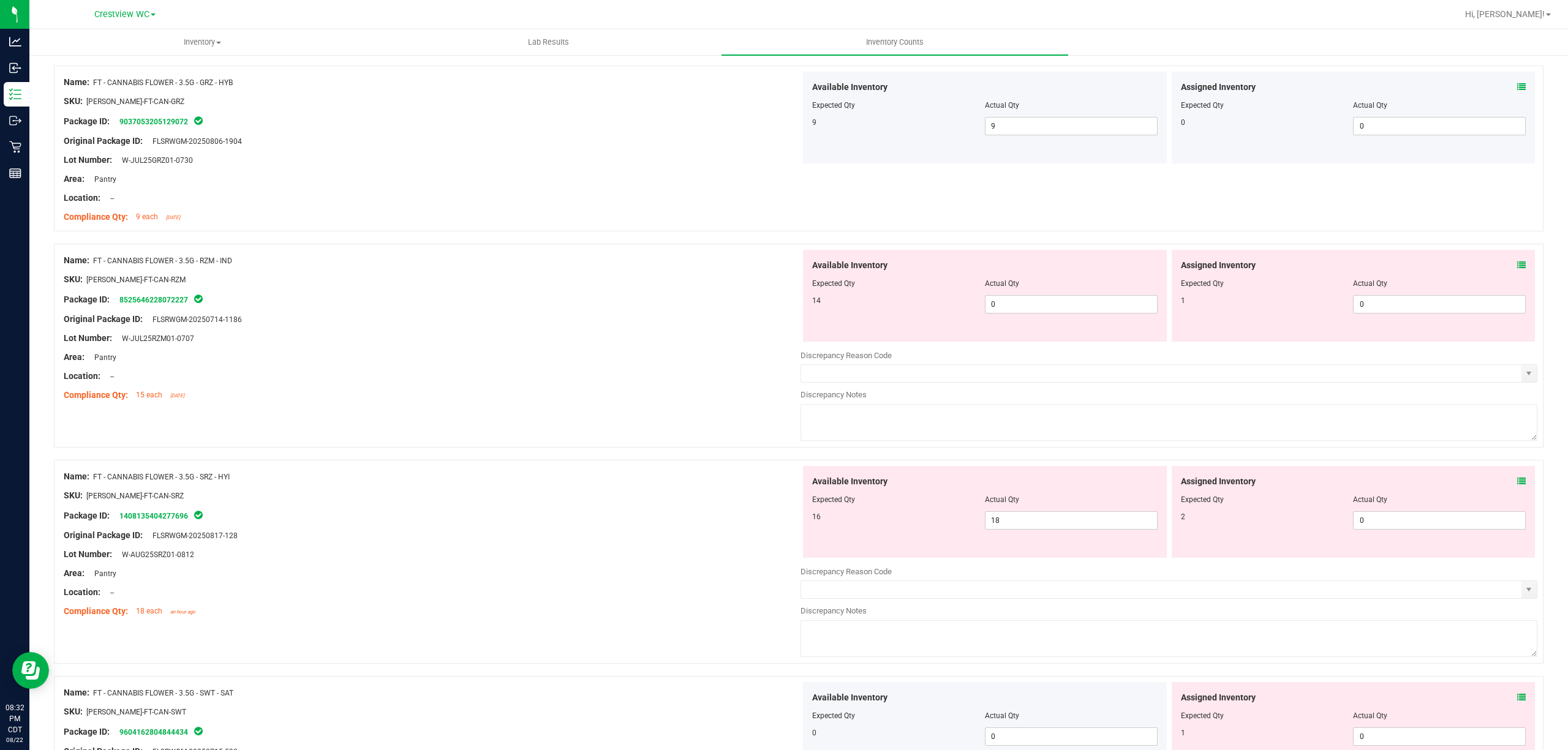
click at [1517, 270] on icon at bounding box center [1521, 265] width 8 height 8
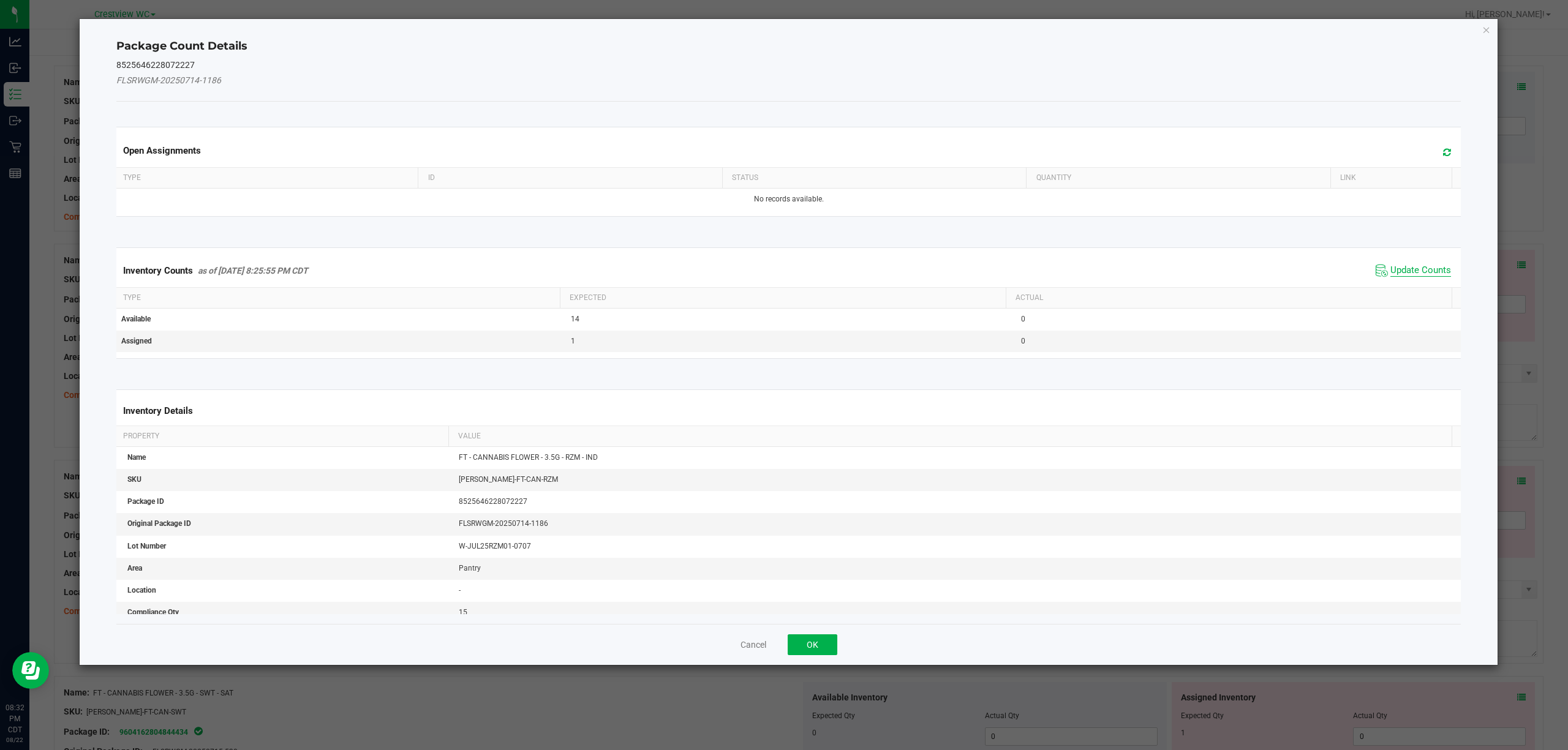
click at [1399, 274] on span "Update Counts" at bounding box center [1421, 271] width 61 height 12
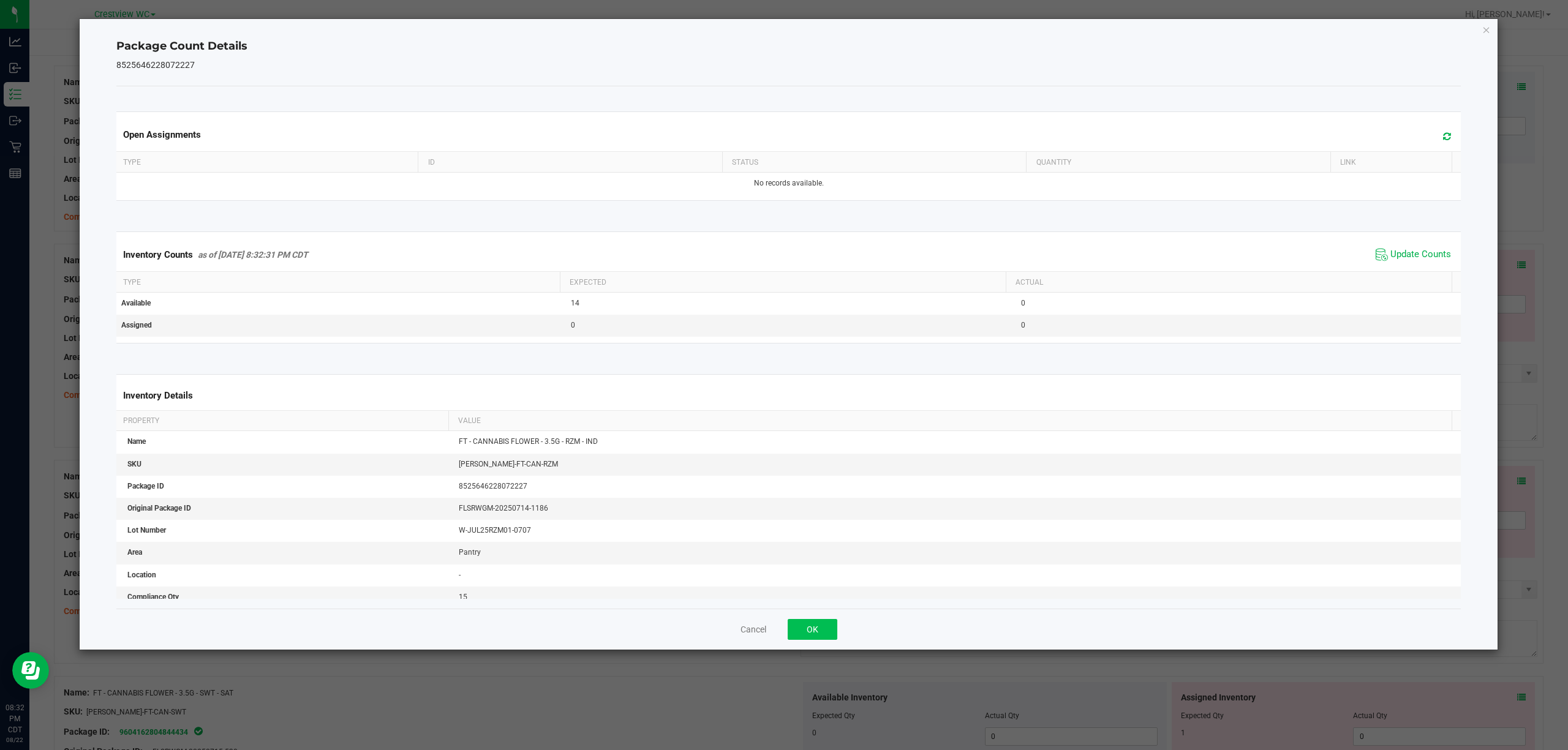
drag, startPoint x: 831, startPoint y: 617, endPoint x: 823, endPoint y: 628, distance: 13.6
click at [829, 618] on div "Cancel OK" at bounding box center [789, 629] width 1345 height 41
click at [822, 630] on button "OK" at bounding box center [813, 630] width 50 height 21
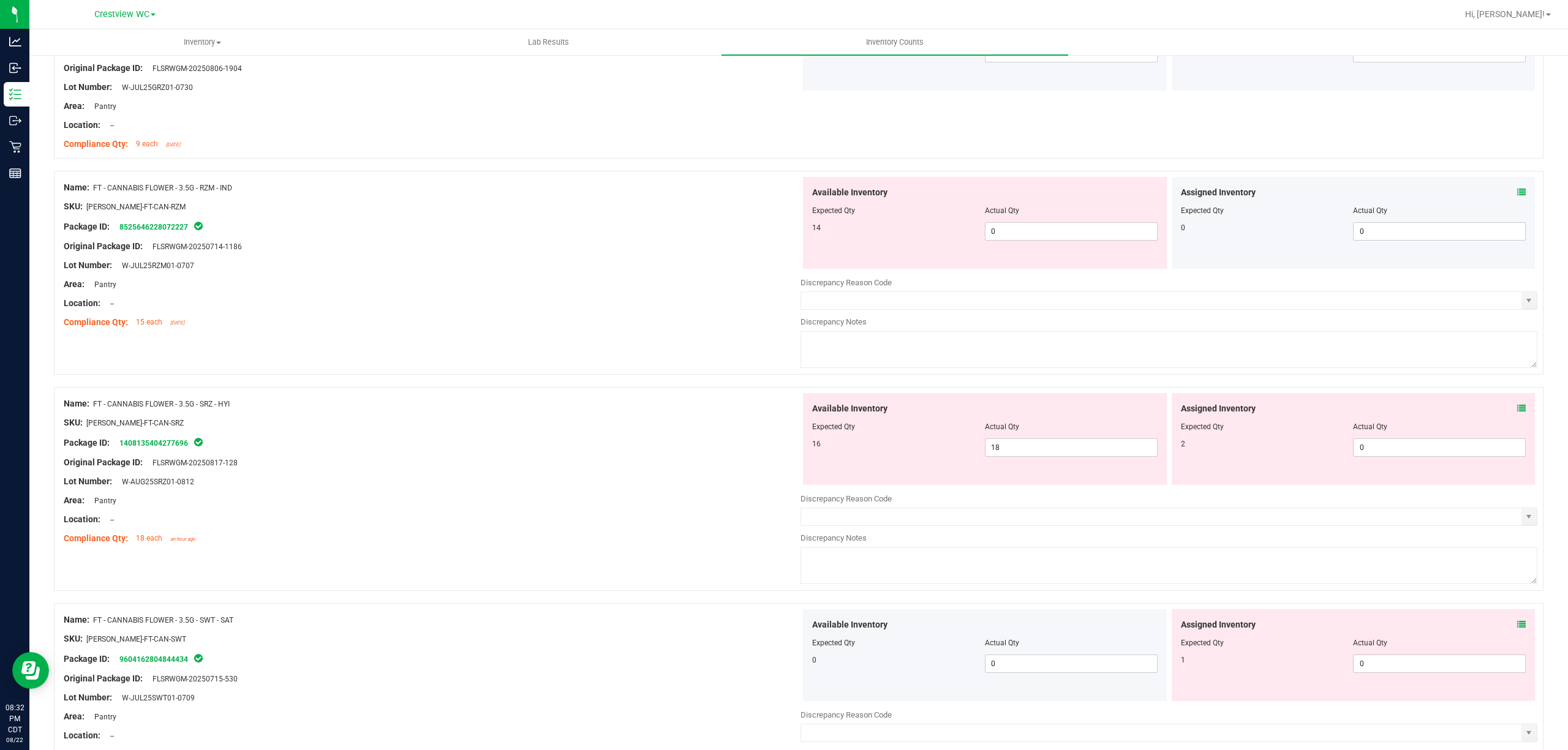
scroll to position [2982, 0]
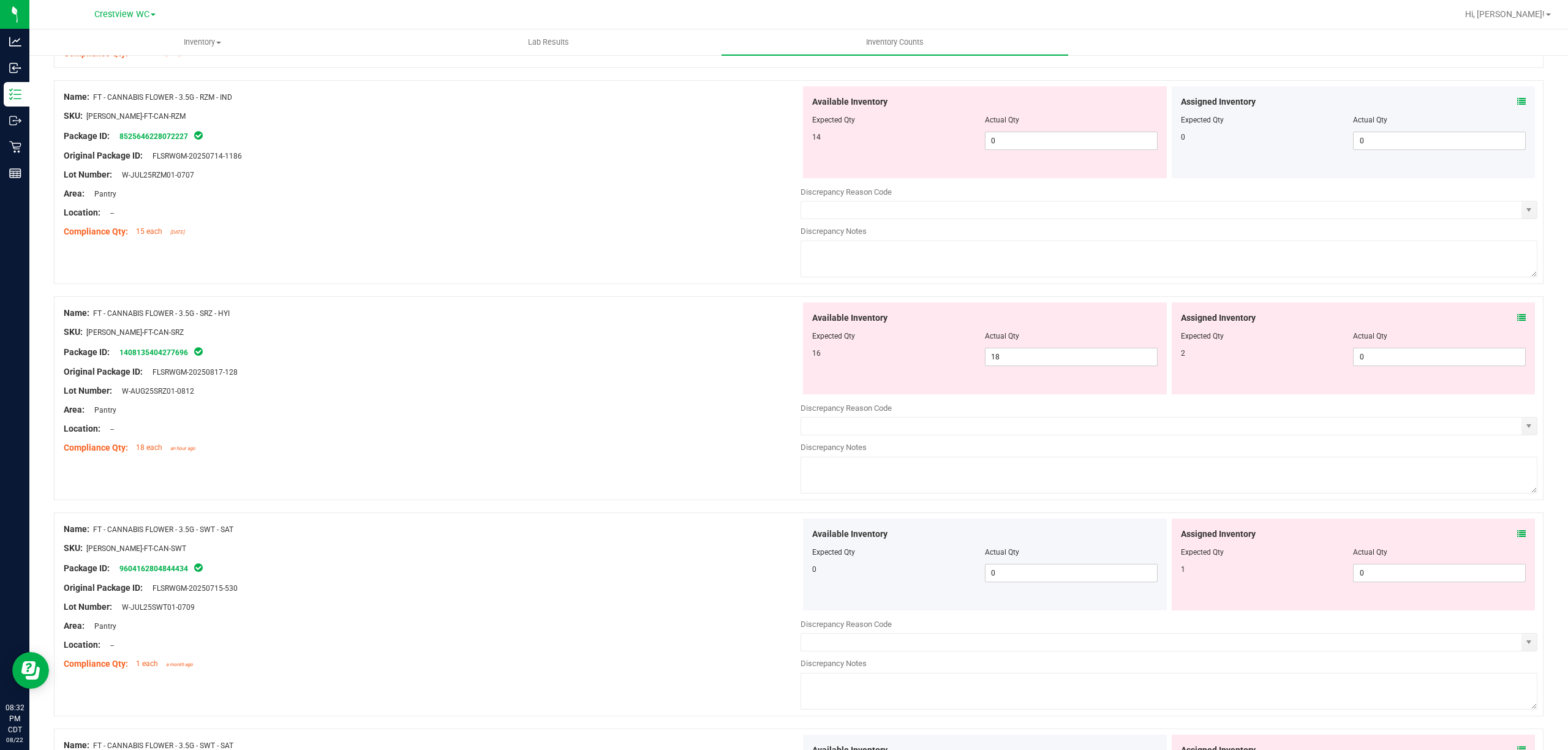
click at [1517, 322] on icon at bounding box center [1521, 317] width 8 height 8
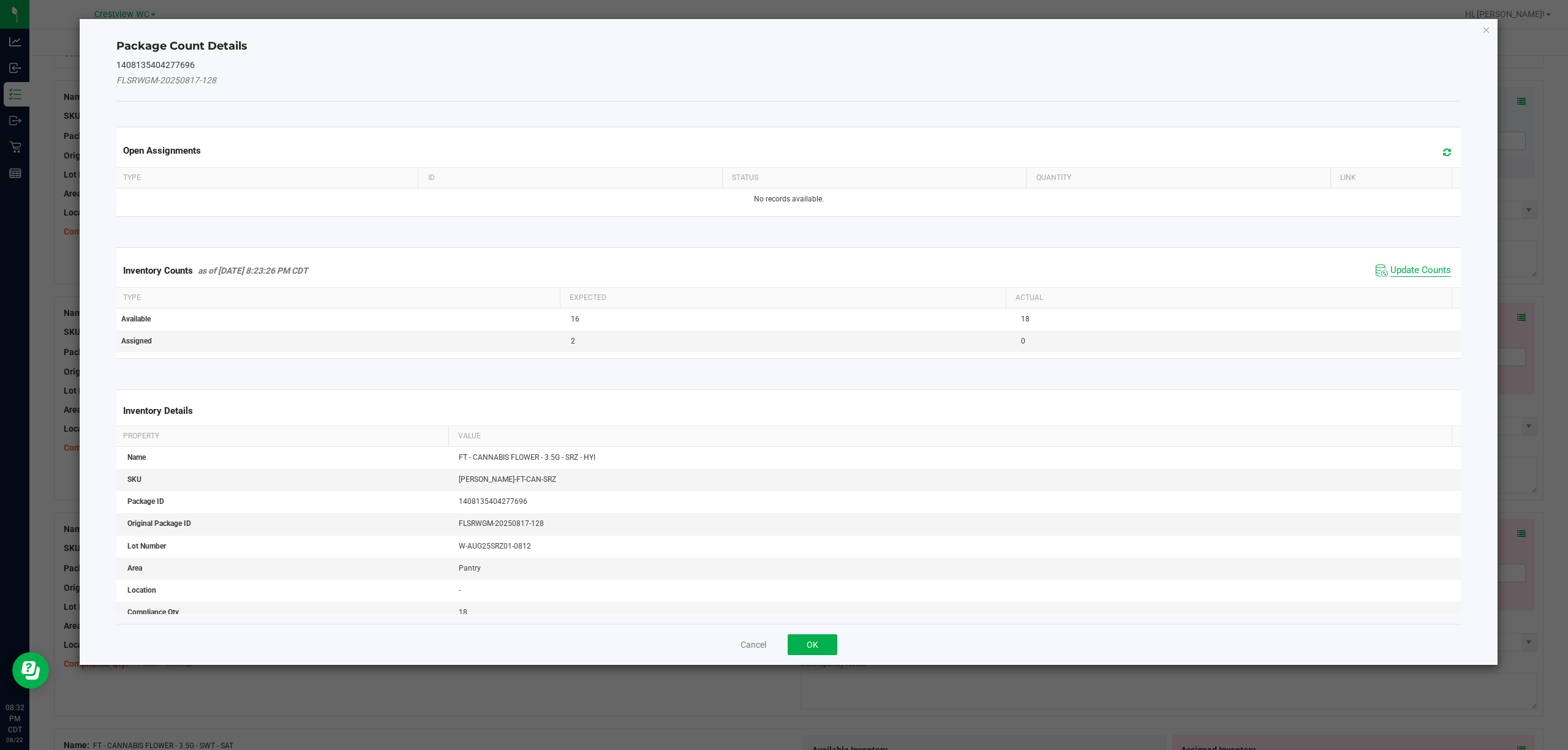
click at [1416, 272] on span "Update Counts" at bounding box center [1421, 271] width 61 height 12
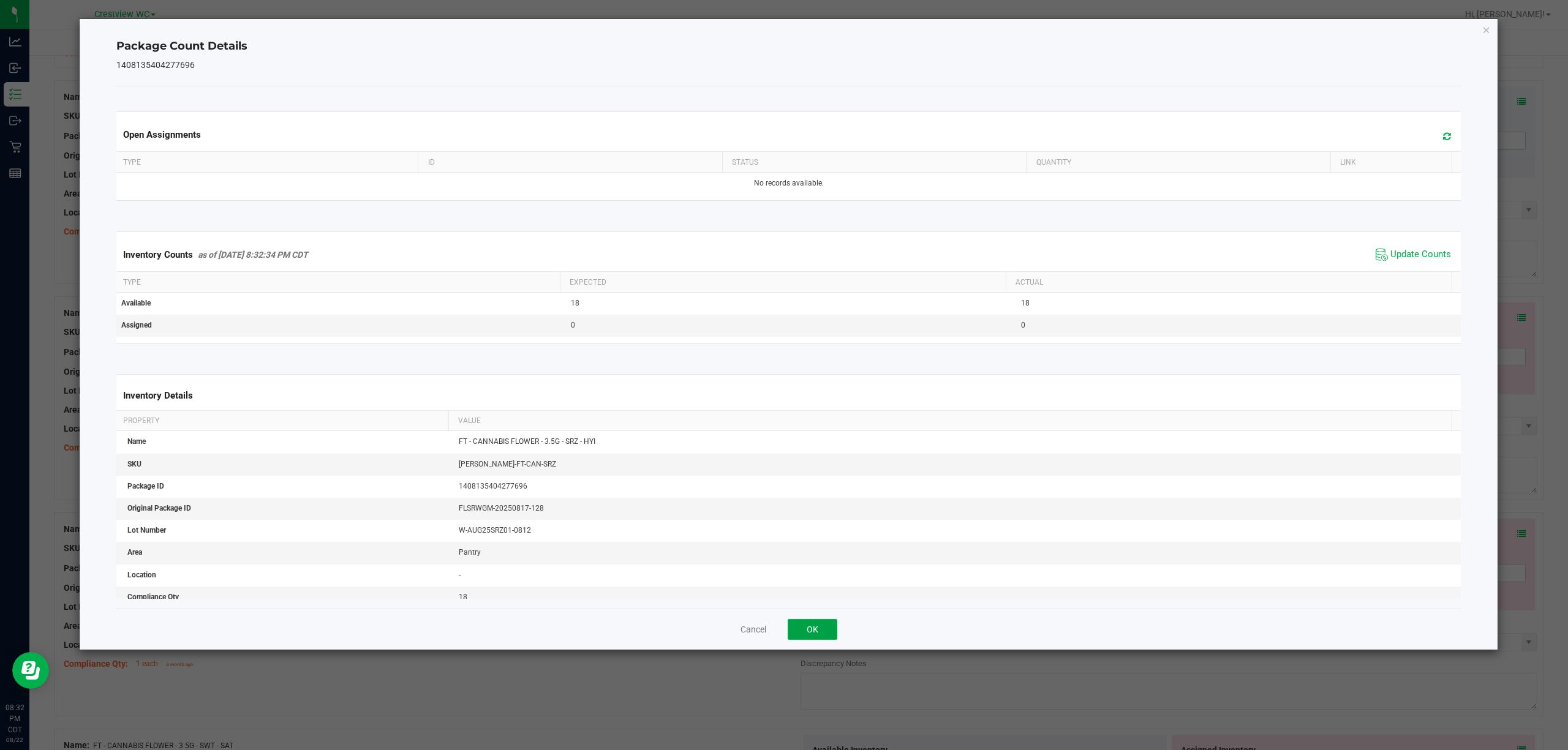
click at [832, 624] on button "OK" at bounding box center [813, 630] width 50 height 21
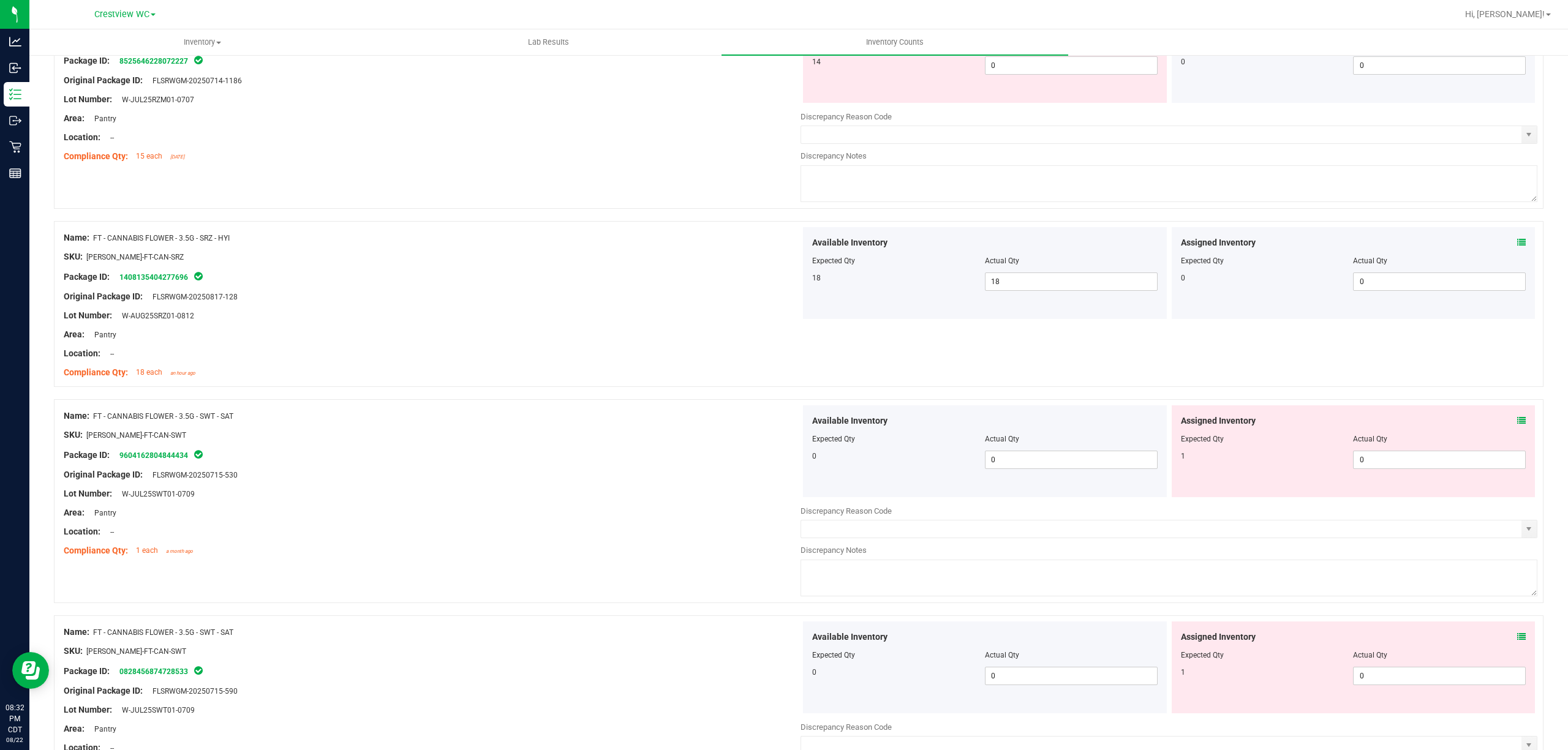
scroll to position [3145, 0]
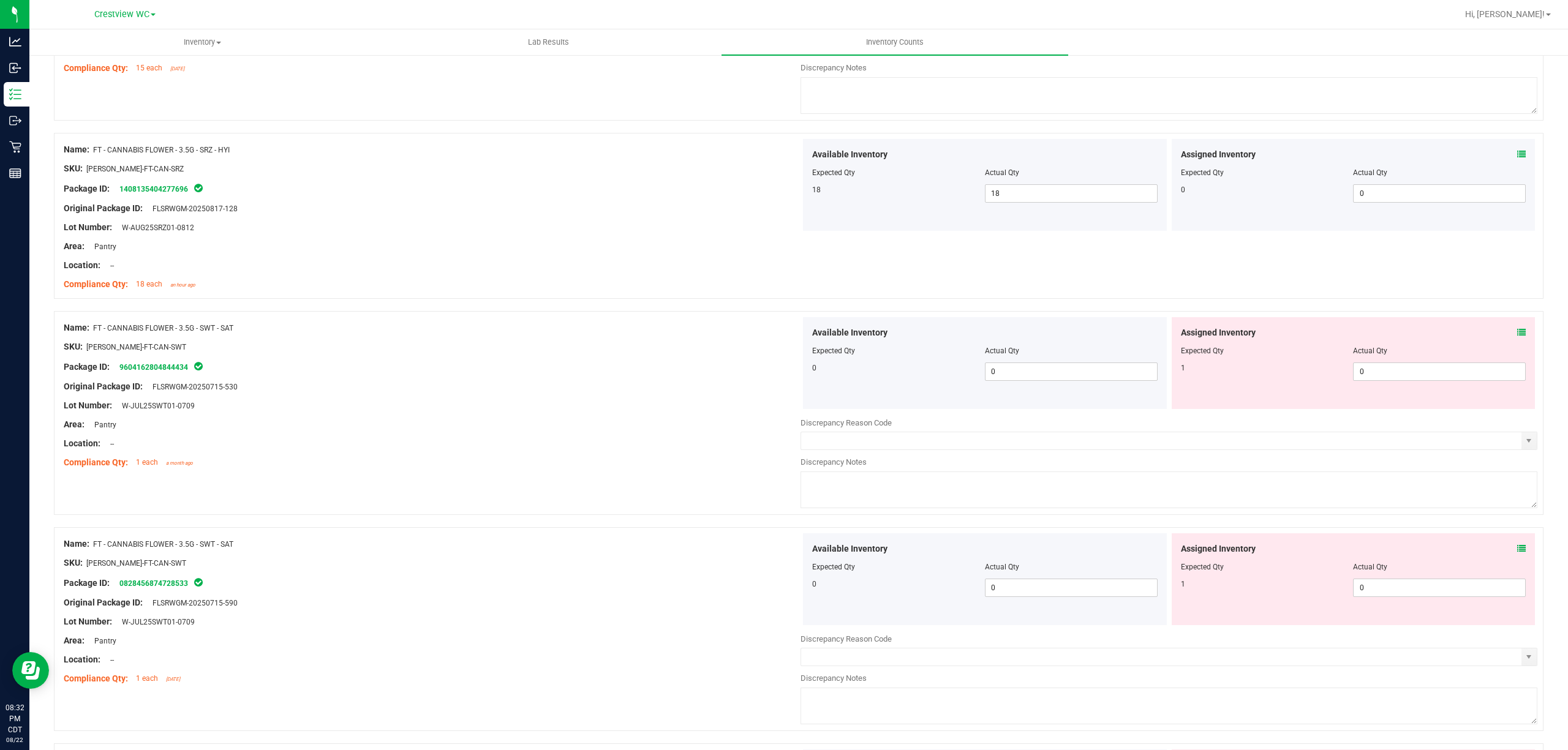
click at [1517, 337] on icon at bounding box center [1521, 332] width 8 height 8
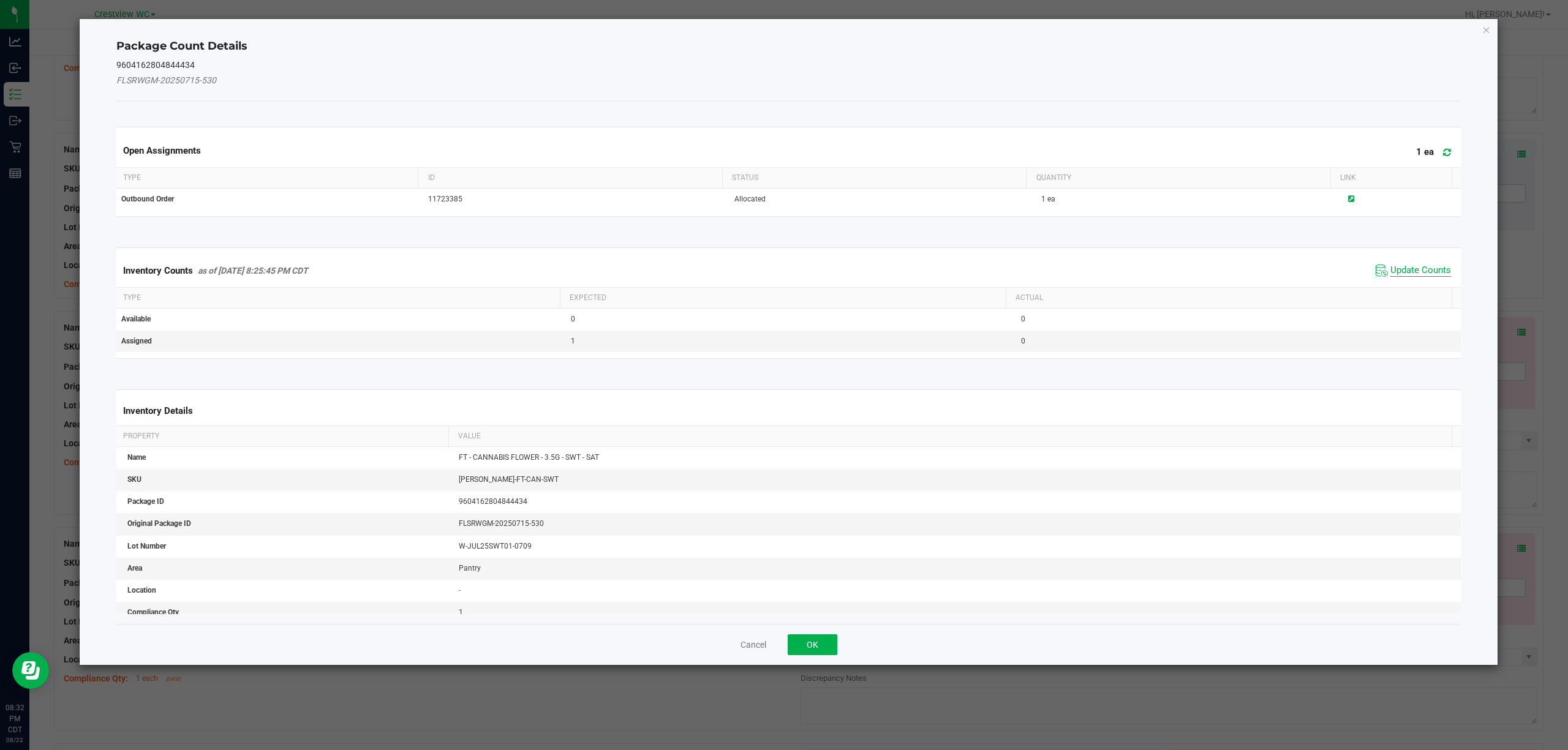
click at [1419, 276] on span "Update Counts" at bounding box center [1421, 271] width 61 height 12
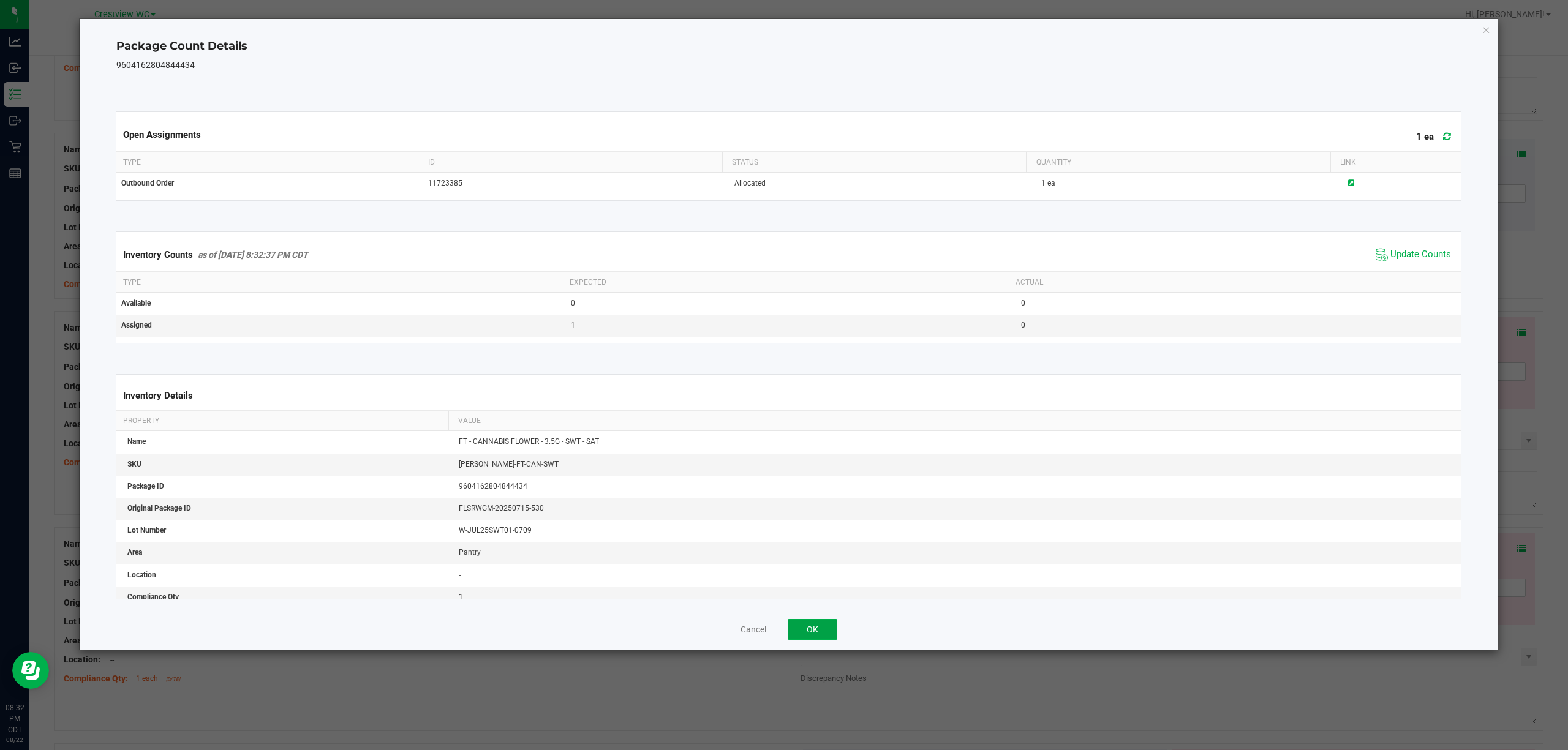
click at [832, 623] on button "OK" at bounding box center [813, 630] width 50 height 21
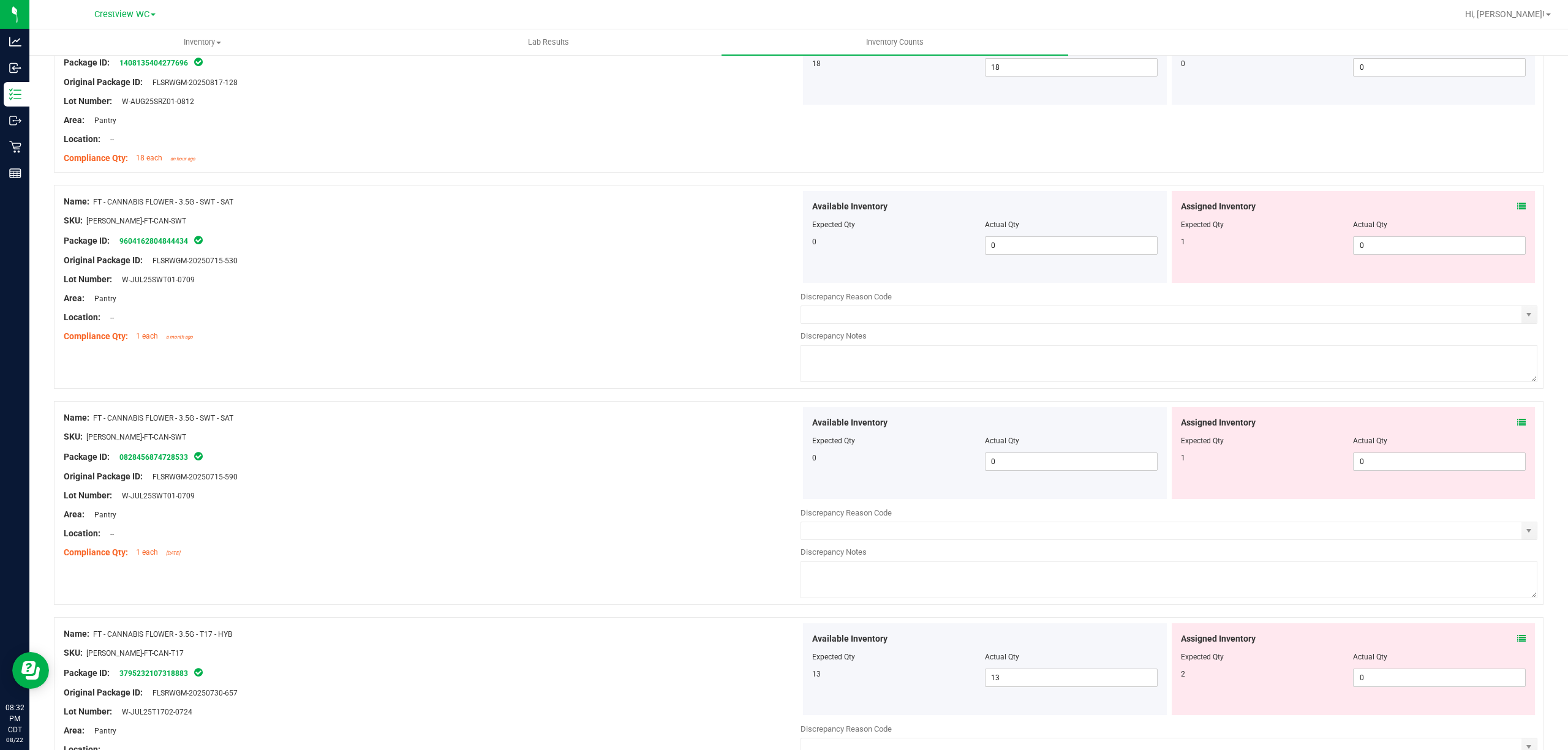
scroll to position [3390, 0]
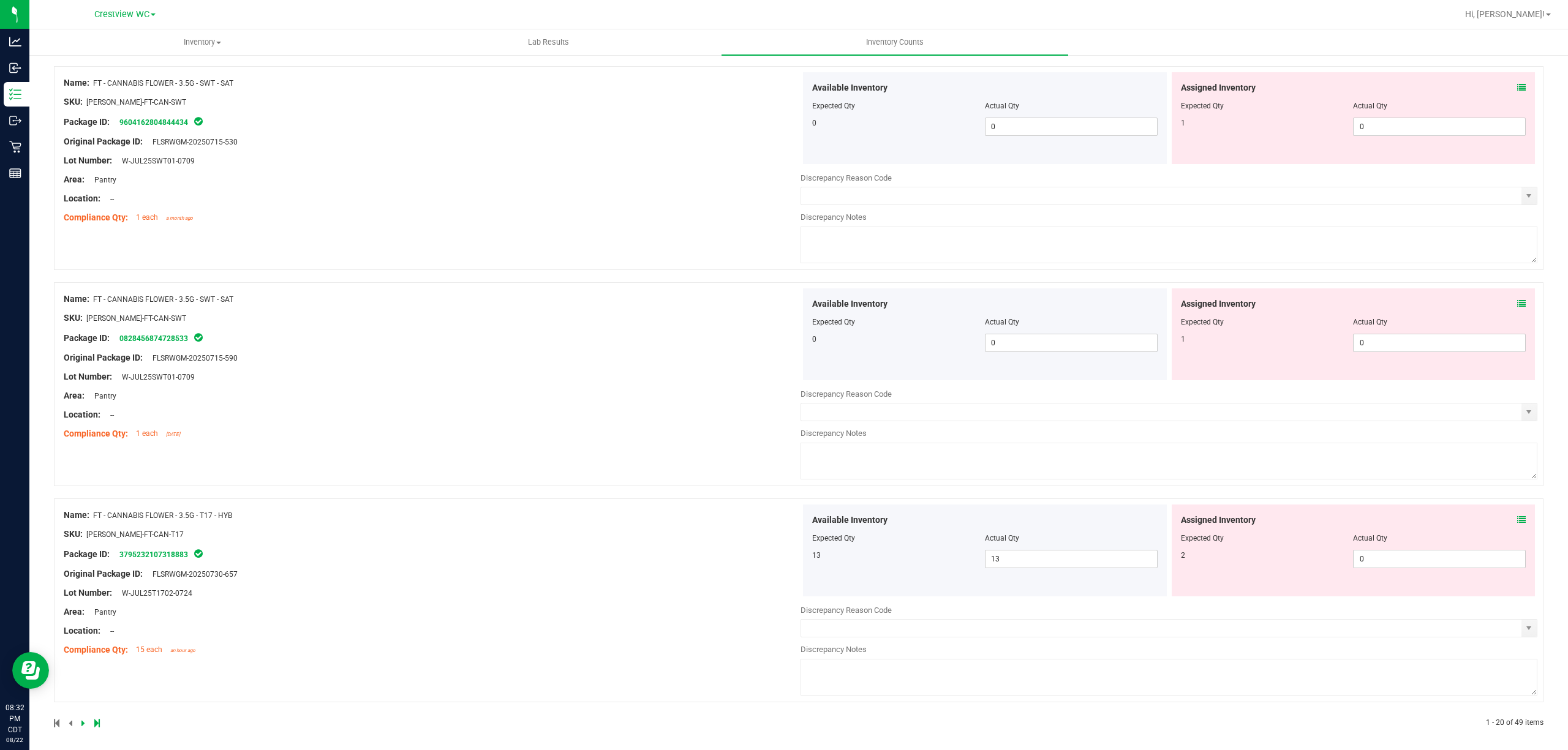
click at [1503, 304] on div "Assigned Inventory Expected Qty Actual Qty 1 0 0" at bounding box center [1354, 334] width 364 height 92
click at [1517, 308] on icon at bounding box center [1521, 303] width 8 height 8
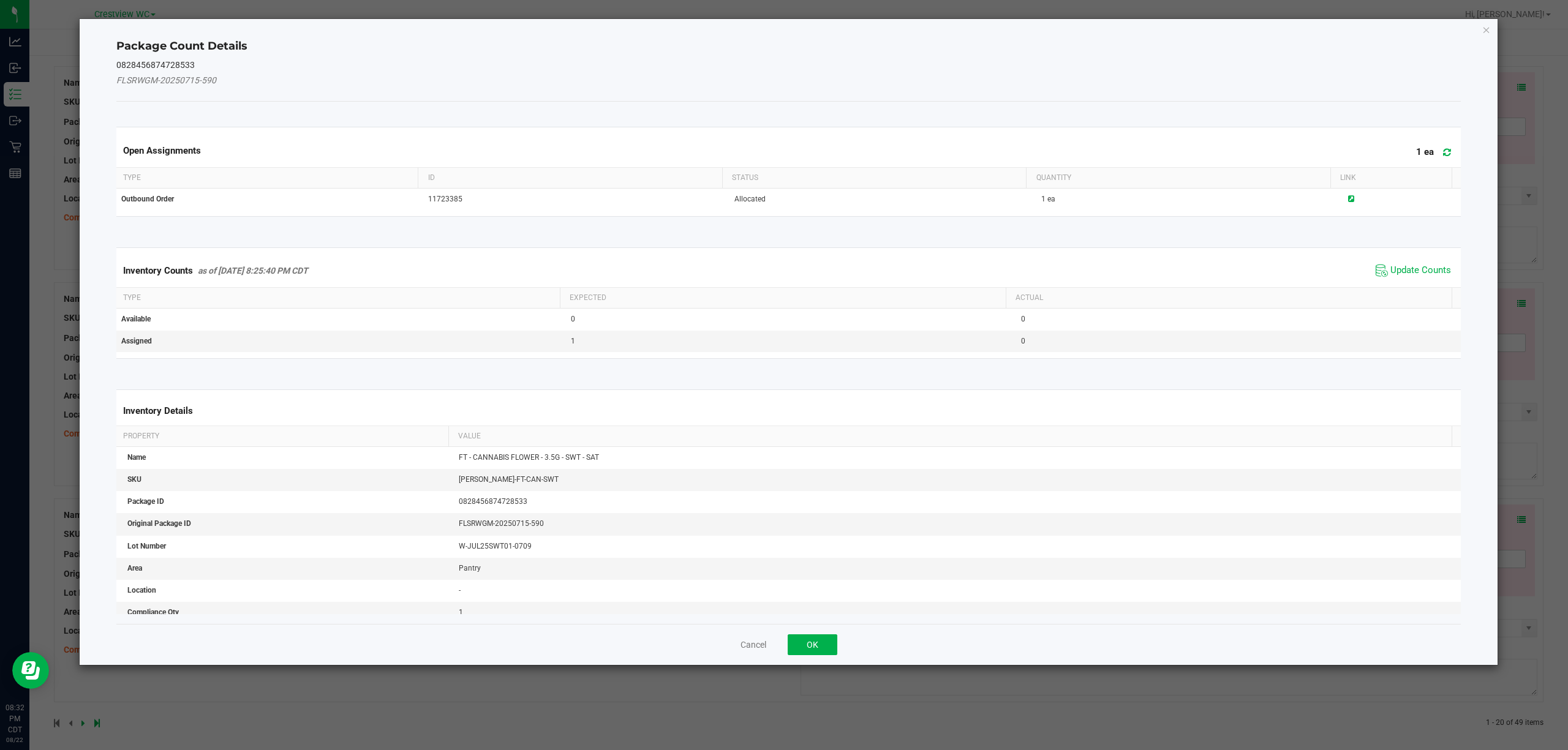
click at [1407, 278] on span "Update Counts" at bounding box center [1413, 271] width 81 height 18
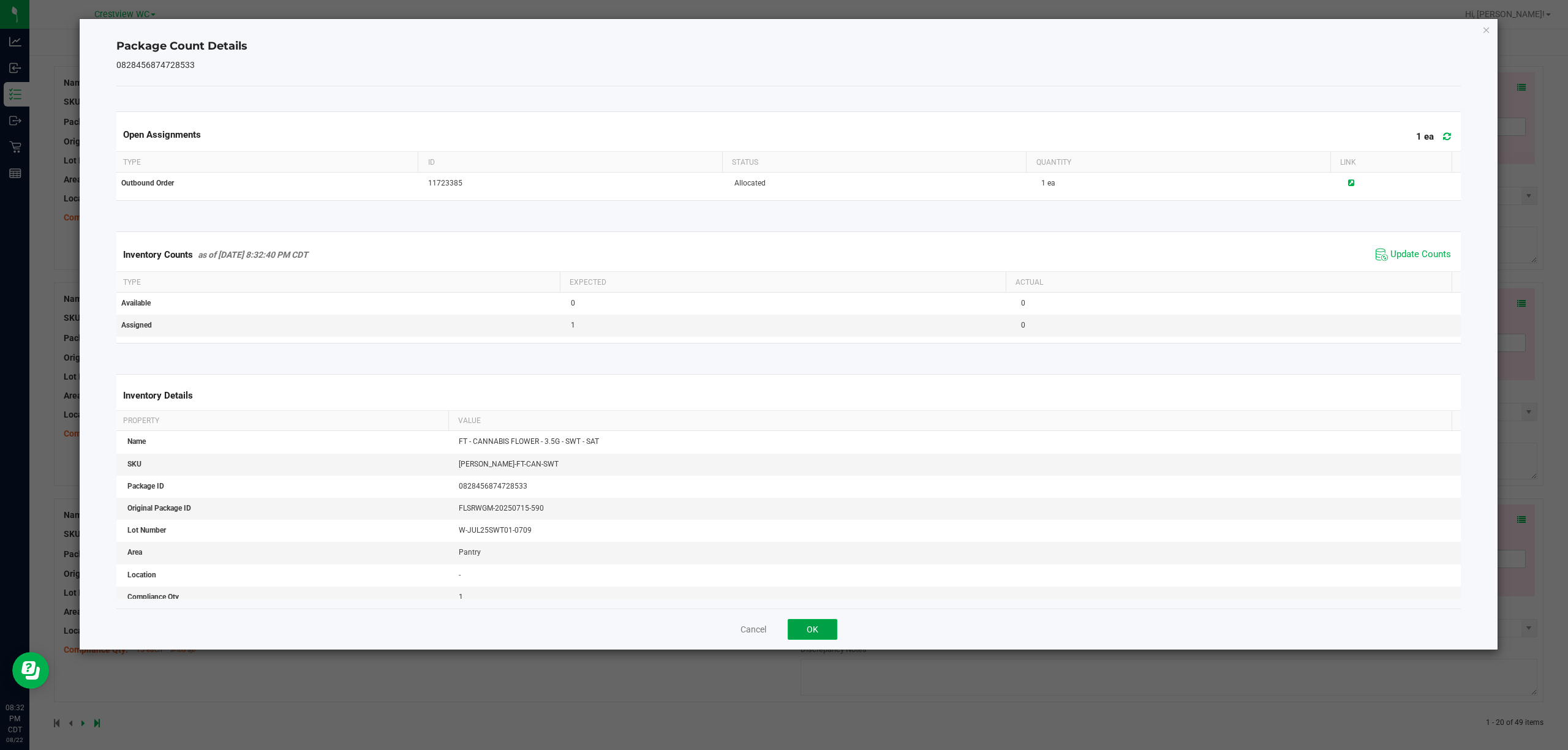
click at [829, 632] on button "OK" at bounding box center [813, 630] width 50 height 21
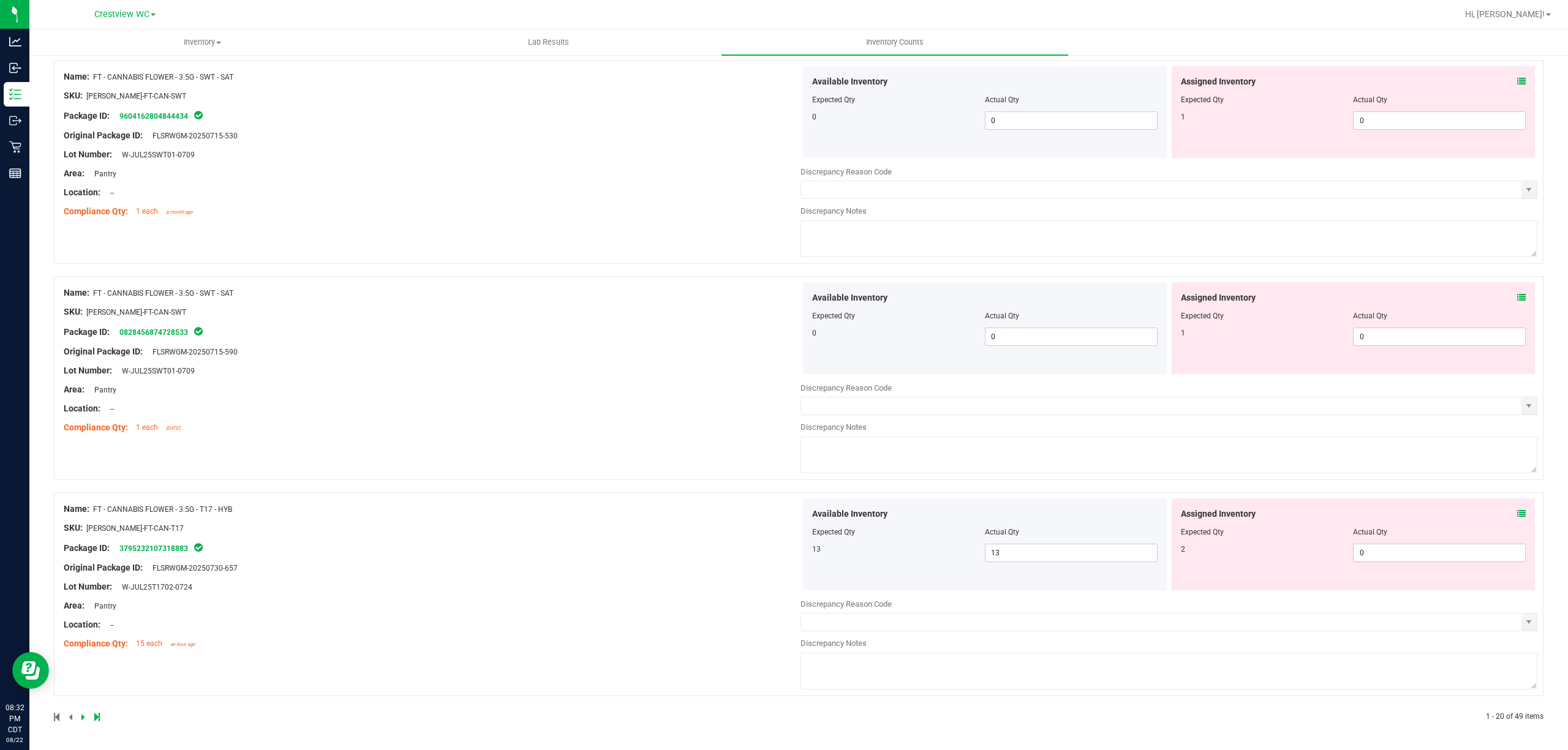
scroll to position [3406, 0]
click at [1514, 512] on div "Assigned Inventory Expected Qty Actual Qty 2 0 0" at bounding box center [1354, 544] width 364 height 92
click at [1513, 520] on div "Assigned Inventory Expected Qty Actual Qty 2 0 0" at bounding box center [1354, 544] width 364 height 92
click at [1517, 510] on icon at bounding box center [1521, 513] width 8 height 8
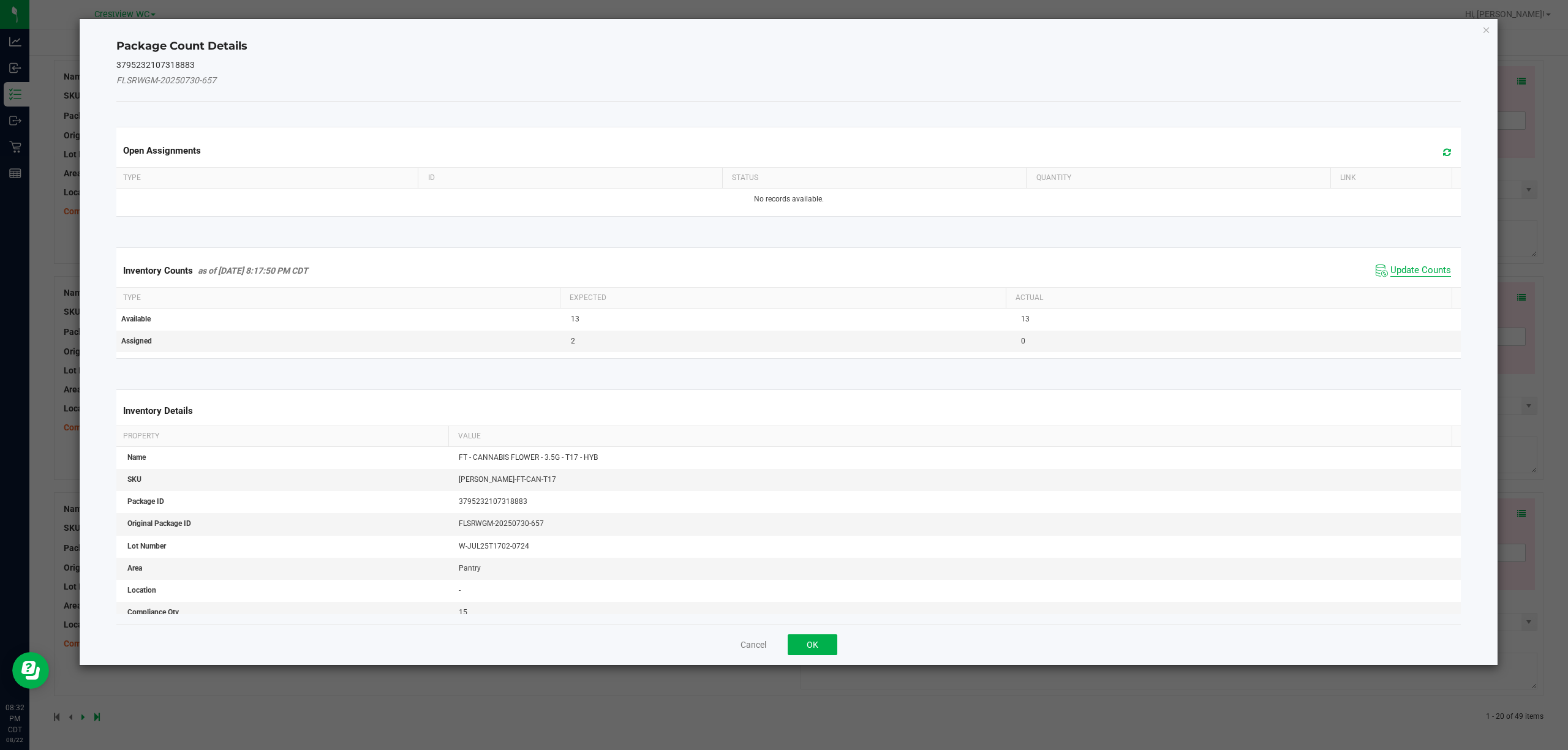
click at [1407, 270] on span "Update Counts" at bounding box center [1421, 271] width 61 height 12
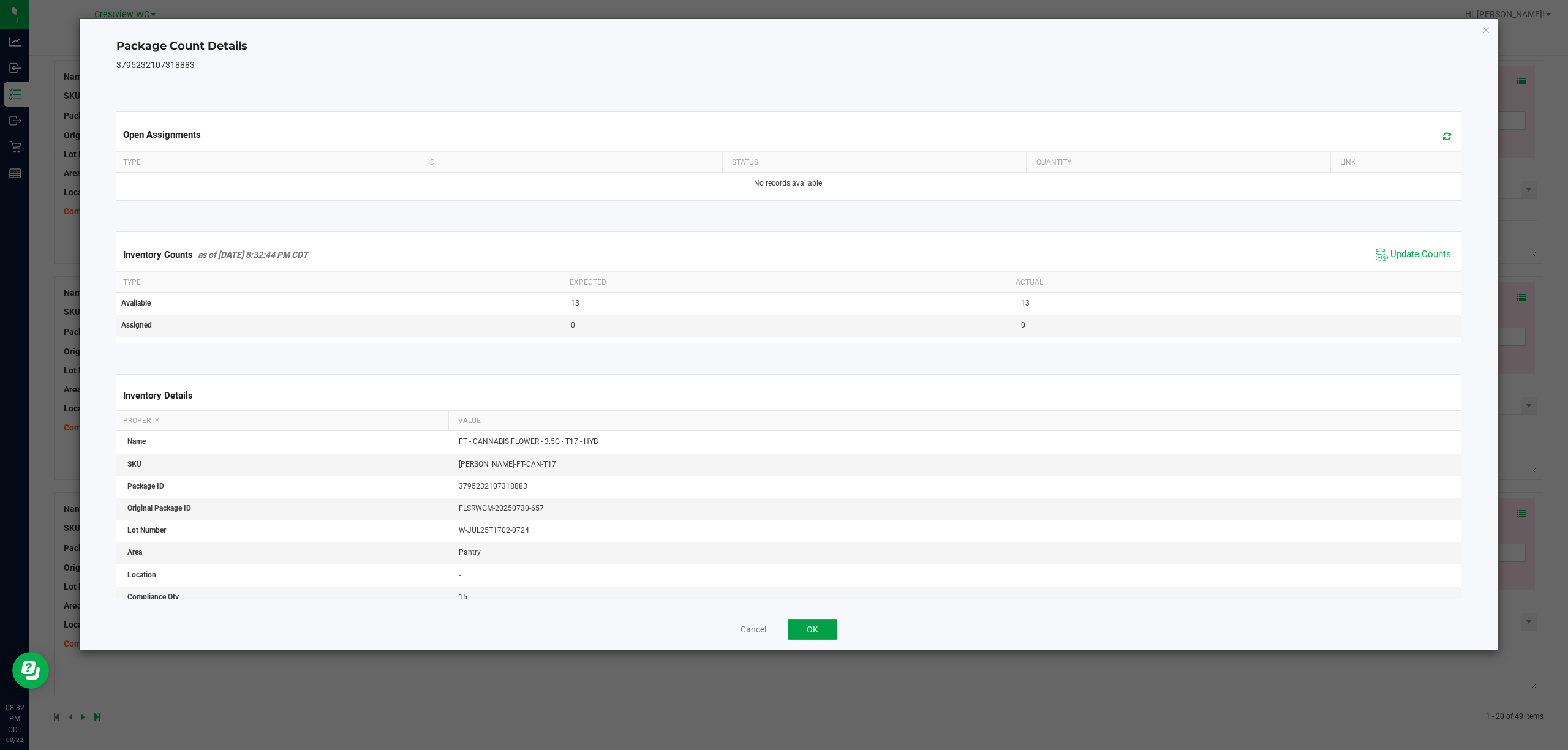
click at [813, 630] on button "OK" at bounding box center [813, 630] width 50 height 21
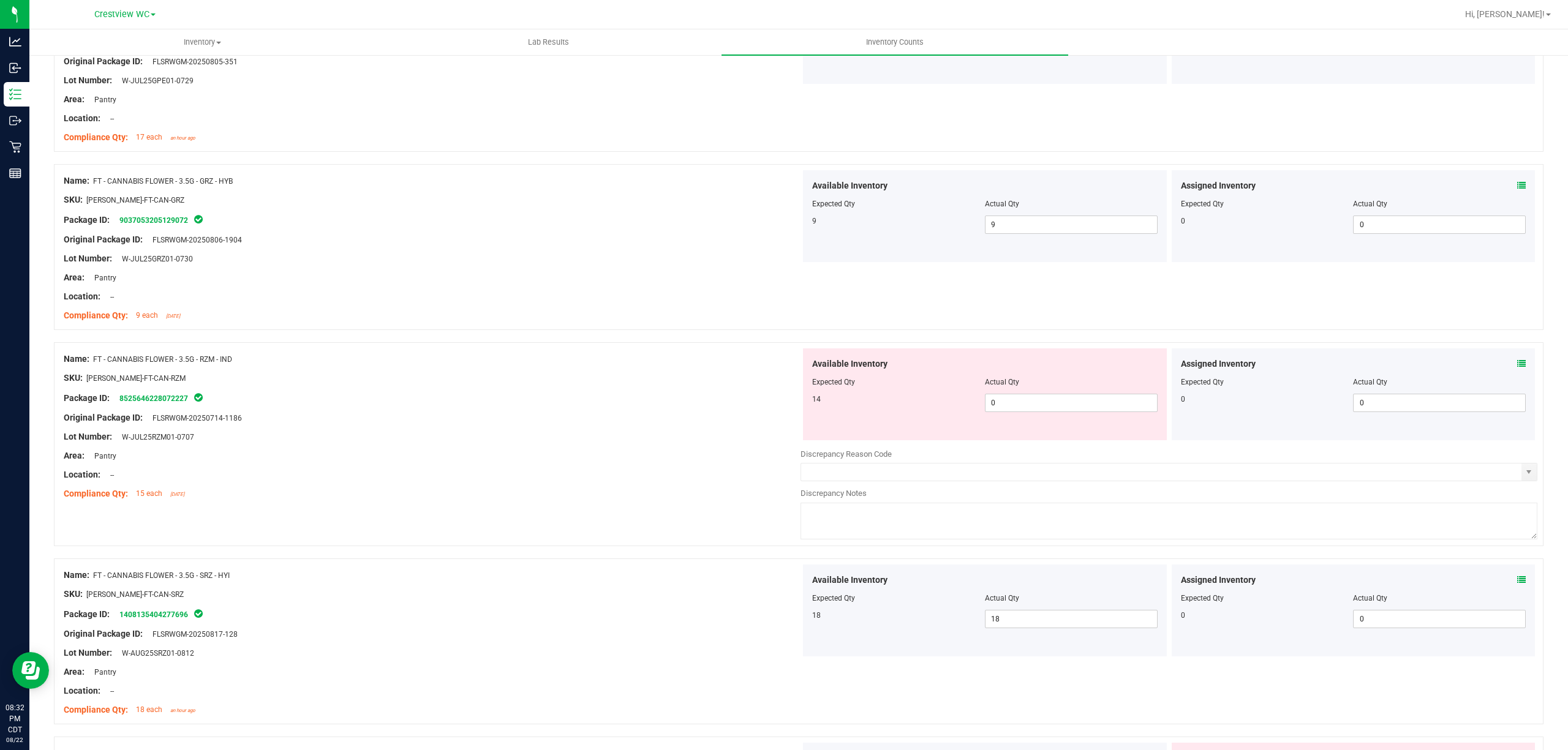
scroll to position [2714, 0]
drag, startPoint x: 734, startPoint y: 600, endPoint x: 734, endPoint y: 574, distance: 26.0
drag, startPoint x: 720, startPoint y: 613, endPoint x: 731, endPoint y: 533, distance: 80.8
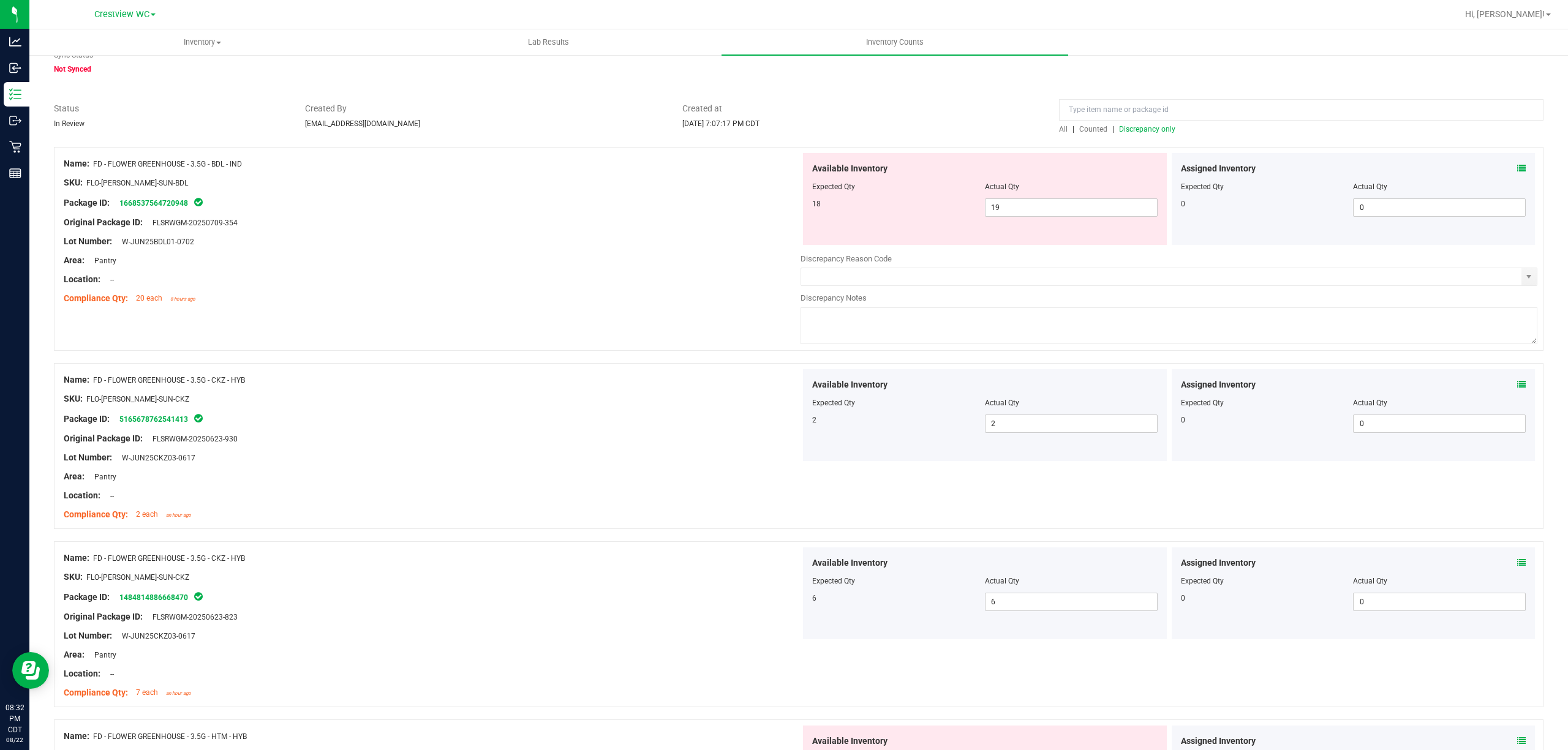
scroll to position [0, 0]
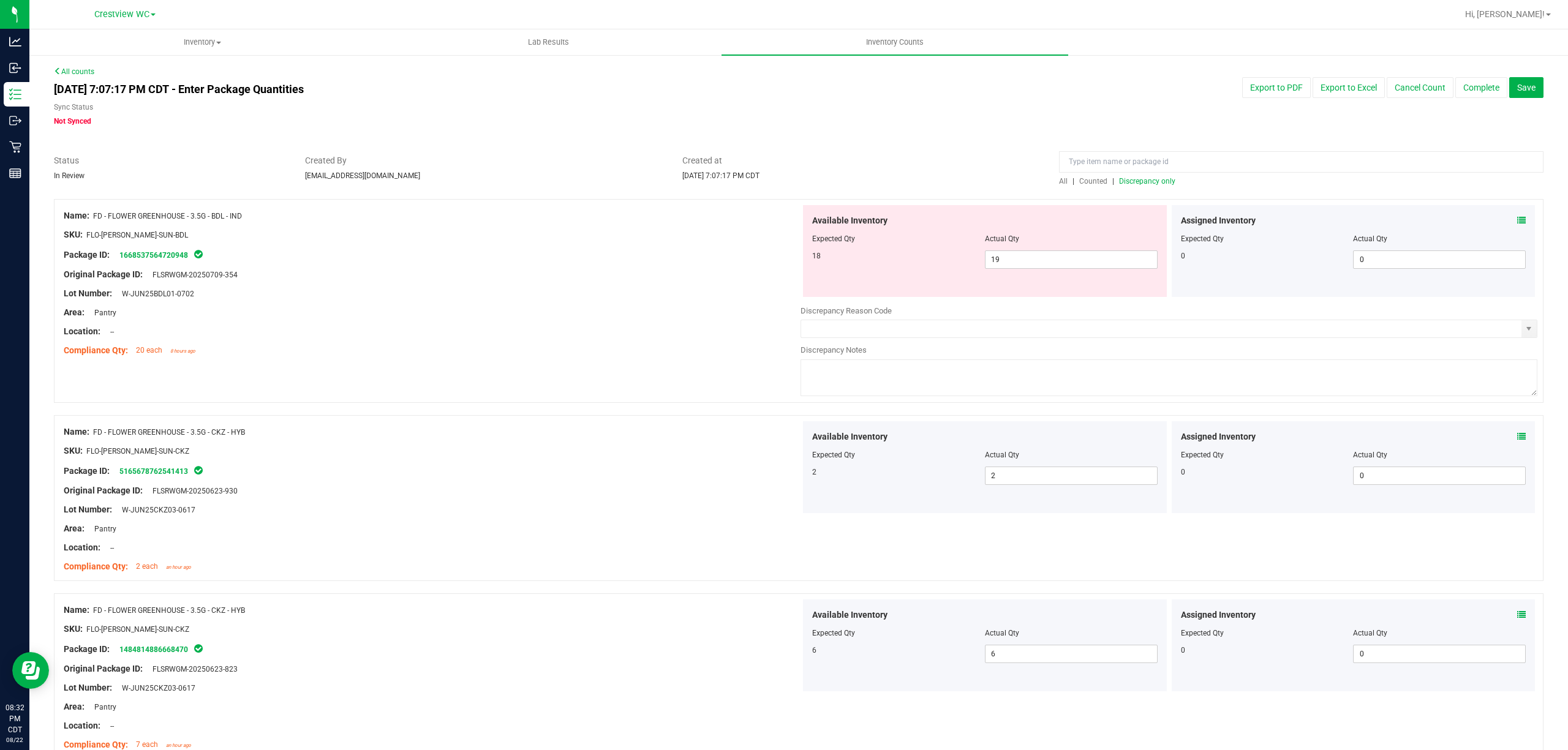
click at [1138, 185] on span "Discrepancy only" at bounding box center [1147, 181] width 56 height 8
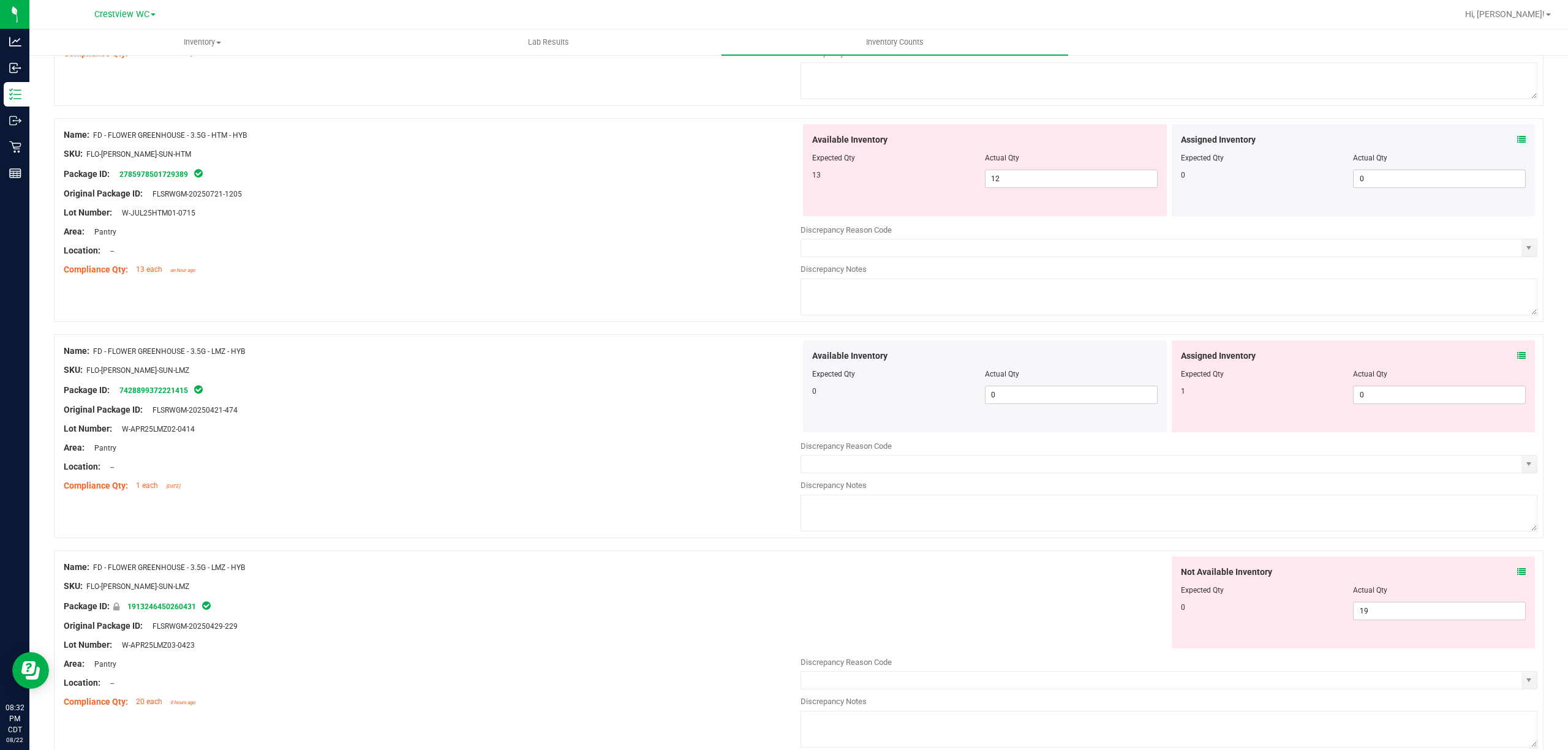
scroll to position [326, 0]
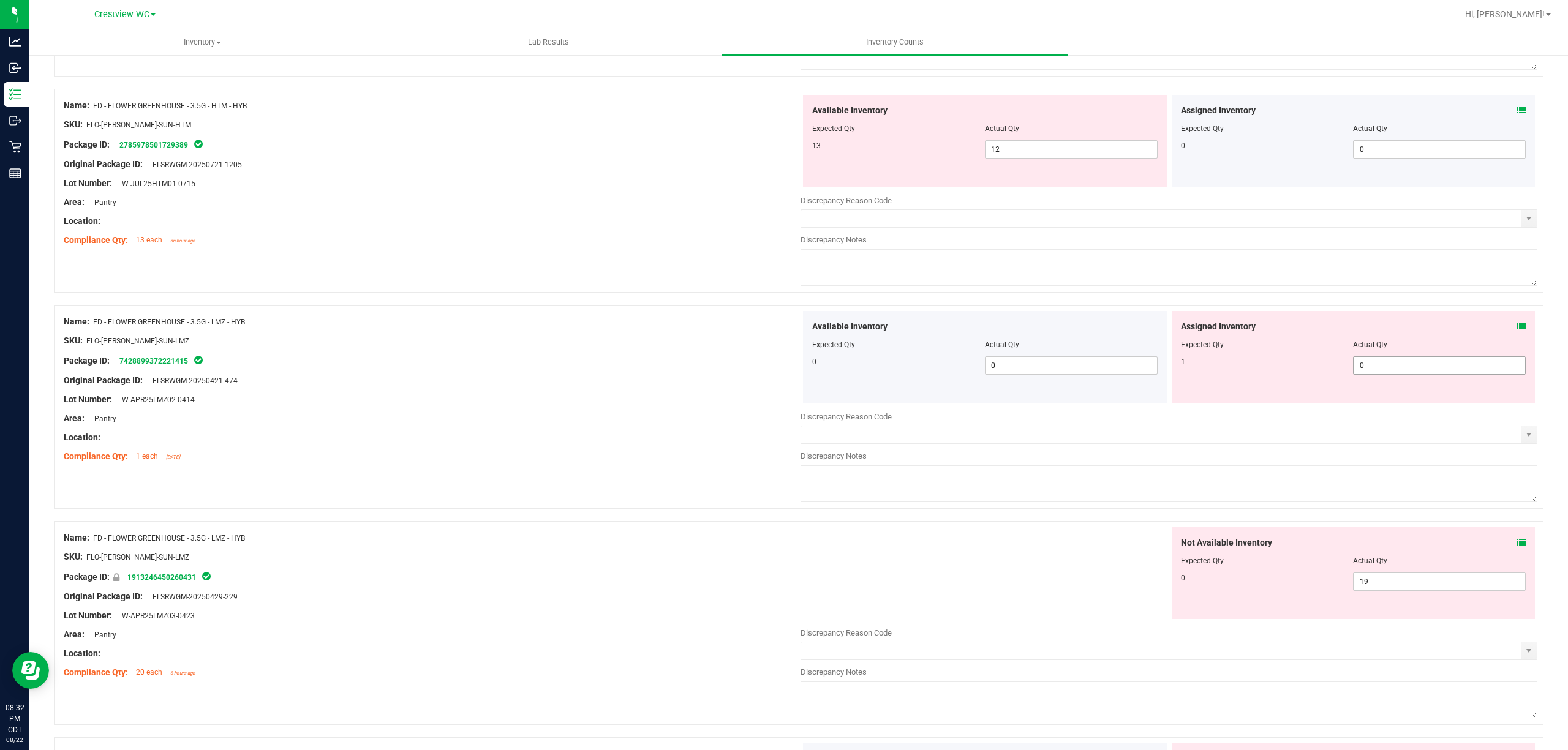
click at [1392, 369] on span "0 0" at bounding box center [1439, 365] width 173 height 18
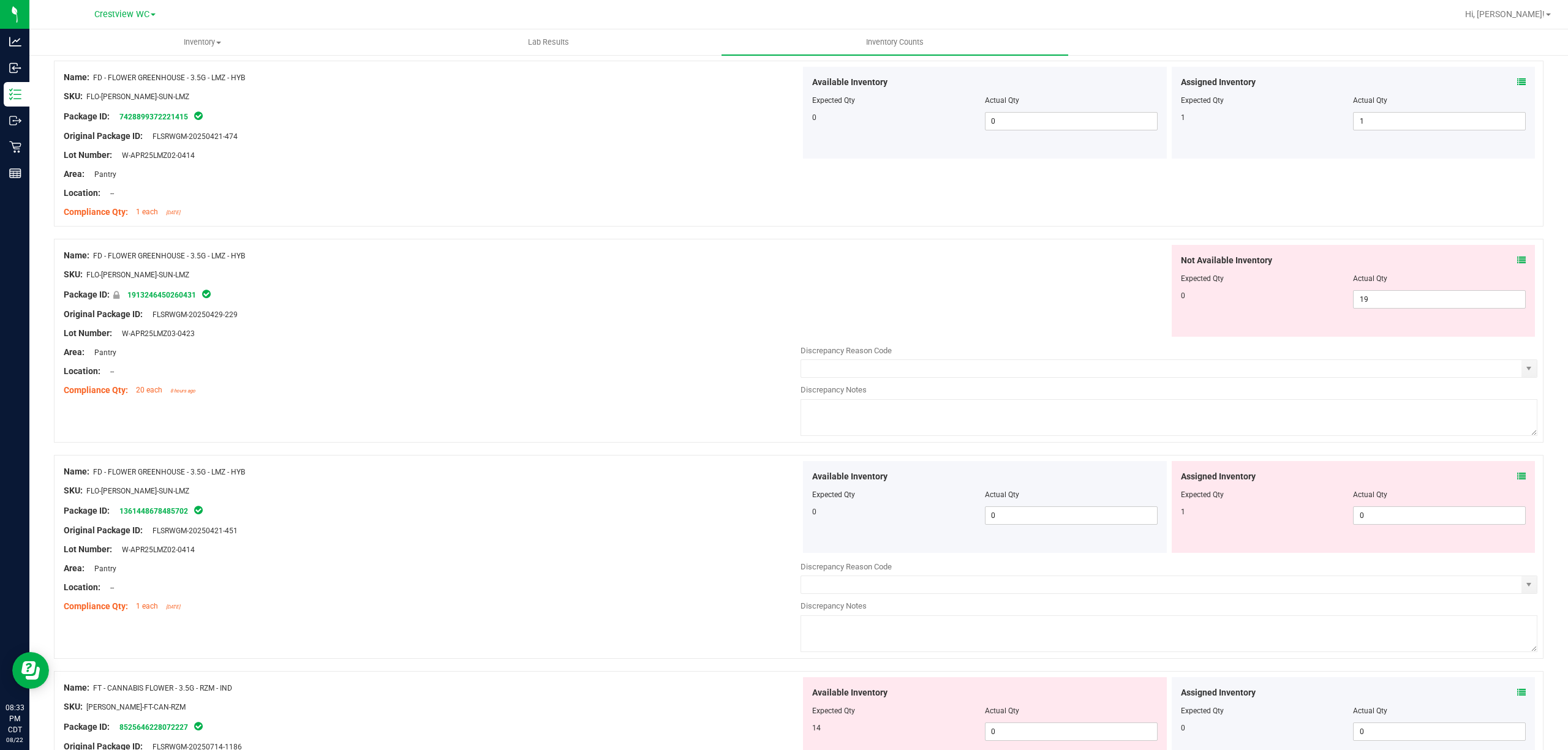
scroll to position [571, 0]
click at [1382, 525] on span "0 0" at bounding box center [1439, 515] width 173 height 18
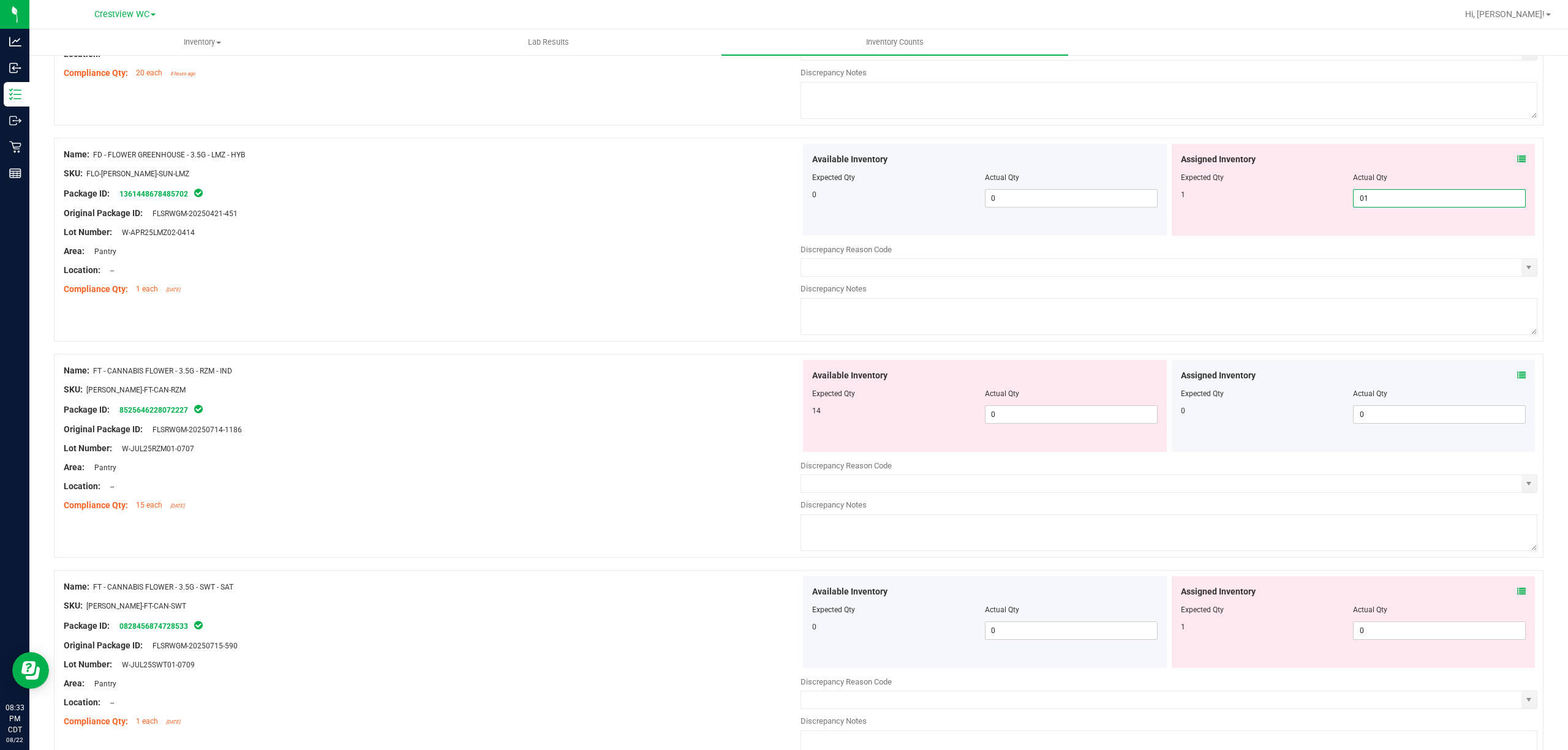
scroll to position [898, 0]
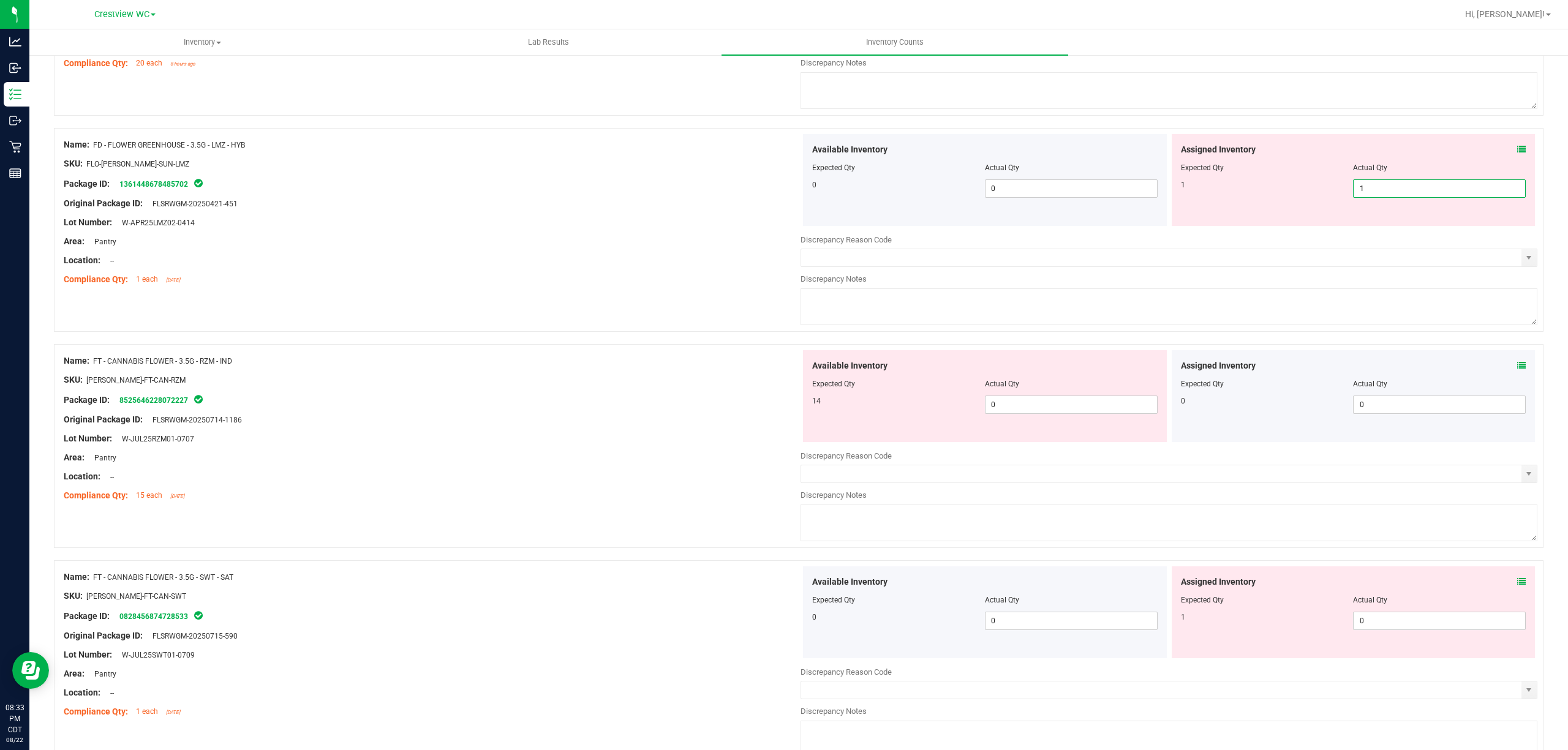
click at [786, 455] on div "Name: FT - CANNABIS FLOWER - 3.5G - RZM - IND SKU: [PERSON_NAME]-FT-CAN-RZM Pac…" at bounding box center [432, 428] width 737 height 156
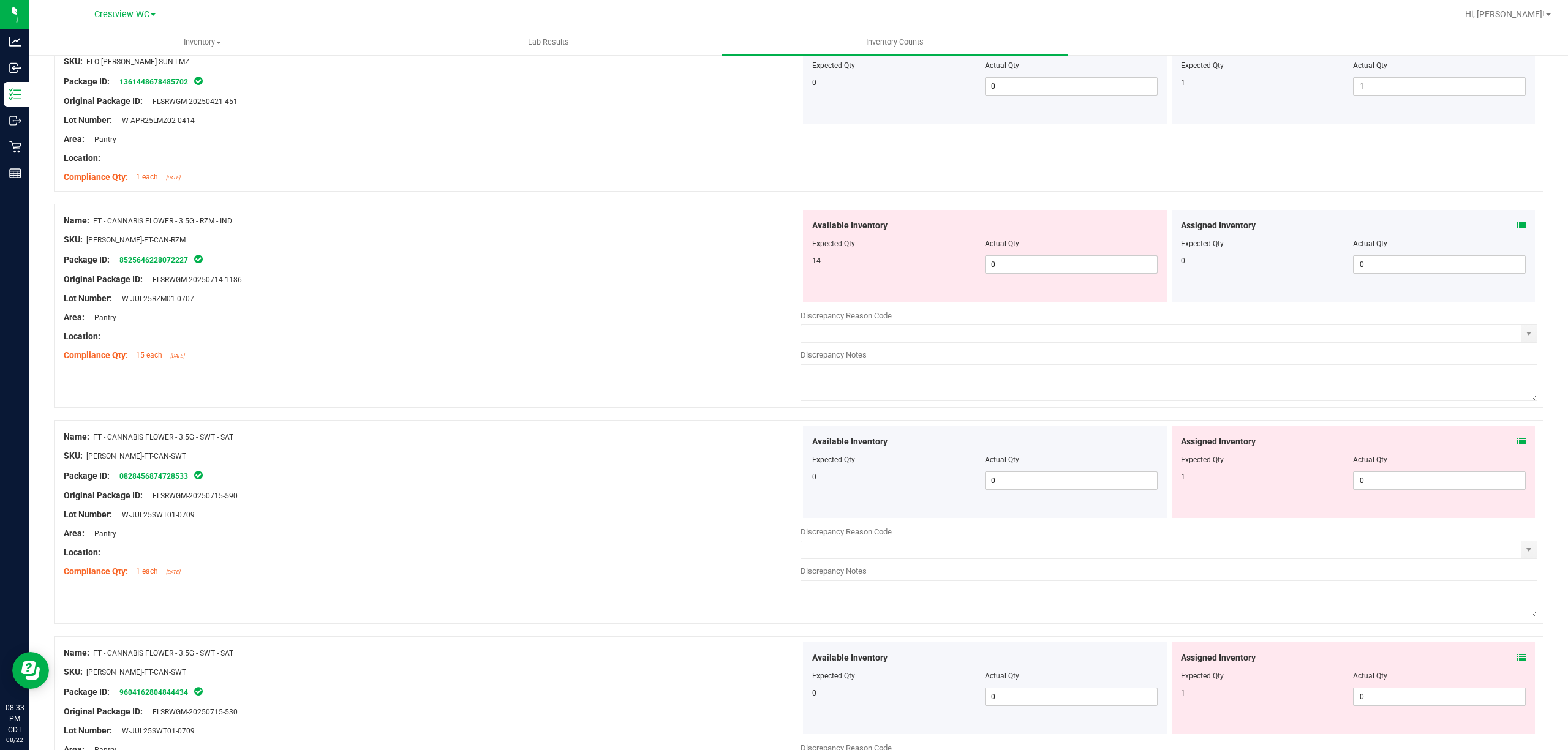
scroll to position [1061, 0]
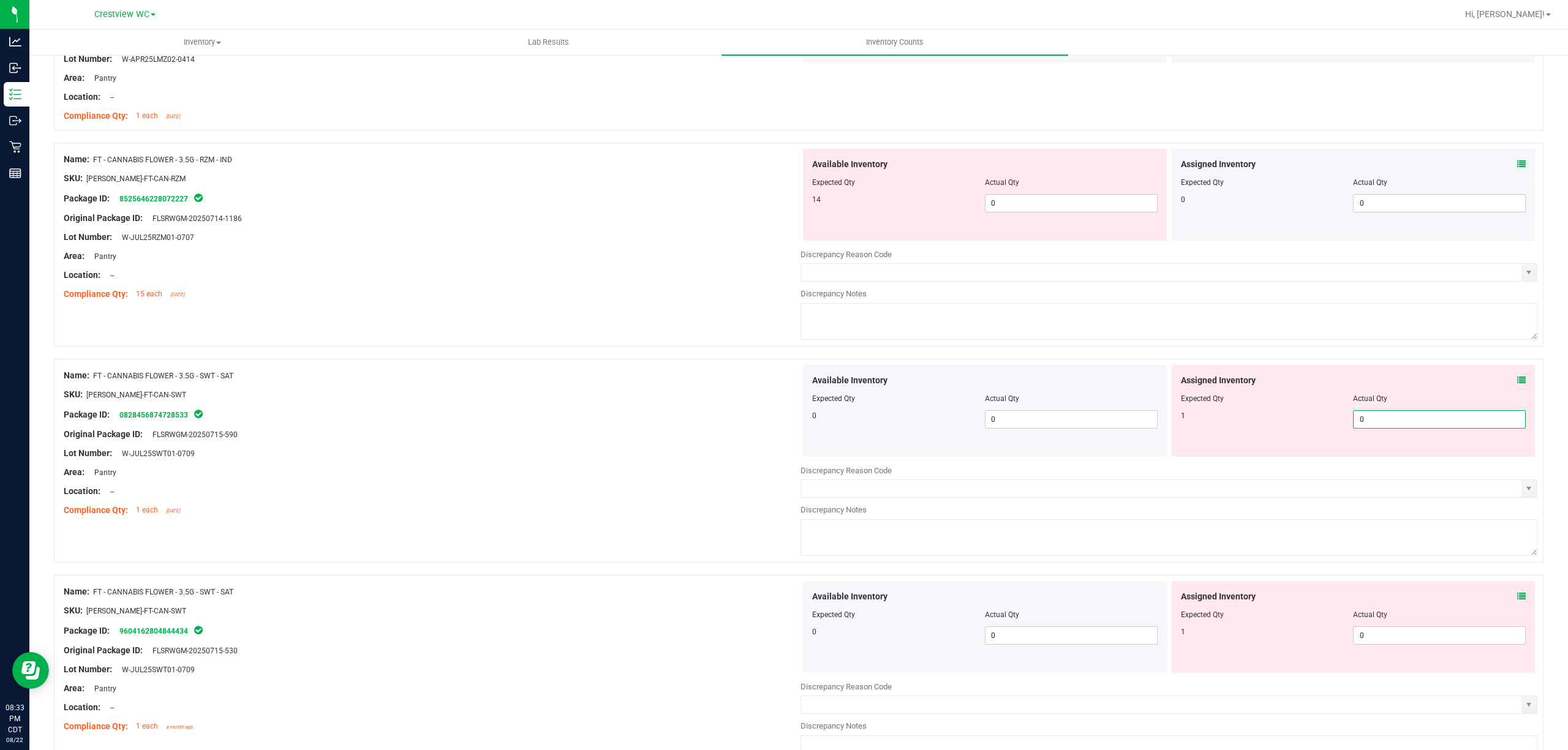
click at [1416, 425] on span "0 0" at bounding box center [1439, 419] width 173 height 18
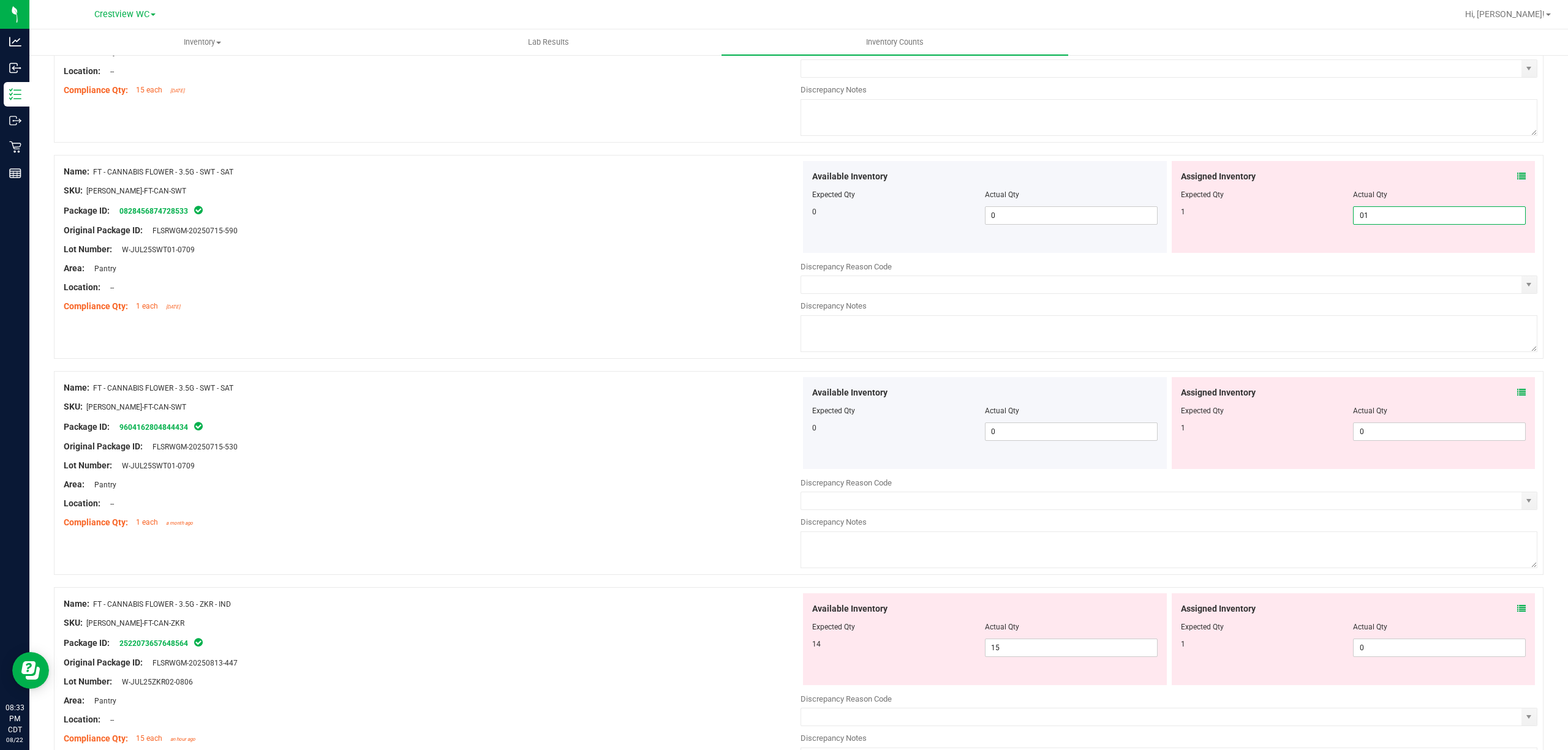
scroll to position [1306, 0]
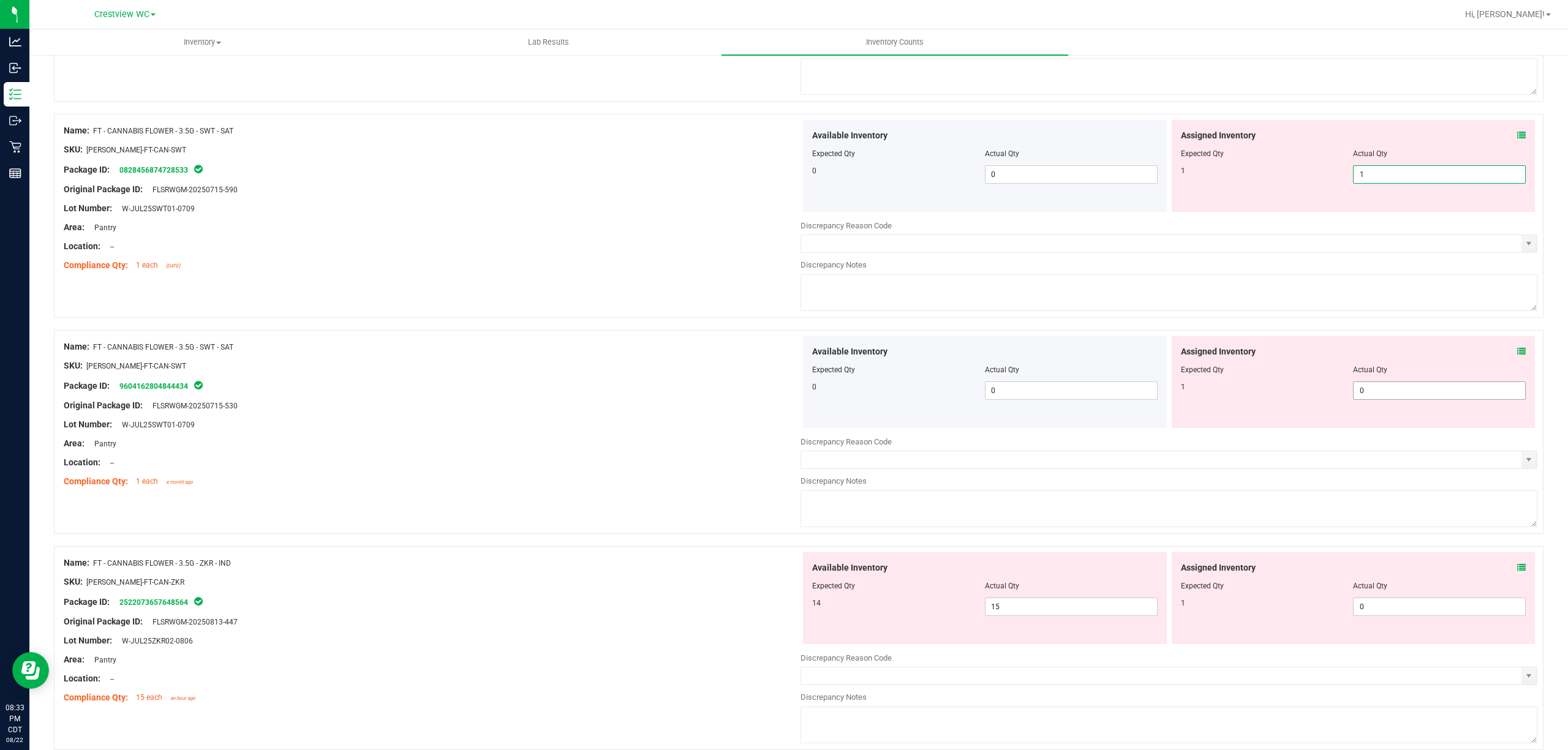
click at [1377, 400] on div "Available Inventory Expected Qty Actual Qty 0 0 0" at bounding box center [1169, 433] width 737 height 194
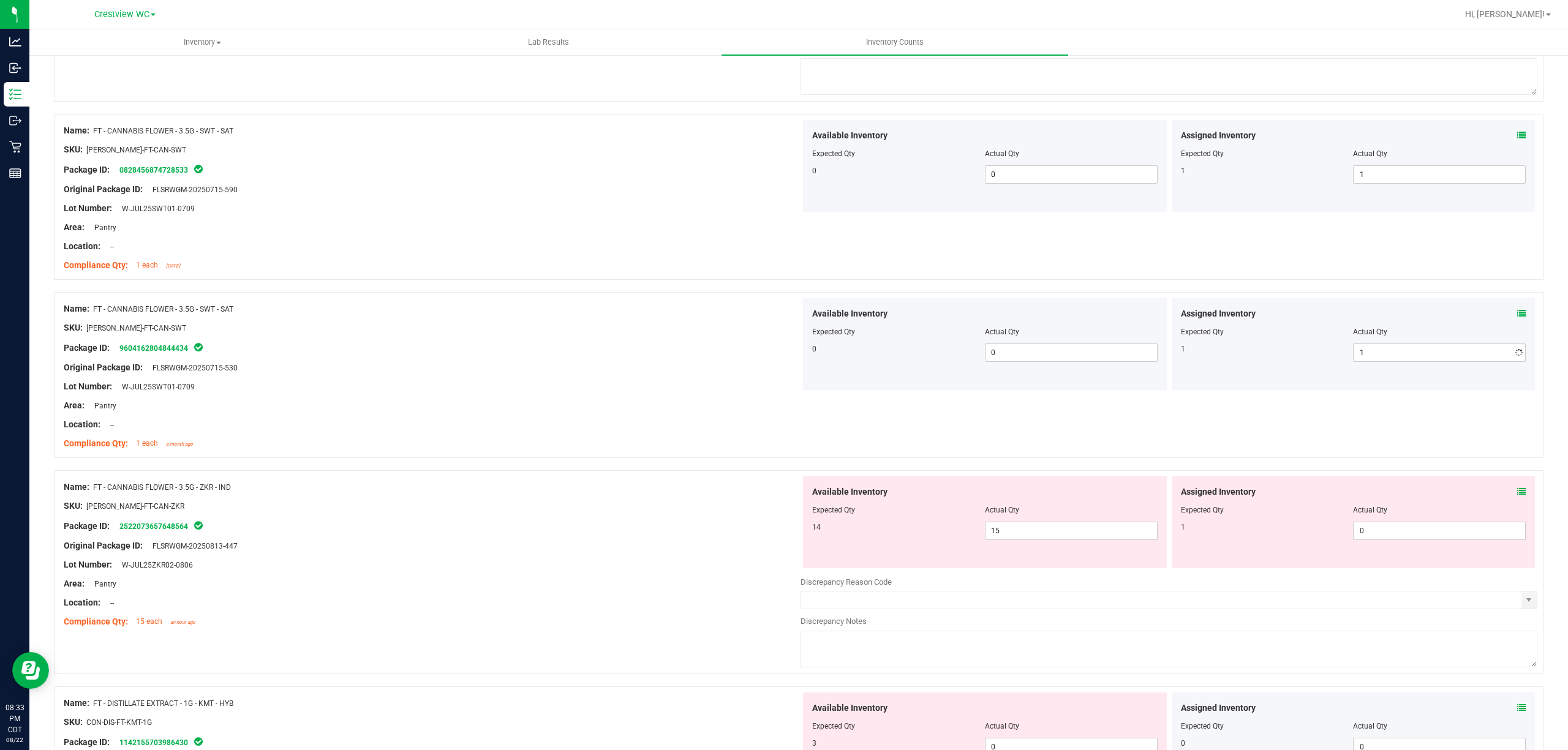
click at [608, 389] on div "Lot Number: W-JUL25SWT01-0709" at bounding box center [432, 386] width 737 height 13
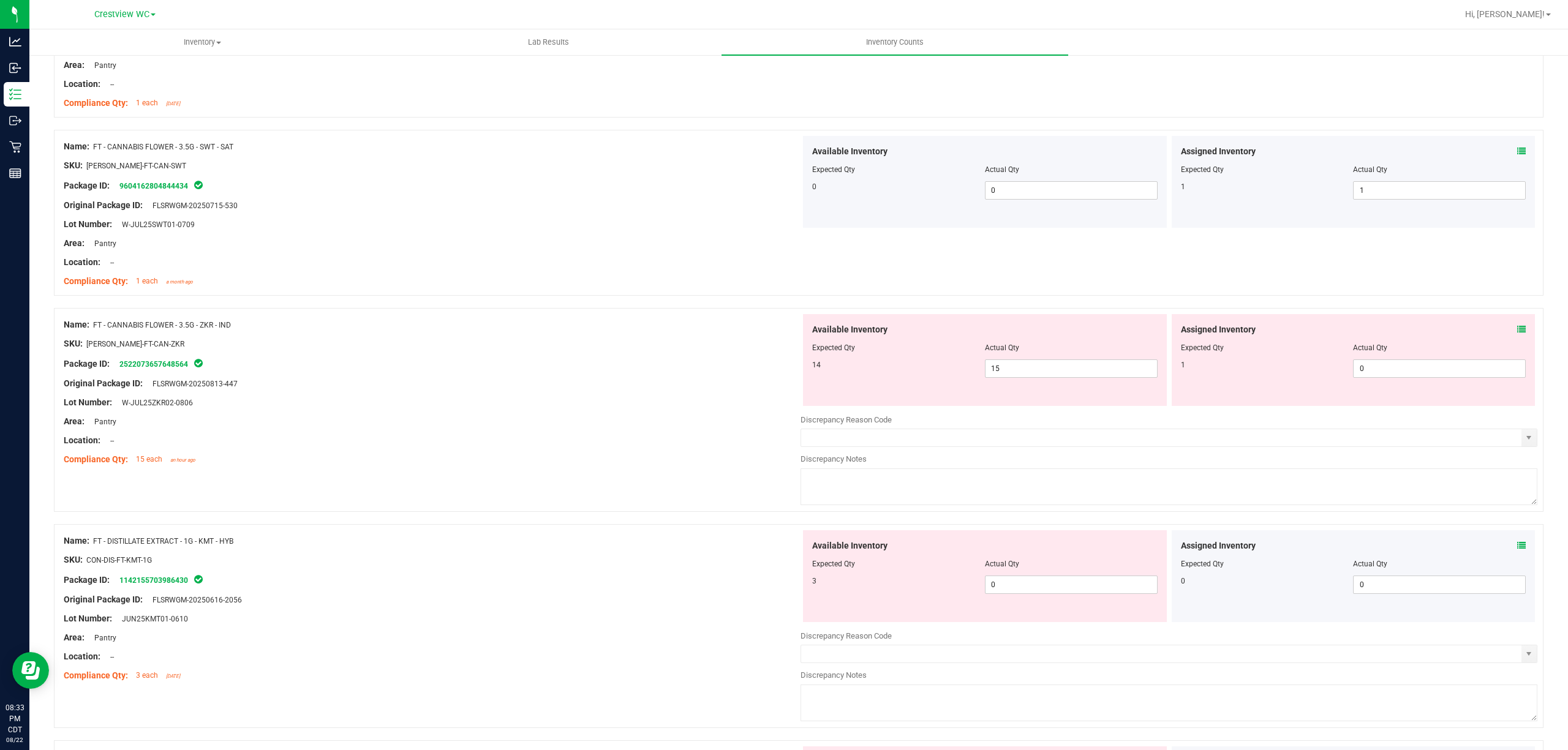
scroll to position [1470, 0]
drag, startPoint x: 589, startPoint y: 515, endPoint x: 607, endPoint y: 471, distance: 47.5
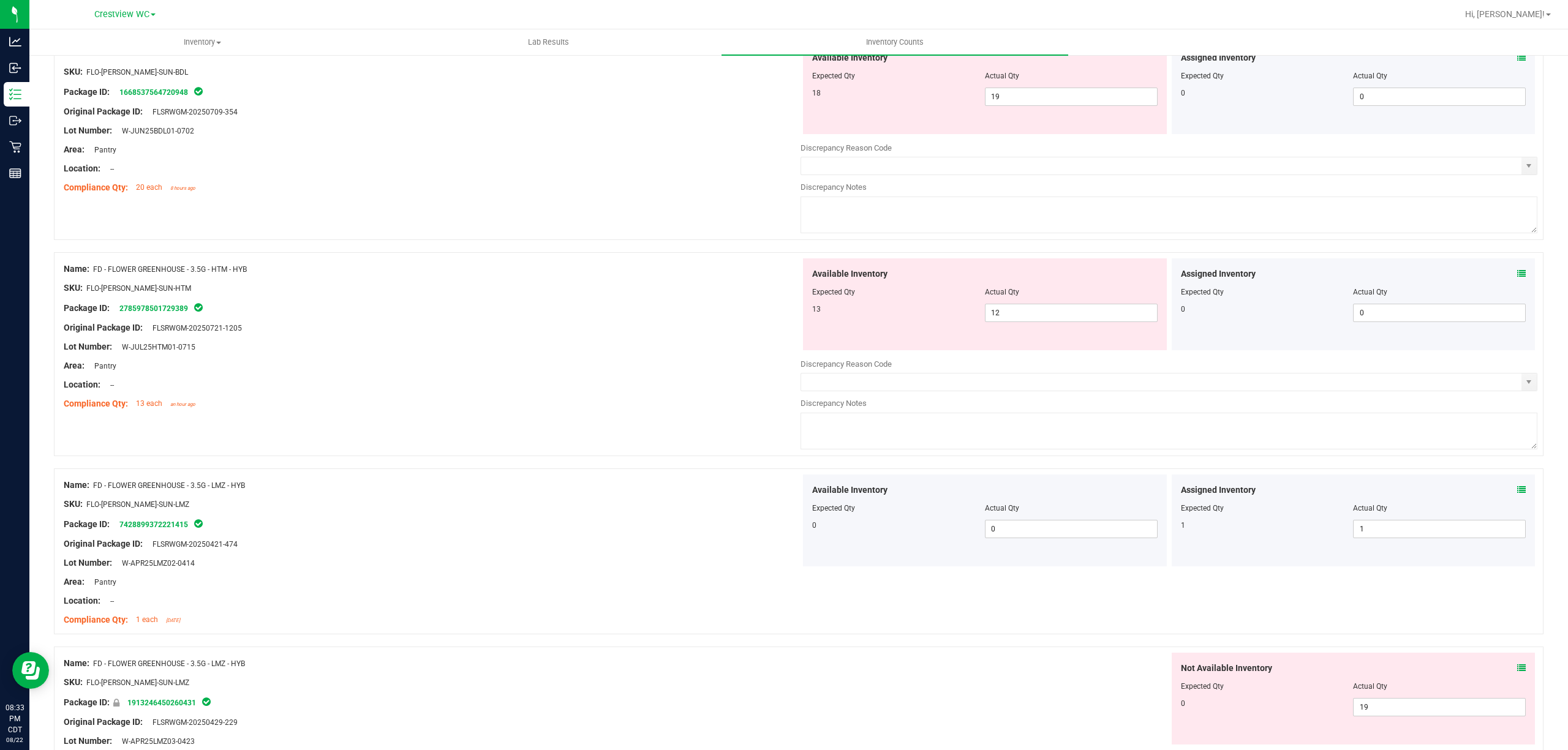
scroll to position [0, 0]
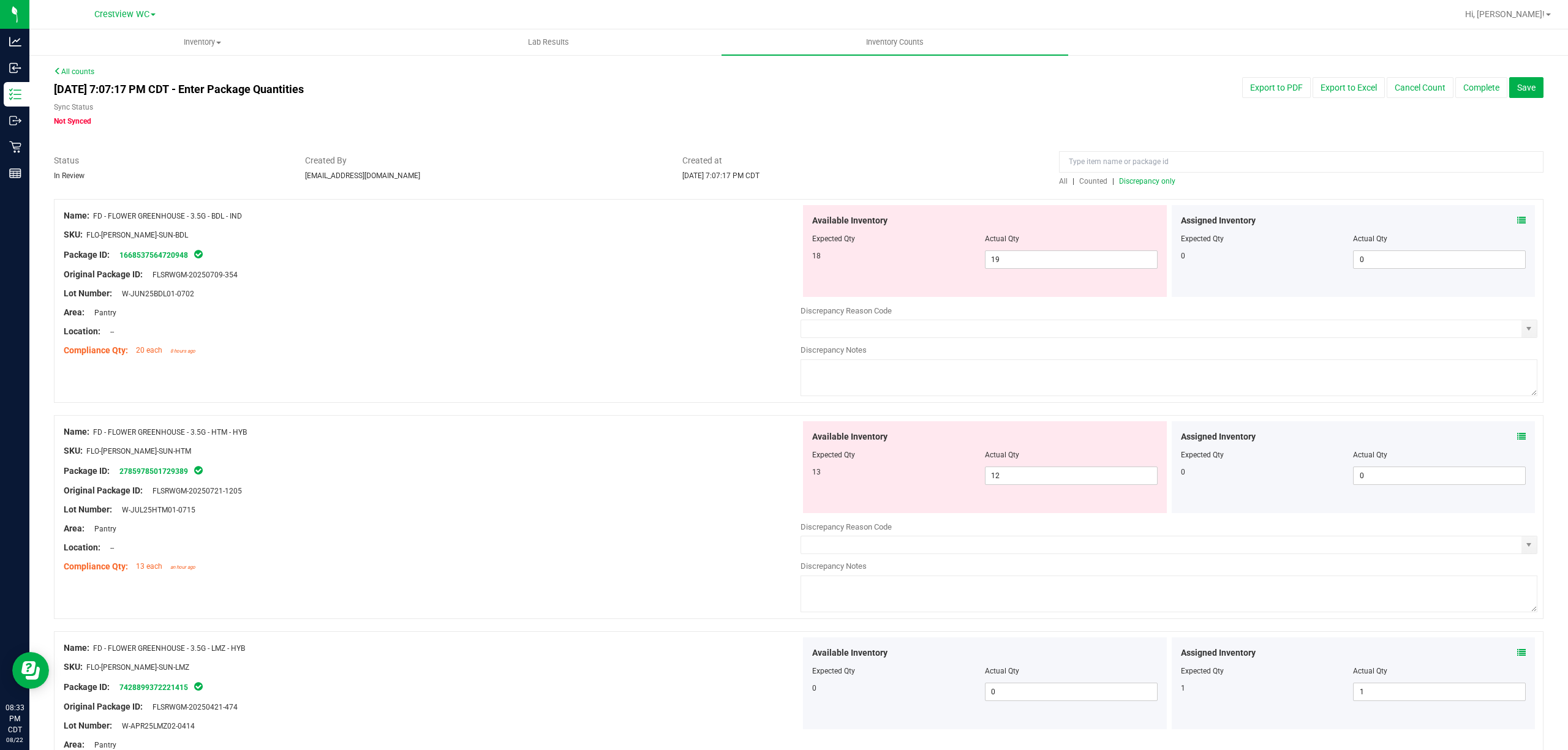
click at [1120, 180] on span "Discrepancy only" at bounding box center [1147, 181] width 56 height 8
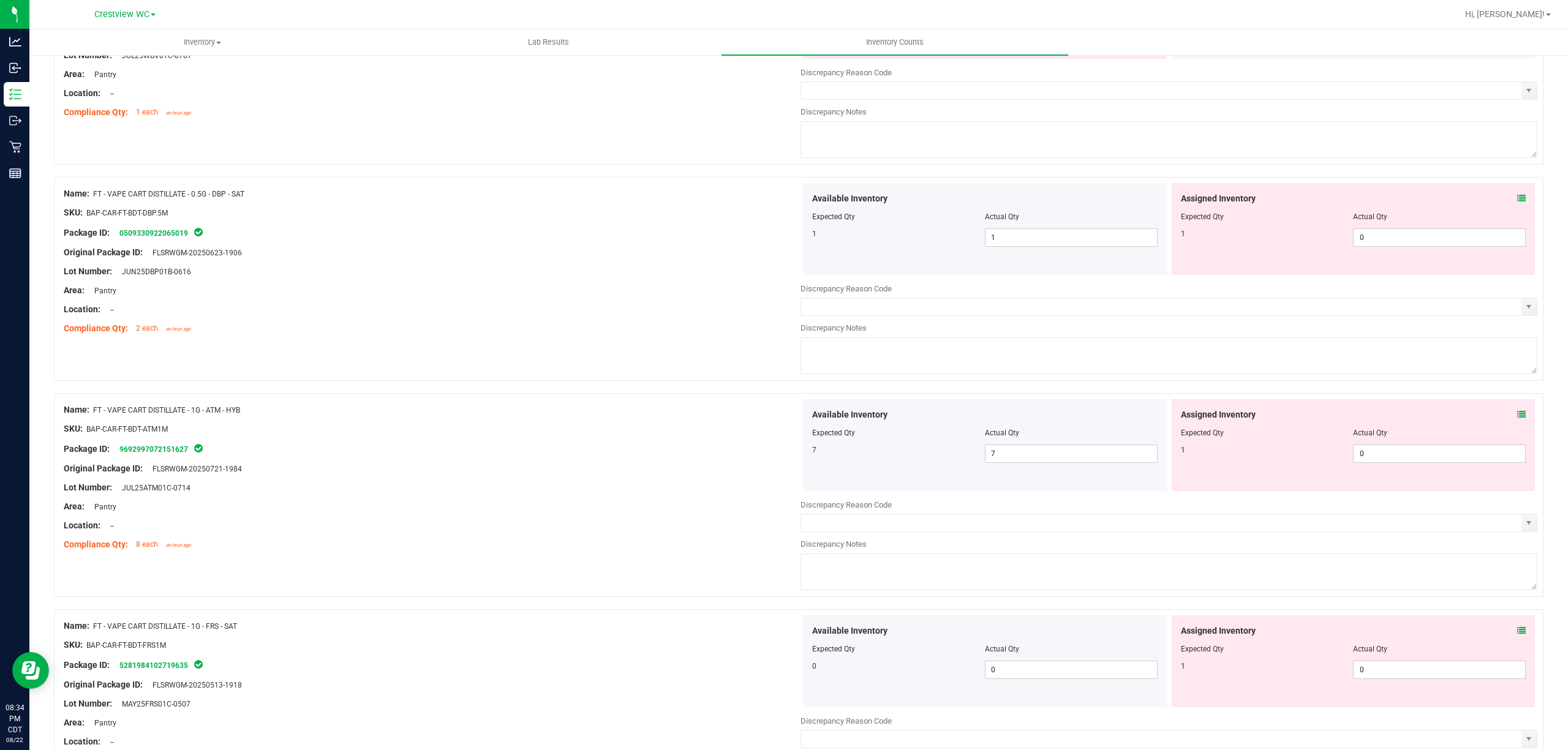
scroll to position [3826, 0]
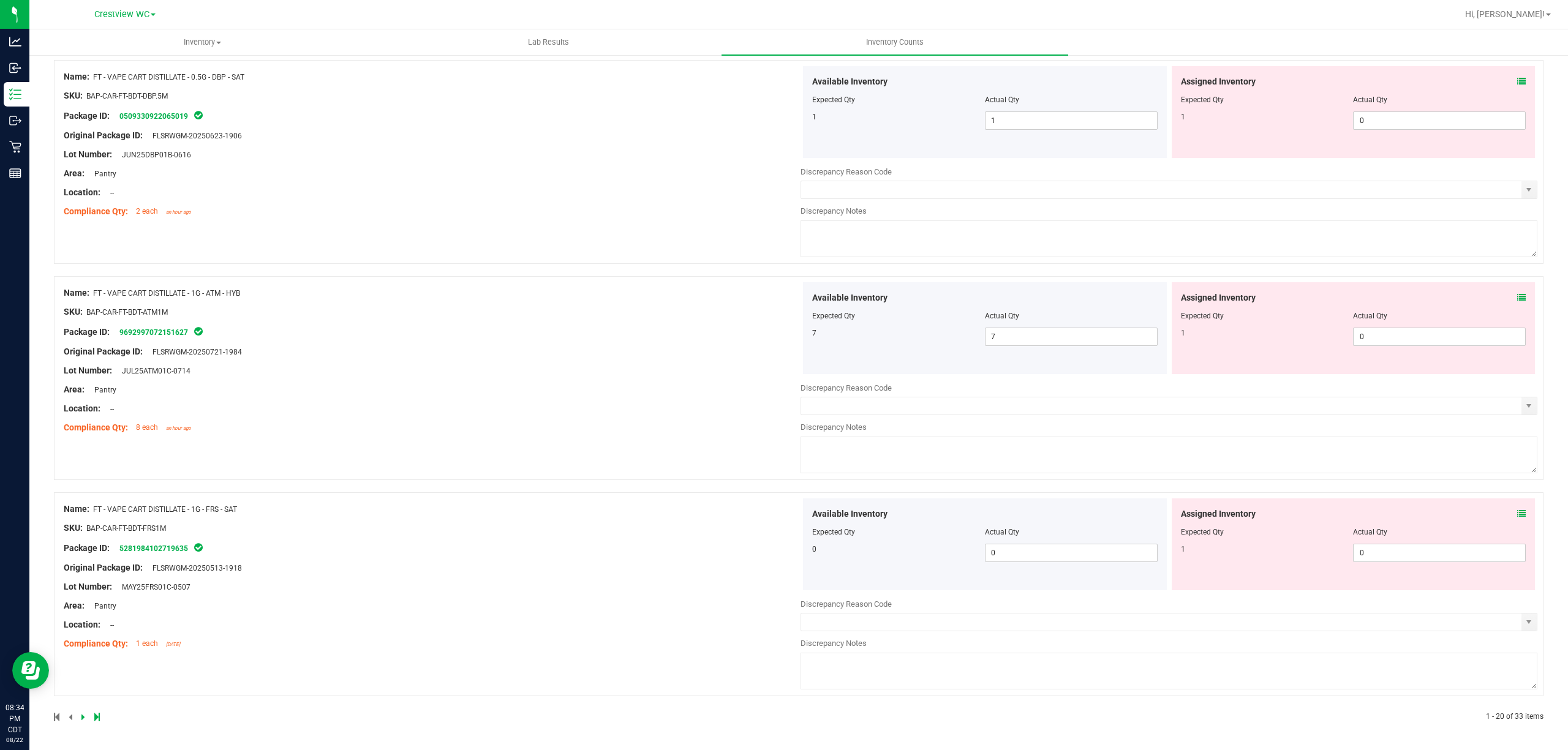
click at [1515, 508] on div "Assigned Inventory Expected Qty Actual Qty 1 0 0" at bounding box center [1354, 544] width 364 height 92
click at [1517, 510] on icon at bounding box center [1521, 513] width 8 height 8
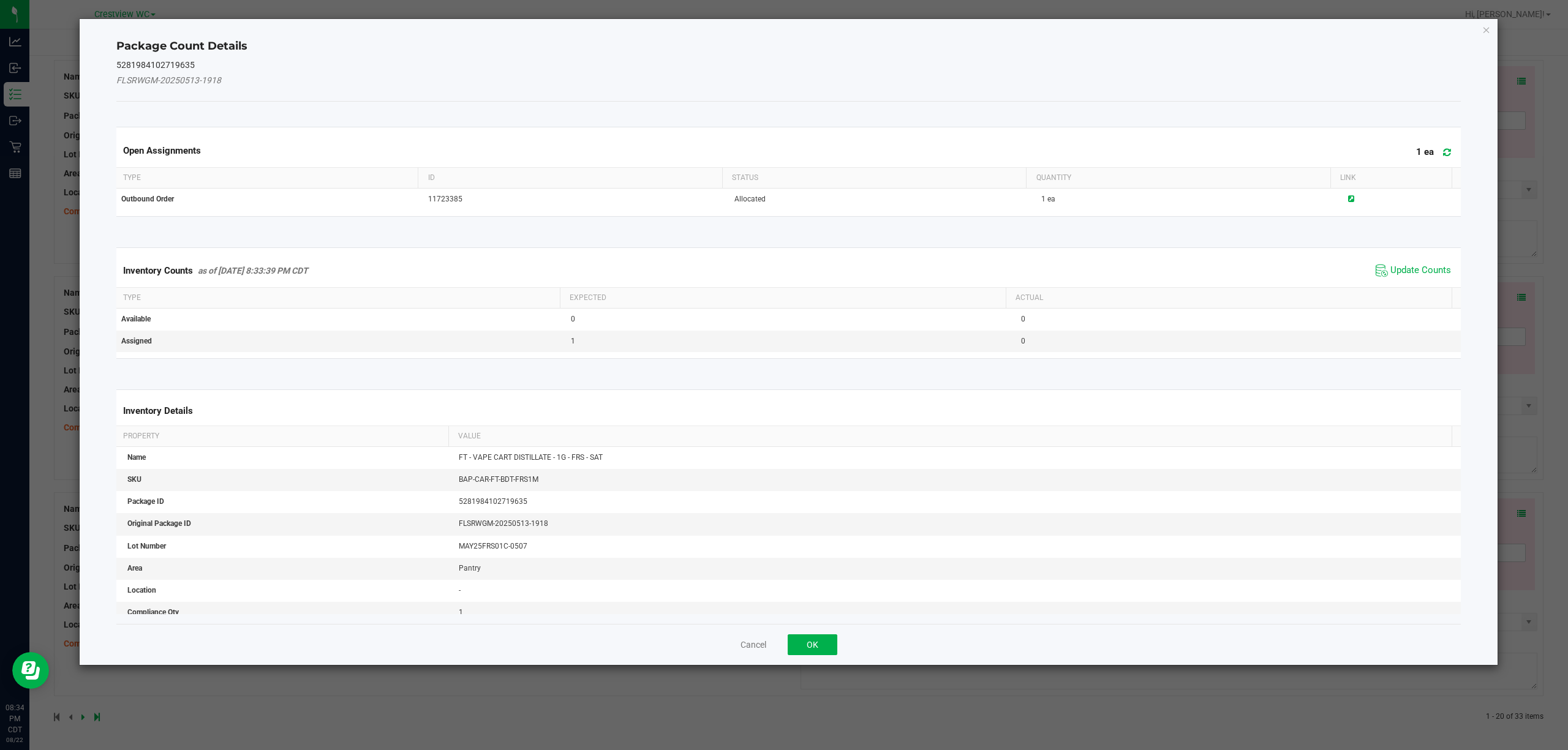
click at [1394, 278] on span "Update Counts" at bounding box center [1413, 271] width 81 height 18
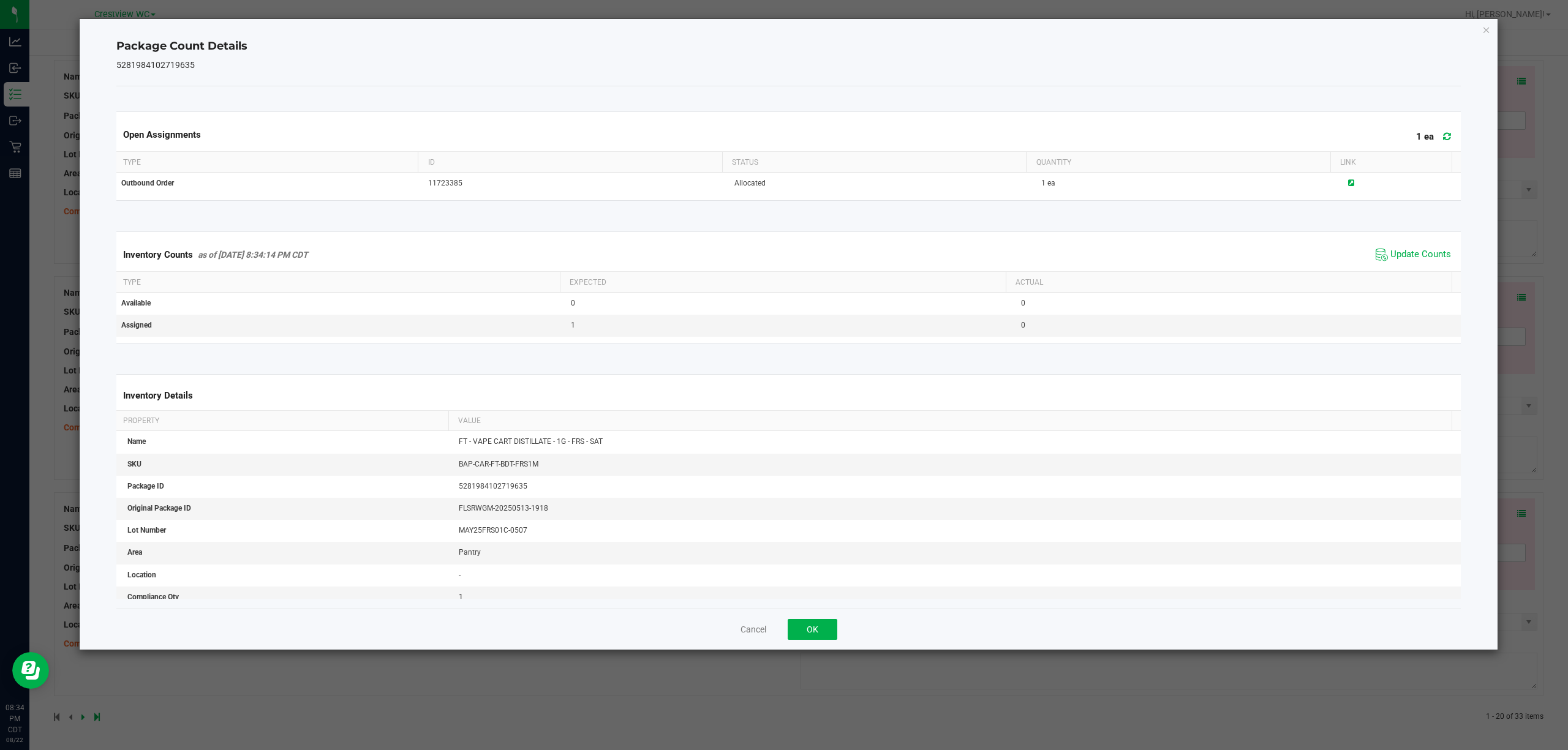
click at [838, 624] on div "Cancel OK" at bounding box center [789, 629] width 1345 height 41
click at [834, 626] on button "OK" at bounding box center [813, 630] width 50 height 21
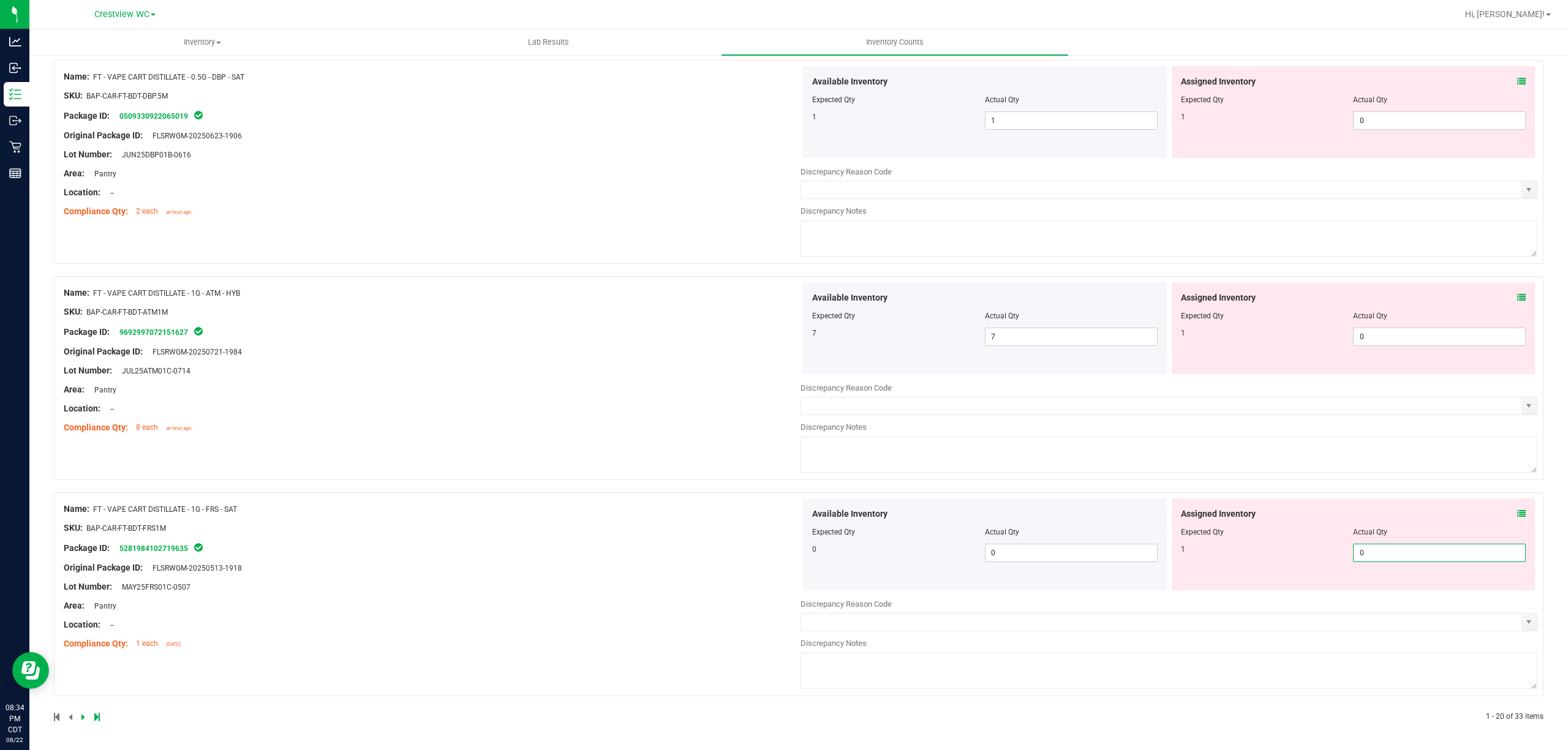
click at [1353, 549] on span "0 0" at bounding box center [1439, 553] width 173 height 18
click at [681, 410] on div "Name: FT - VAPE CART DISTILLATE - 1G - ATM - HYB SKU: BAP-CAR-FT-BDT-ATM1M Pack…" at bounding box center [432, 361] width 737 height 156
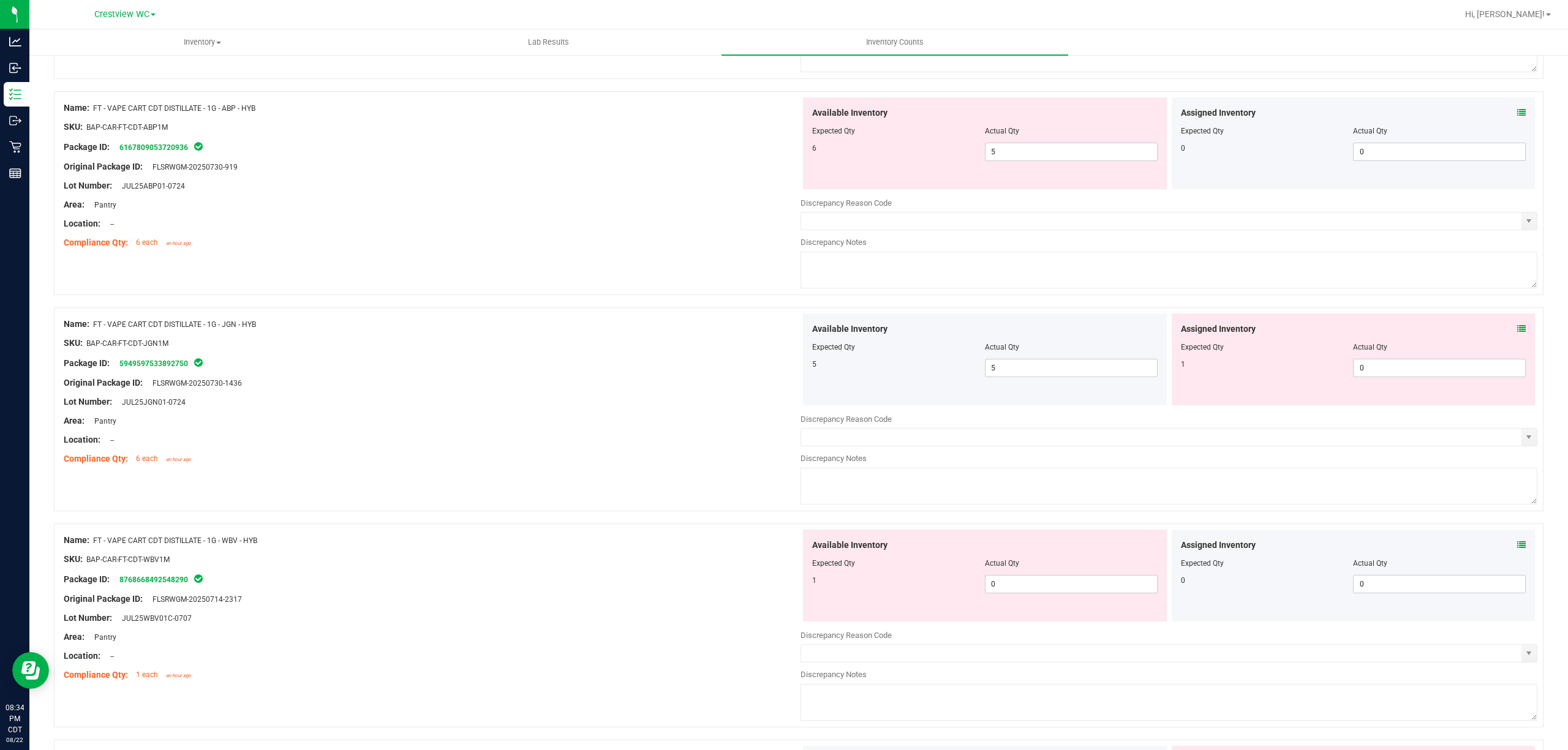
scroll to position [3788, 0]
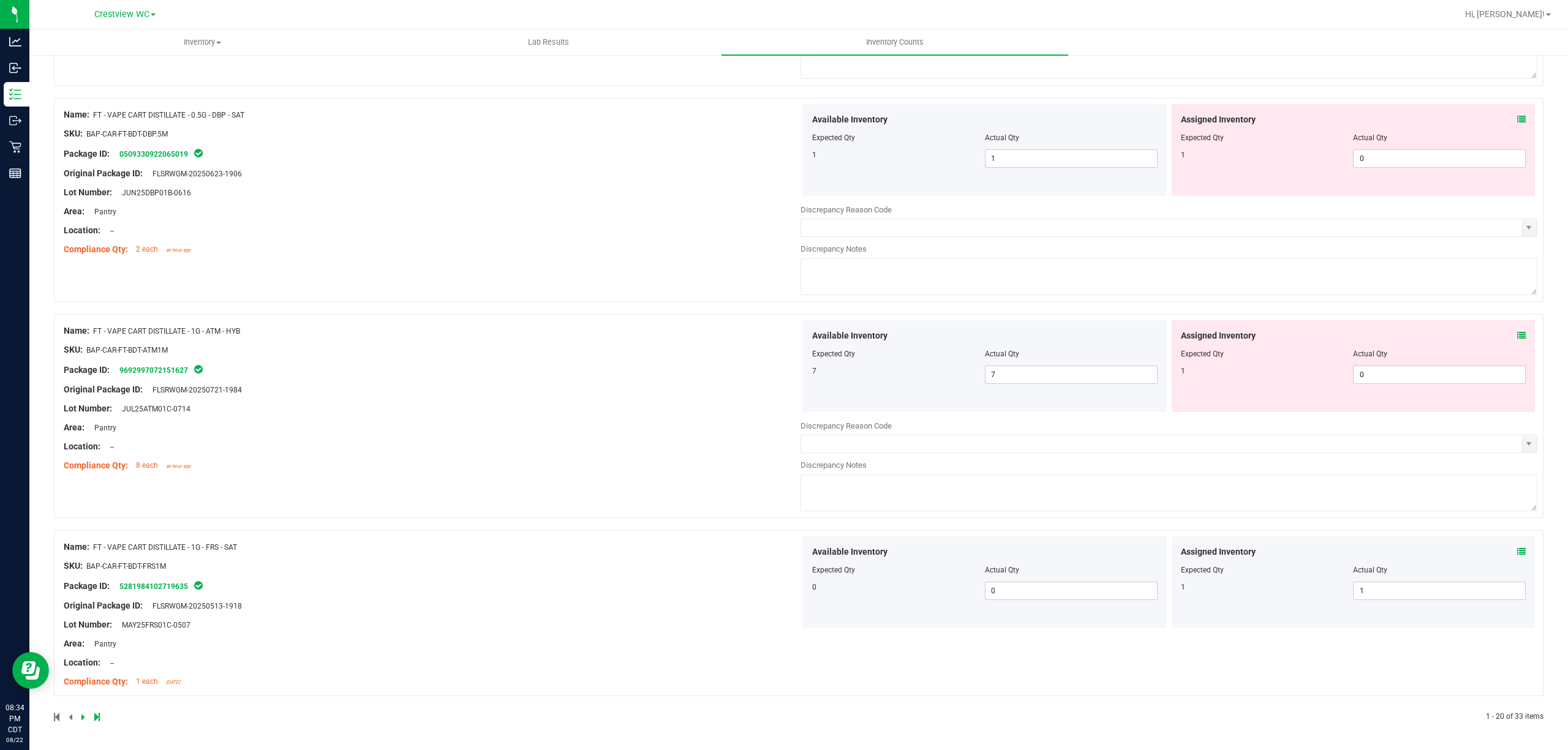
drag, startPoint x: 647, startPoint y: 520, endPoint x: 673, endPoint y: 434, distance: 89.8
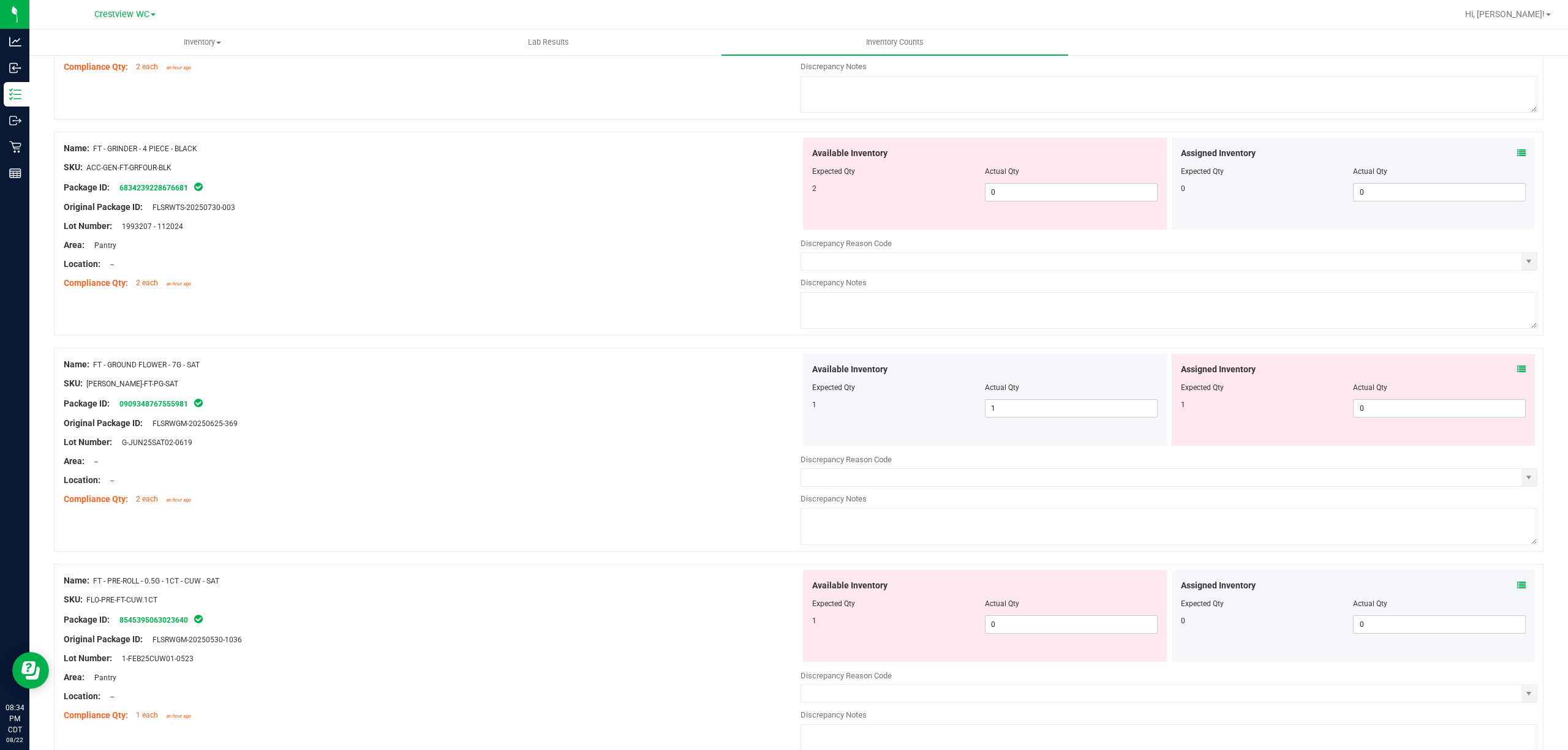
scroll to position [0, 0]
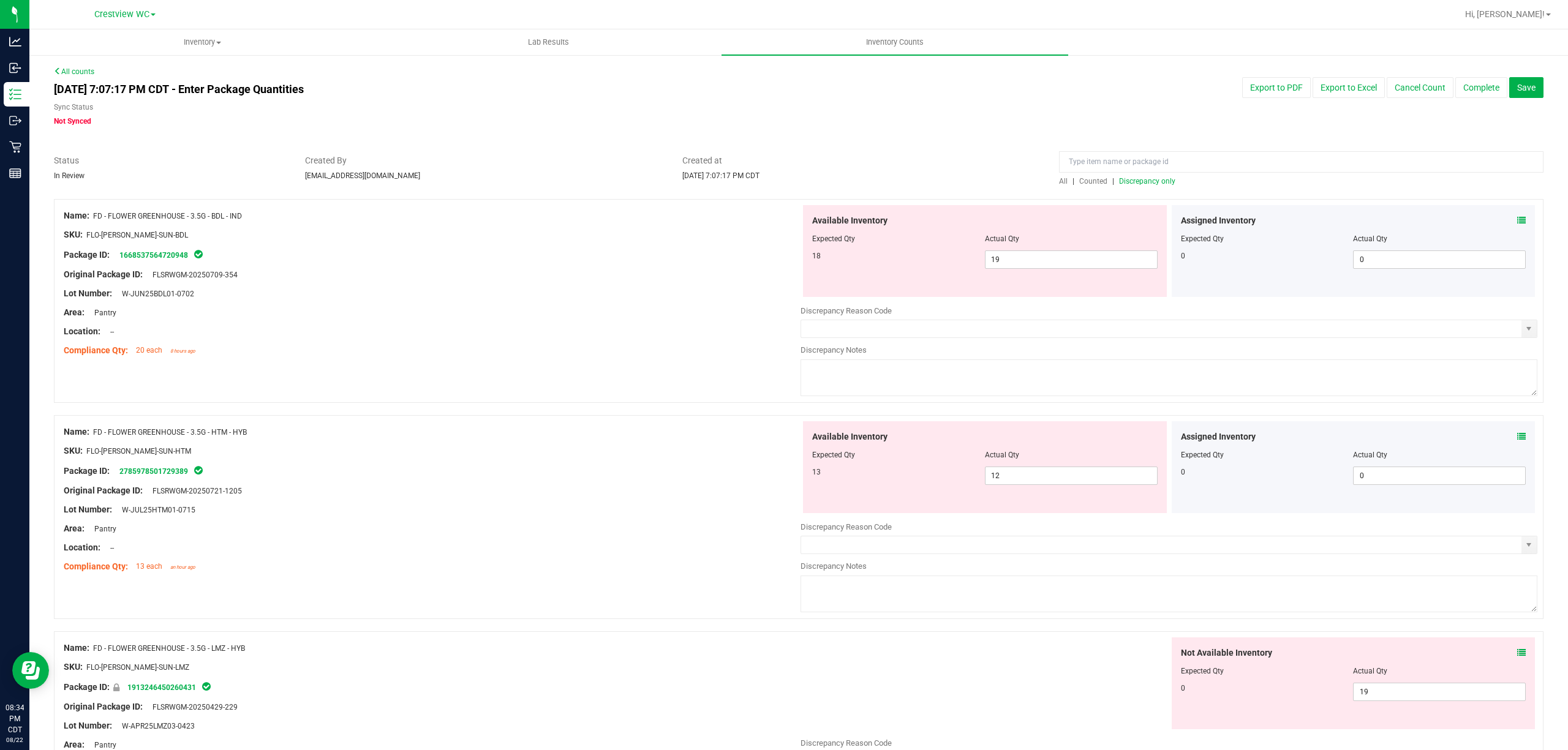
click at [1123, 183] on span "Discrepancy only" at bounding box center [1147, 181] width 56 height 8
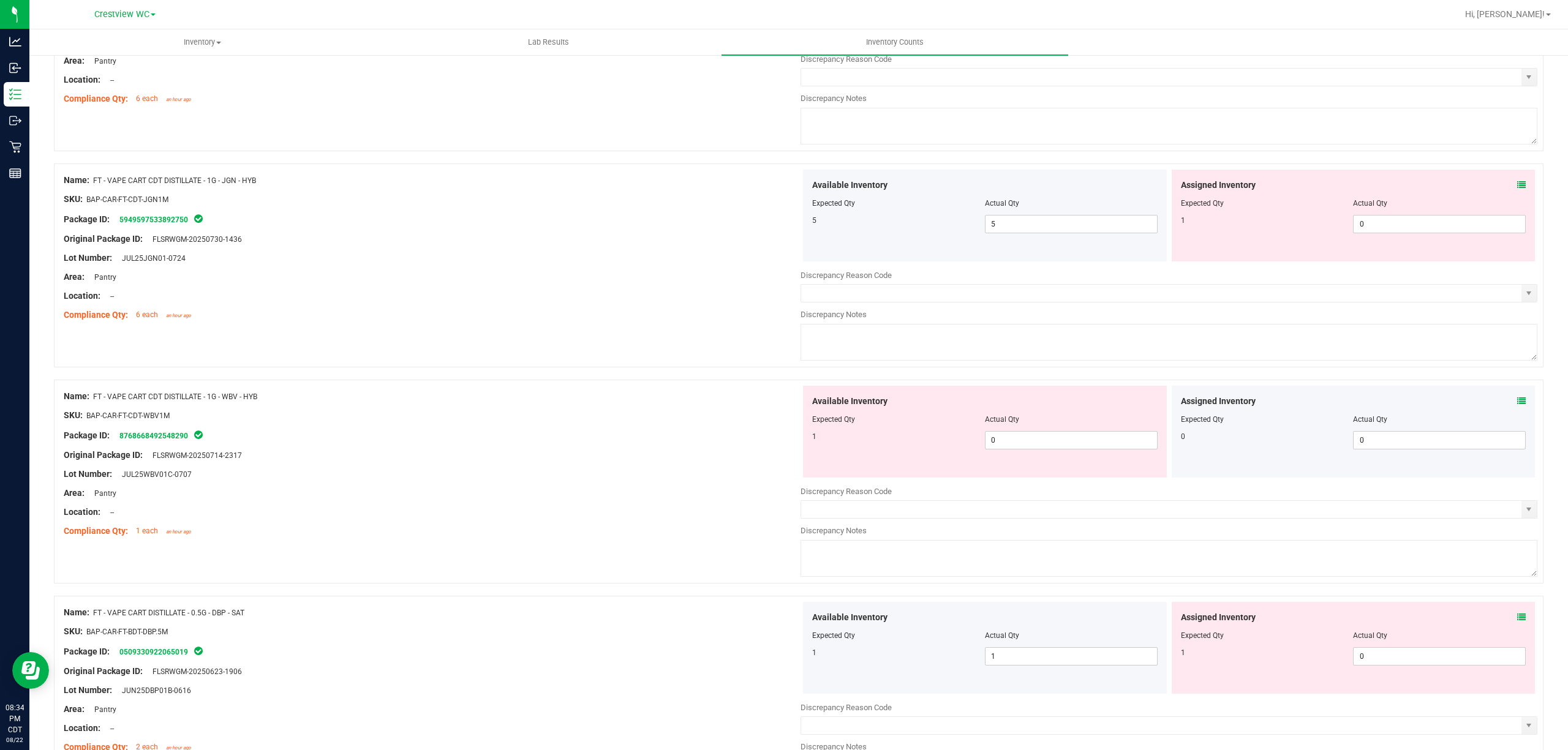
scroll to position [3826, 0]
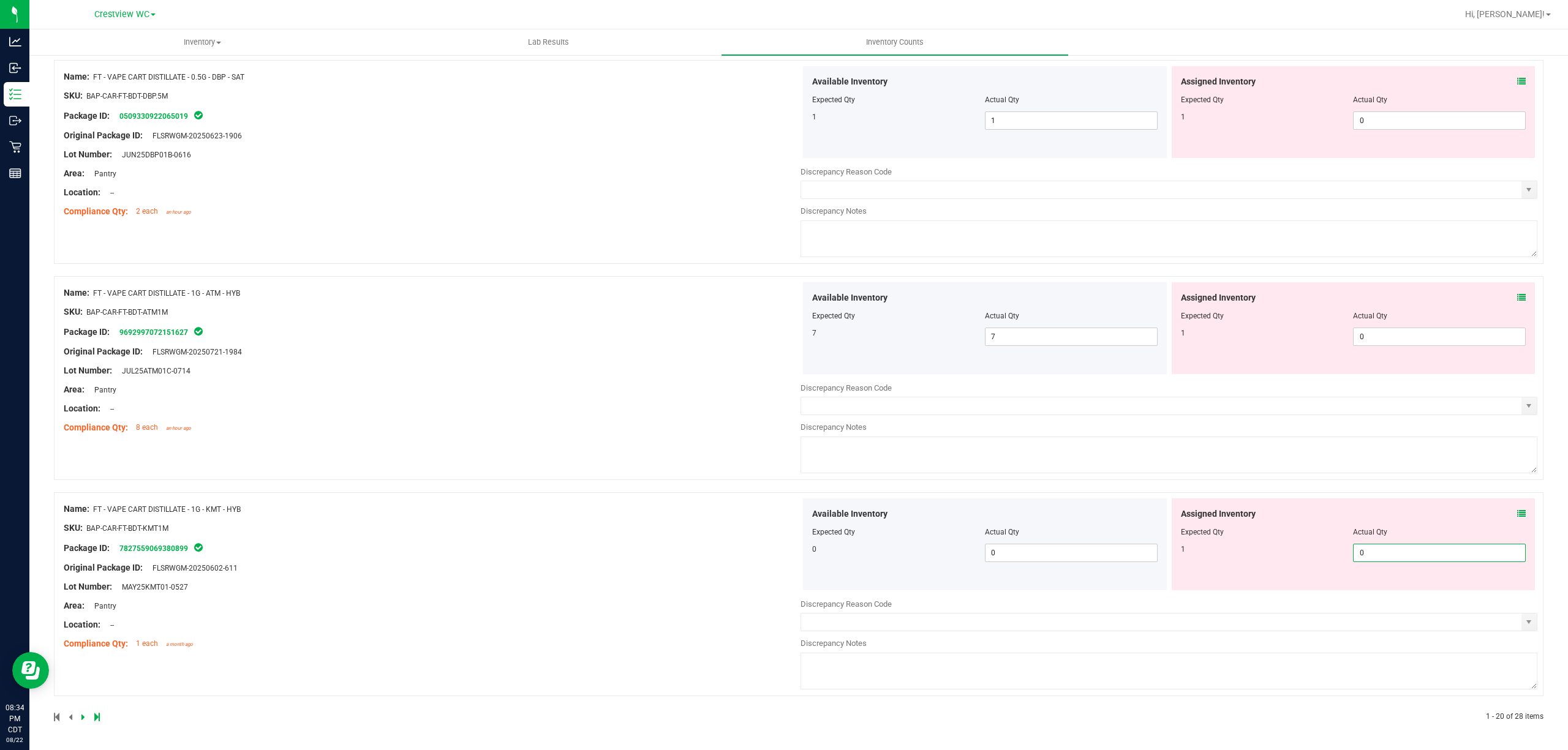
click at [1418, 546] on span "0 0" at bounding box center [1439, 553] width 173 height 18
click at [511, 350] on div "Name: FT - VAPE CART DISTILLATE - 1G - ATM - HYB SKU: BAP-CAR-FT-BDT-ATM1M Pack…" at bounding box center [432, 361] width 737 height 156
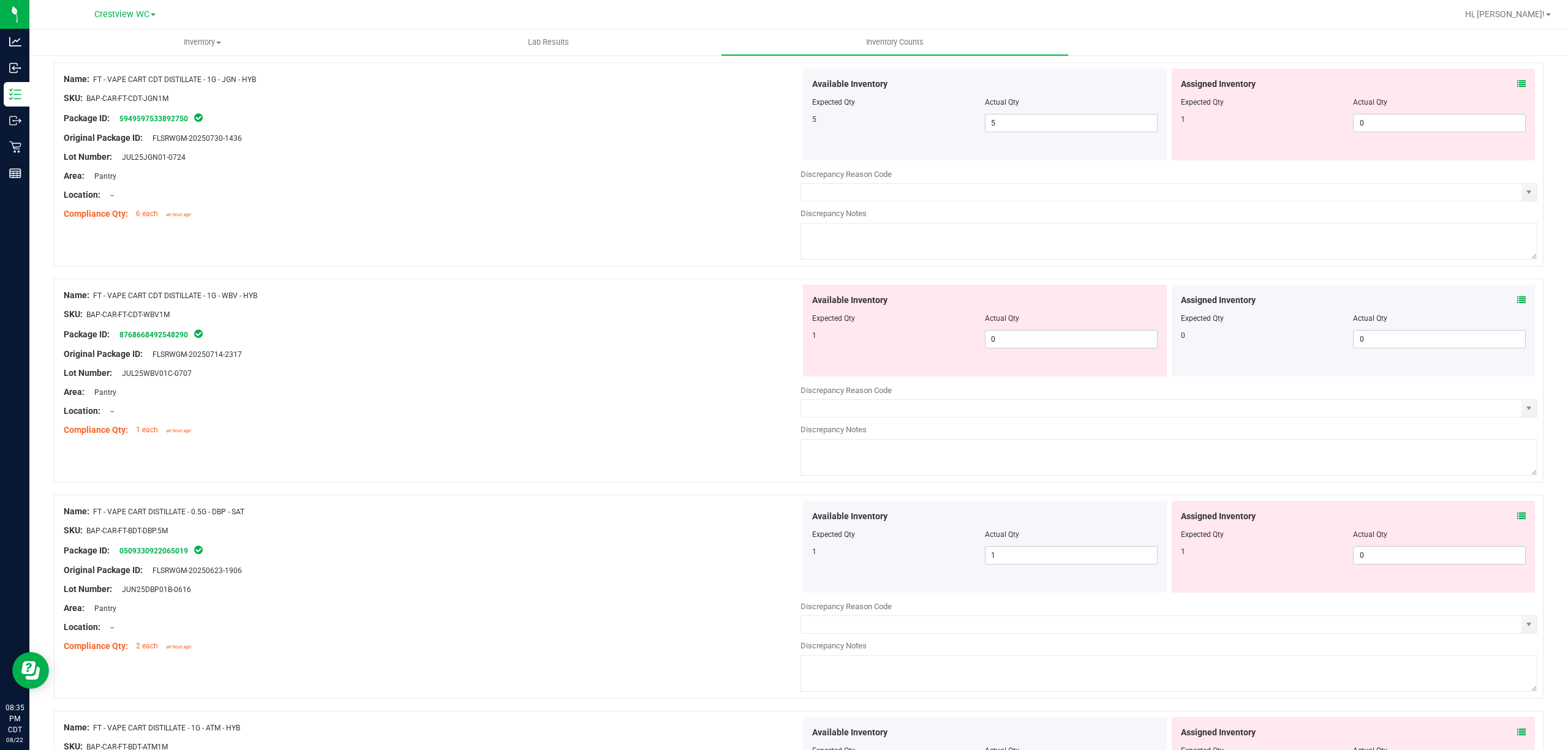
scroll to position [3788, 0]
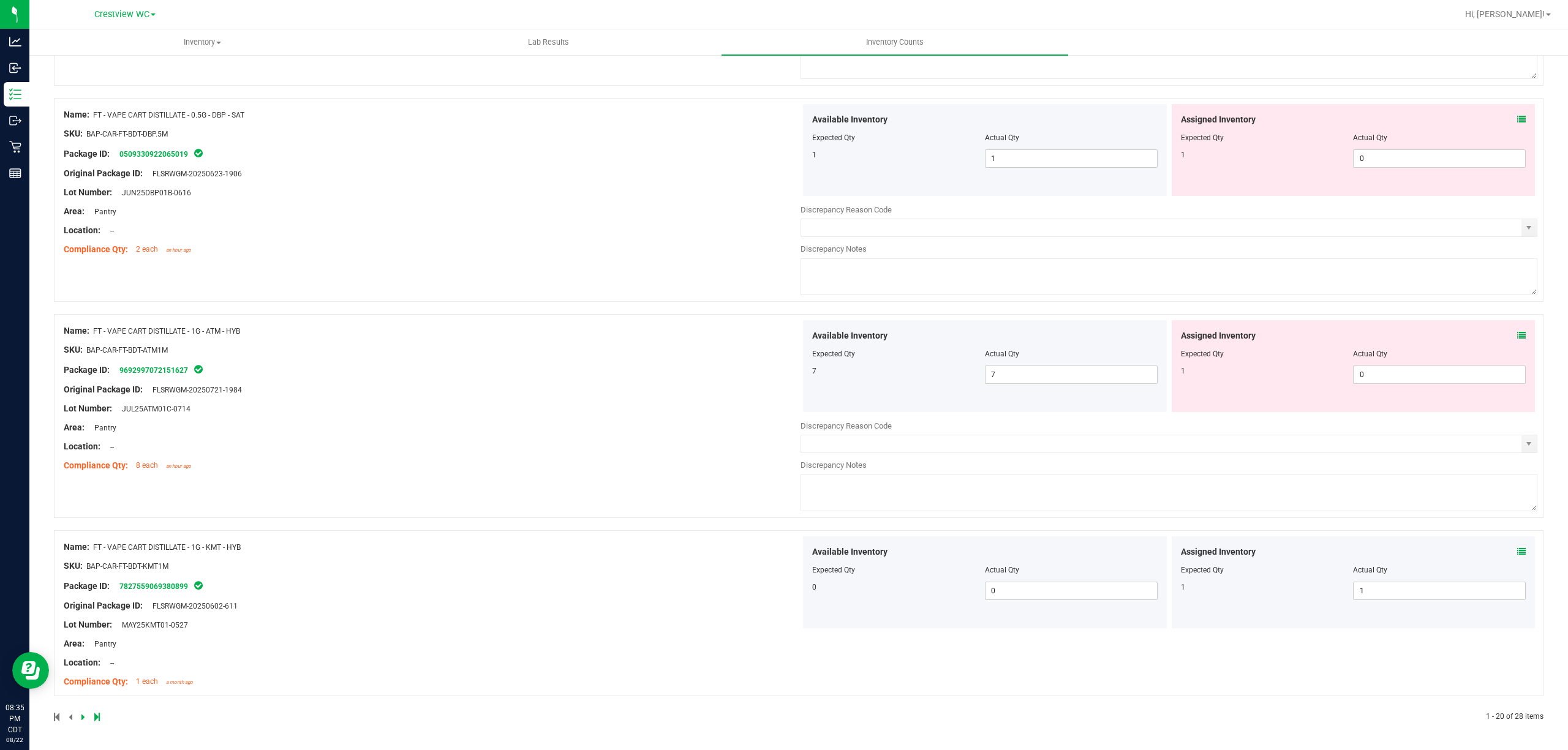
click at [84, 716] on icon at bounding box center [83, 717] width 4 height 8
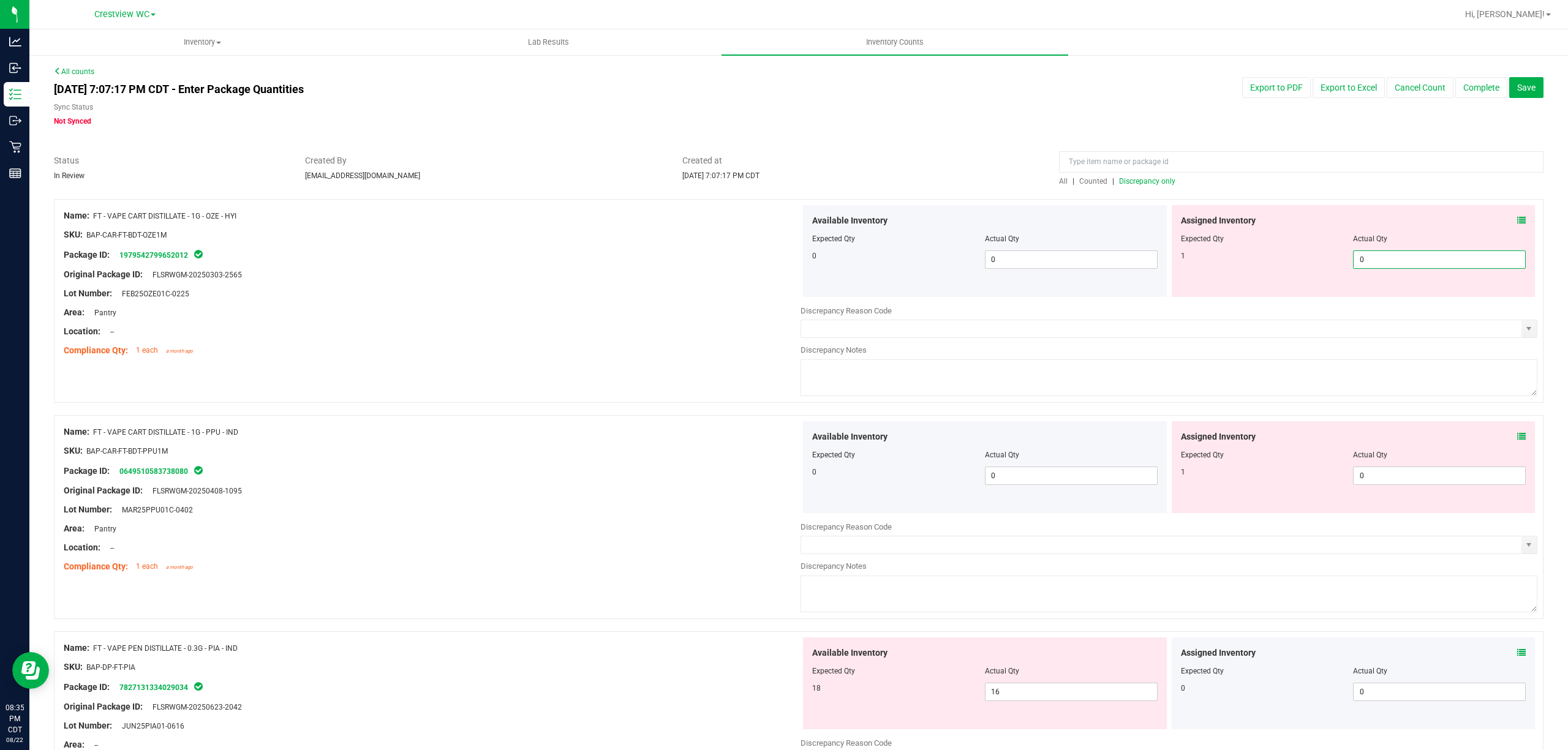
click at [1382, 253] on span "0 0" at bounding box center [1439, 259] width 173 height 18
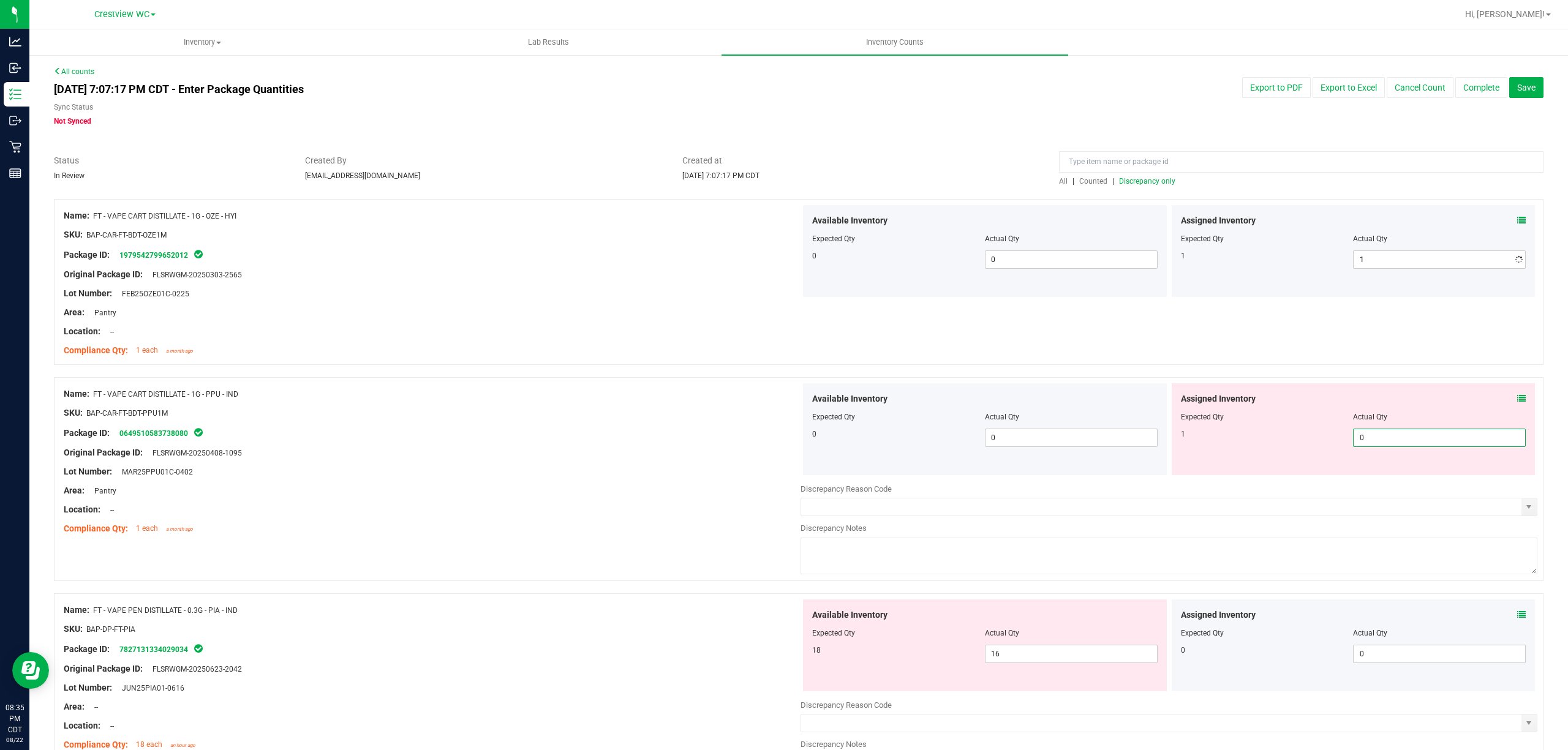
click at [1385, 473] on div "Assigned Inventory Expected Qty Actual Qty 1 0 0" at bounding box center [1354, 429] width 364 height 92
click at [677, 464] on div at bounding box center [432, 462] width 737 height 6
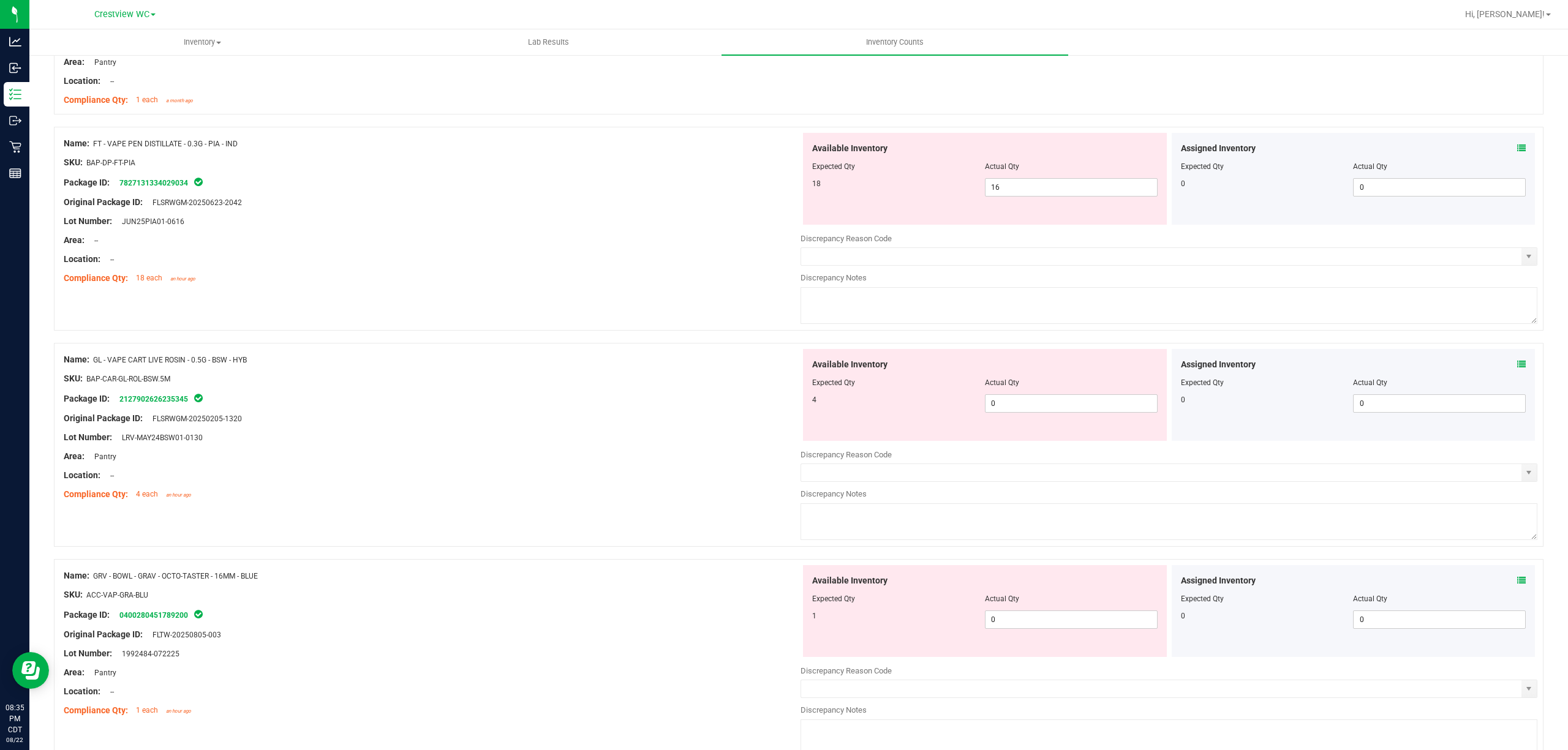
scroll to position [490, 0]
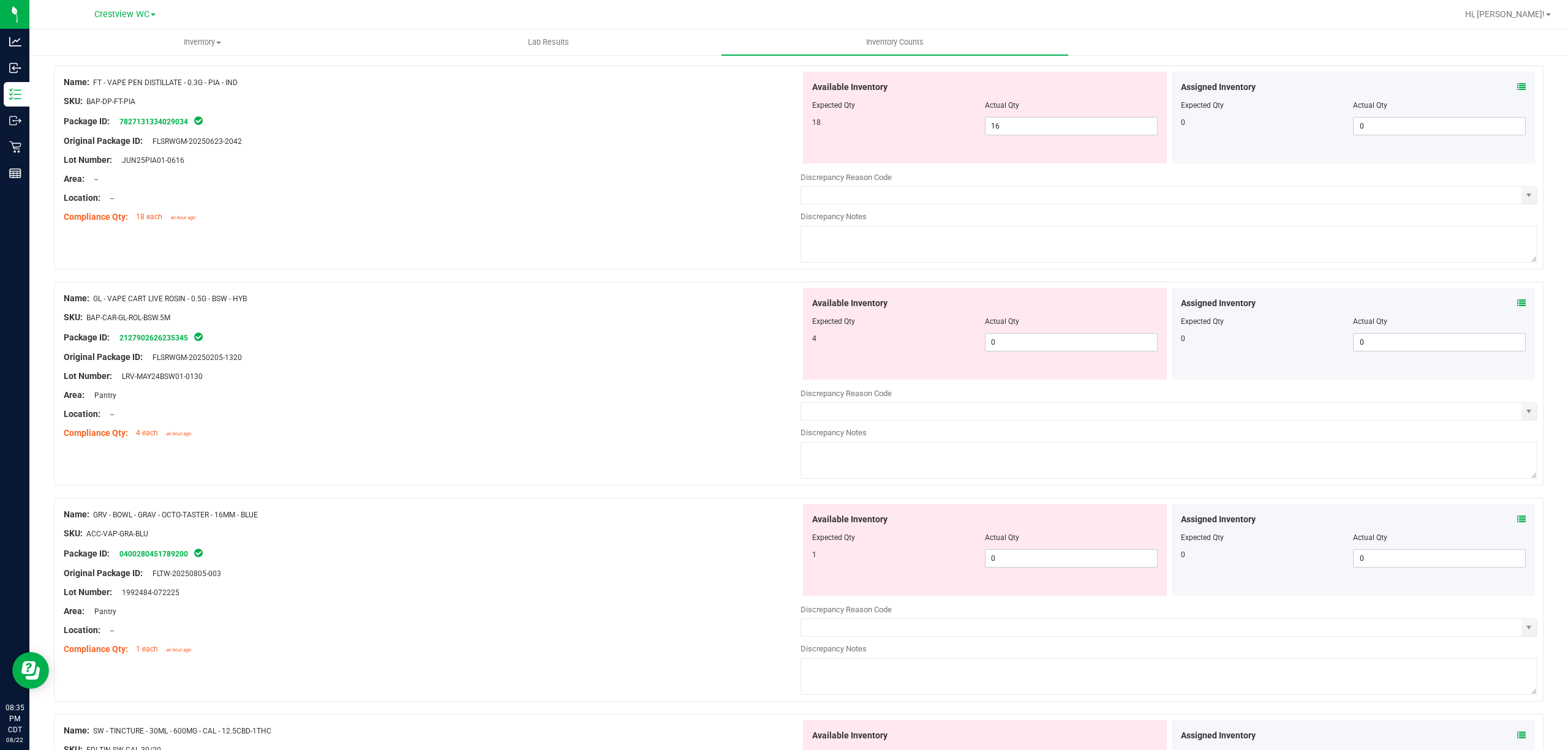
click at [1517, 305] on div "Assigned Inventory Expected Qty Actual Qty 0 0 0" at bounding box center [1354, 334] width 364 height 92
click at [1500, 305] on div "Assigned Inventory" at bounding box center [1354, 303] width 346 height 13
click at [1517, 304] on icon at bounding box center [1521, 303] width 8 height 8
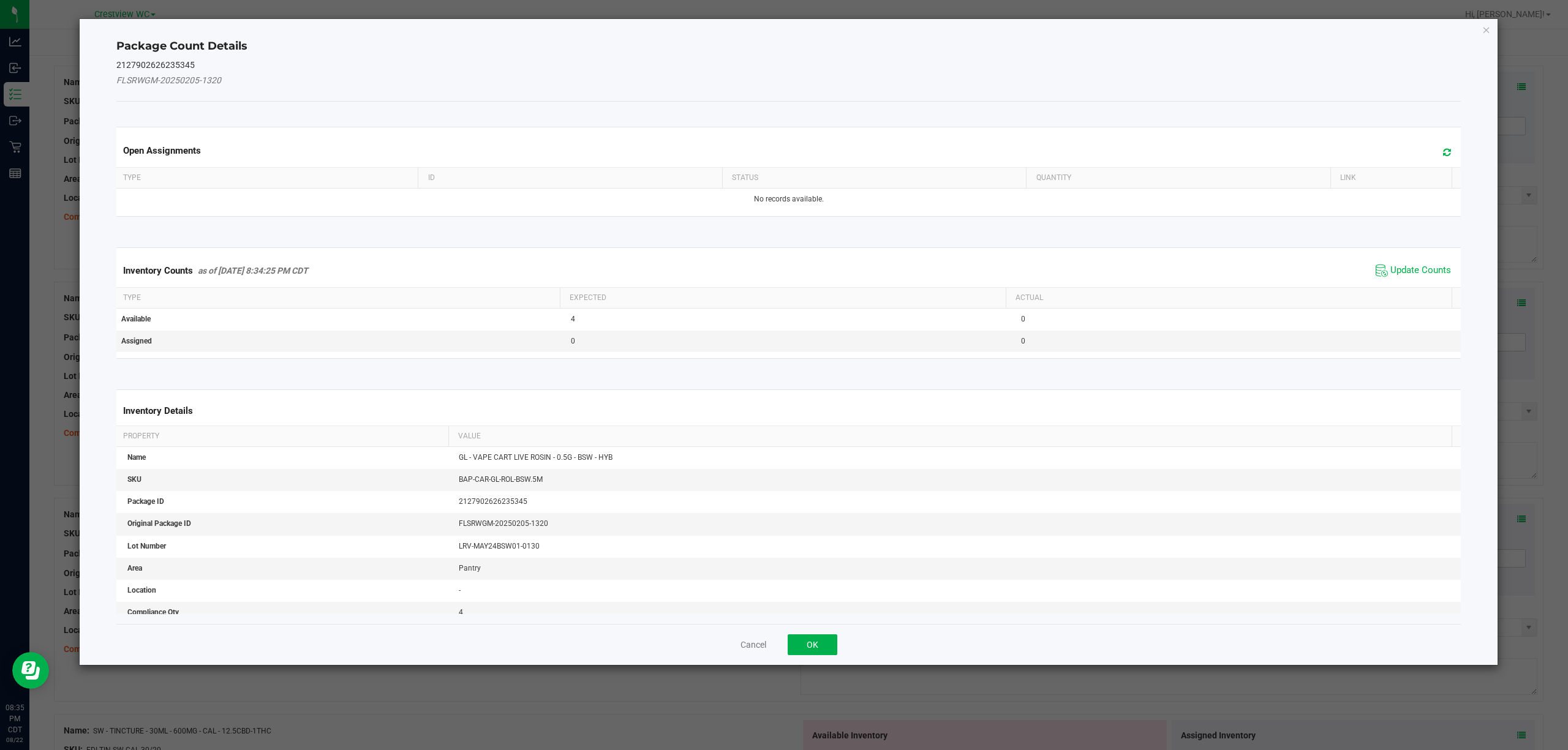
click at [1405, 278] on span "Update Counts" at bounding box center [1413, 271] width 81 height 18
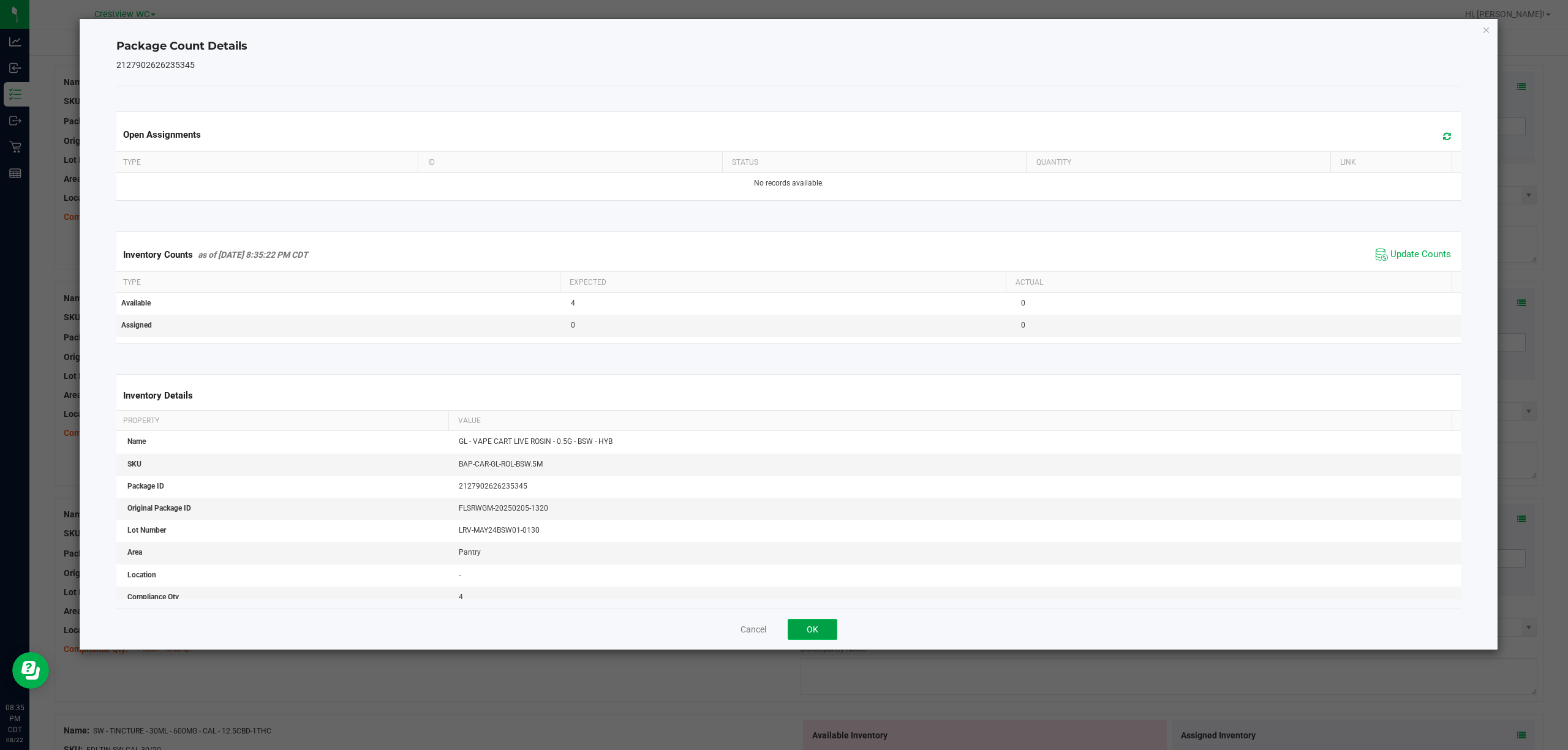
click at [813, 627] on button "OK" at bounding box center [813, 630] width 50 height 21
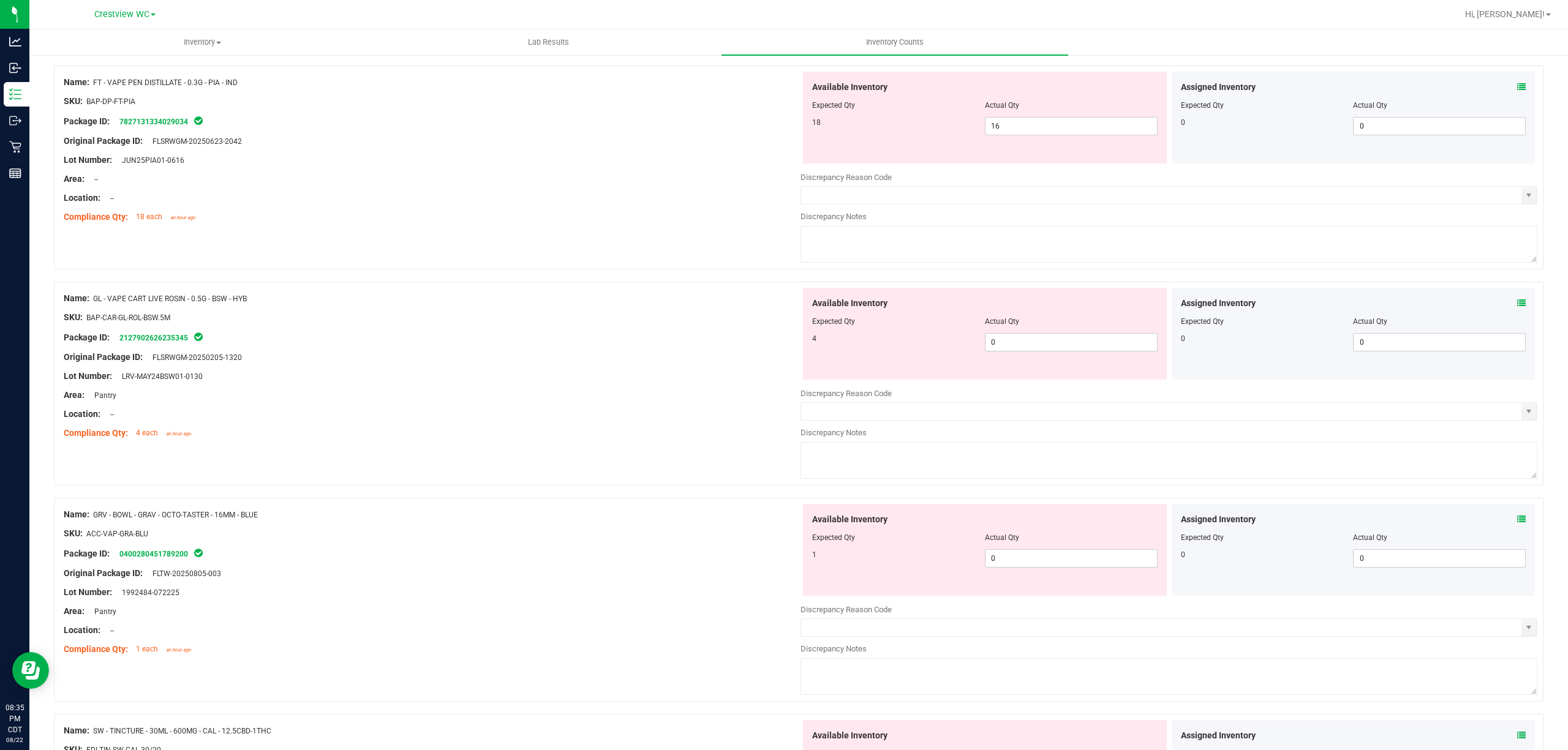
click at [1517, 518] on icon at bounding box center [1521, 519] width 8 height 8
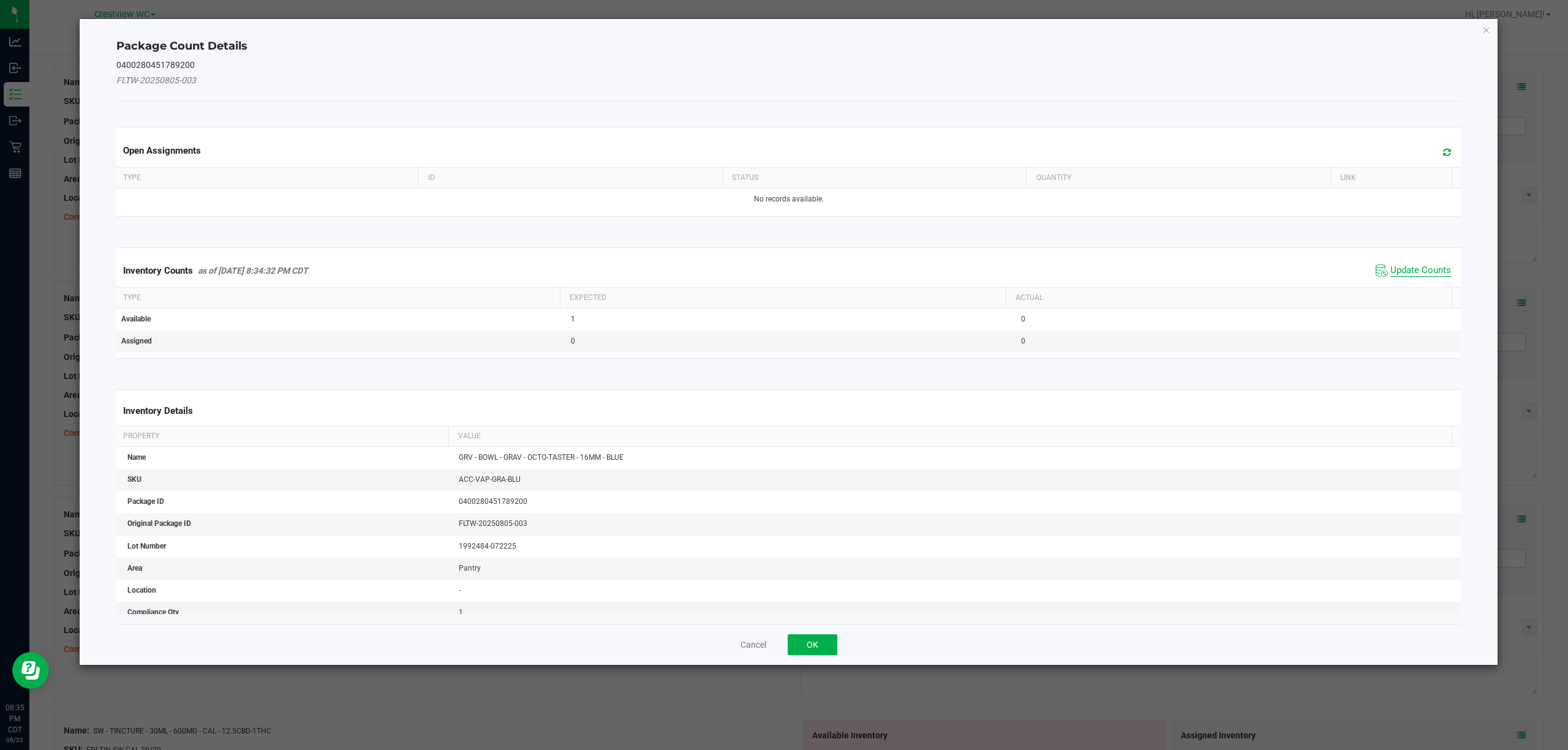
click at [1405, 270] on span "Update Counts" at bounding box center [1421, 271] width 61 height 12
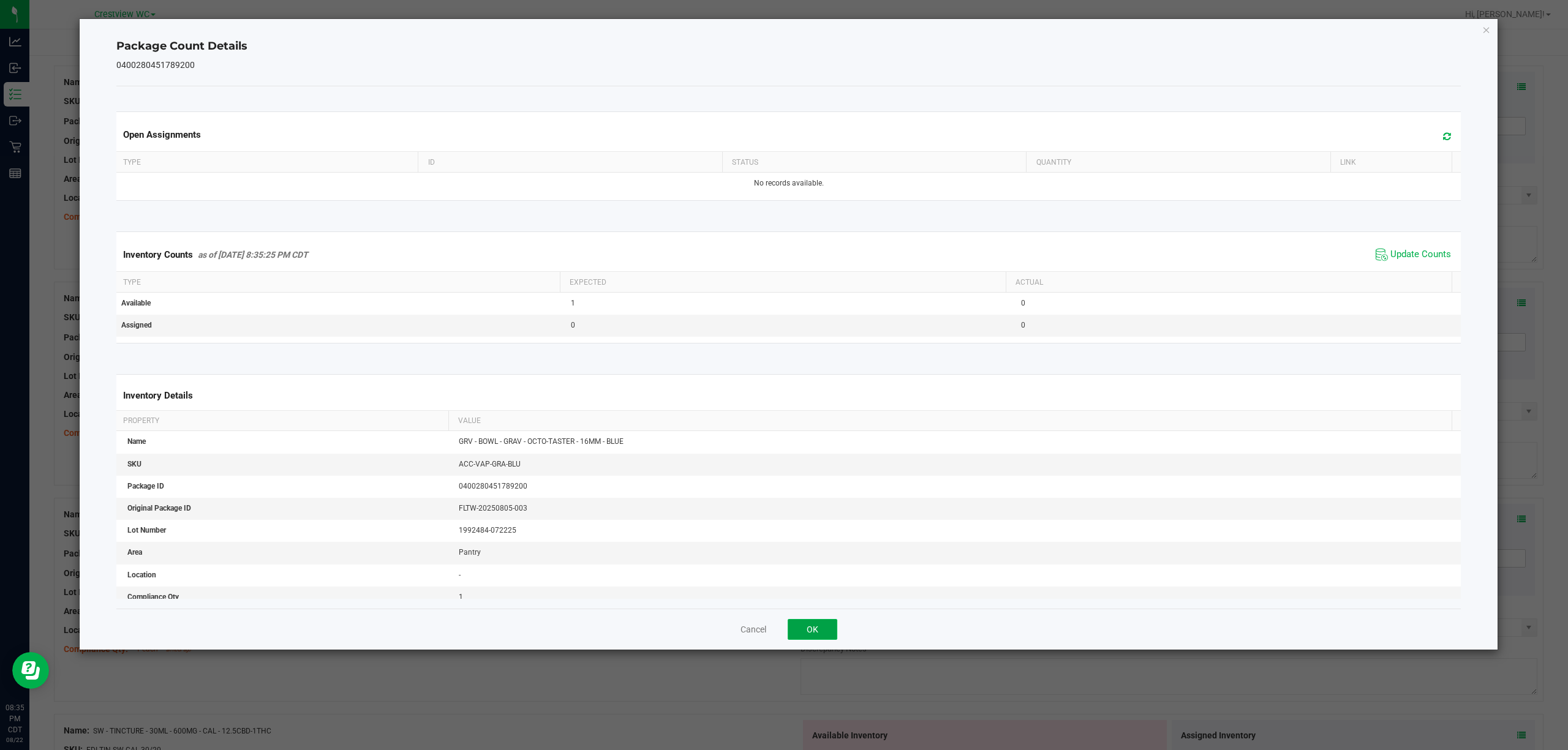
click at [815, 631] on button "OK" at bounding box center [813, 630] width 50 height 21
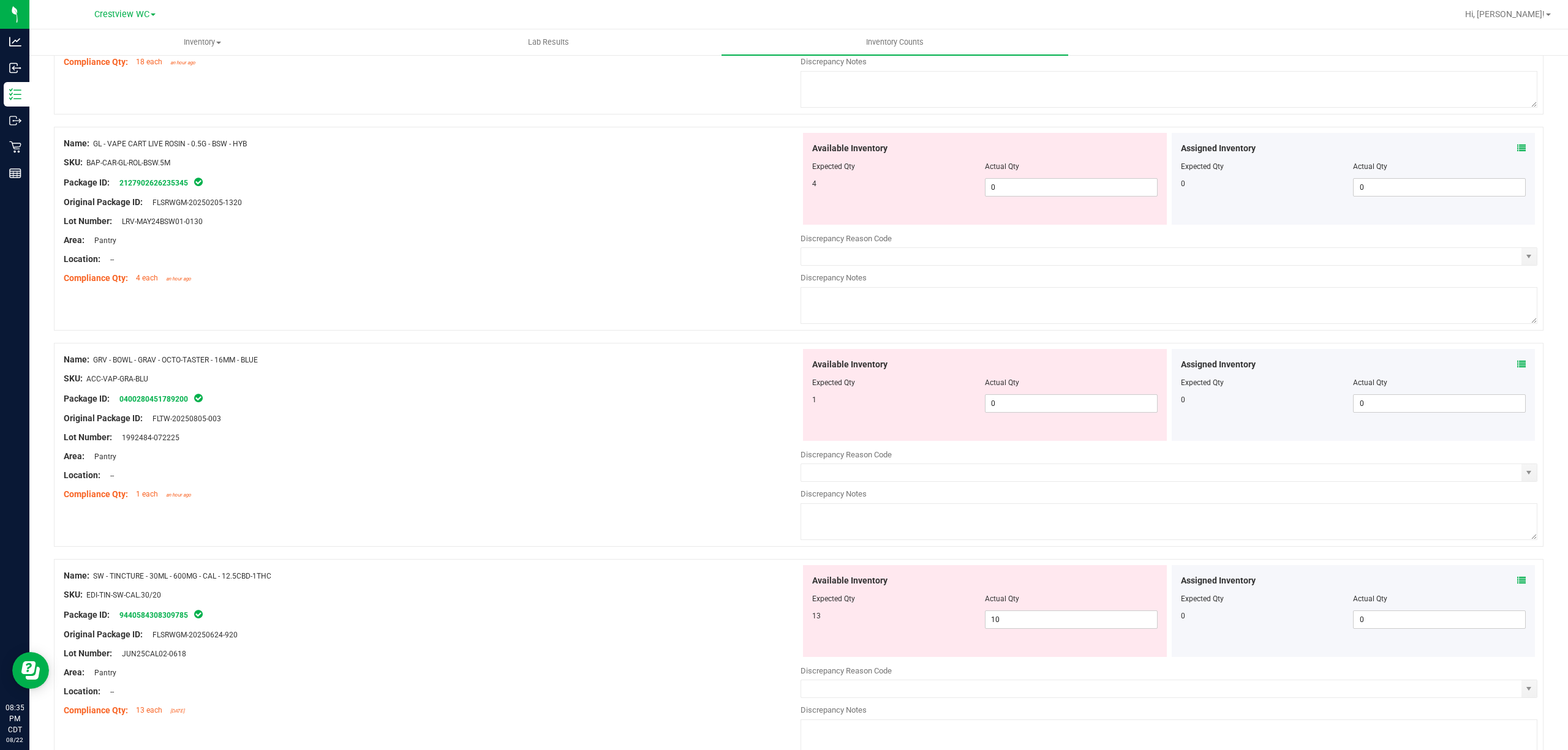
scroll to position [816, 0]
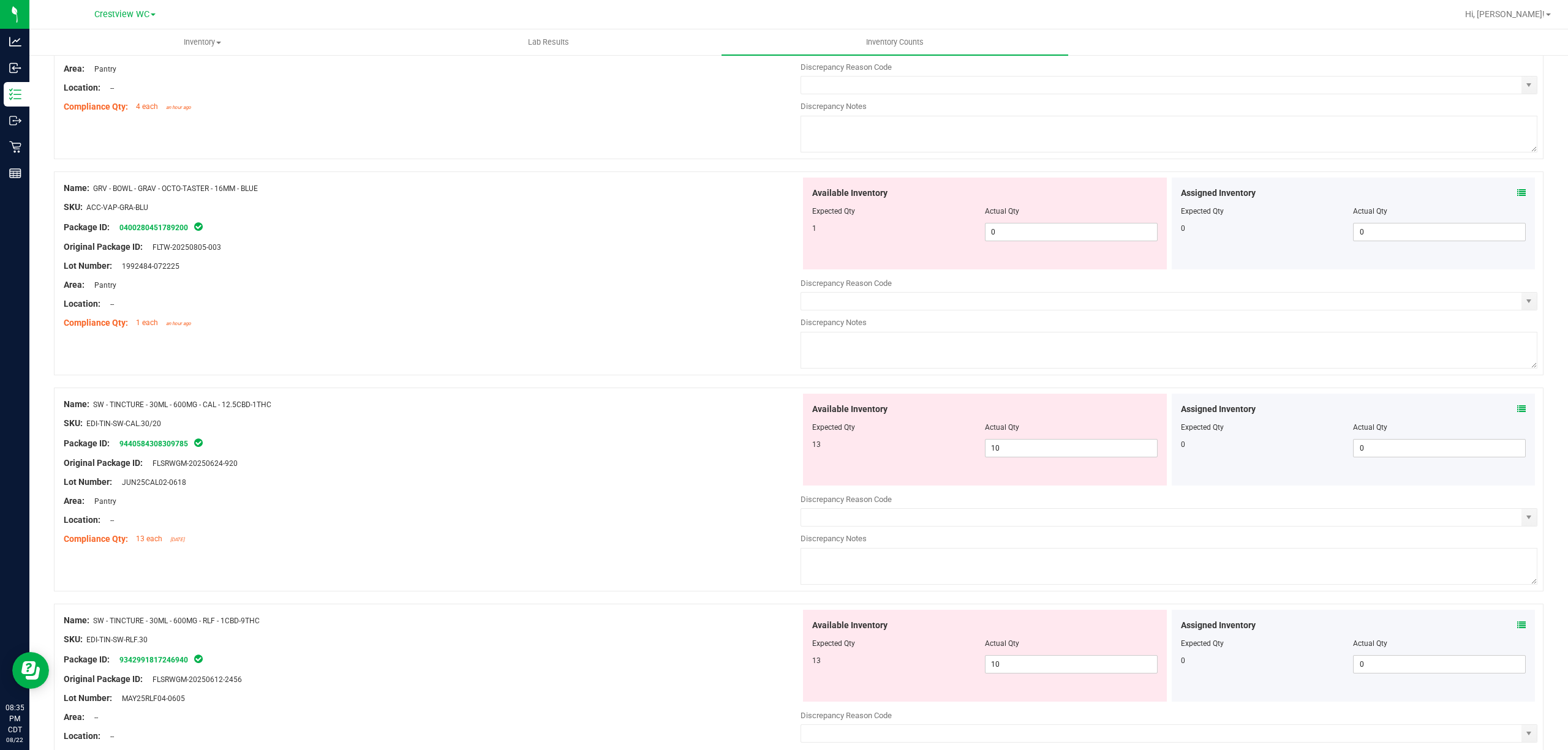
click at [1503, 410] on div "Assigned Inventory" at bounding box center [1354, 409] width 346 height 13
click at [1517, 407] on icon at bounding box center [1521, 409] width 8 height 8
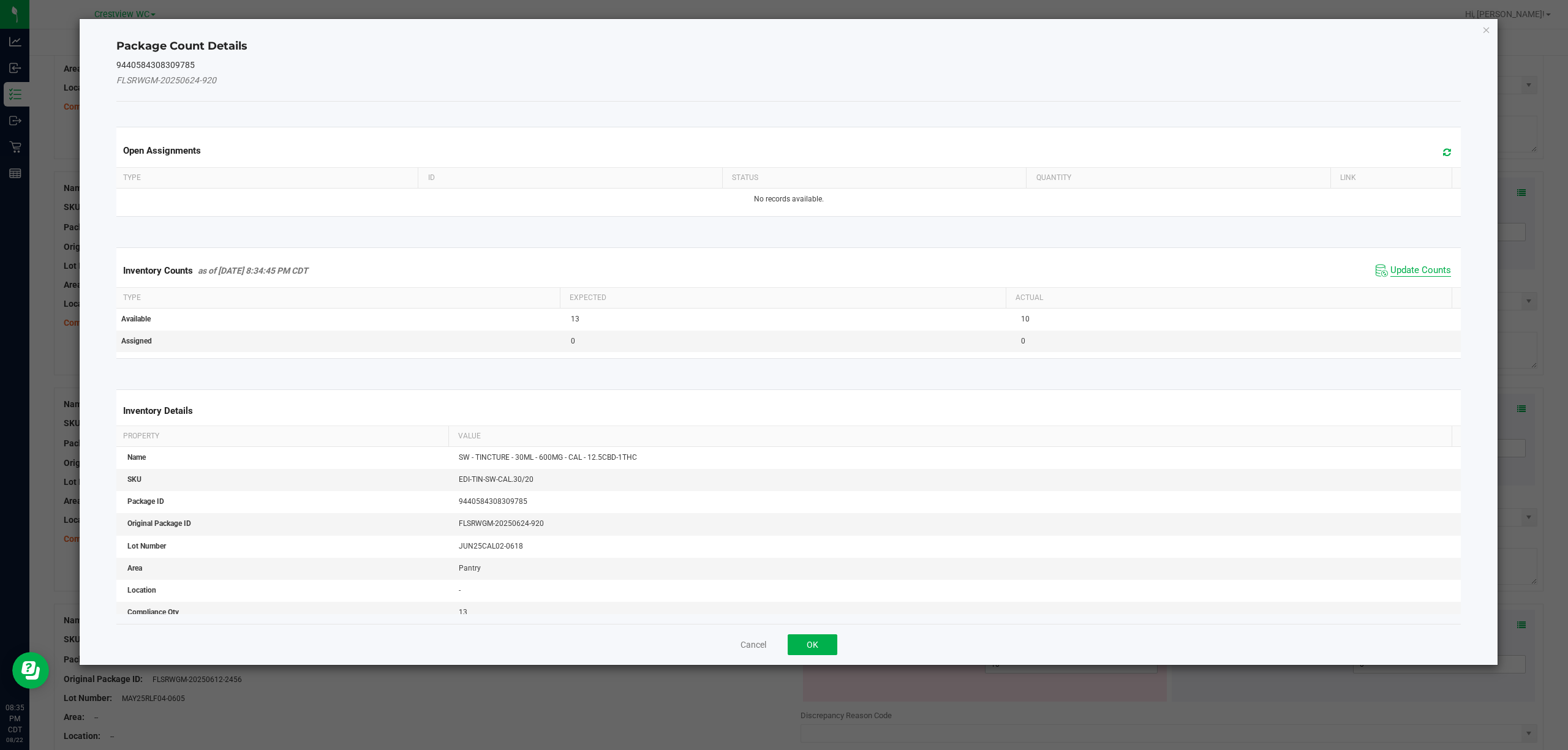
click at [1397, 275] on span "Update Counts" at bounding box center [1421, 271] width 61 height 12
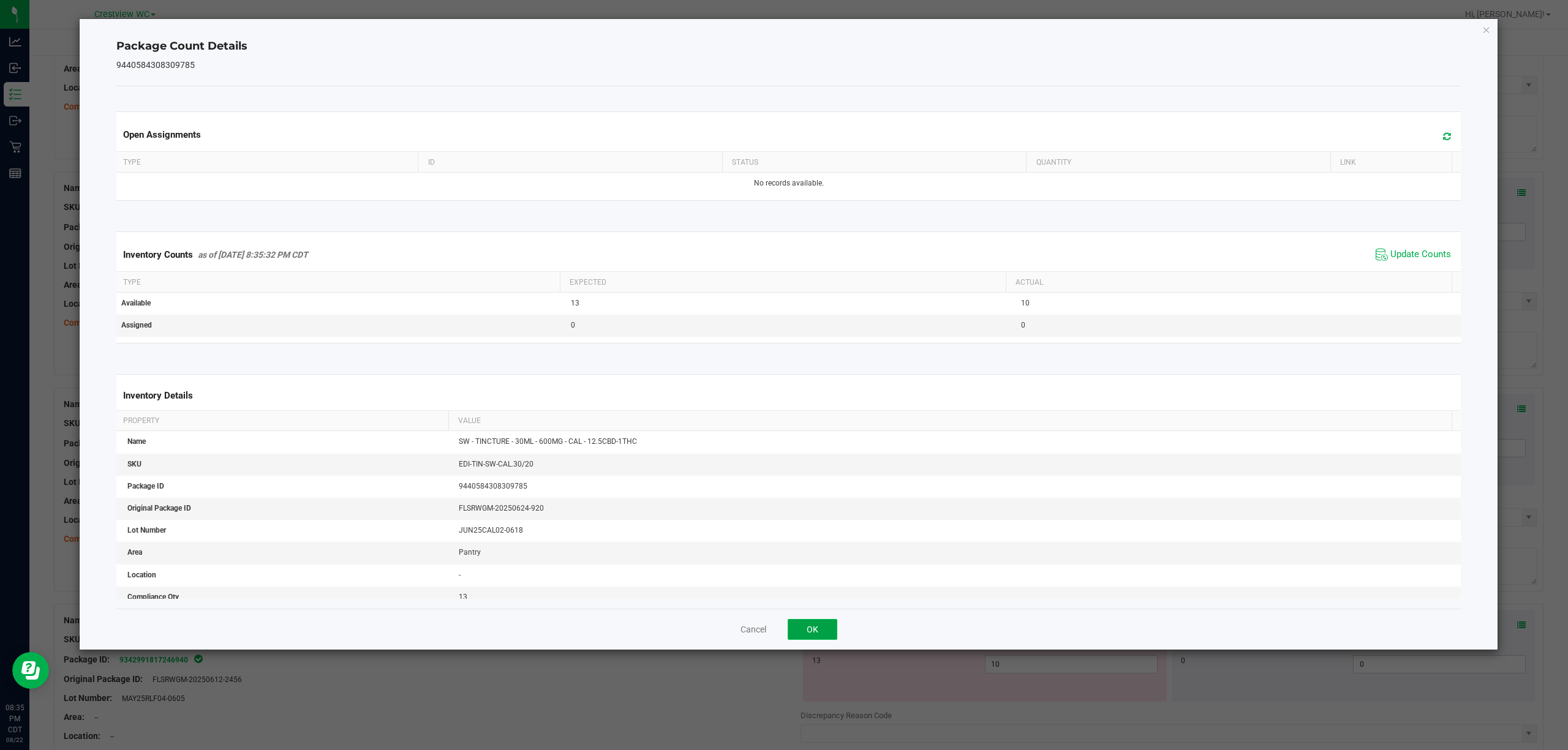
click at [816, 626] on button "OK" at bounding box center [813, 630] width 50 height 21
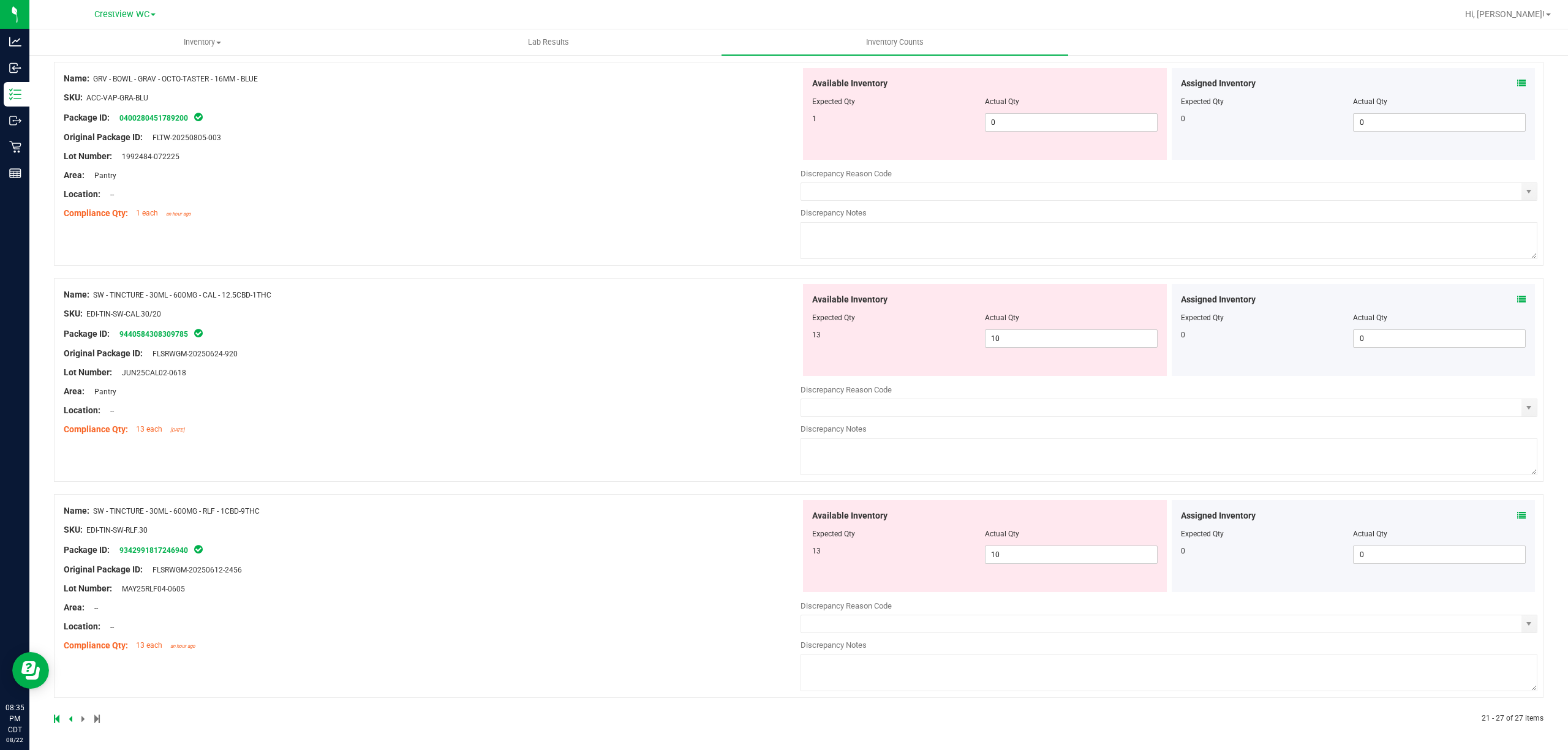
scroll to position [931, 0]
click at [1503, 513] on div "Assigned Inventory" at bounding box center [1354, 514] width 346 height 13
click at [1517, 512] on icon at bounding box center [1521, 513] width 8 height 8
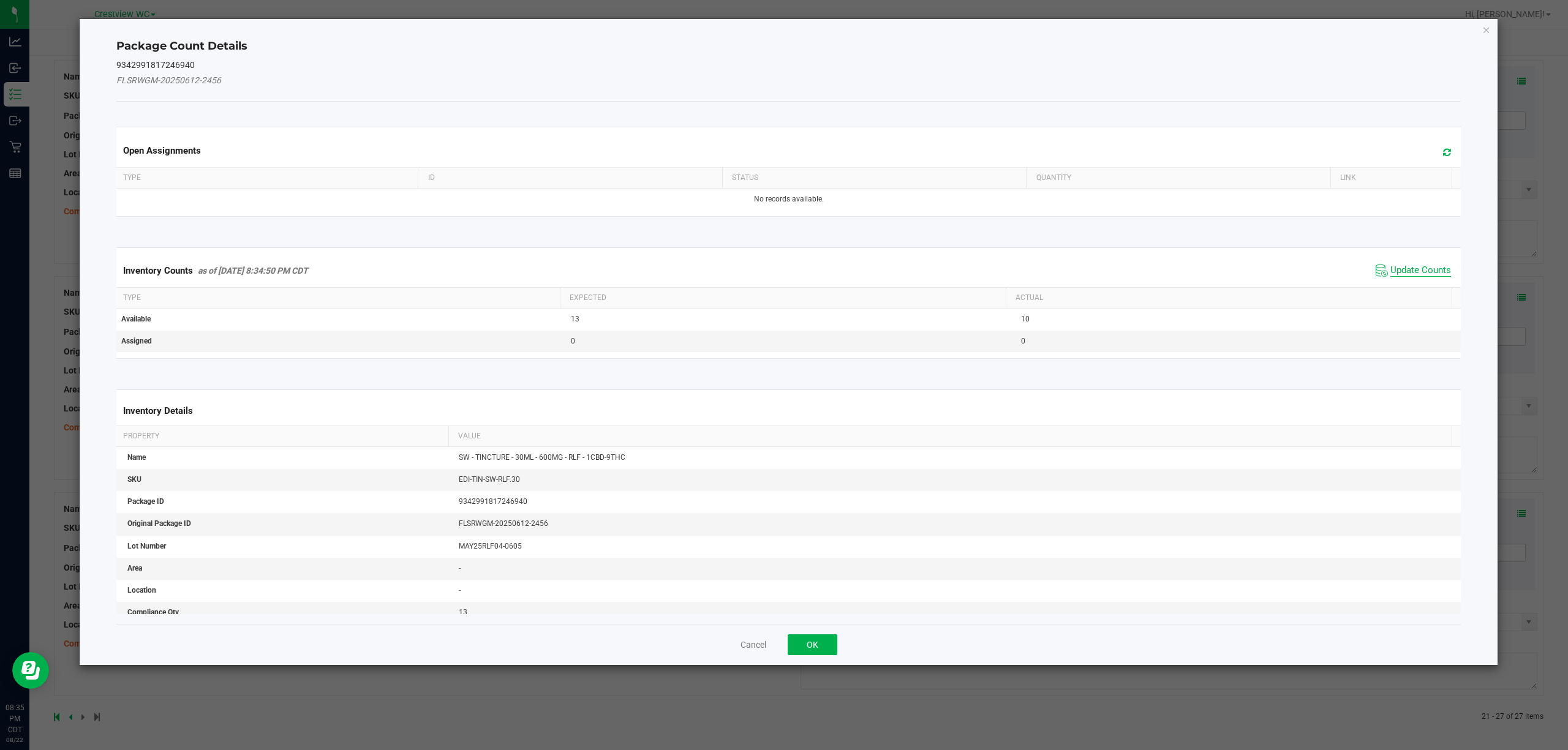
click at [1405, 271] on span "Update Counts" at bounding box center [1421, 271] width 61 height 12
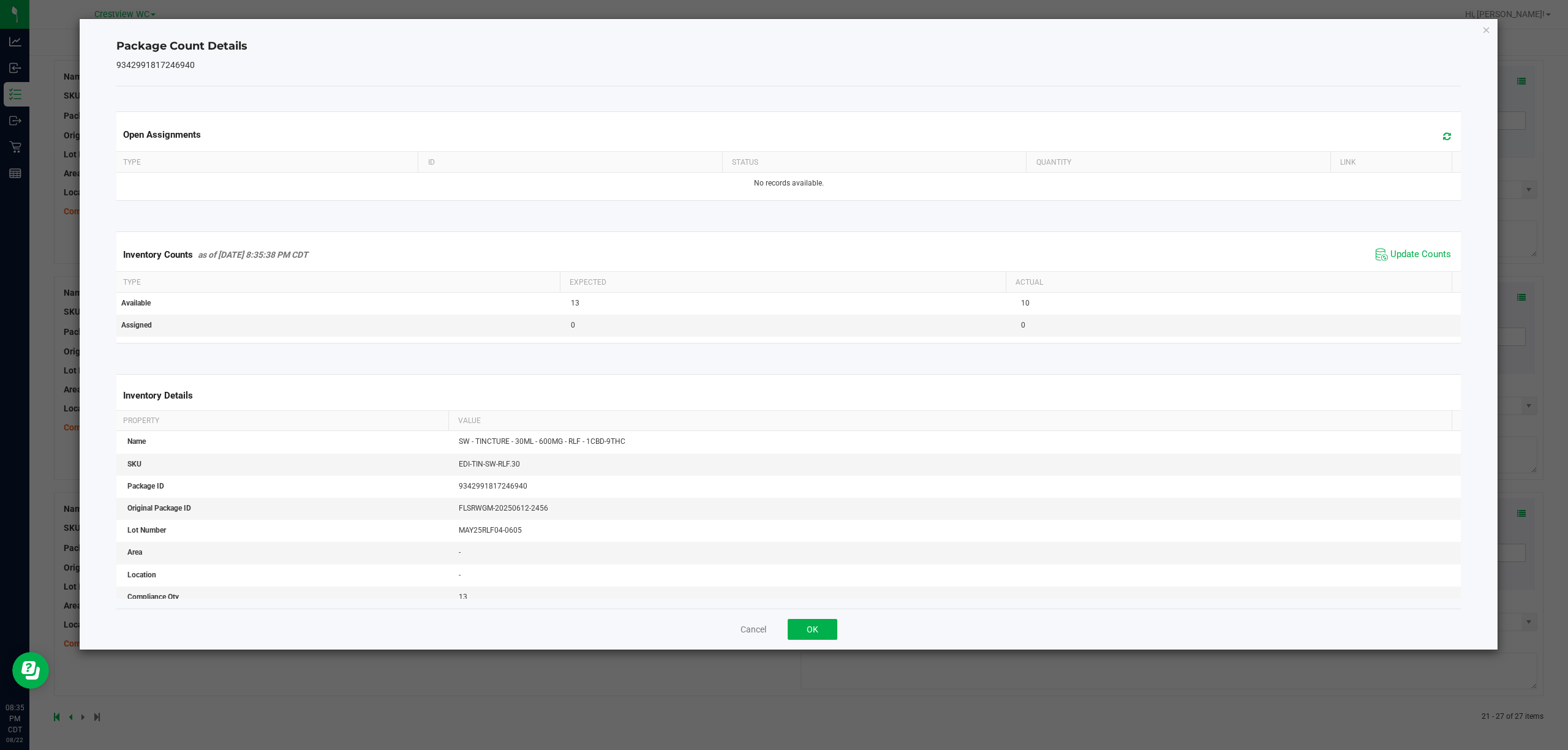
drag, startPoint x: 849, startPoint y: 622, endPoint x: 841, endPoint y: 622, distance: 8.0
click at [843, 622] on div "Cancel OK" at bounding box center [789, 629] width 1345 height 41
click at [822, 627] on button "OK" at bounding box center [813, 630] width 50 height 21
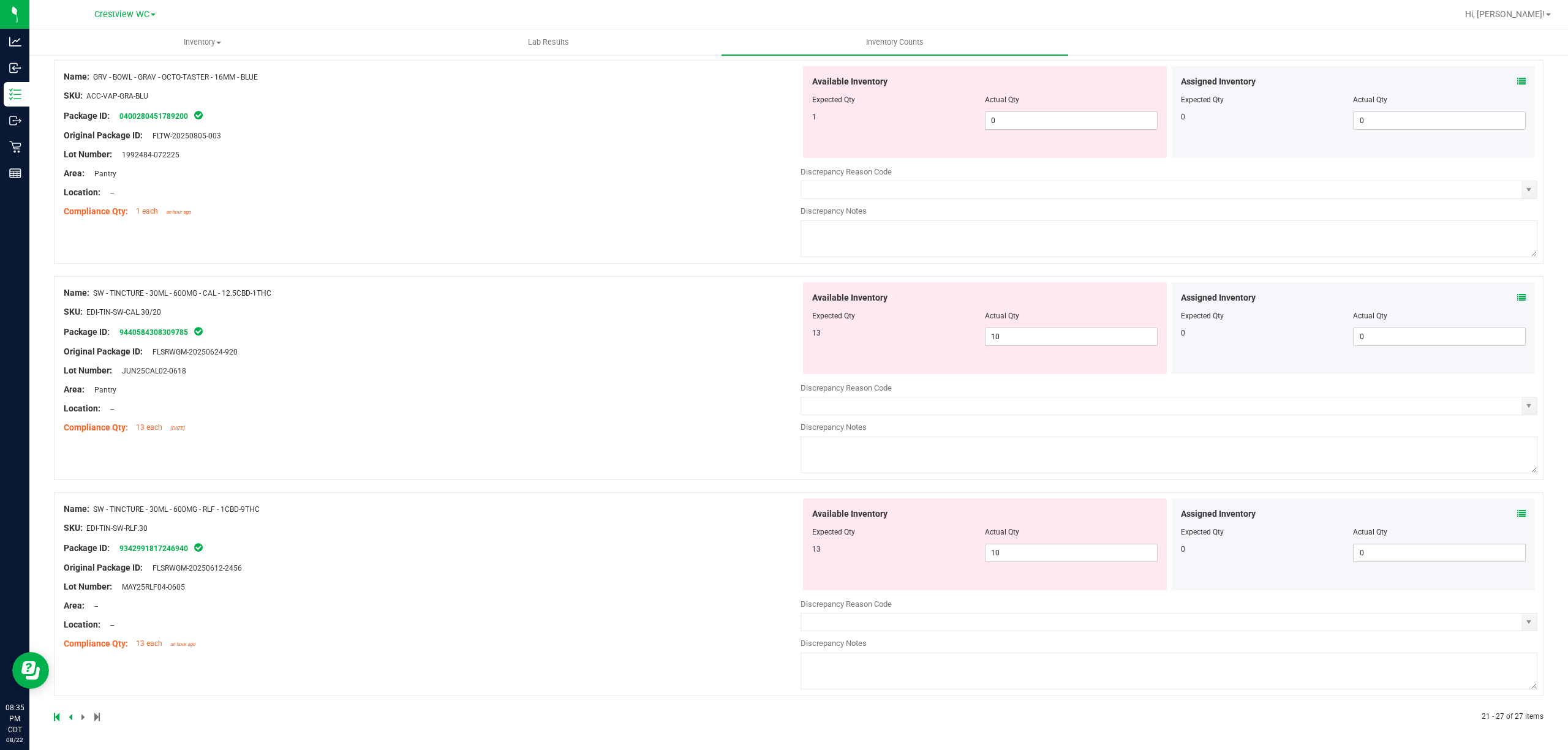
click at [703, 551] on div "Package ID: 9342991817246940" at bounding box center [432, 549] width 737 height 15
click at [55, 715] on icon at bounding box center [56, 717] width 5 height 8
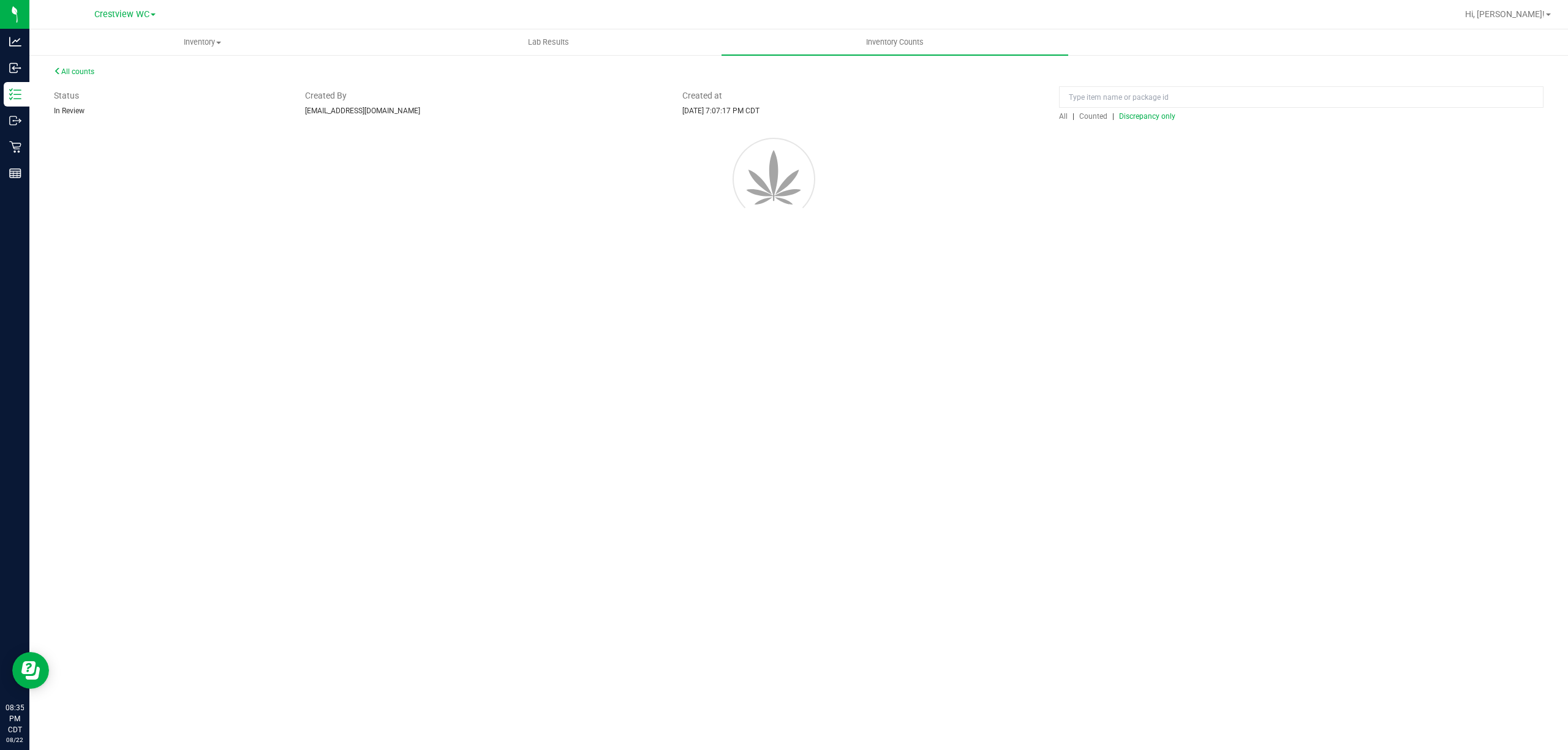
scroll to position [0, 0]
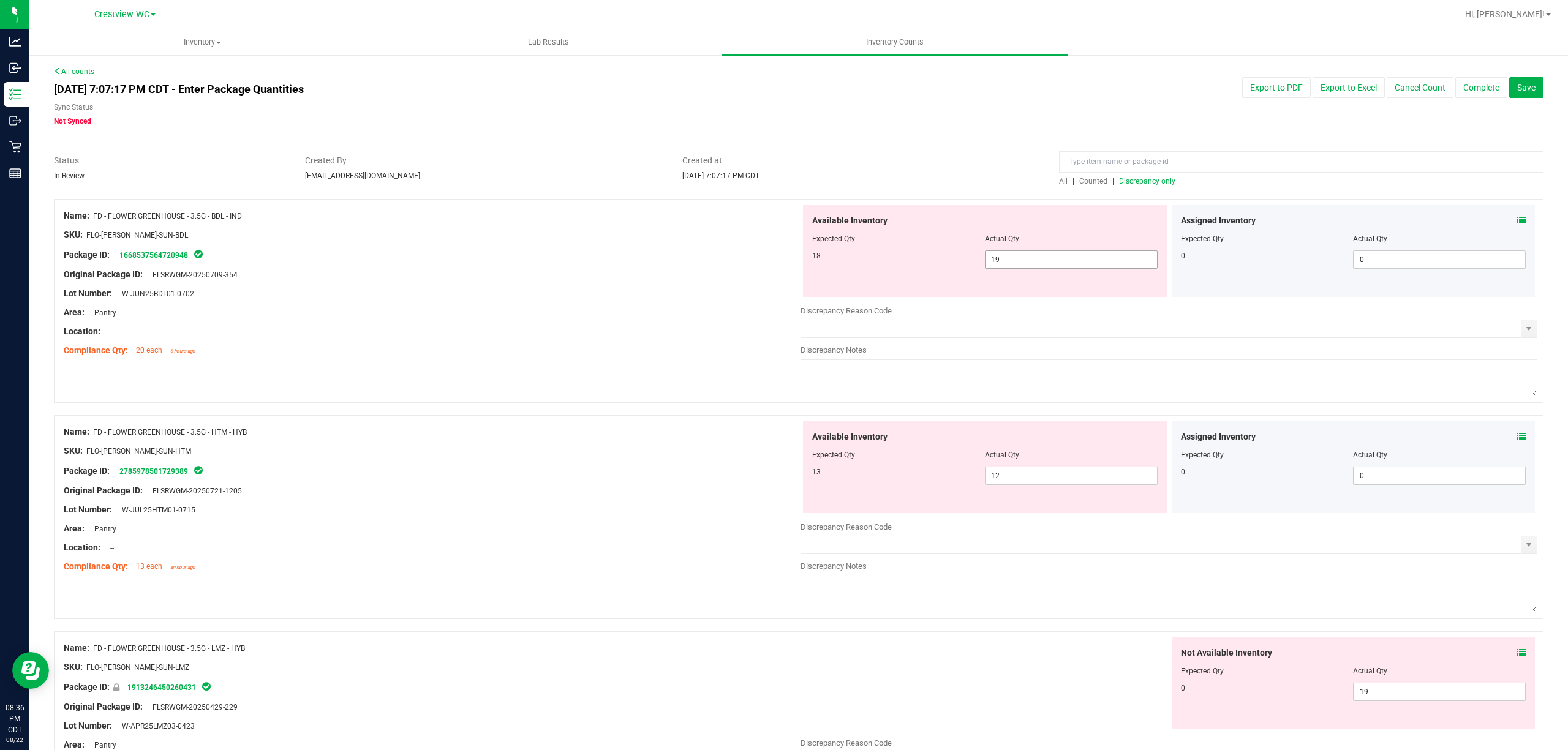
click at [1004, 263] on span "19 19" at bounding box center [1071, 259] width 173 height 18
click at [604, 529] on div "Name: FD - FLOWER GREENHOUSE - 3.5G - HTM - HYB SKU: FLO-[PERSON_NAME]-SUN-HTM …" at bounding box center [432, 500] width 737 height 156
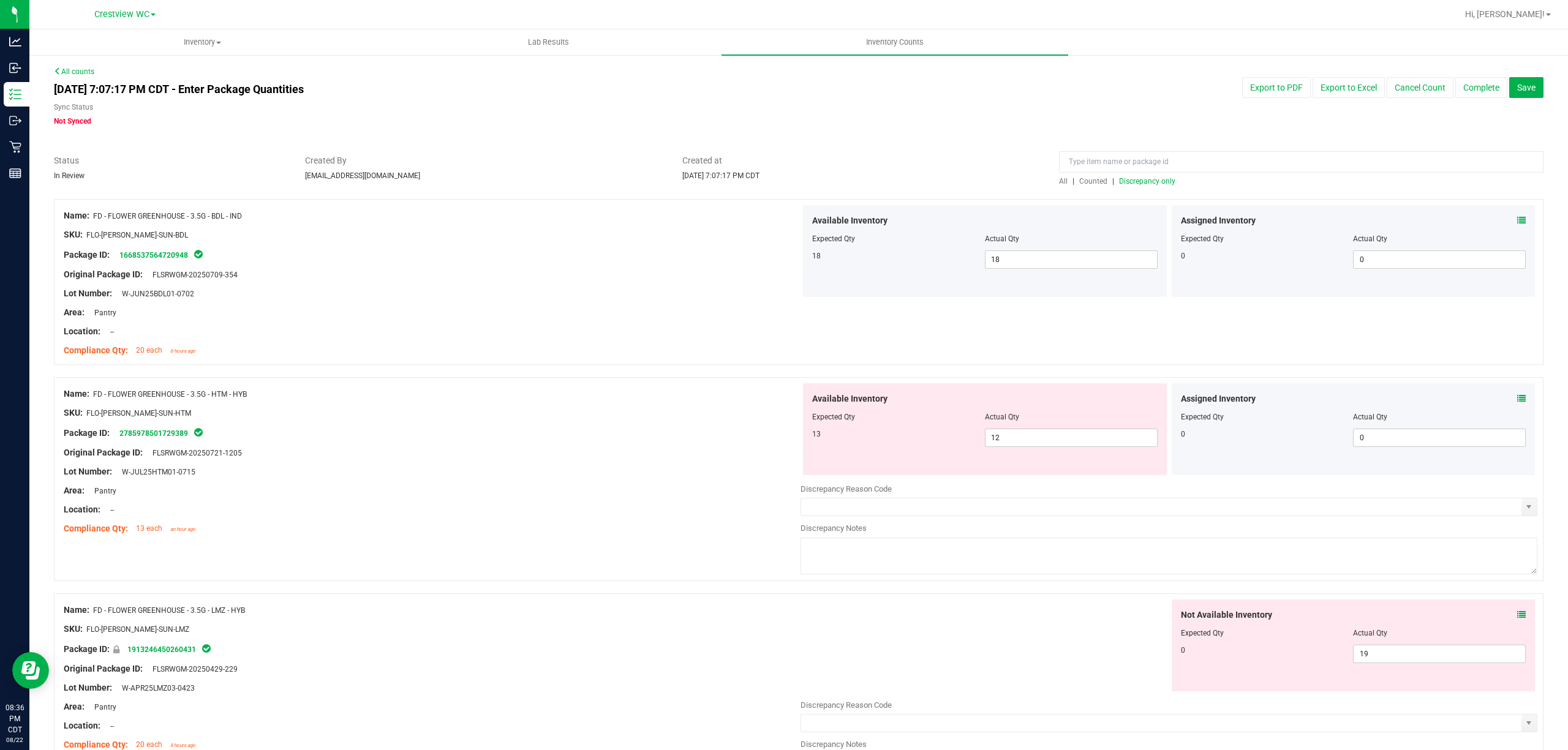
click at [1035, 415] on div "Actual Qty" at bounding box center [1071, 417] width 173 height 11
click at [1041, 434] on input "12" at bounding box center [1071, 437] width 171 height 17
click at [581, 444] on div at bounding box center [432, 443] width 737 height 6
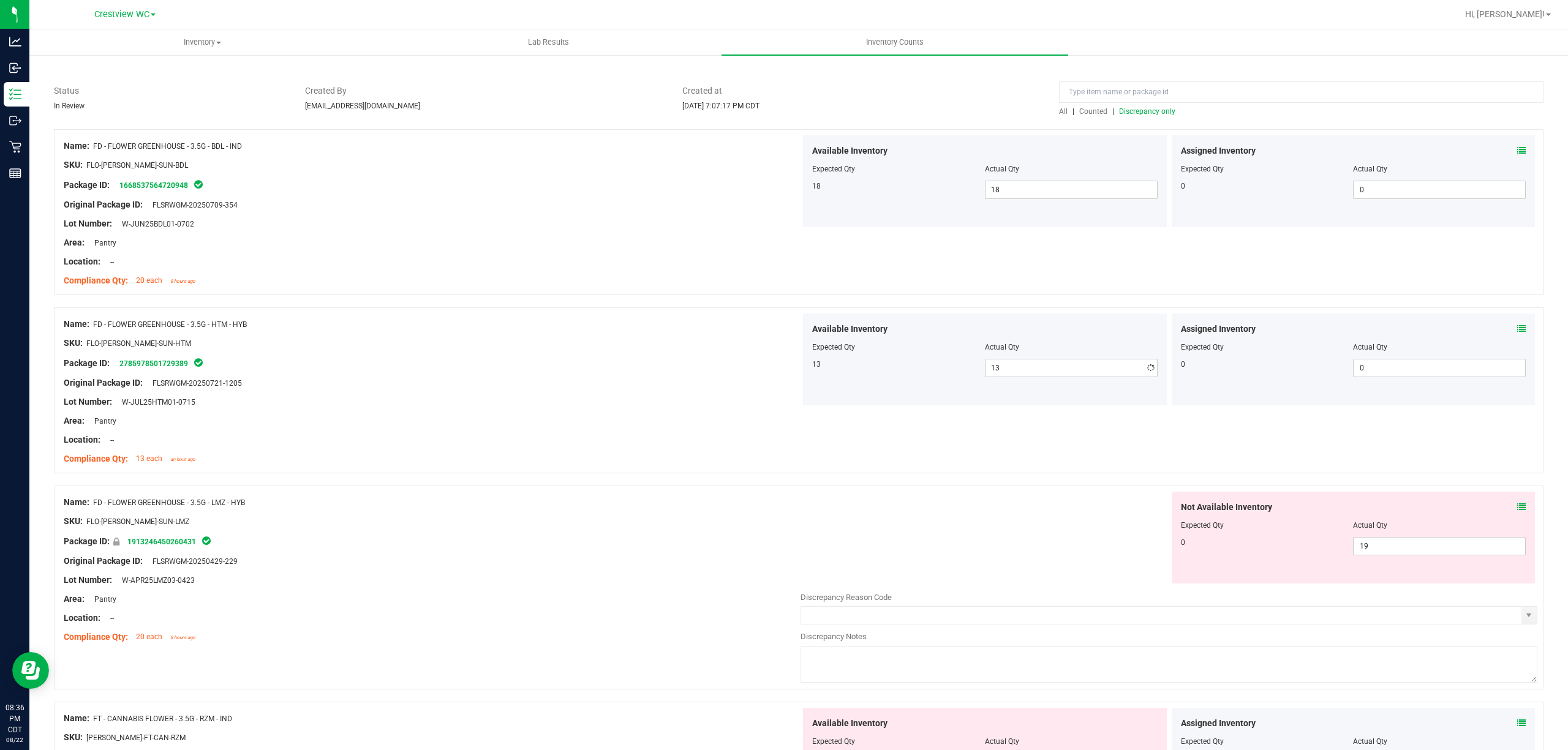
scroll to position [163, 0]
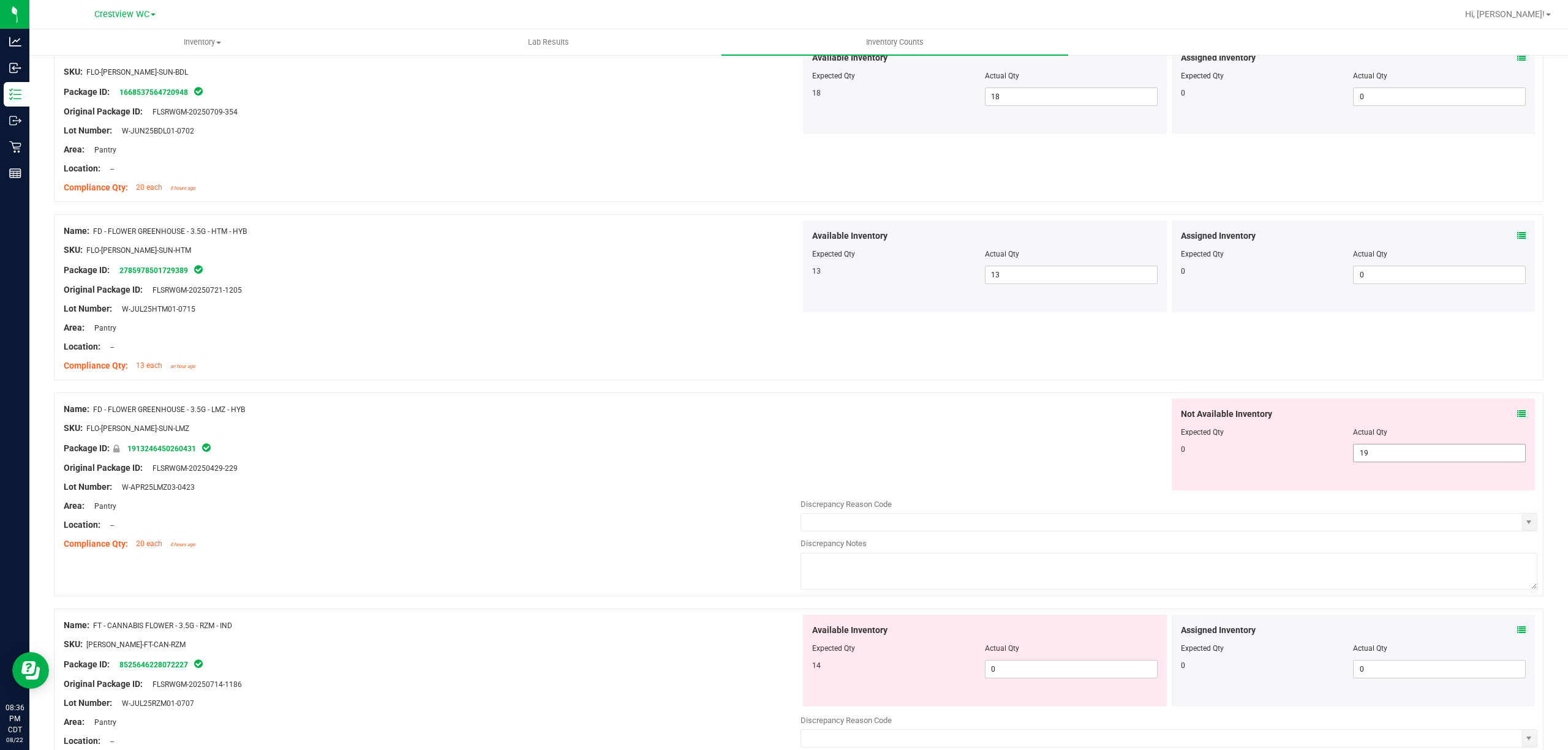
click at [1420, 464] on div "Not Available Inventory Expected Qty Actual Qty 0 19 19" at bounding box center [1354, 444] width 364 height 92
click at [1388, 449] on span "19 19" at bounding box center [1439, 453] width 173 height 18
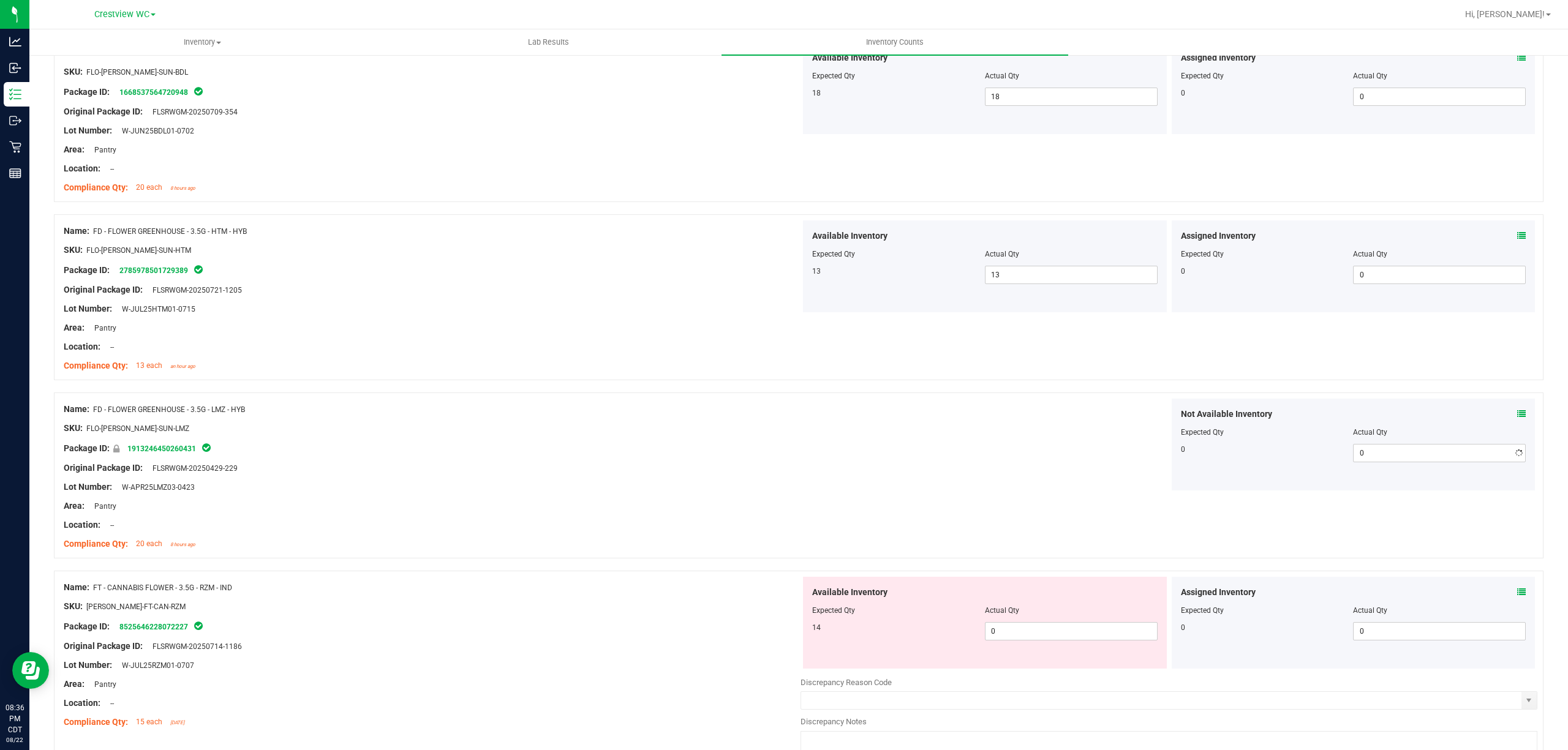
click at [681, 496] on div at bounding box center [432, 497] width 737 height 6
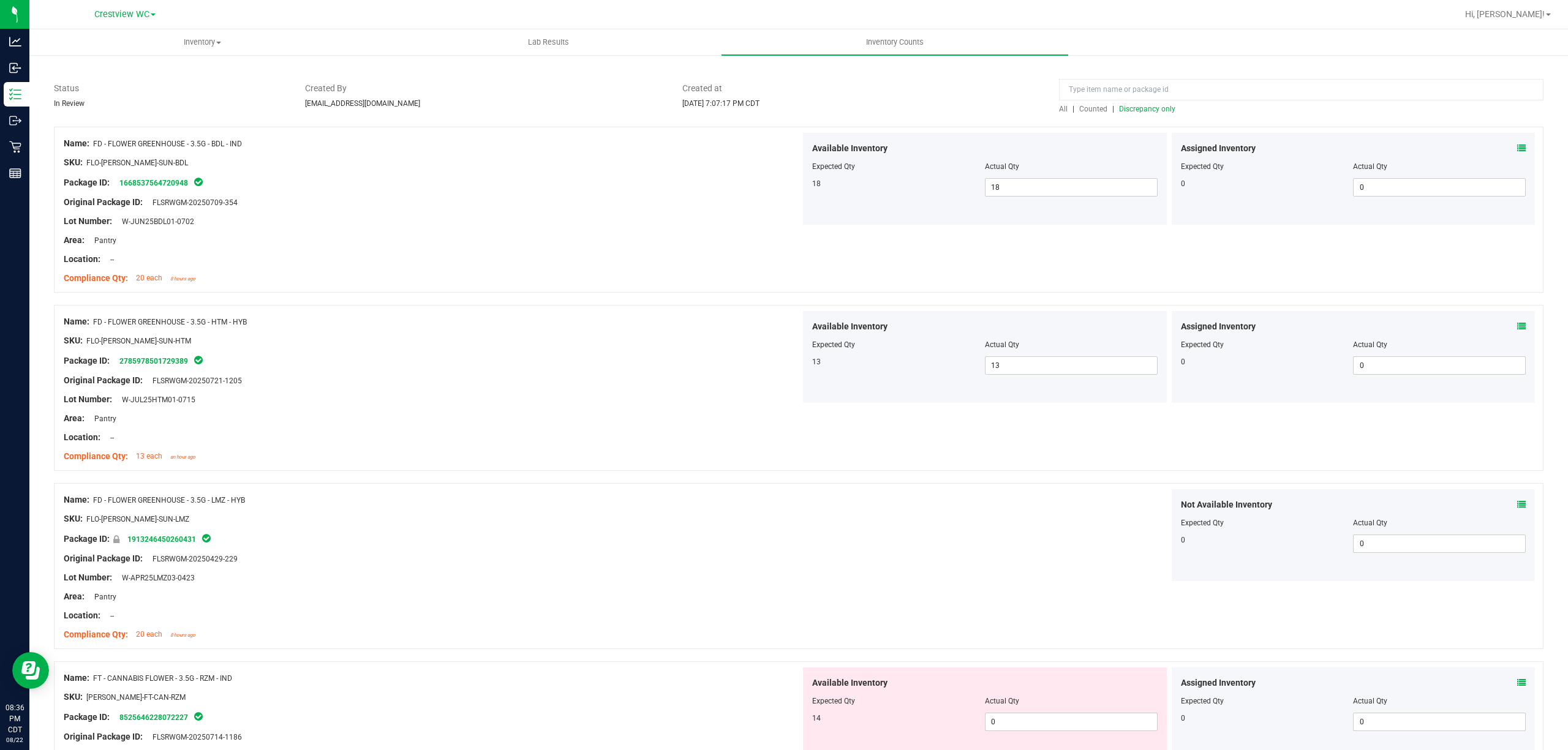
scroll to position [0, 0]
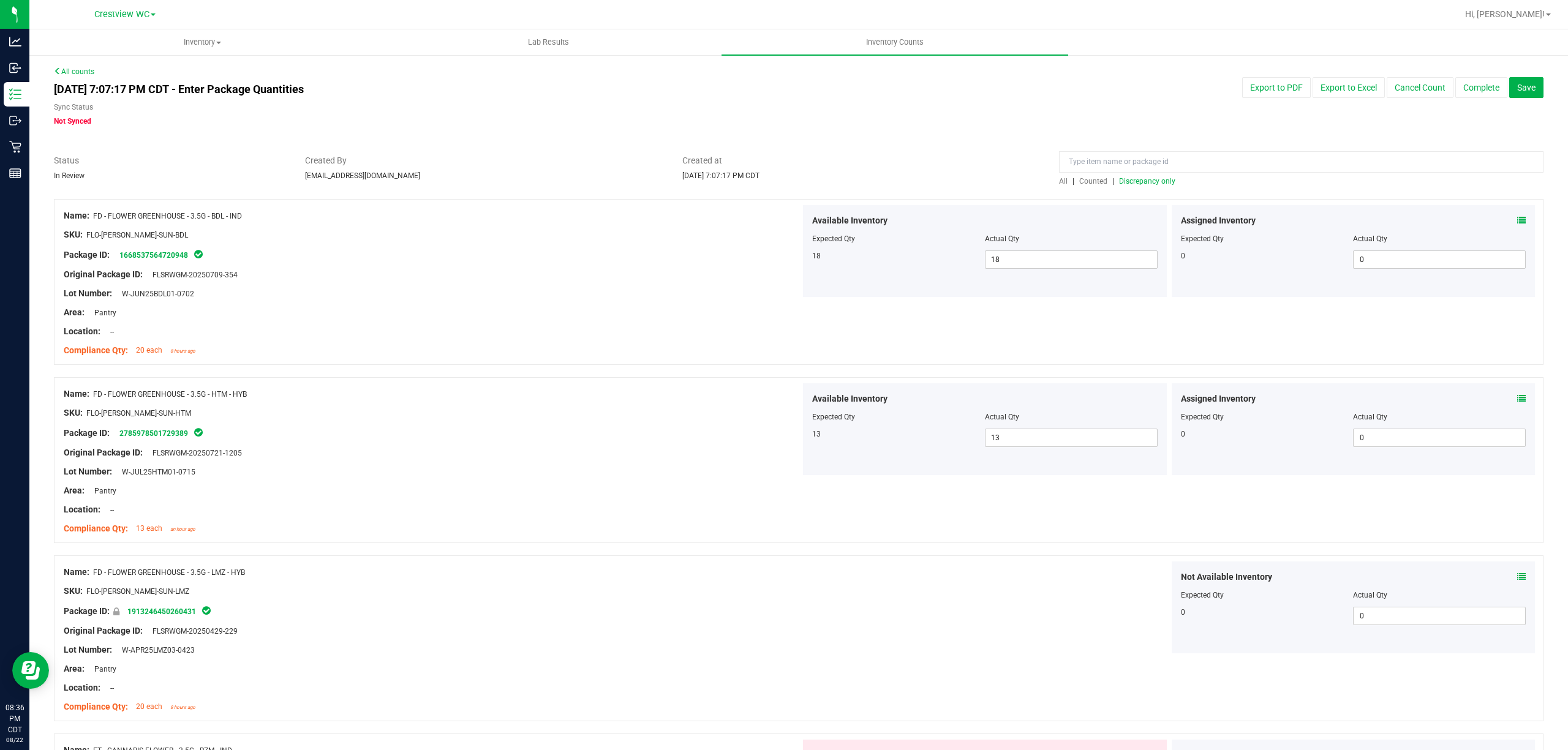
click at [1126, 183] on span "Discrepancy only" at bounding box center [1147, 181] width 56 height 8
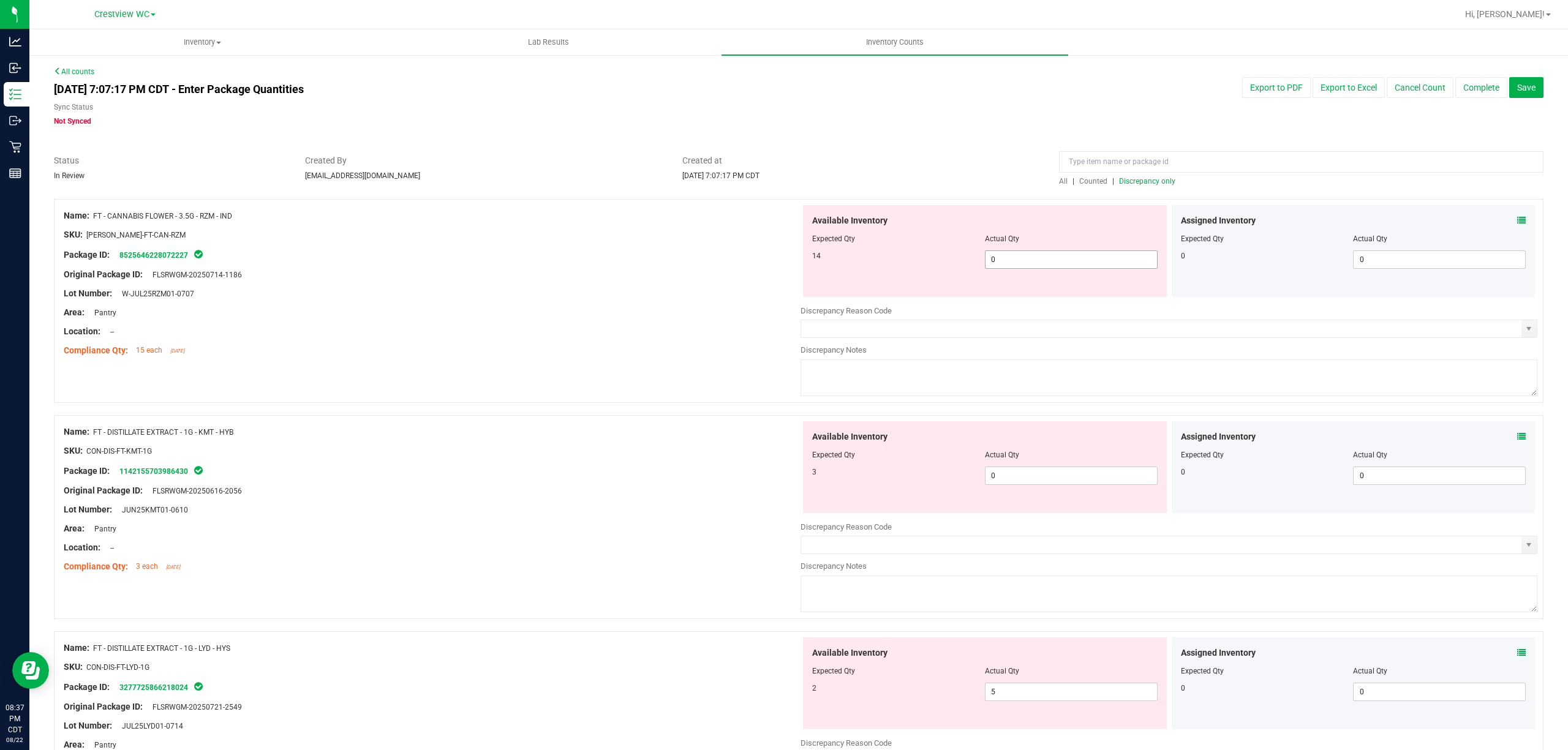
click at [1028, 260] on input "0" at bounding box center [1071, 259] width 171 height 17
click at [611, 283] on div at bounding box center [432, 284] width 737 height 6
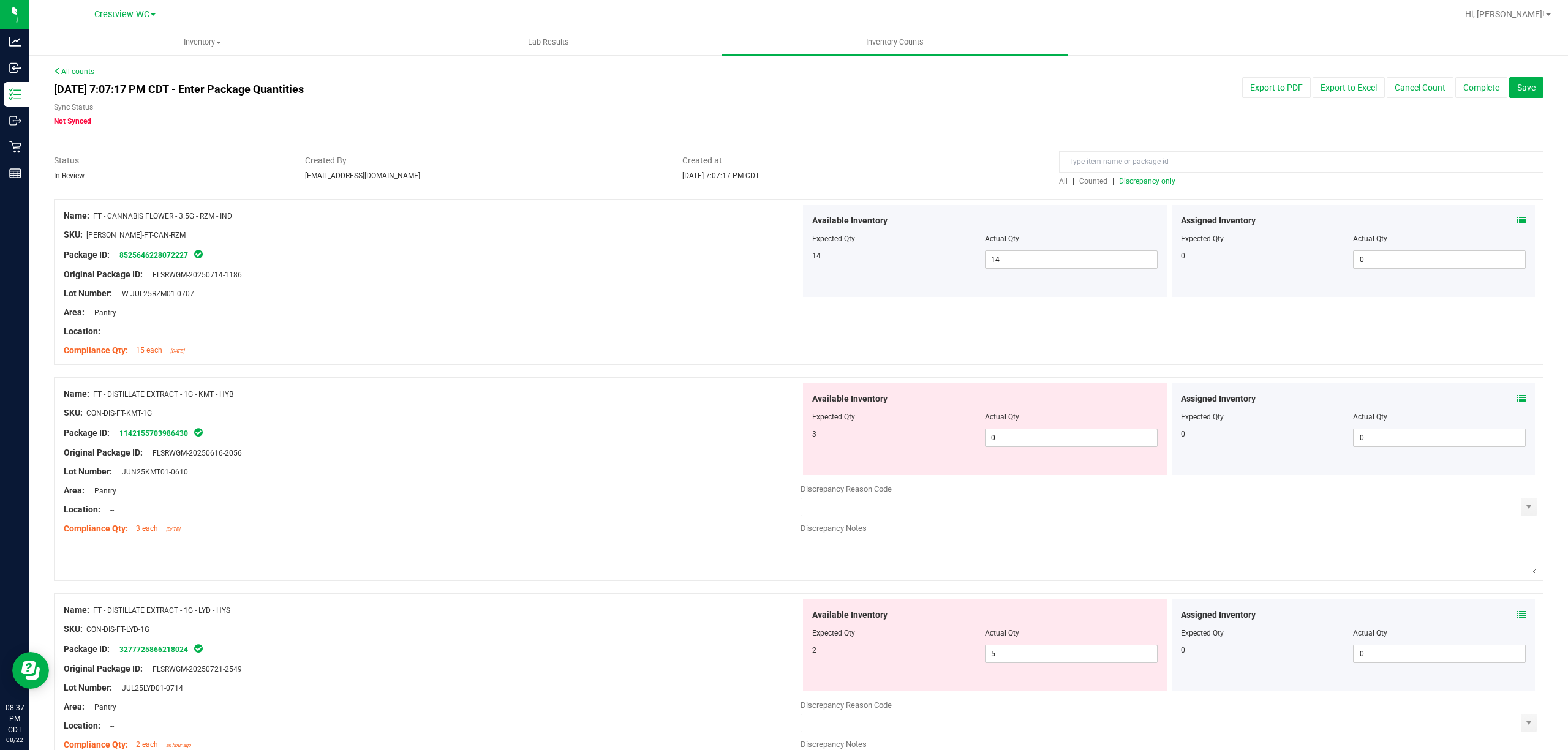
scroll to position [81, 0]
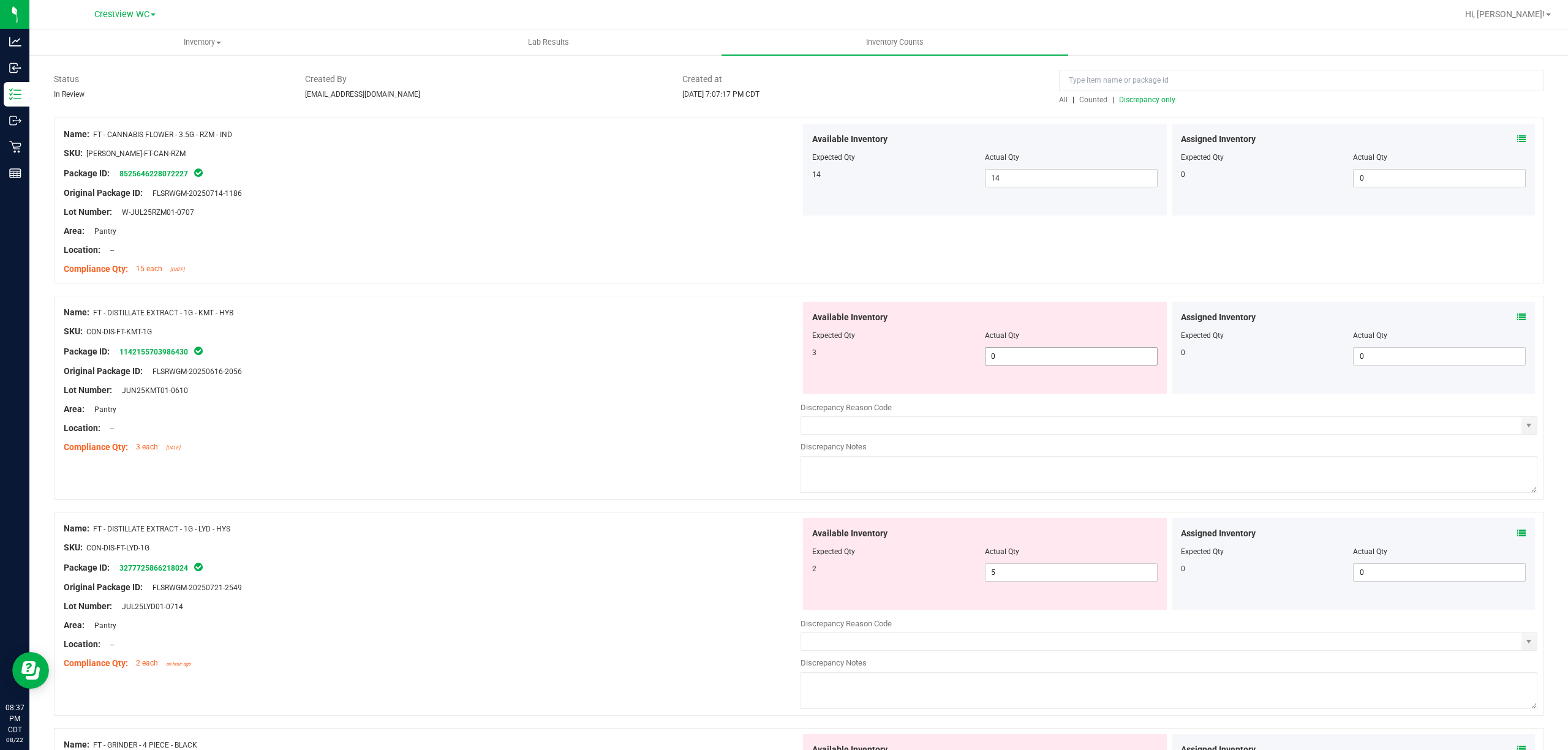
click at [1028, 365] on span "0 0" at bounding box center [1071, 356] width 173 height 18
click at [1032, 363] on span "0 0" at bounding box center [1071, 356] width 173 height 18
click at [1010, 579] on div "Available Inventory Expected Qty Actual Qty 2 5 5" at bounding box center [1169, 615] width 737 height 194
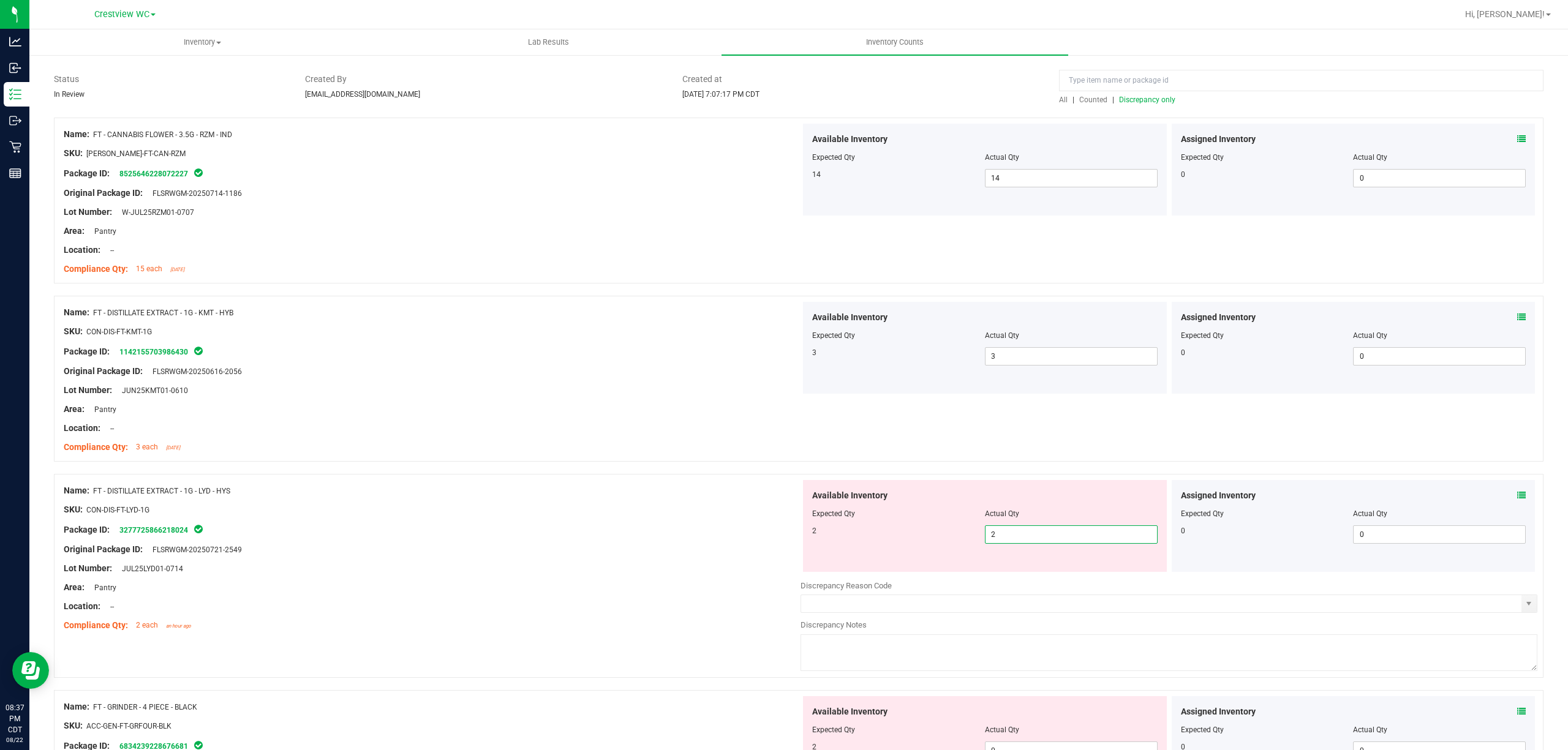
click at [479, 416] on div at bounding box center [432, 419] width 737 height 6
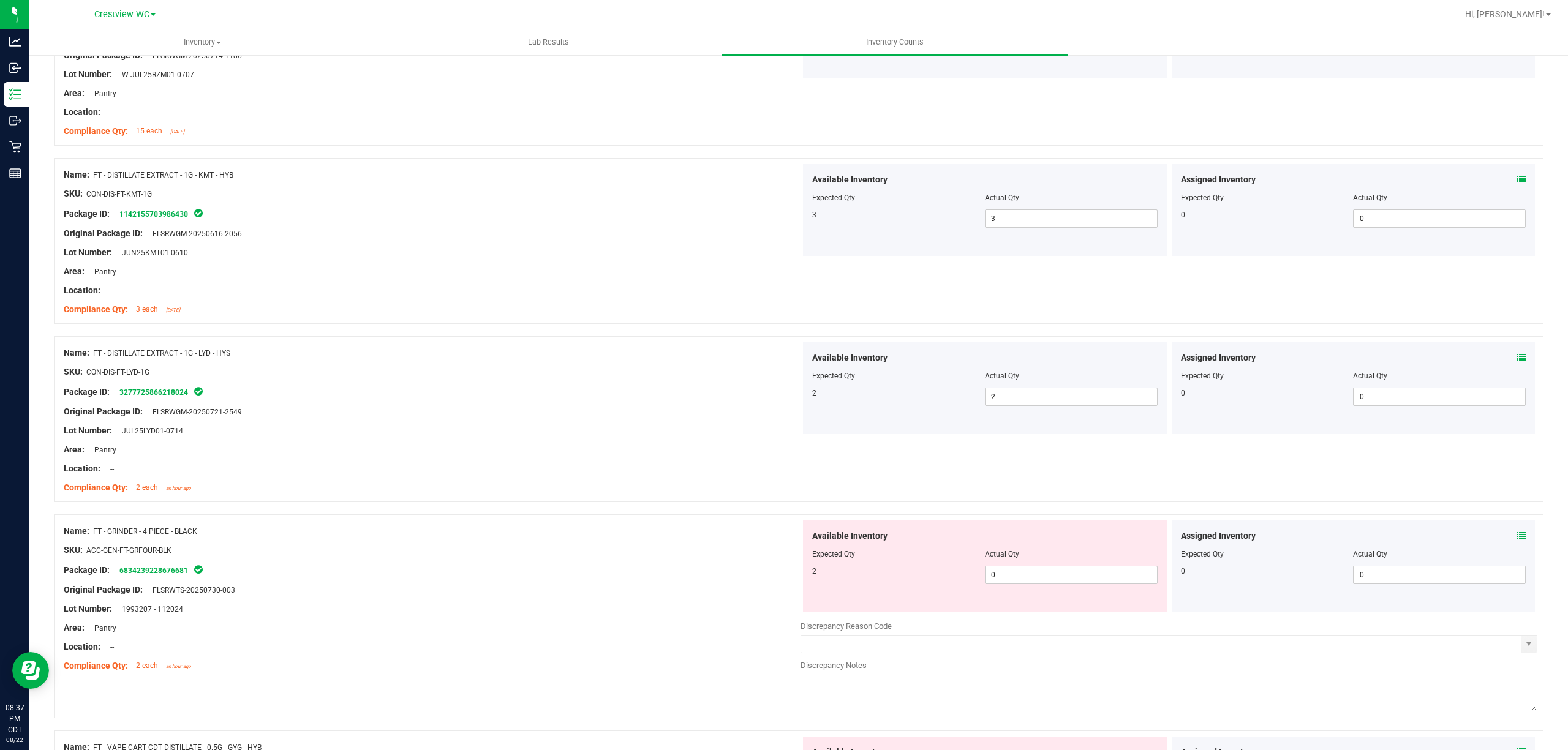
scroll to position [0, 0]
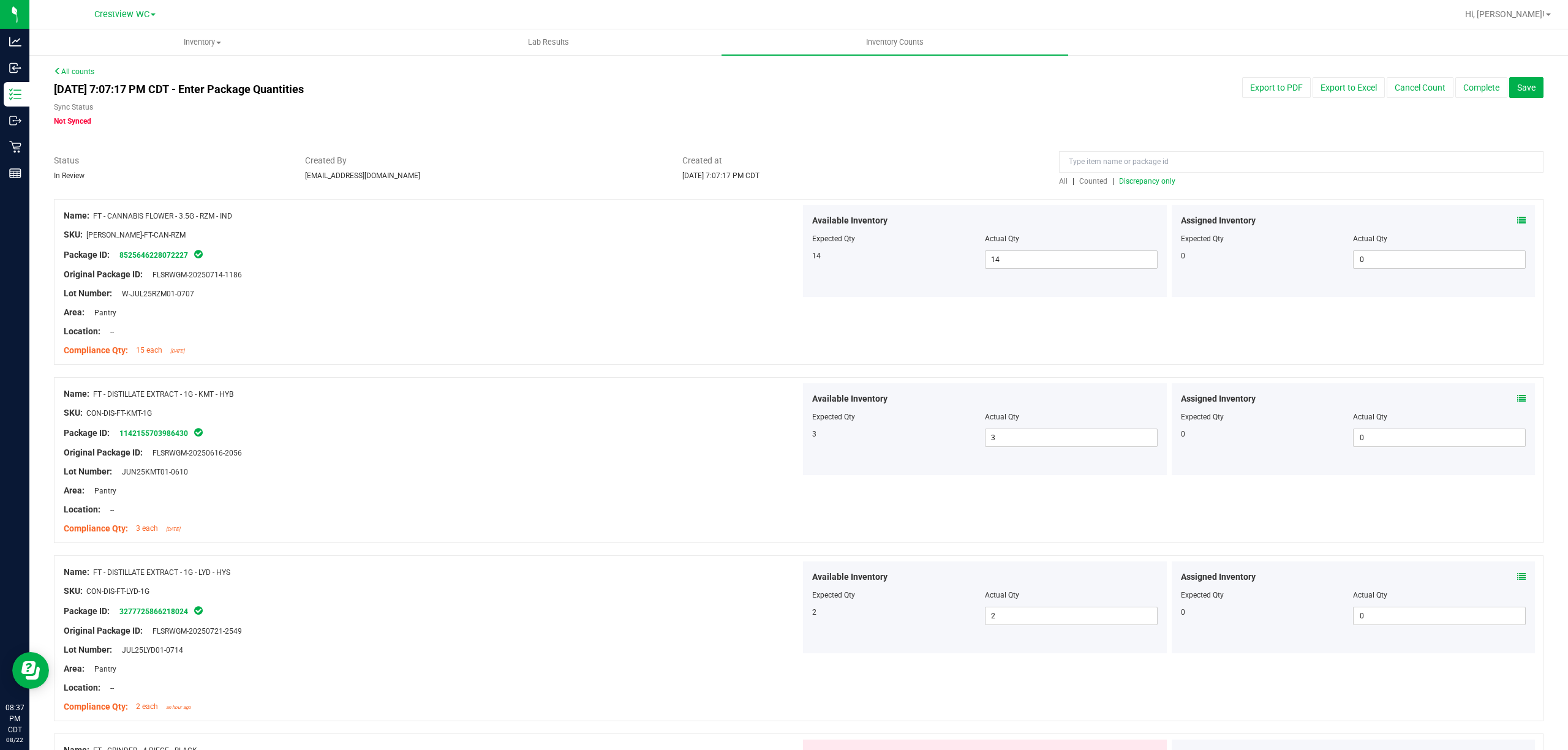
click at [1140, 183] on span "Discrepancy only" at bounding box center [1147, 181] width 56 height 8
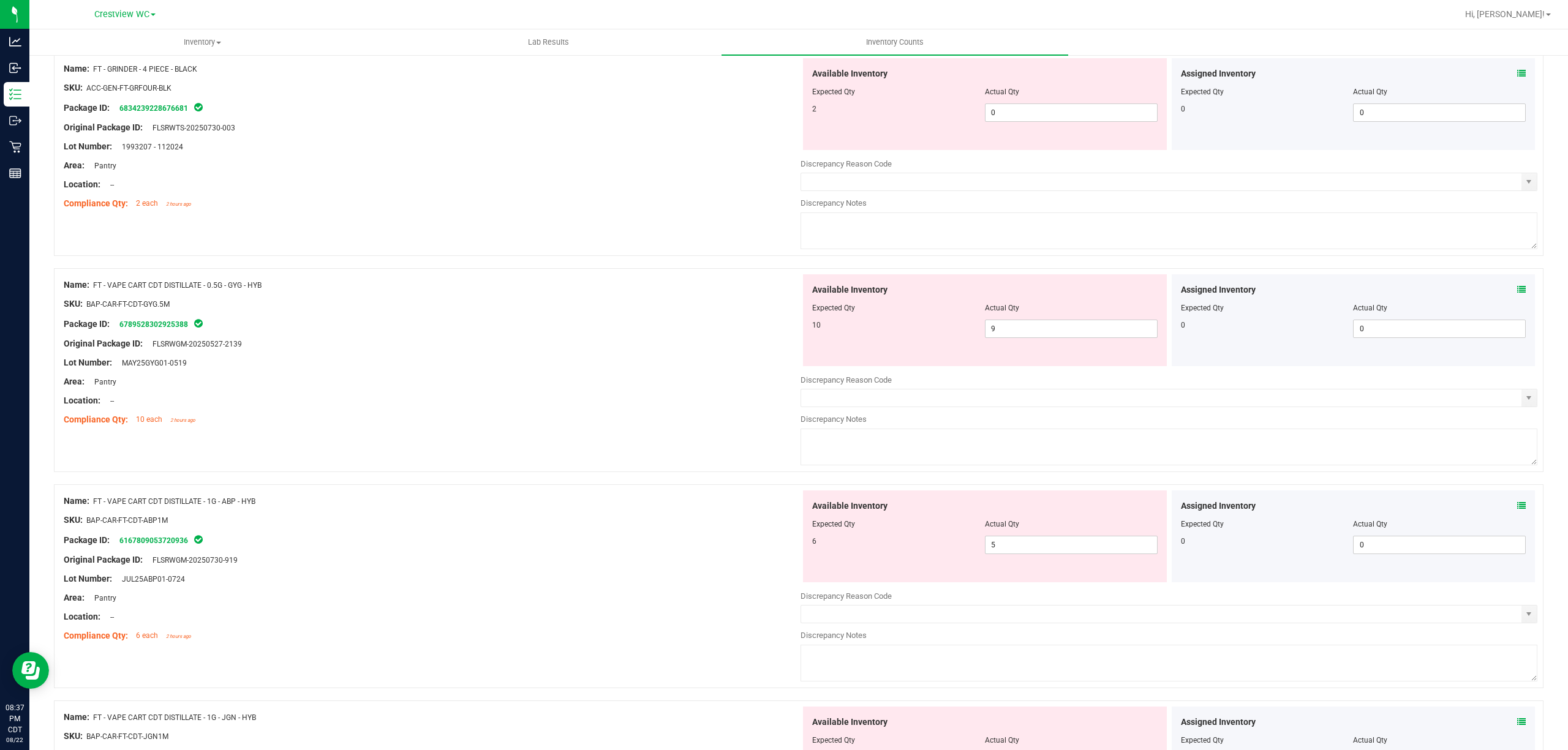
scroll to position [245, 0]
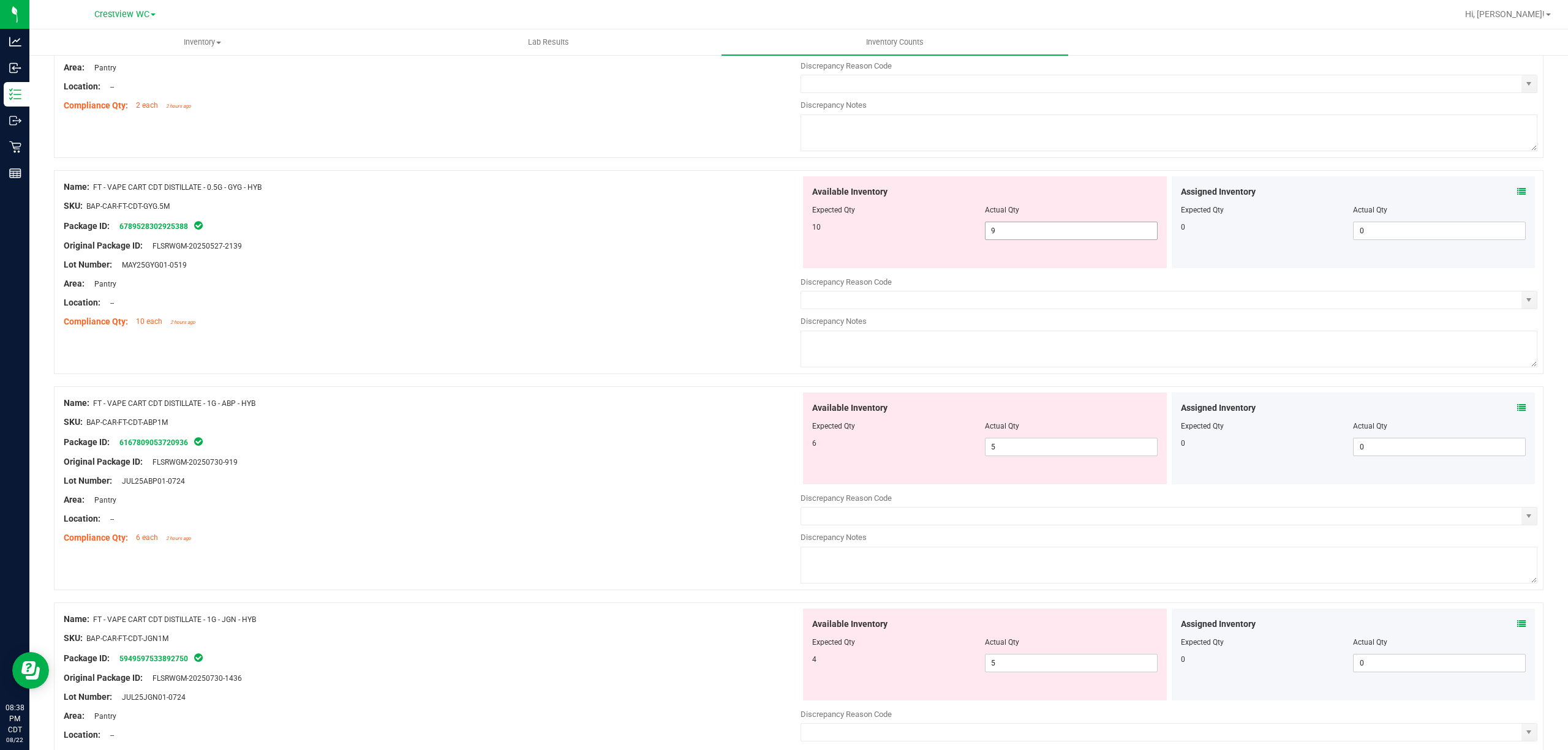
click at [1049, 230] on input "9" at bounding box center [1071, 231] width 171 height 17
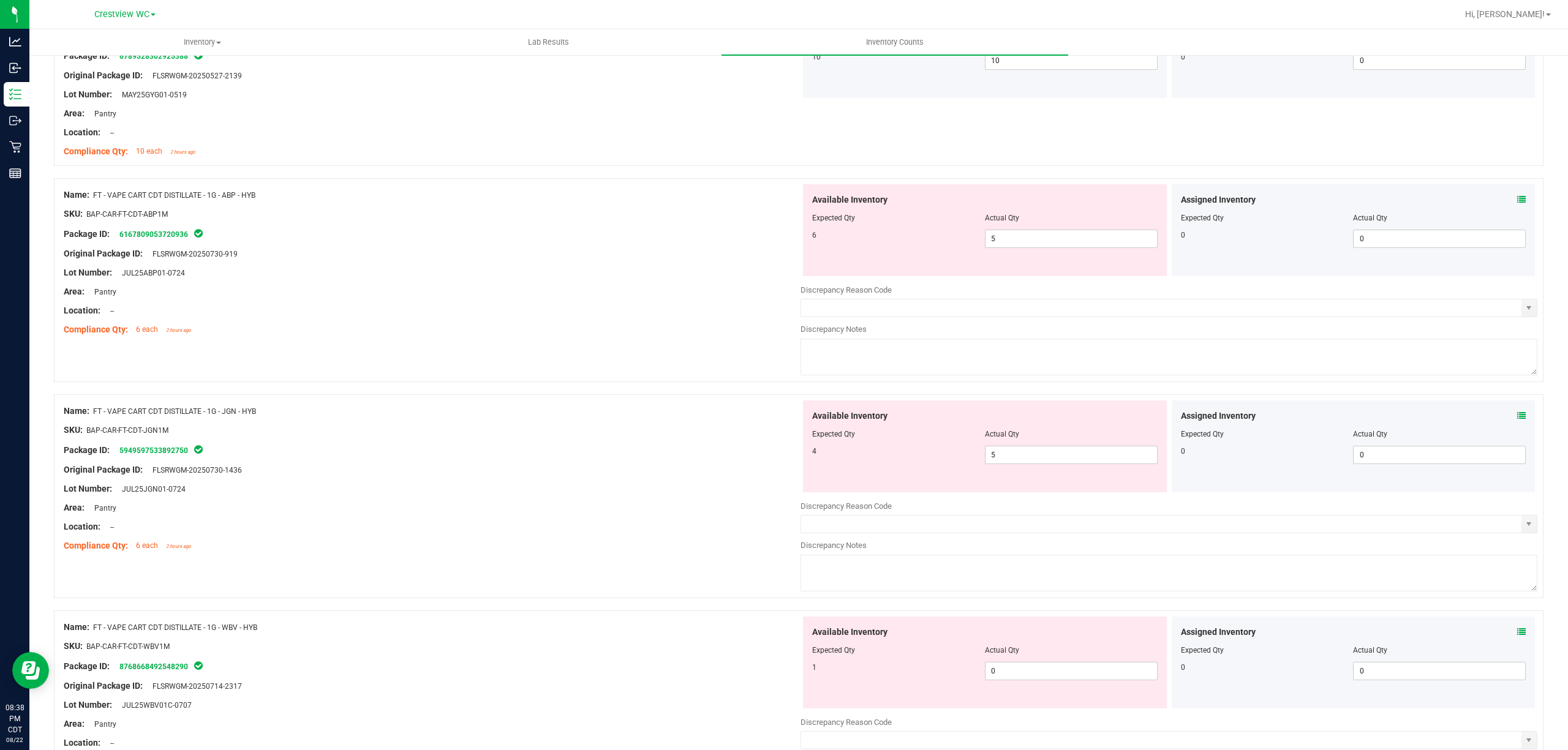
scroll to position [415, 0]
click at [613, 221] on div at bounding box center [432, 224] width 737 height 6
click at [1011, 243] on span "5 5" at bounding box center [1071, 239] width 173 height 18
click at [707, 280] on div at bounding box center [432, 283] width 737 height 6
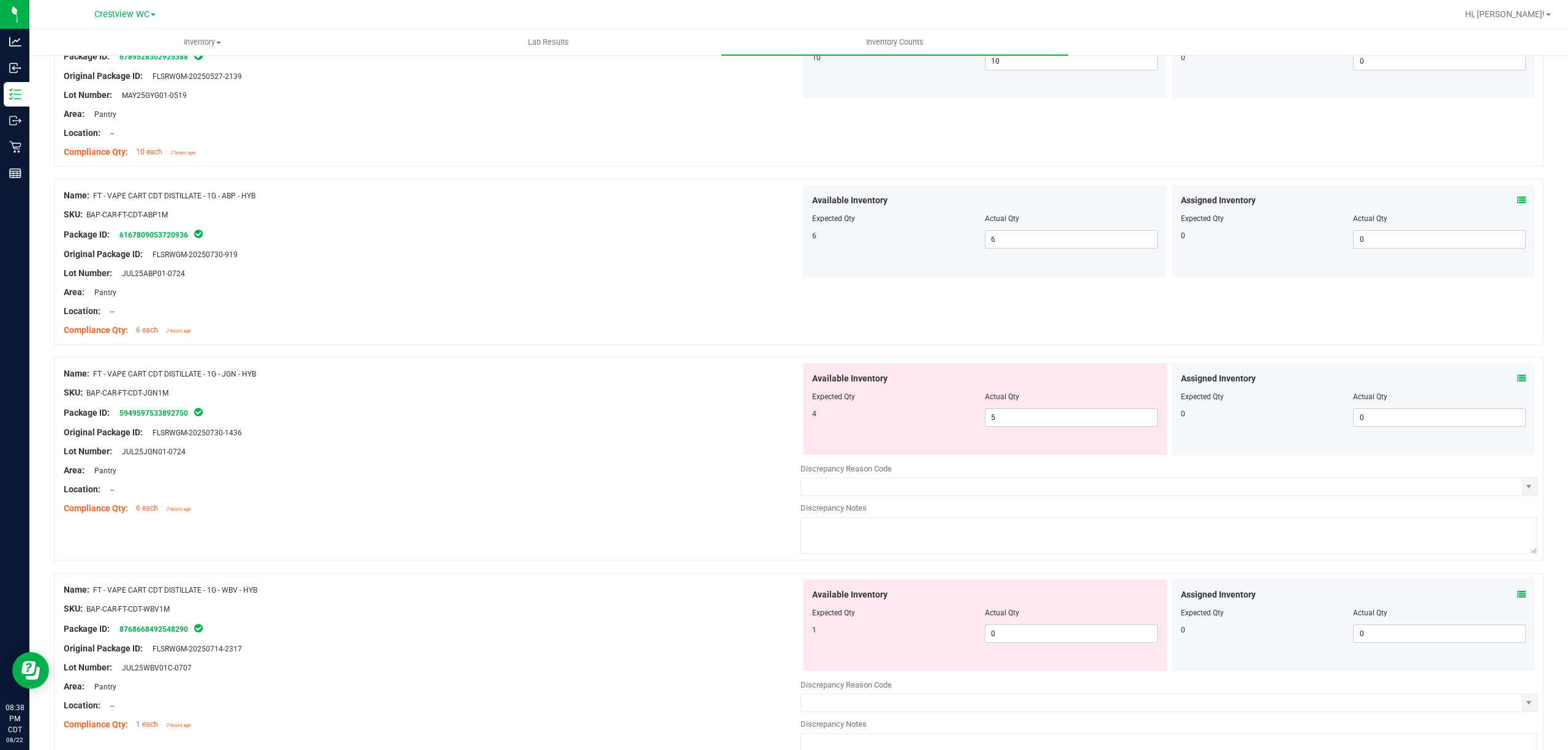
scroll to position [578, 0]
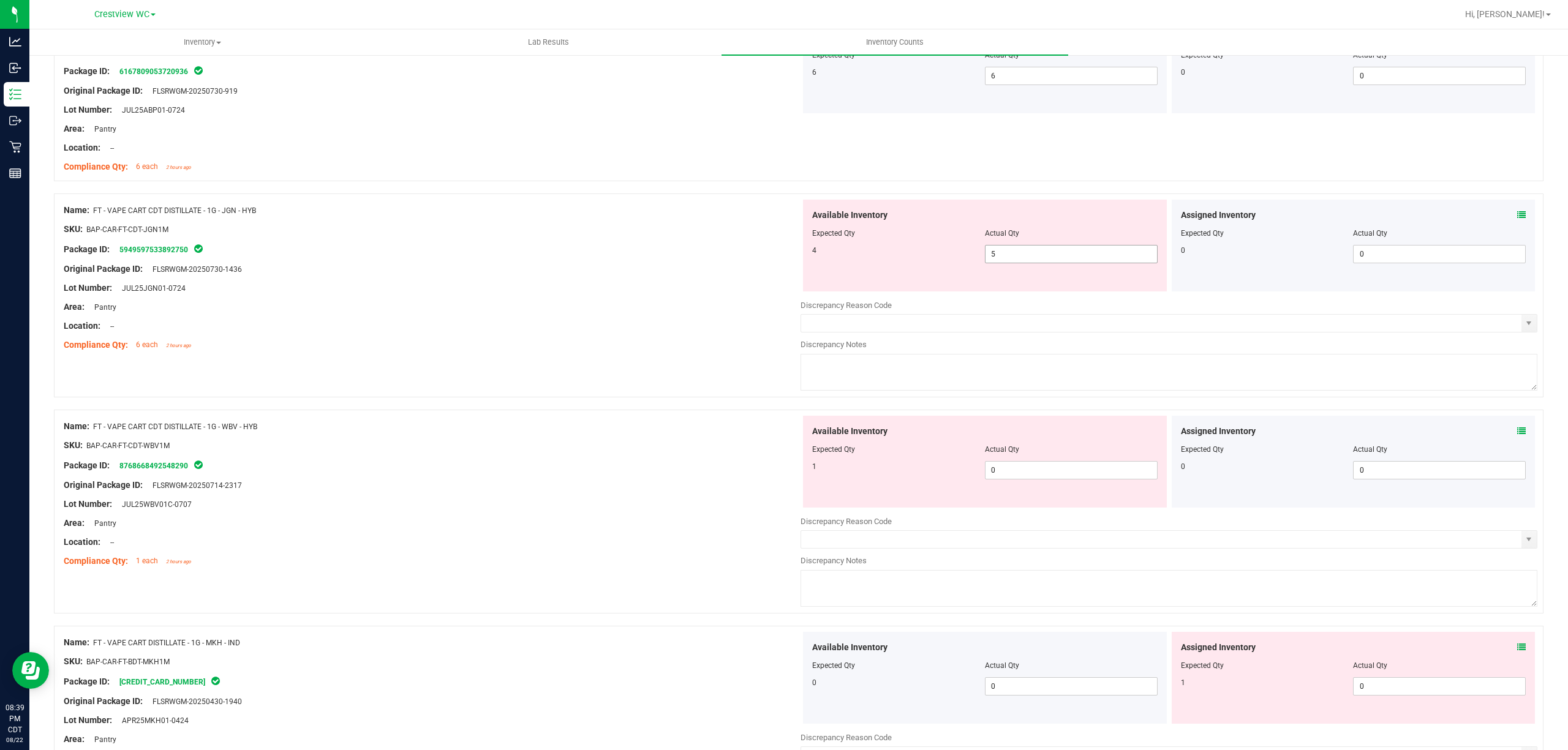
click at [1046, 250] on span "5 5" at bounding box center [1071, 254] width 173 height 18
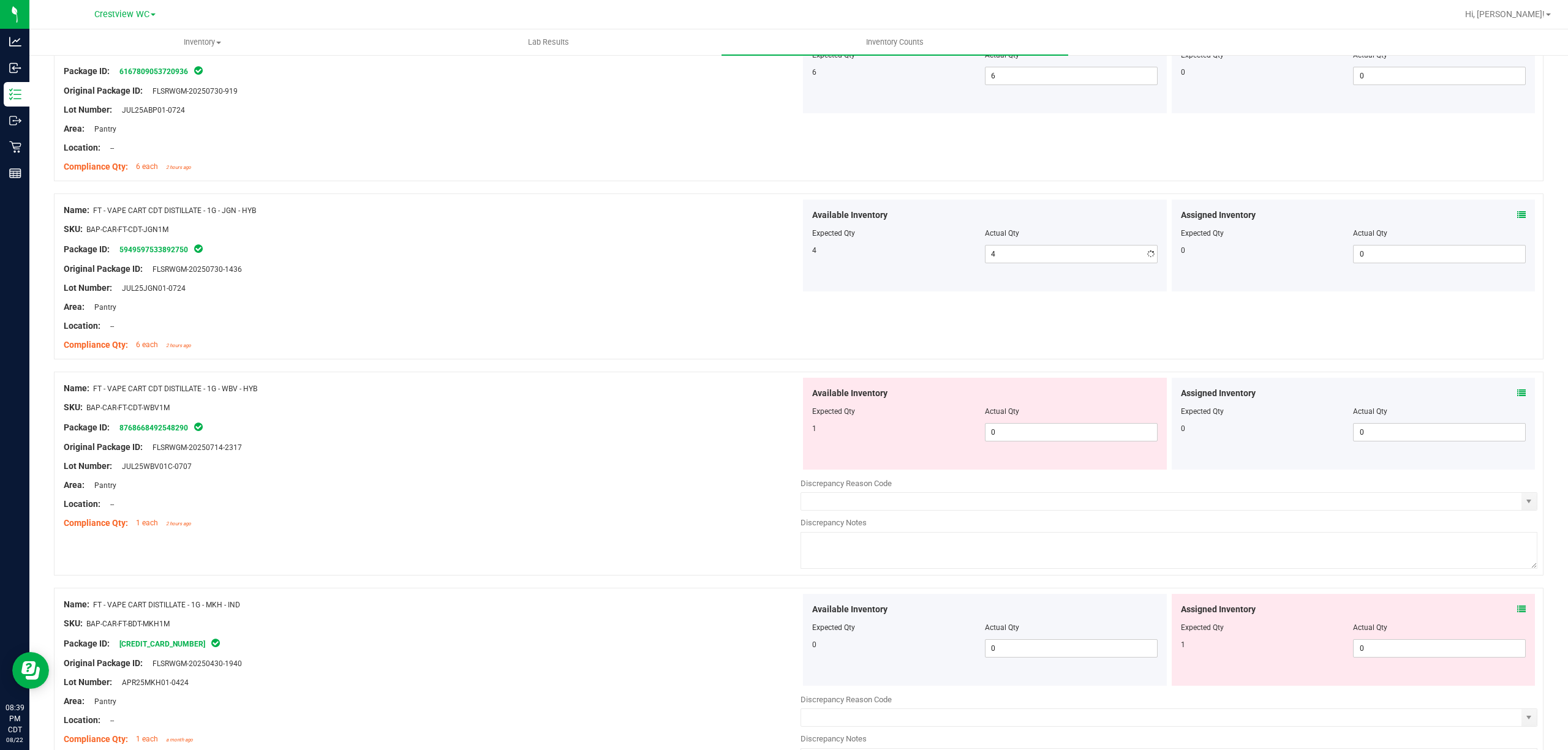
click at [204, 290] on div "Lot Number: JUL25JGN01-0724" at bounding box center [432, 288] width 737 height 13
click at [1035, 437] on span "0 0" at bounding box center [1071, 432] width 173 height 18
click at [534, 422] on div "Package ID: 8768668492548290" at bounding box center [432, 428] width 737 height 15
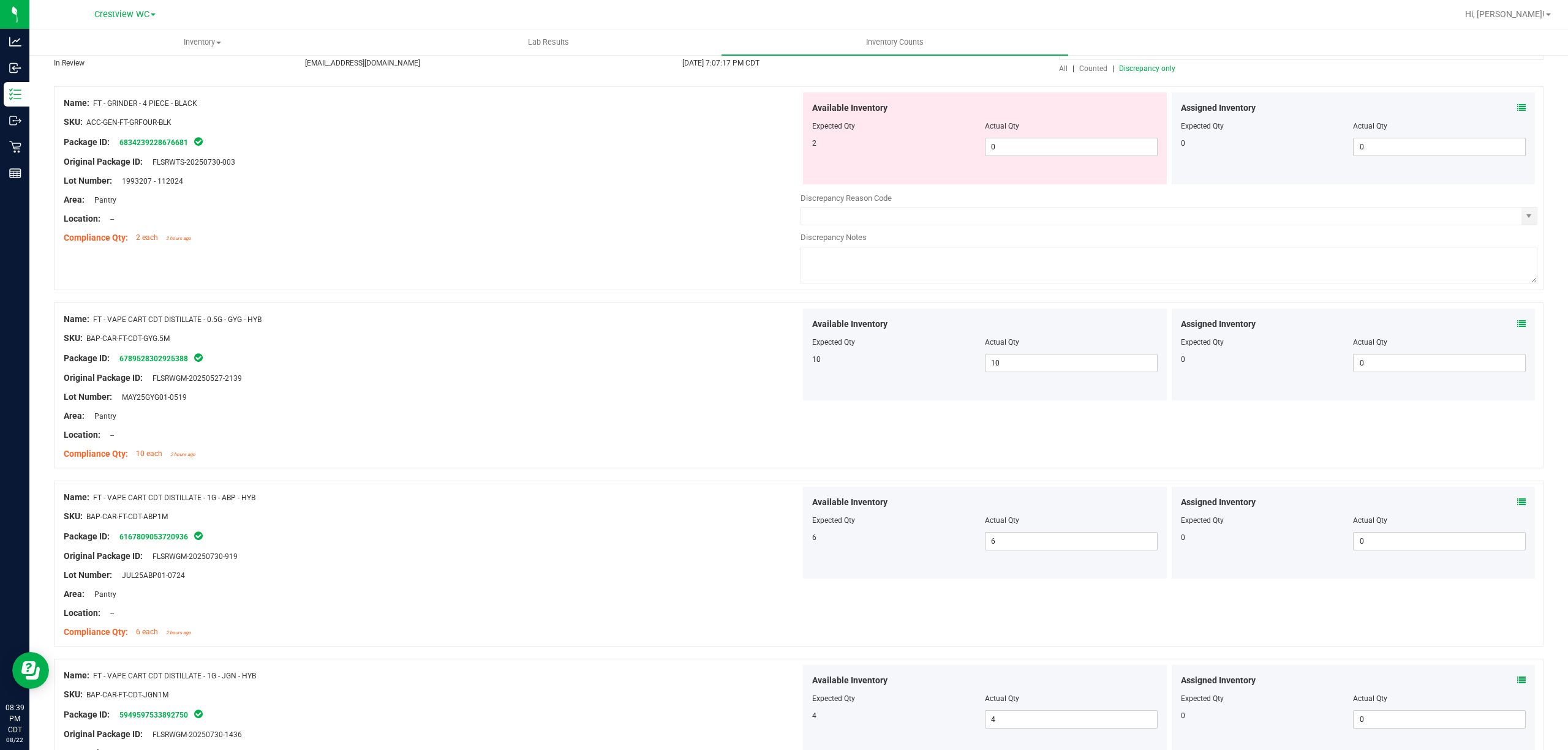
scroll to position [0, 0]
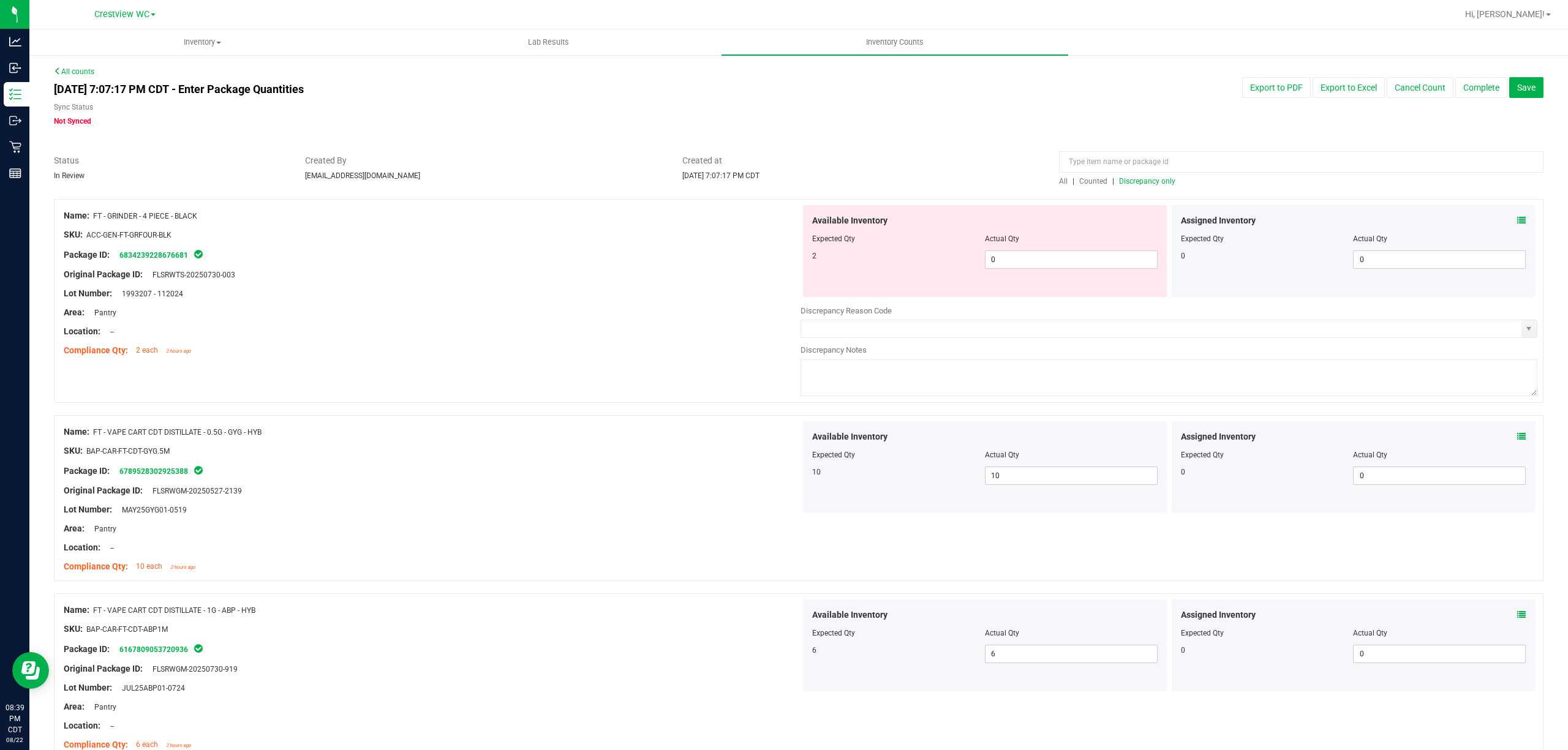
click at [1123, 180] on span "Discrepancy only" at bounding box center [1147, 181] width 56 height 8
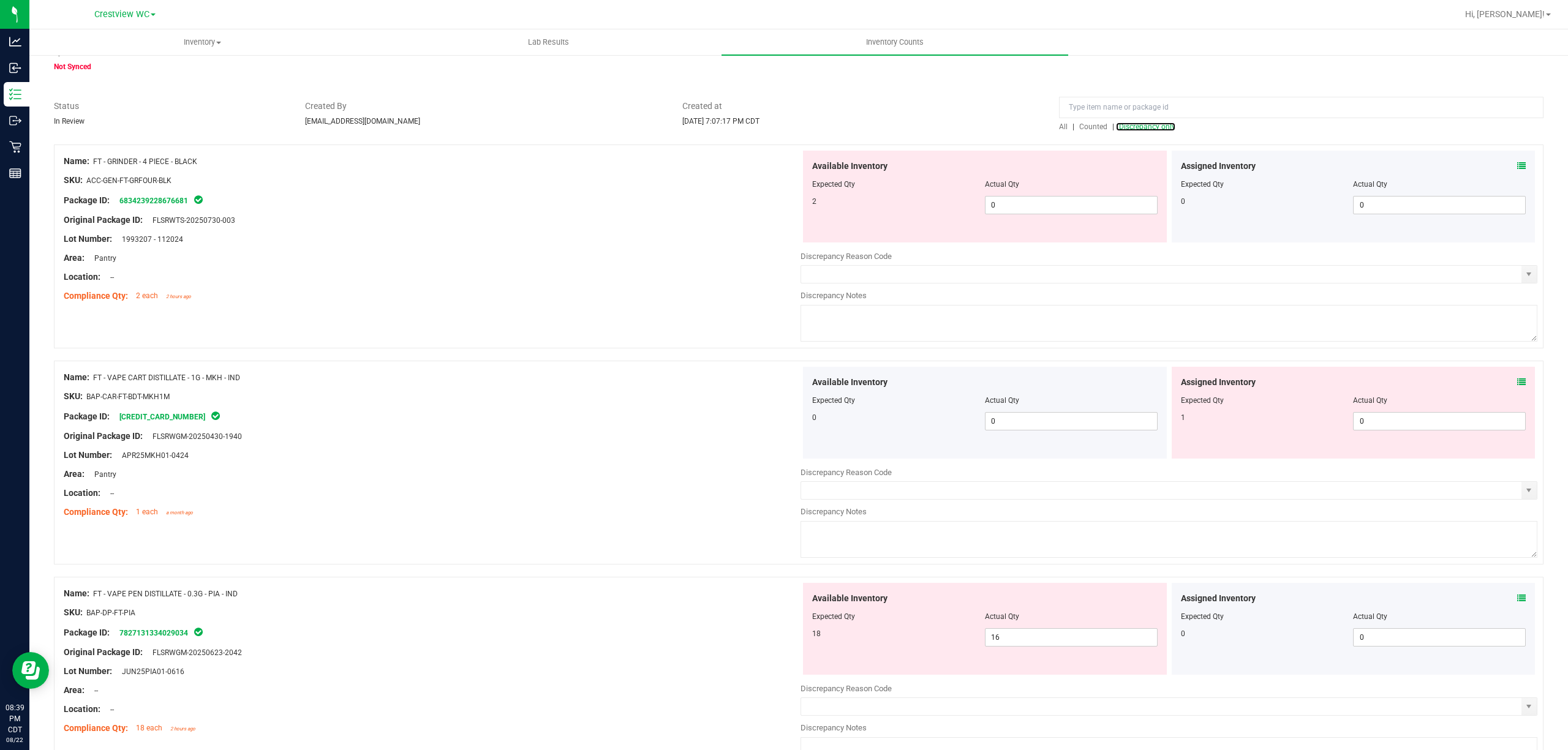
scroll to position [81, 0]
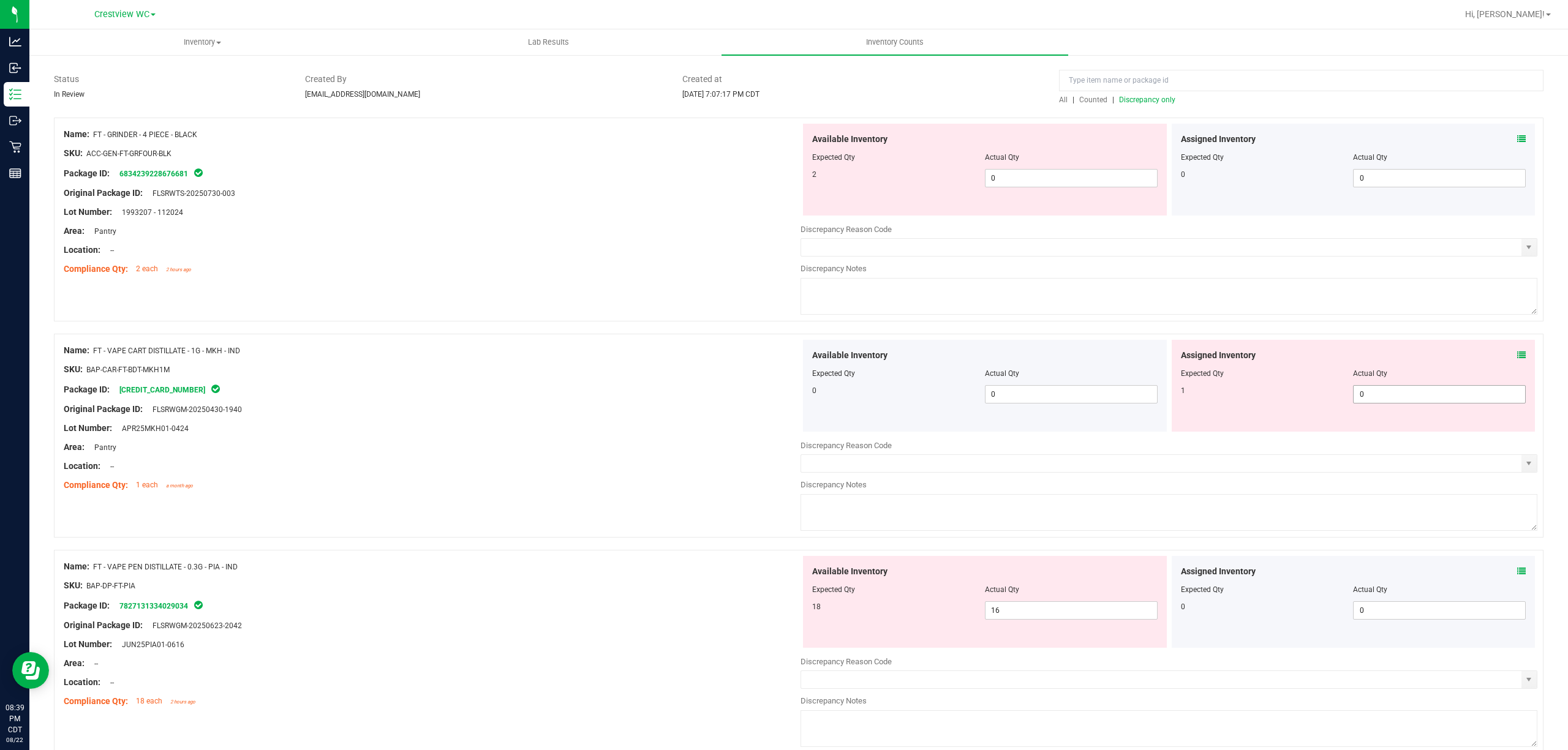
click at [1387, 403] on span "0 0" at bounding box center [1439, 395] width 173 height 18
click at [391, 381] on div at bounding box center [432, 379] width 737 height 6
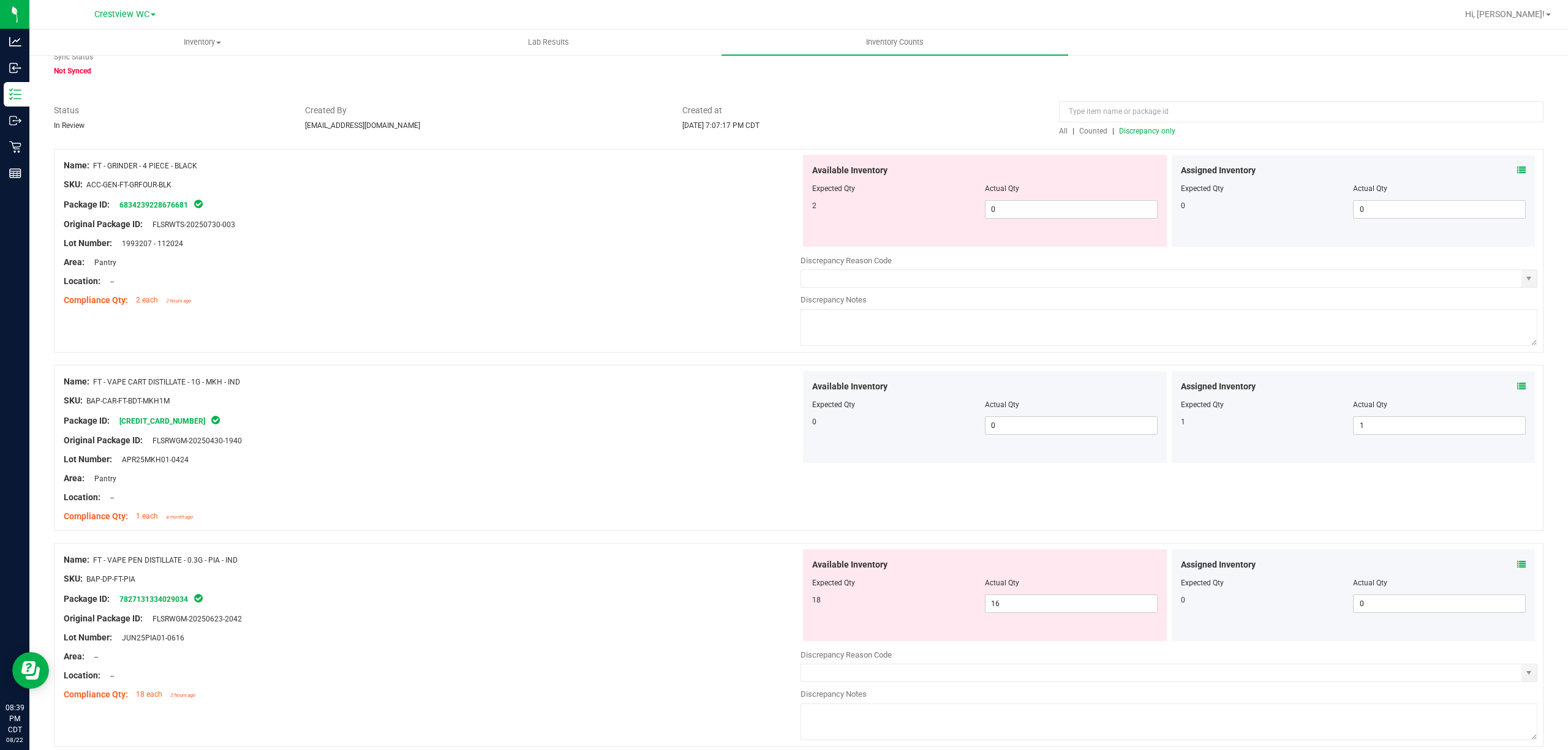
scroll to position [0, 0]
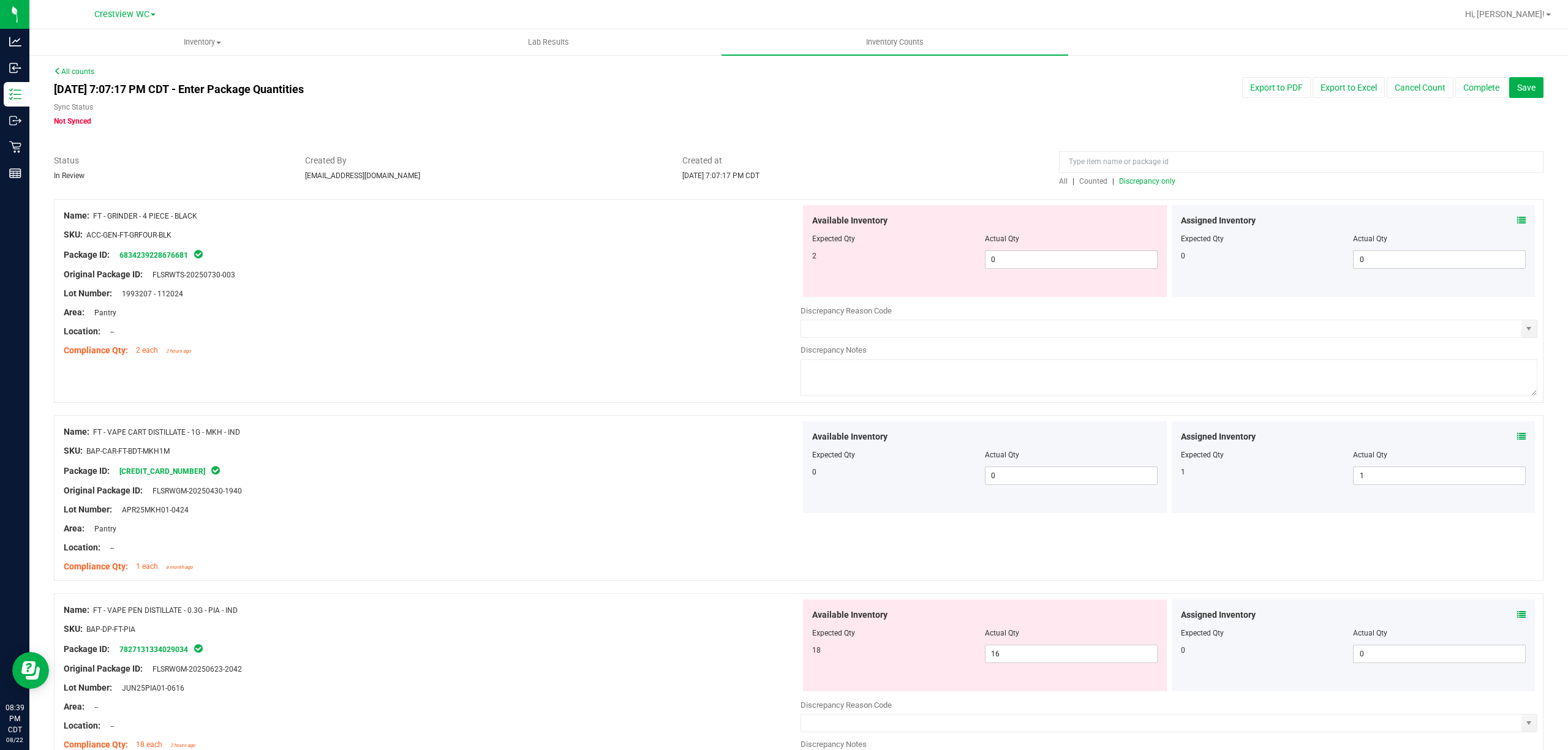
click at [518, 365] on div "Name: FT - GRINDER - 4 PIECE - BLACK SKU: ACC-GEN-FT-GRFOUR-BLK Package ID: 683…" at bounding box center [799, 301] width 1490 height 204
click at [991, 246] on div at bounding box center [985, 247] width 346 height 6
drag, startPoint x: 997, startPoint y: 246, endPoint x: 1017, endPoint y: 276, distance: 36.1
click at [997, 248] on div at bounding box center [985, 247] width 346 height 6
click at [1018, 267] on span "0 0" at bounding box center [1071, 259] width 173 height 18
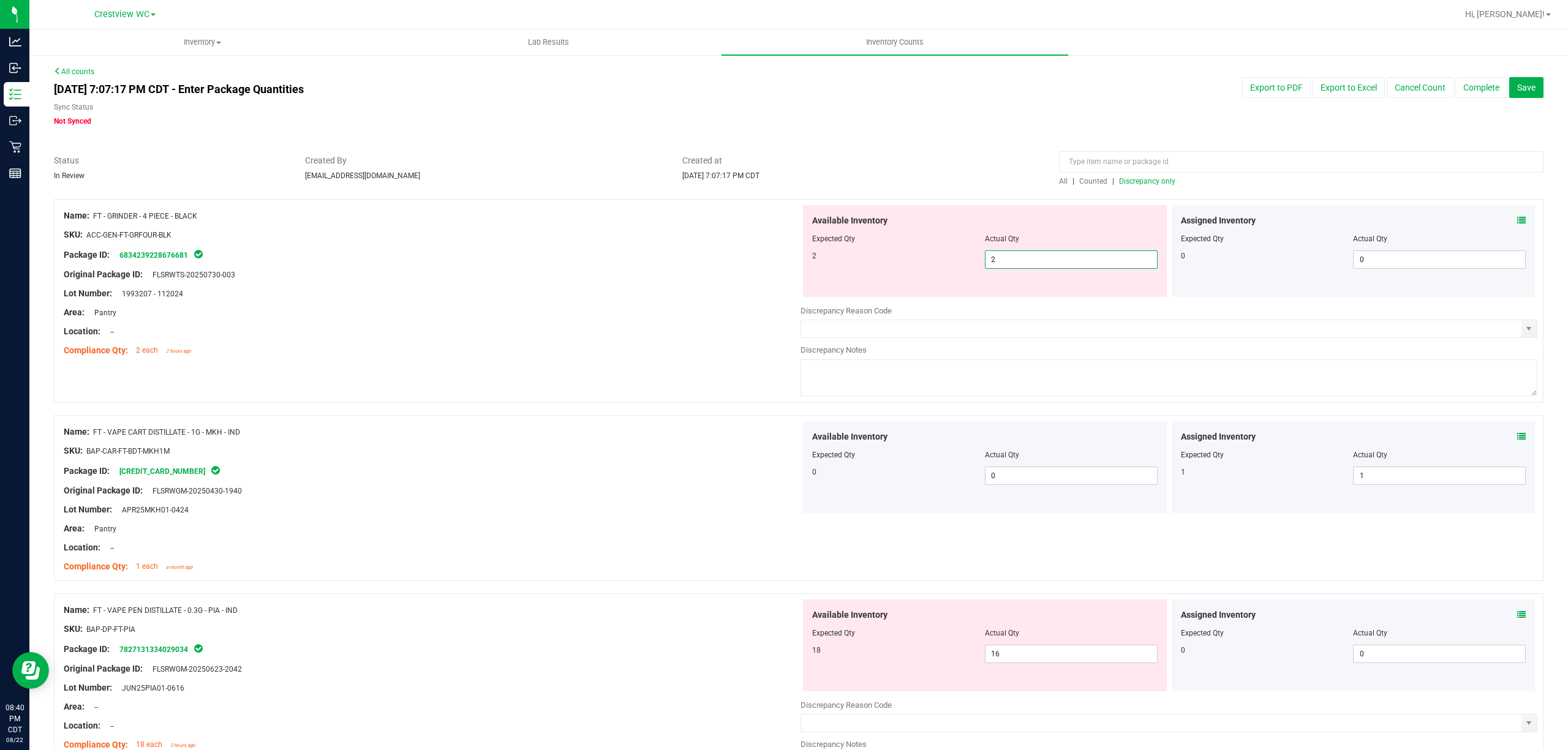
click at [701, 375] on div "Name: FT - GRINDER - 4 PIECE - BLACK SKU: ACC-GEN-FT-GRFOUR-BLK Package ID: 683…" at bounding box center [799, 307] width 1490 height 216
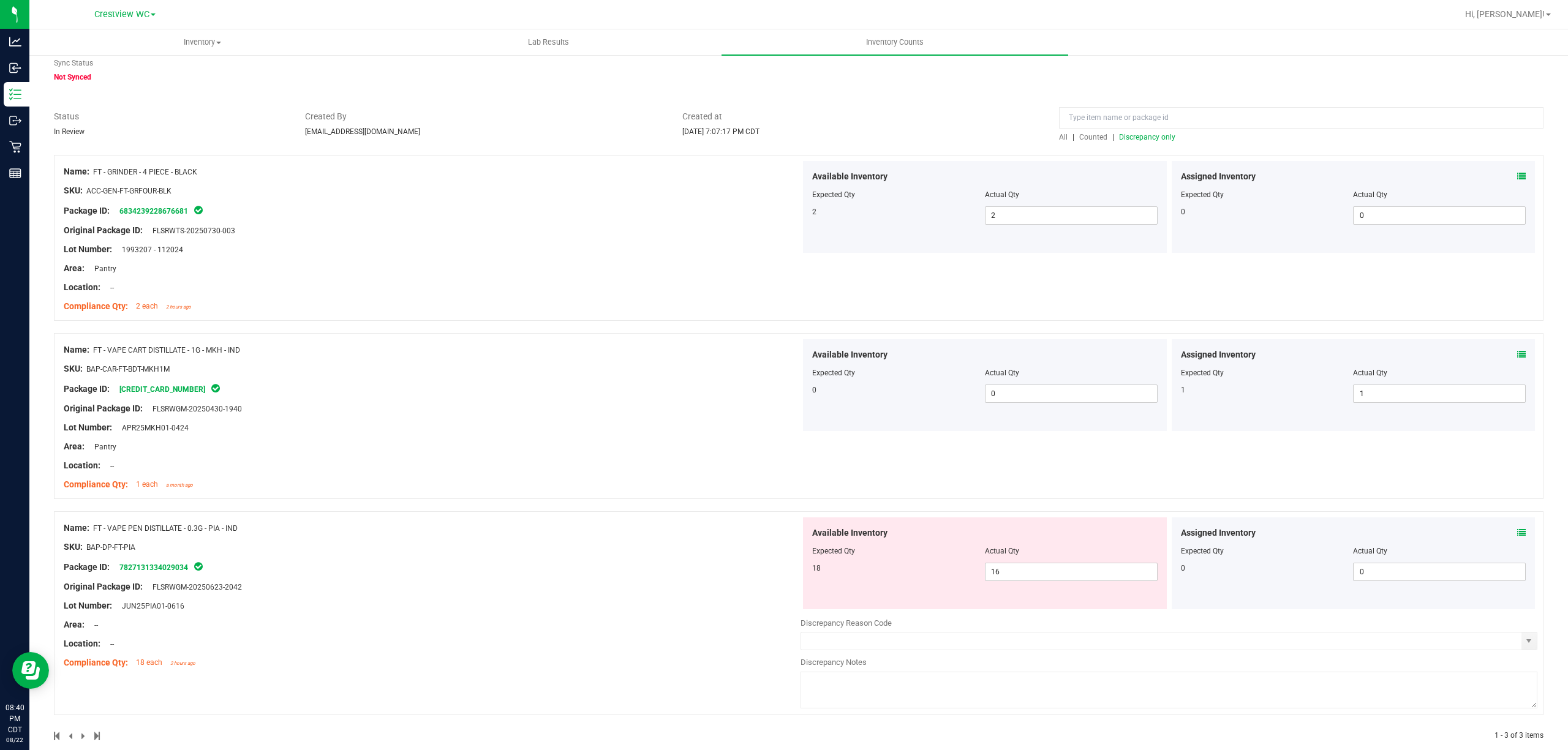
scroll to position [65, 0]
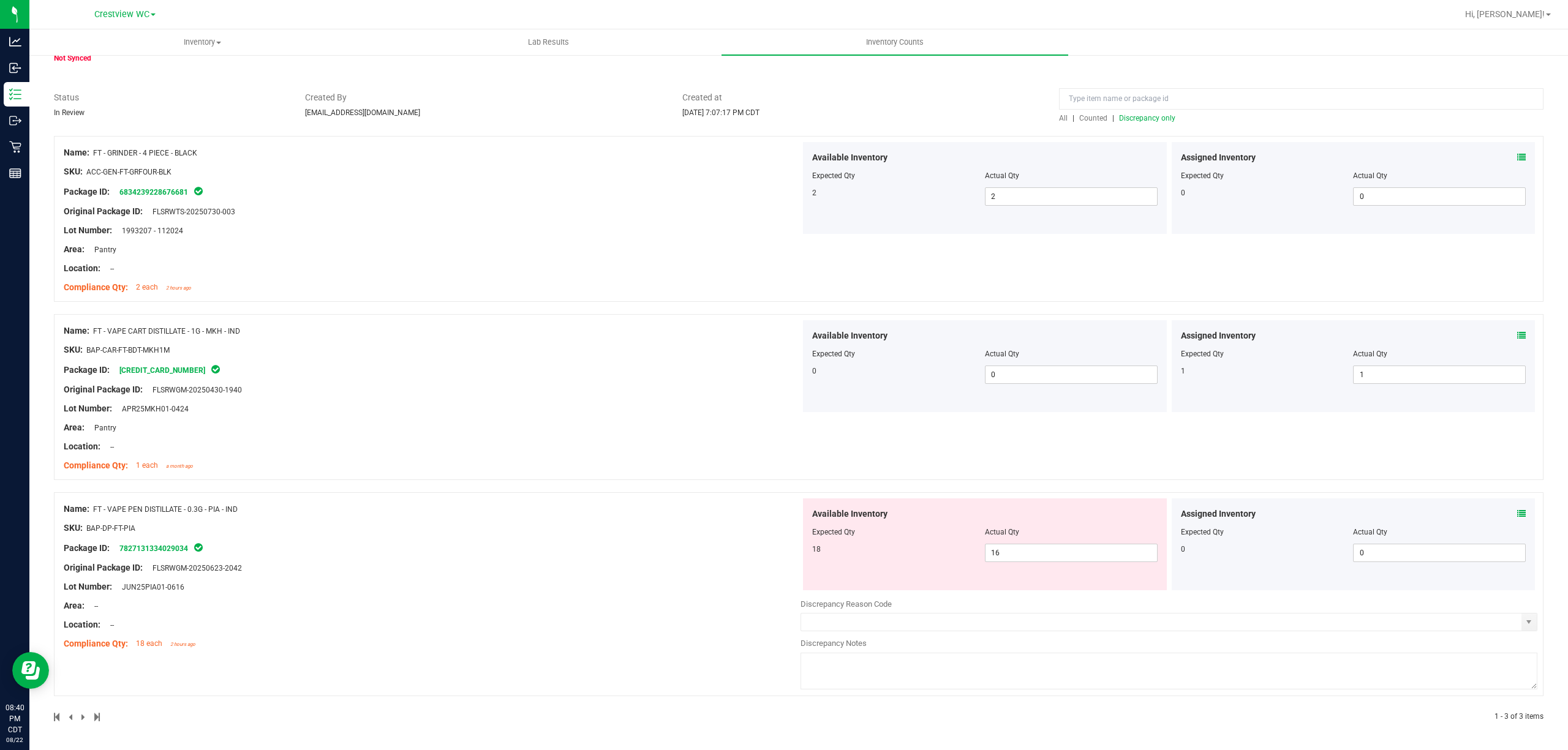
click at [1136, 118] on span "Discrepancy only" at bounding box center [1147, 118] width 56 height 8
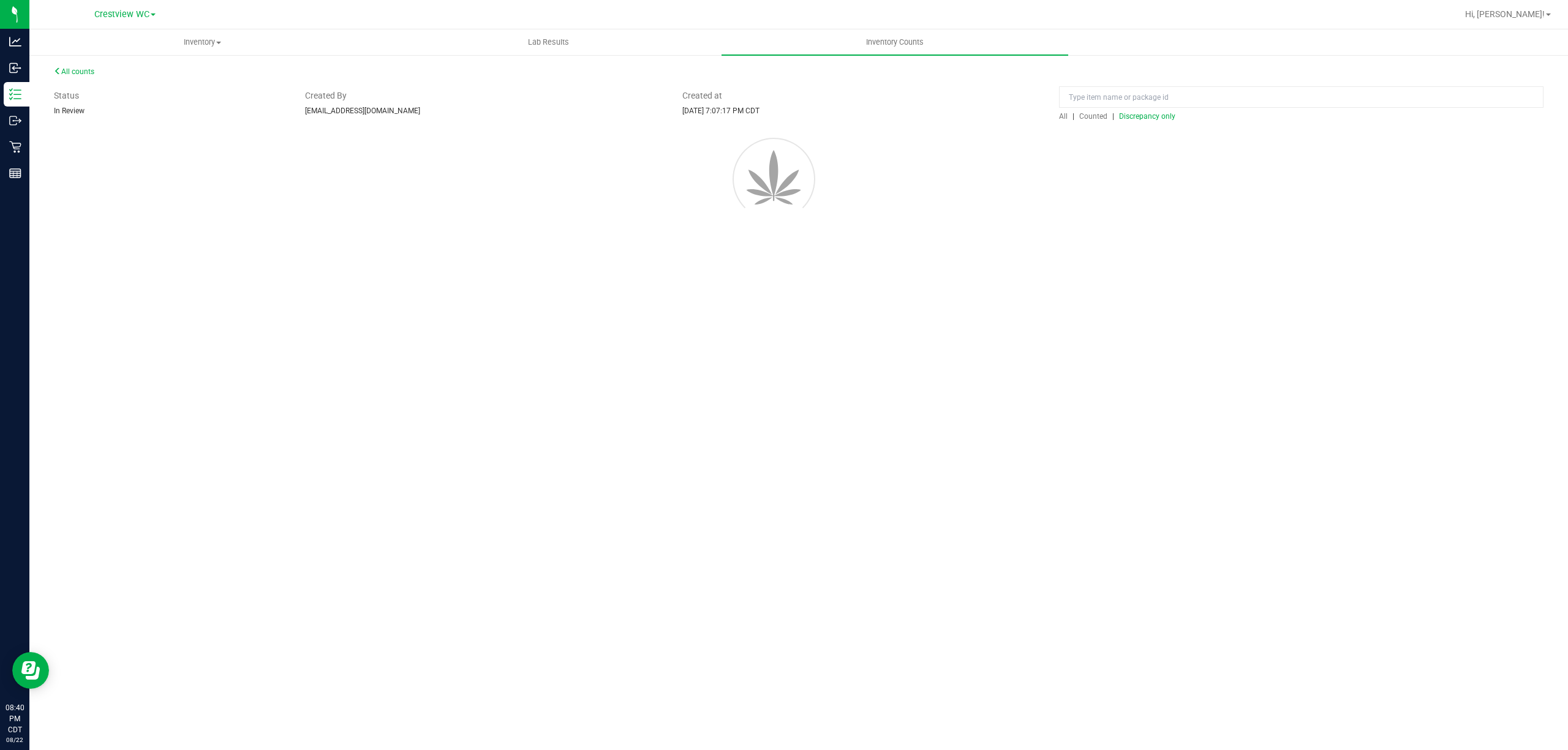
scroll to position [0, 0]
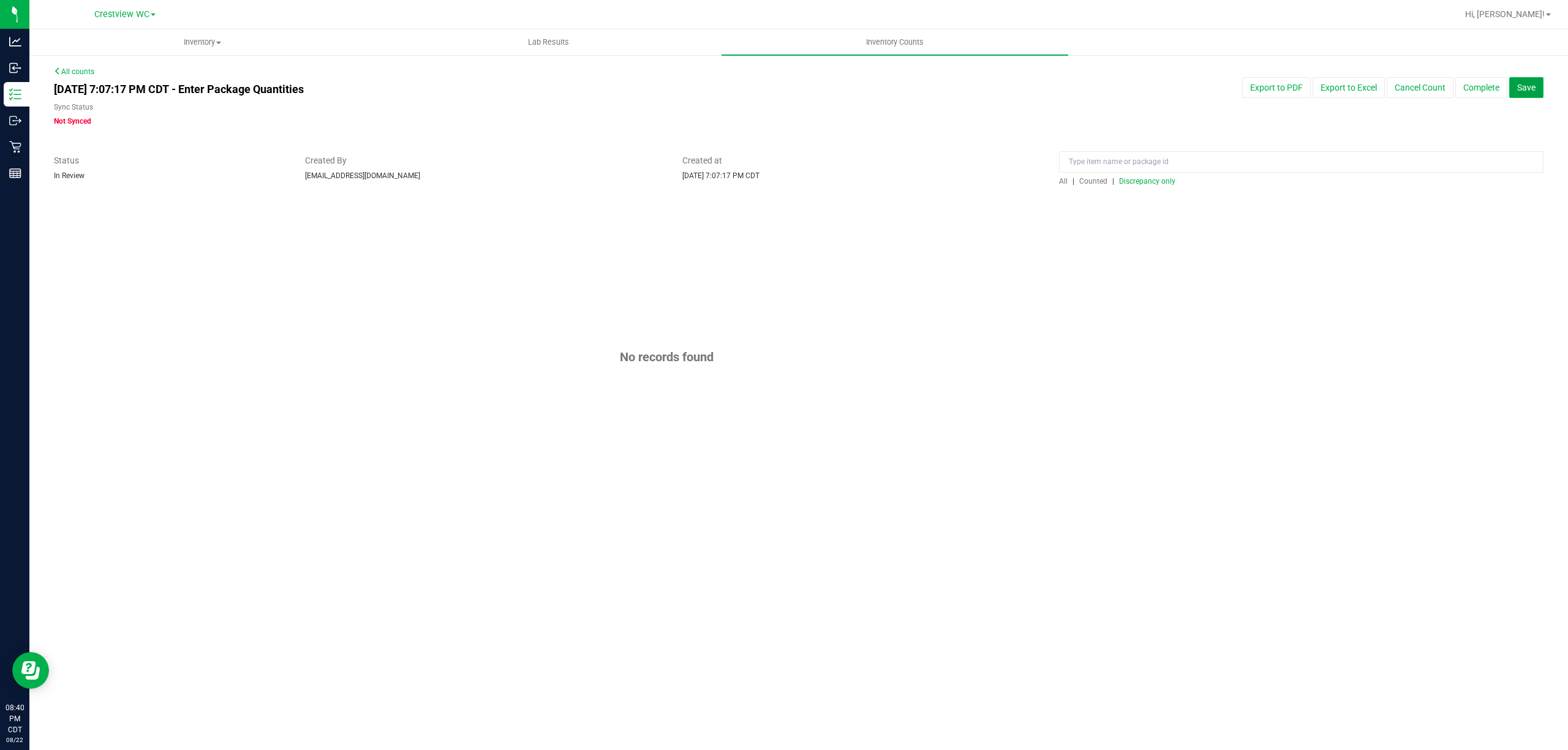
click at [1533, 84] on span "Save" at bounding box center [1526, 87] width 18 height 10
